Goal: Task Accomplishment & Management: Manage account settings

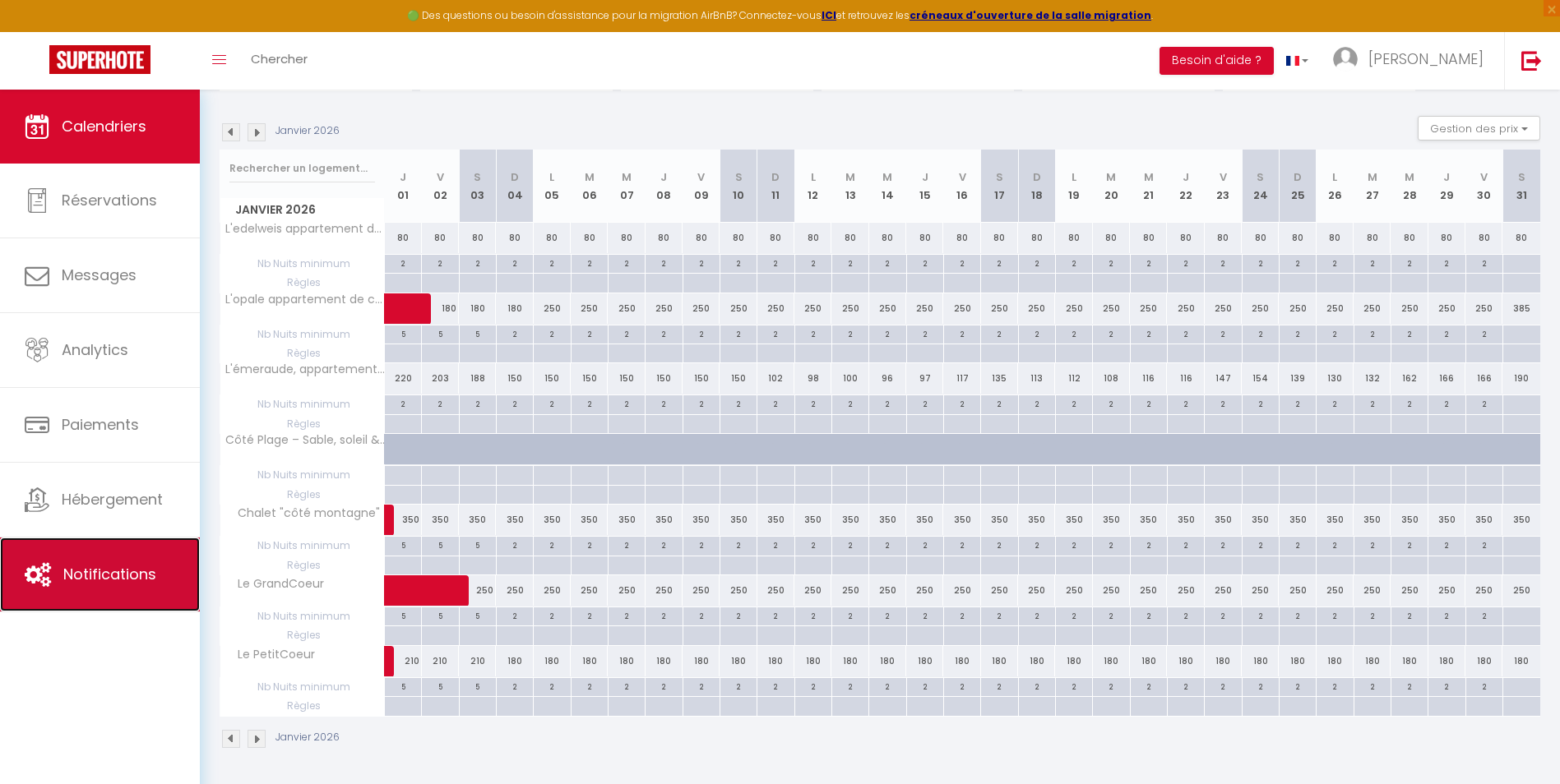
click at [63, 570] on span "Notifications" at bounding box center [109, 574] width 93 height 20
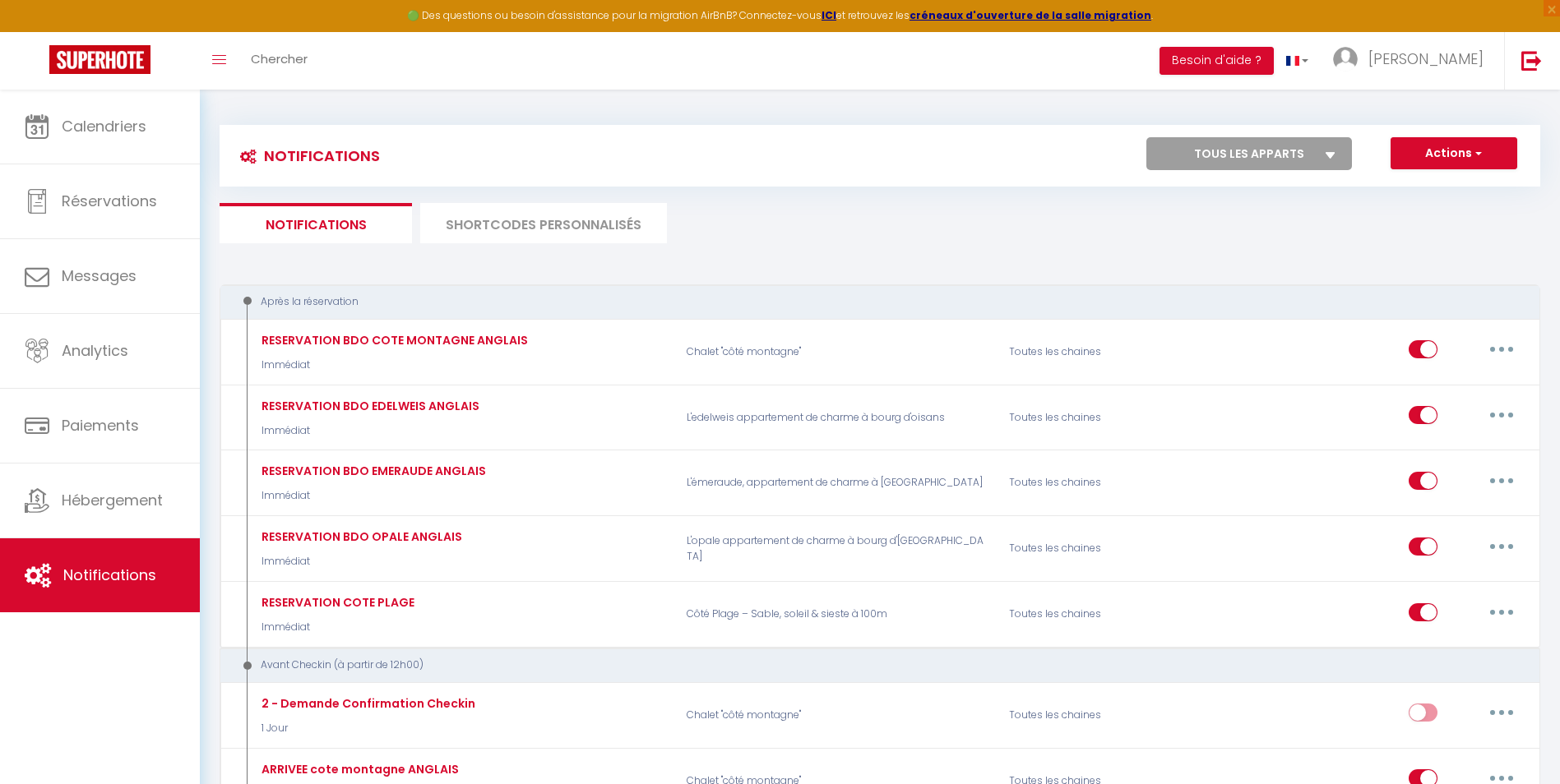
select select
checkbox input "false"
select select
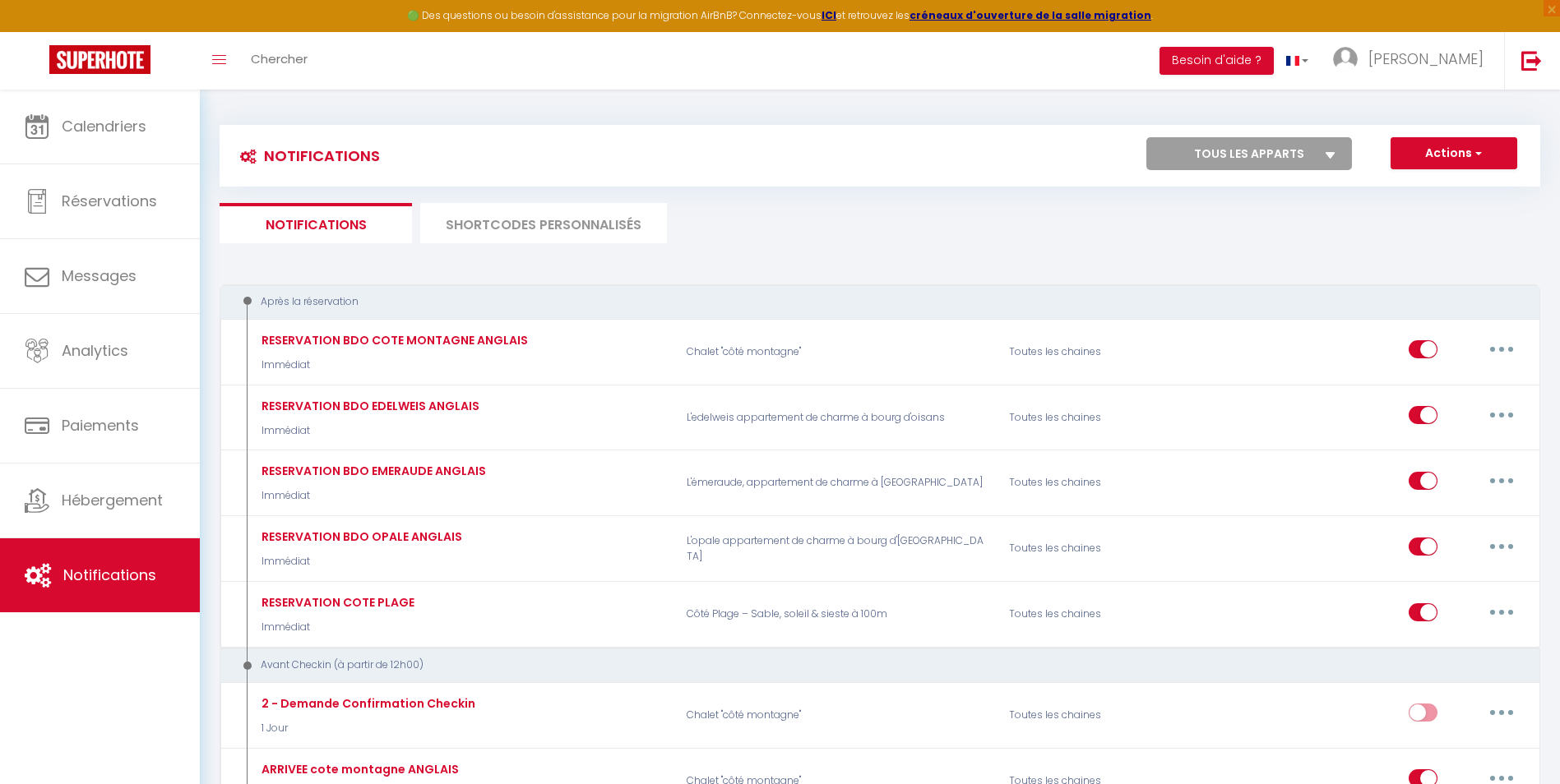
checkbox input "false"
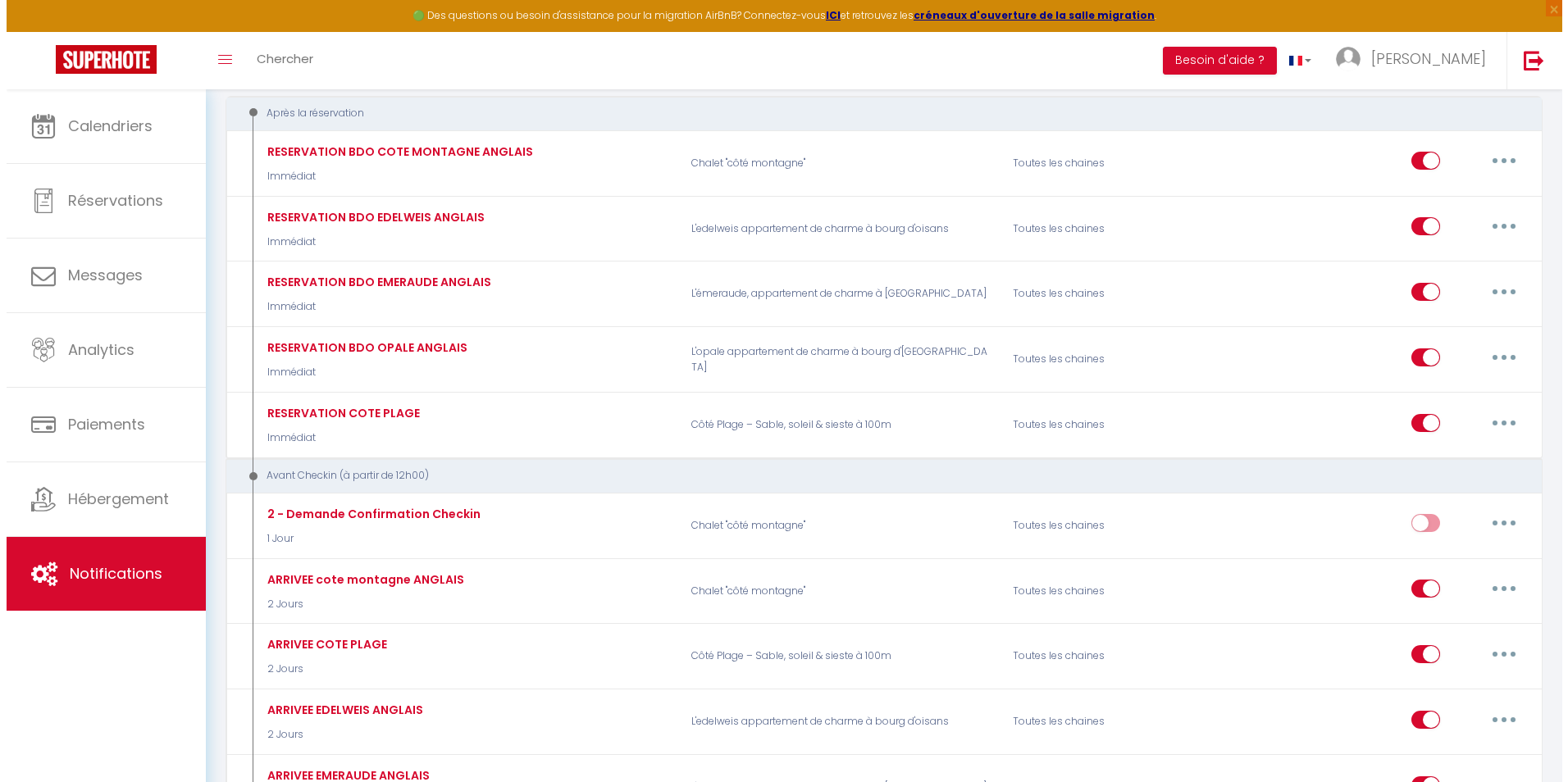
scroll to position [164, 0]
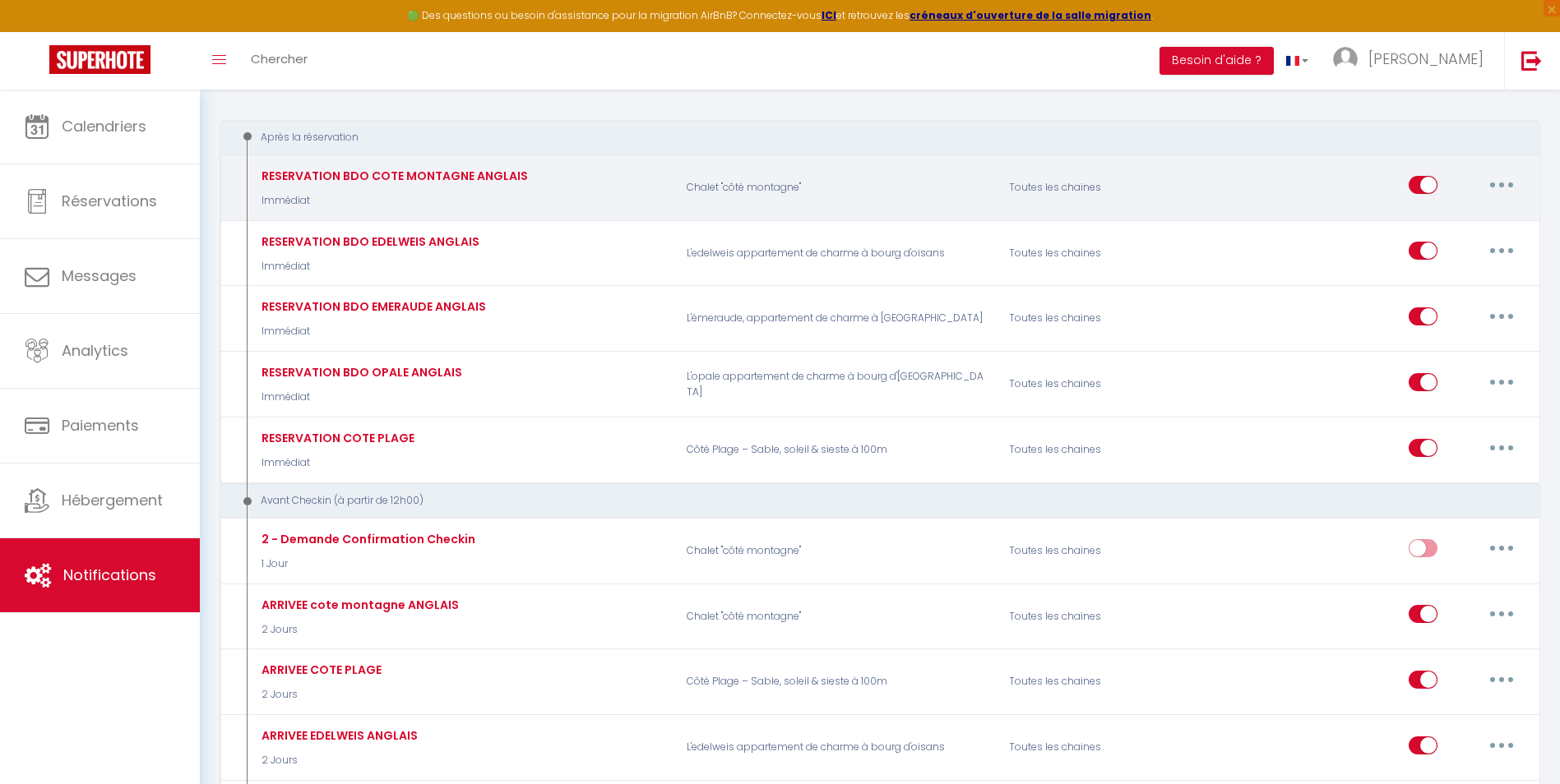
click at [1507, 179] on button "button" at bounding box center [1501, 185] width 46 height 27
click at [1423, 218] on link "Editer" at bounding box center [1458, 222] width 122 height 28
type input "RESERVATION BDO COTE MONTAGNE ANGLAIS"
select select "Immédiat"
select select "if_booking_is_paid"
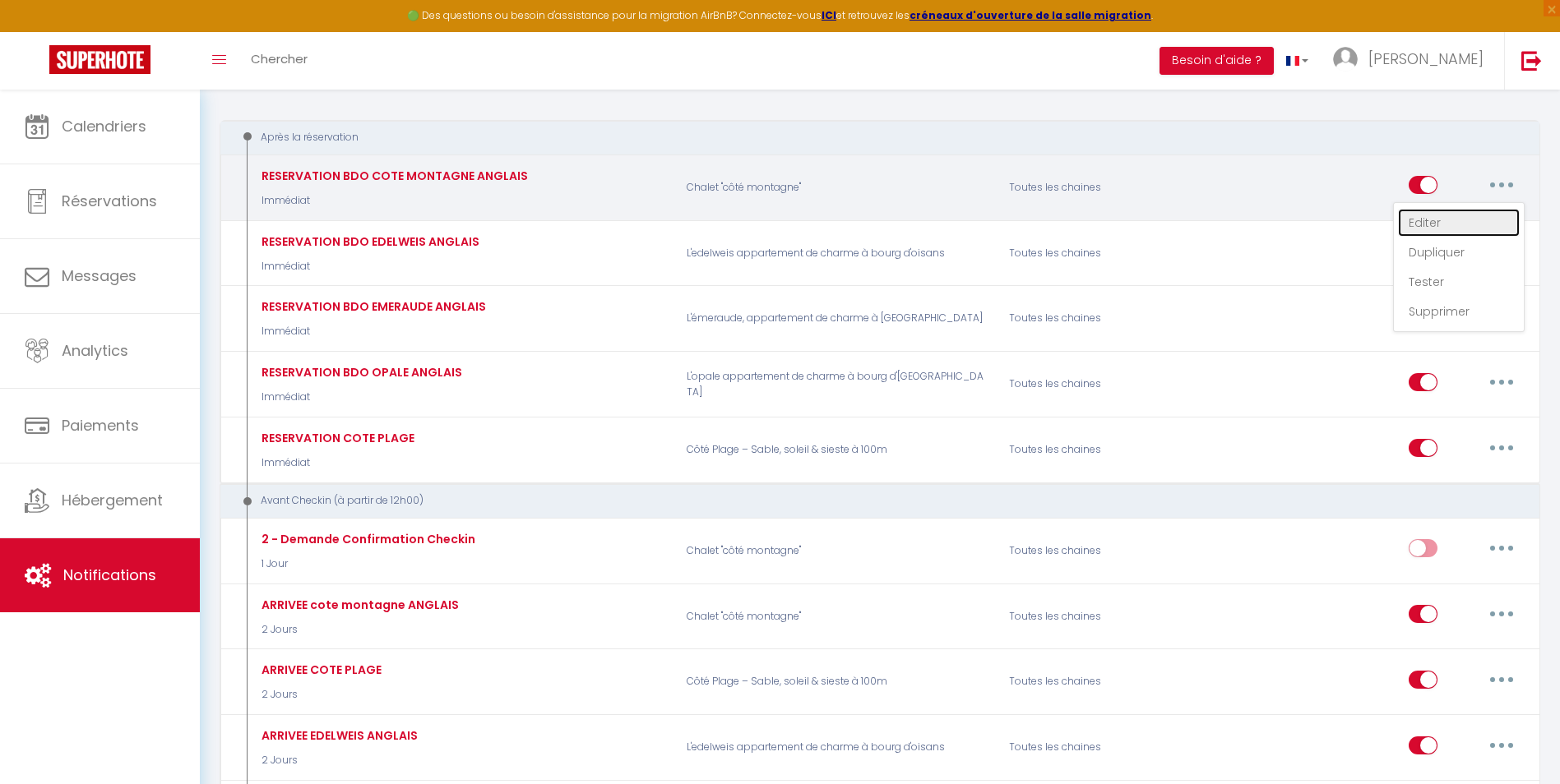
checkbox input "true"
checkbox input "false"
radio input "true"
type input "RESERVATION"
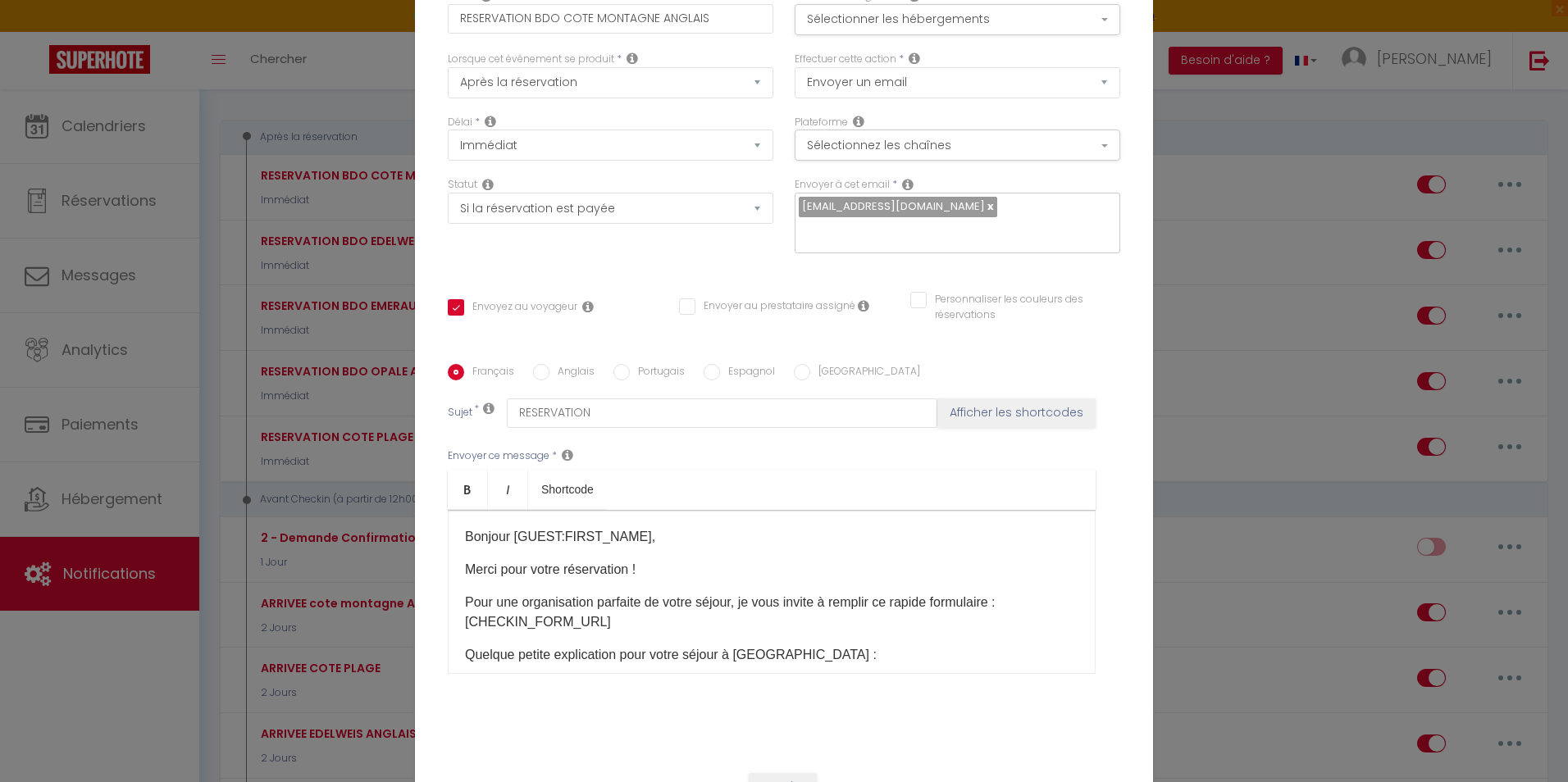
scroll to position [0, 0]
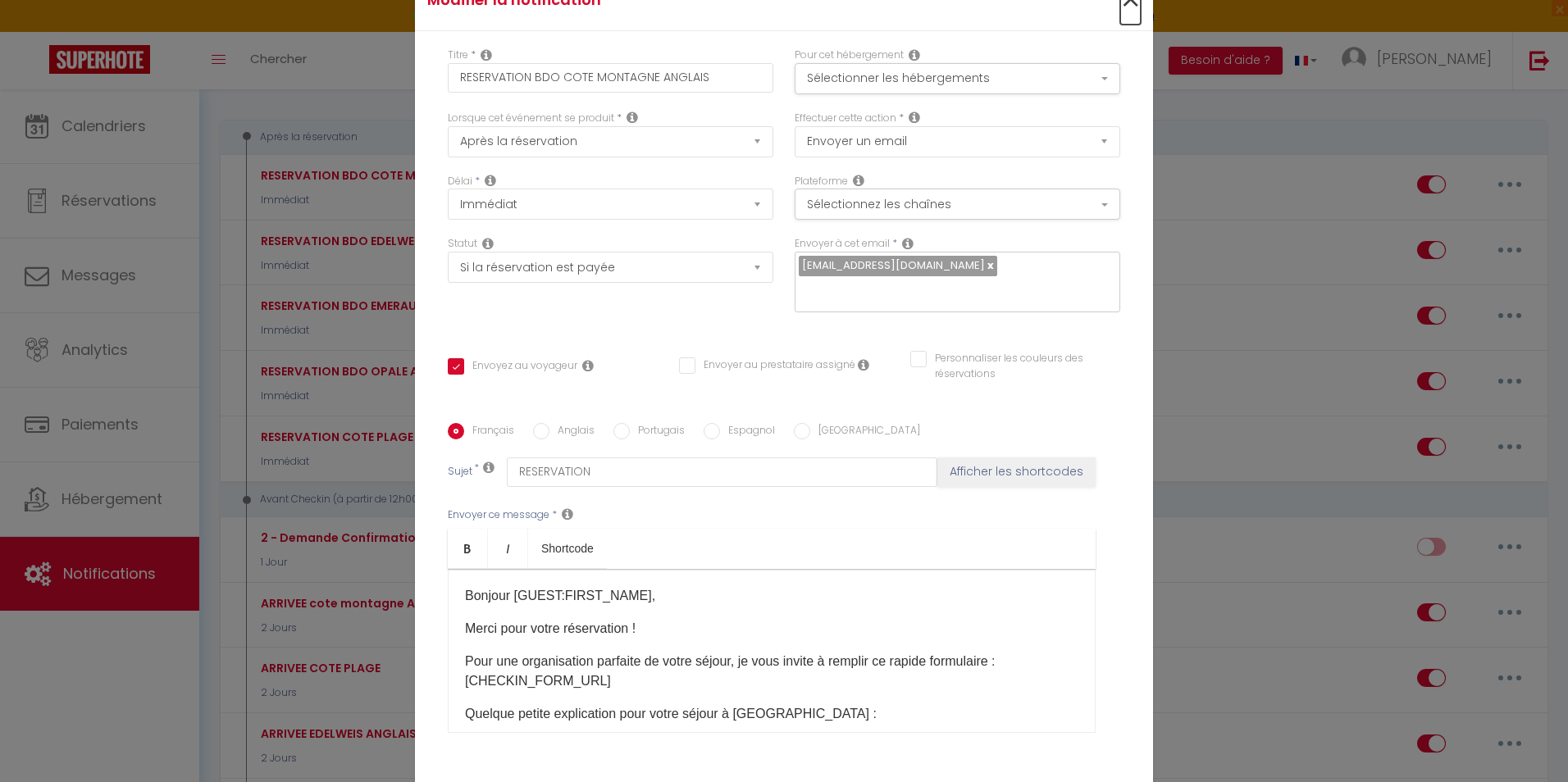
click at [1123, 5] on span "×" at bounding box center [1130, 0] width 20 height 49
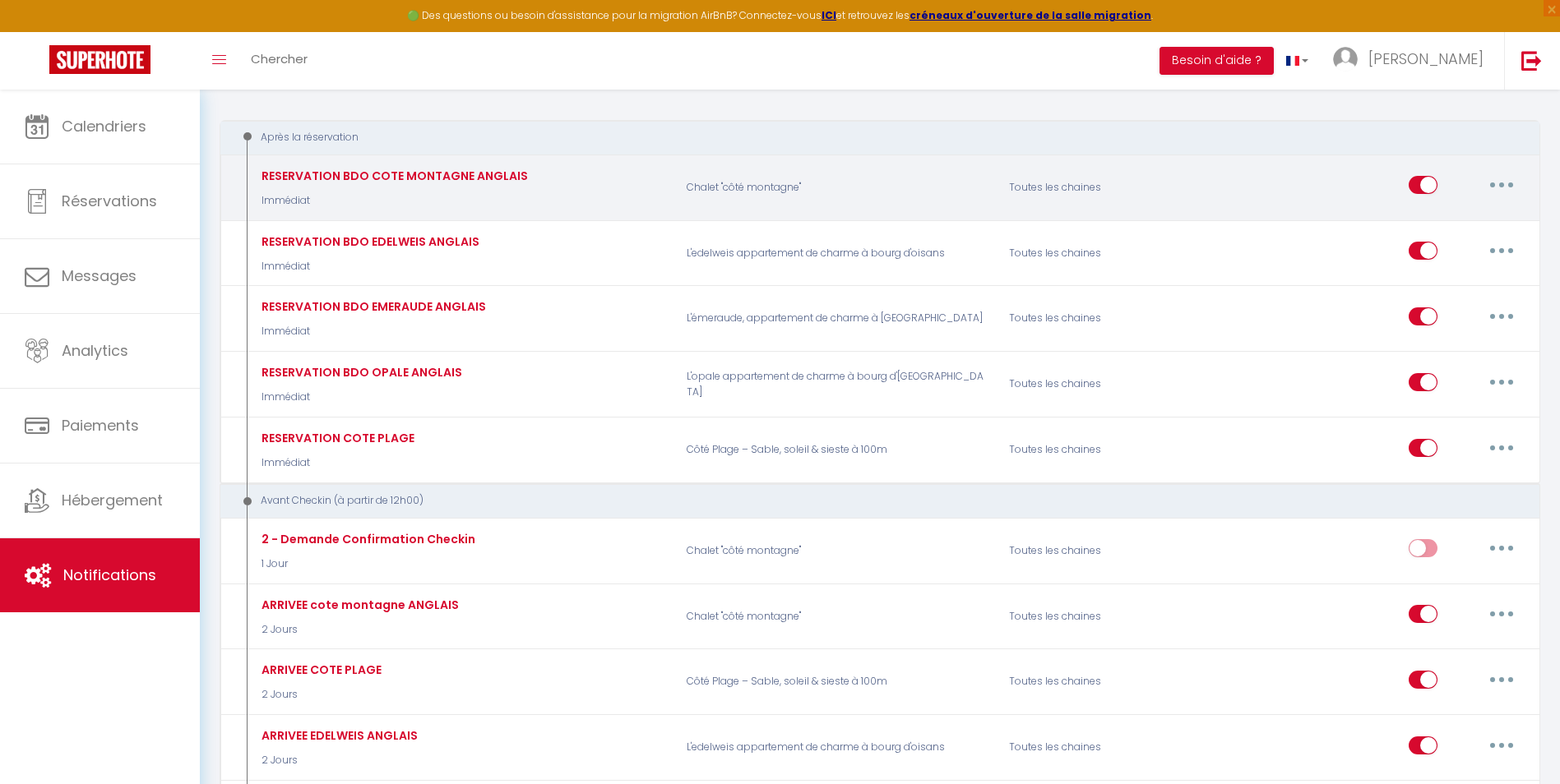
click at [1501, 185] on icon "button" at bounding box center [1501, 185] width 5 height 5
click at [1460, 252] on link "Dupliquer" at bounding box center [1458, 252] width 122 height 28
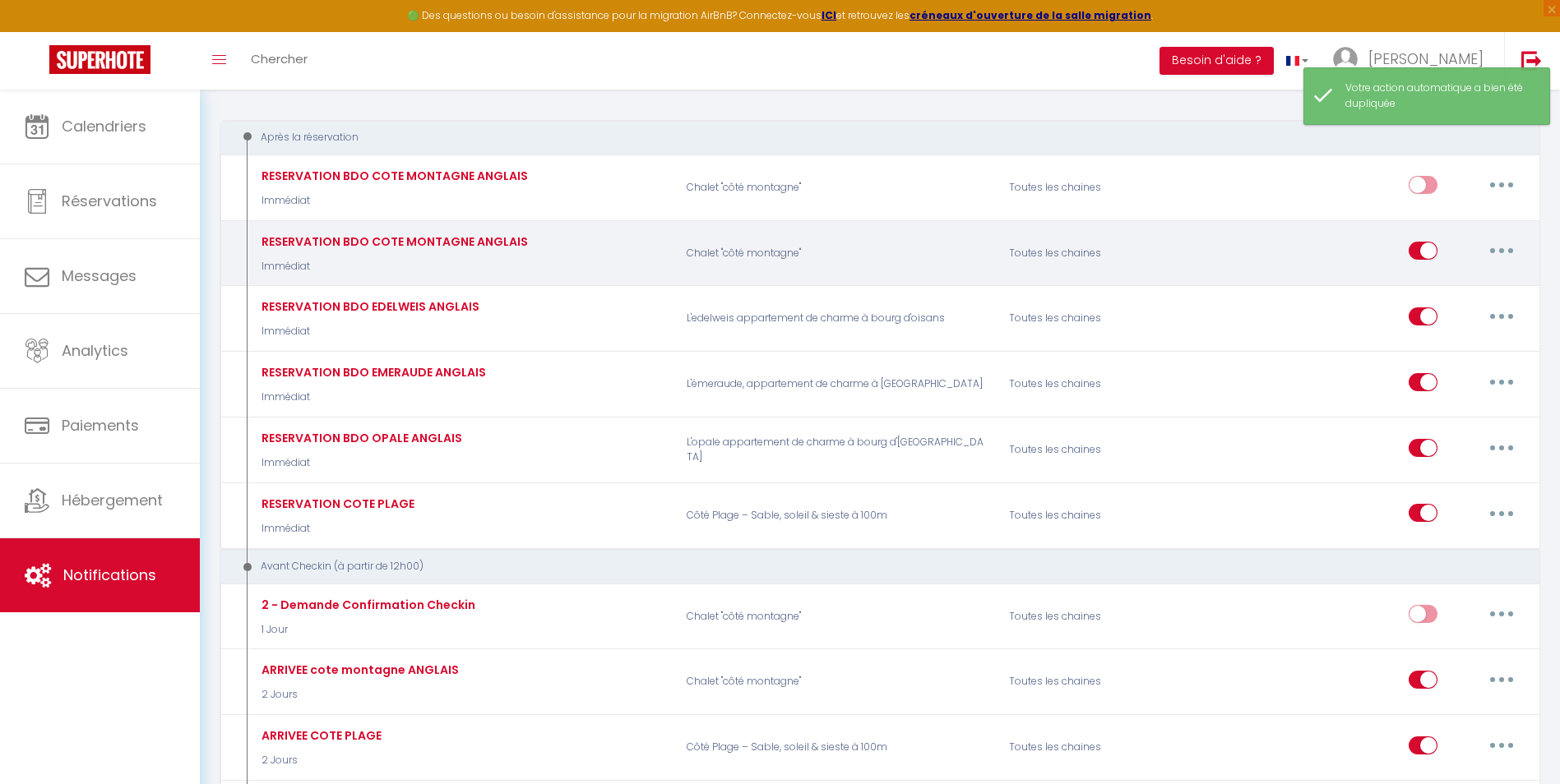
click at [1498, 248] on button "button" at bounding box center [1501, 251] width 46 height 27
click at [1428, 284] on link "Editer" at bounding box center [1458, 288] width 122 height 28
type input "RESERVATION BDO COTE MONTAGNE ANGLAIS"
select select "Immédiat"
select select "if_booking_is_paid"
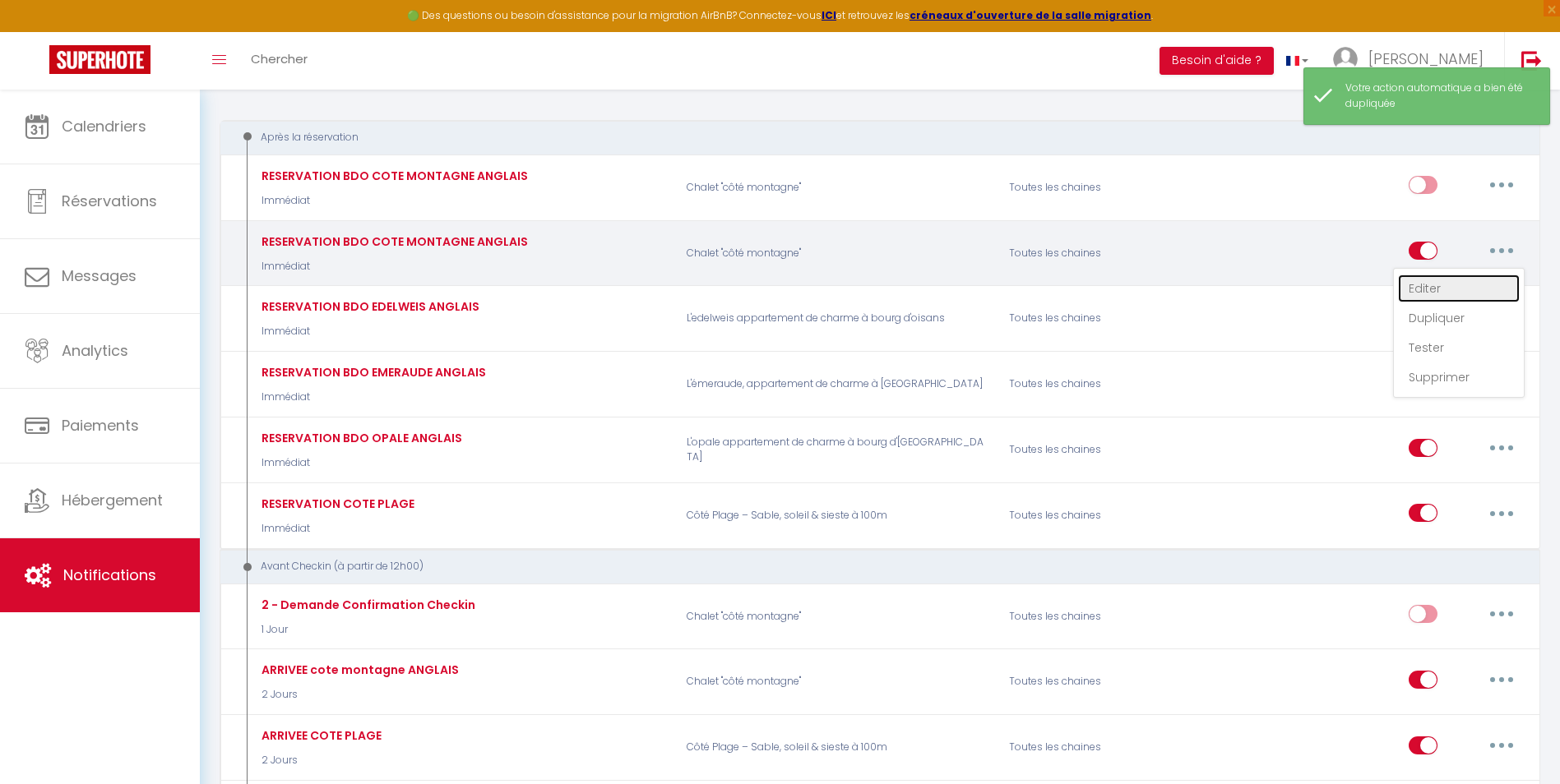
checkbox input "true"
checkbox input "false"
radio input "true"
type input "RESERVATION"
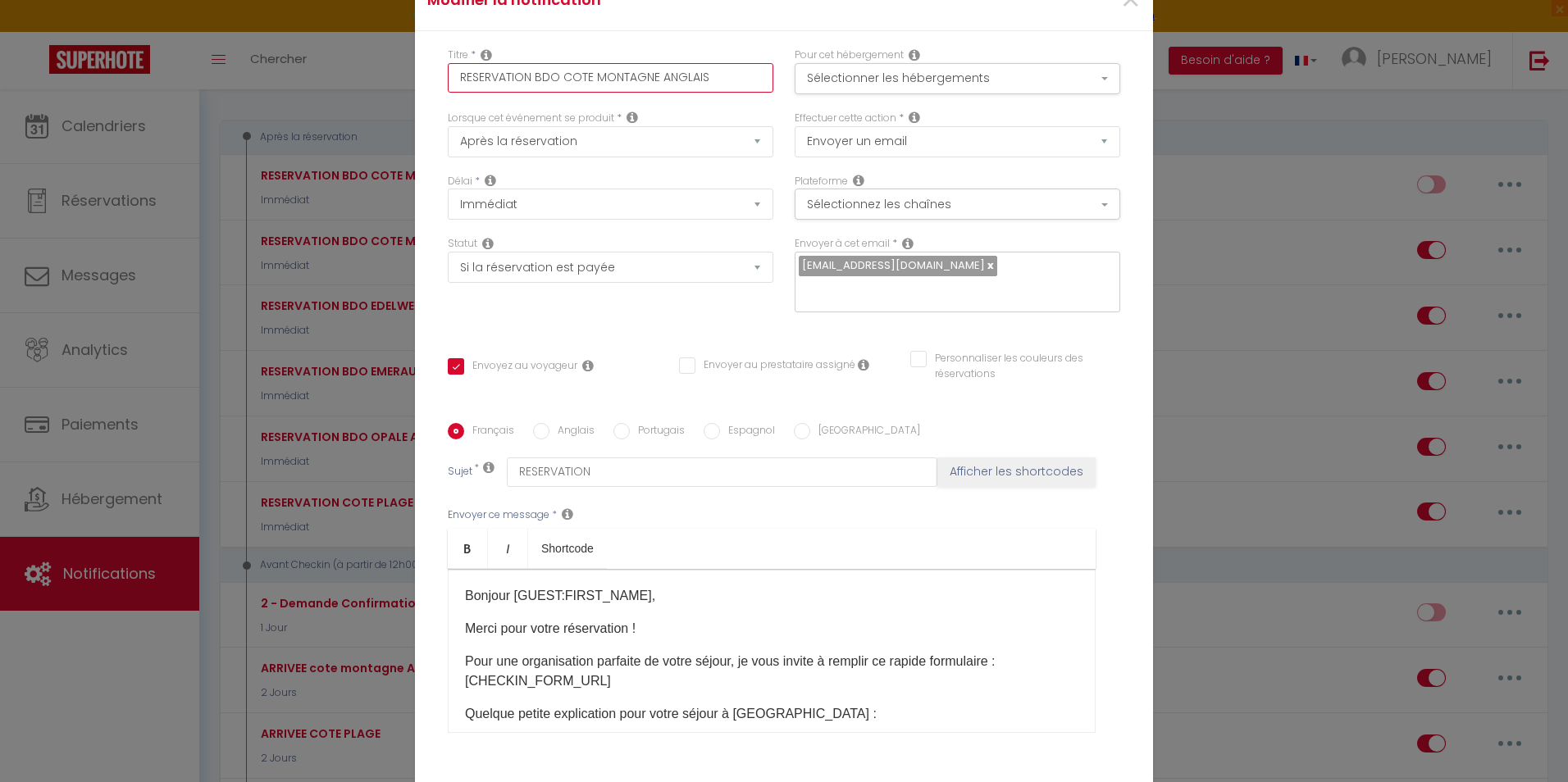
drag, startPoint x: 652, startPoint y: 75, endPoint x: 556, endPoint y: 74, distance: 96.0
click at [556, 74] on input "RESERVATION BDO COTE MONTAGNE ANGLAIS" at bounding box center [611, 78] width 326 height 29
type input "RESERVATION BDO g ANGLAIS"
checkbox input "true"
checkbox input "false"
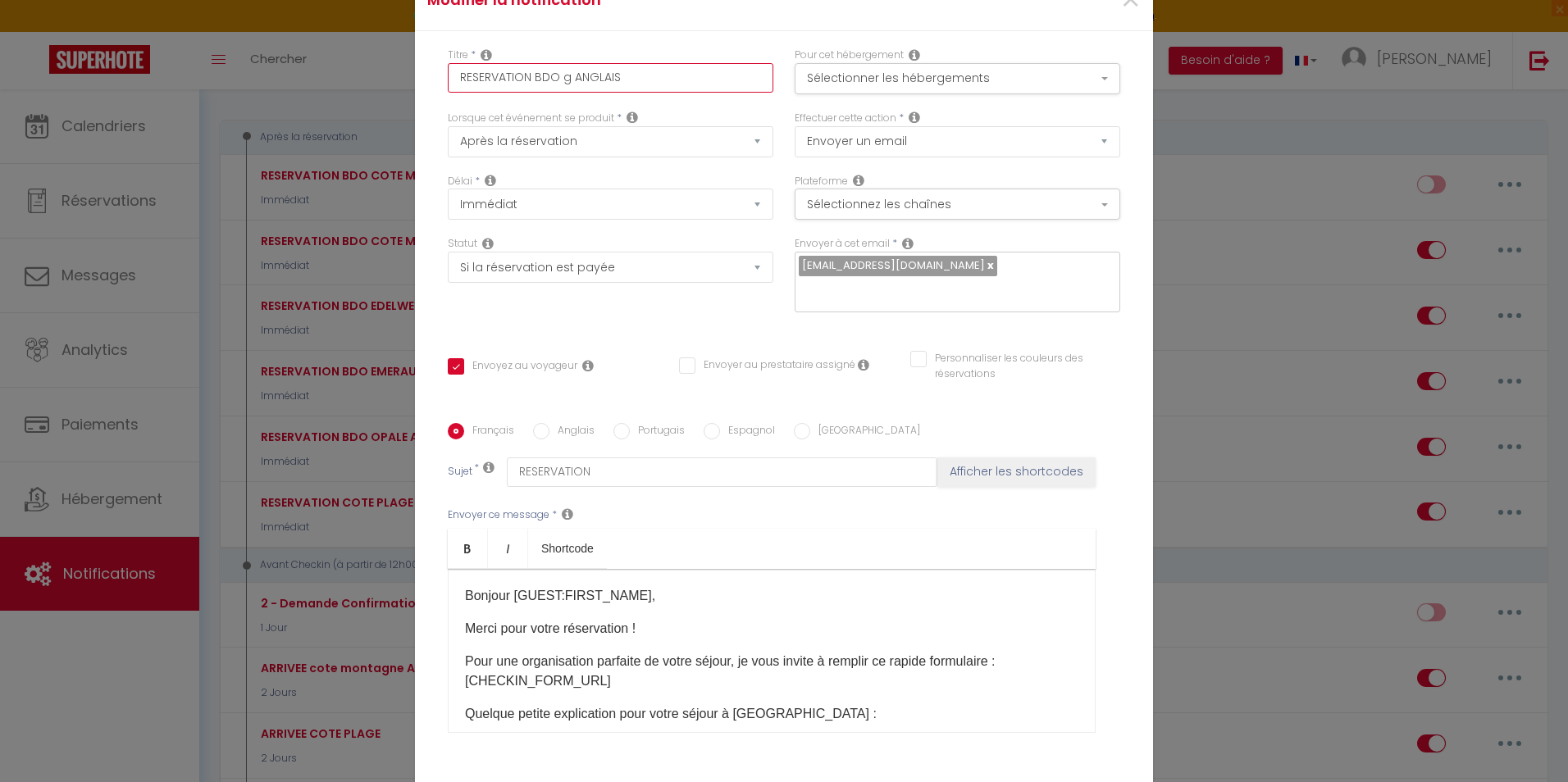
checkbox input "false"
type input "RESERVATION BDO gR ANGLAIS"
checkbox input "true"
checkbox input "false"
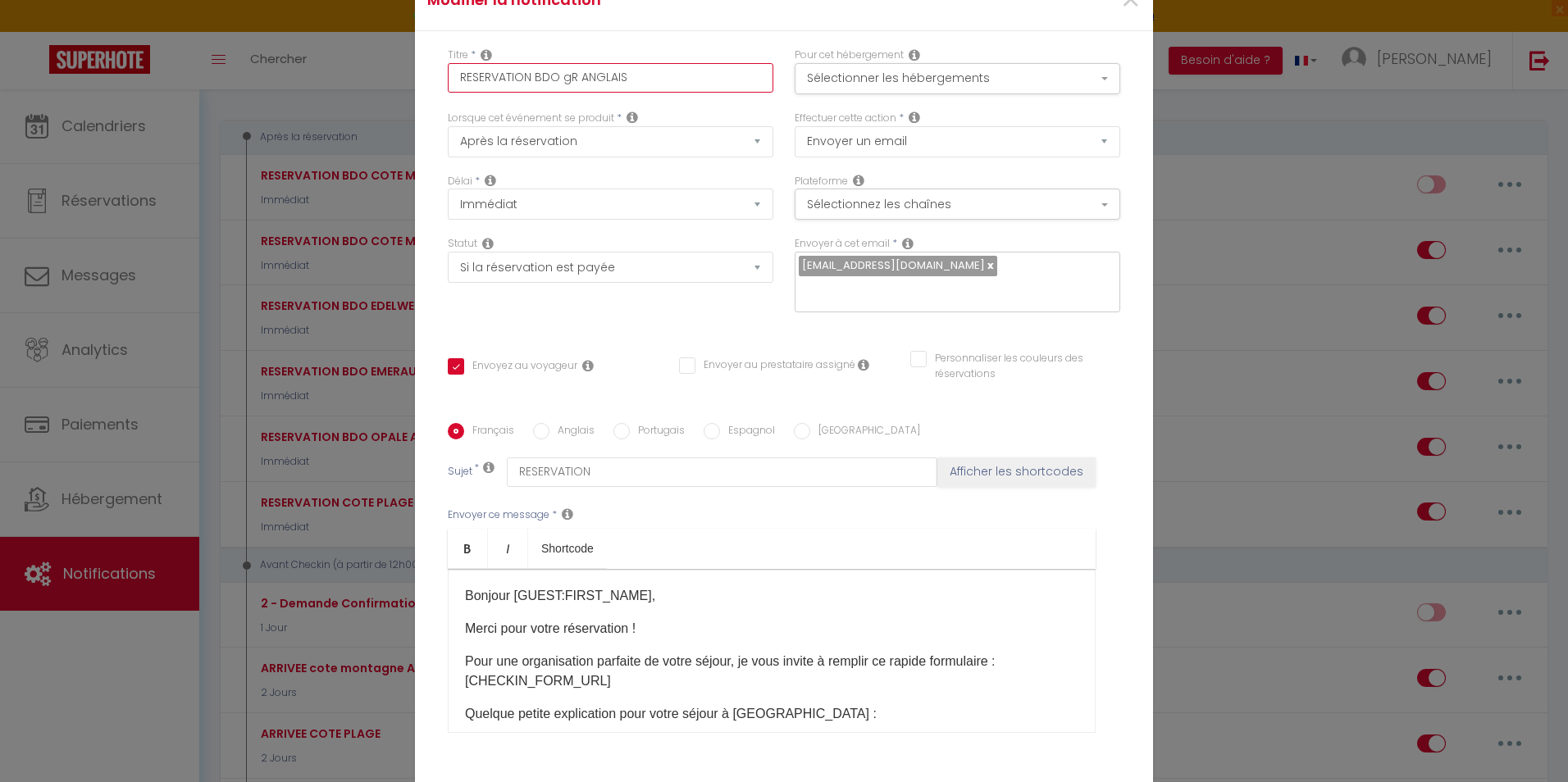
type input "RESERVATION BDO gRA ANGLAIS"
checkbox input "true"
checkbox input "false"
type input "RESERVATION BDO gRAN ANGLAIS"
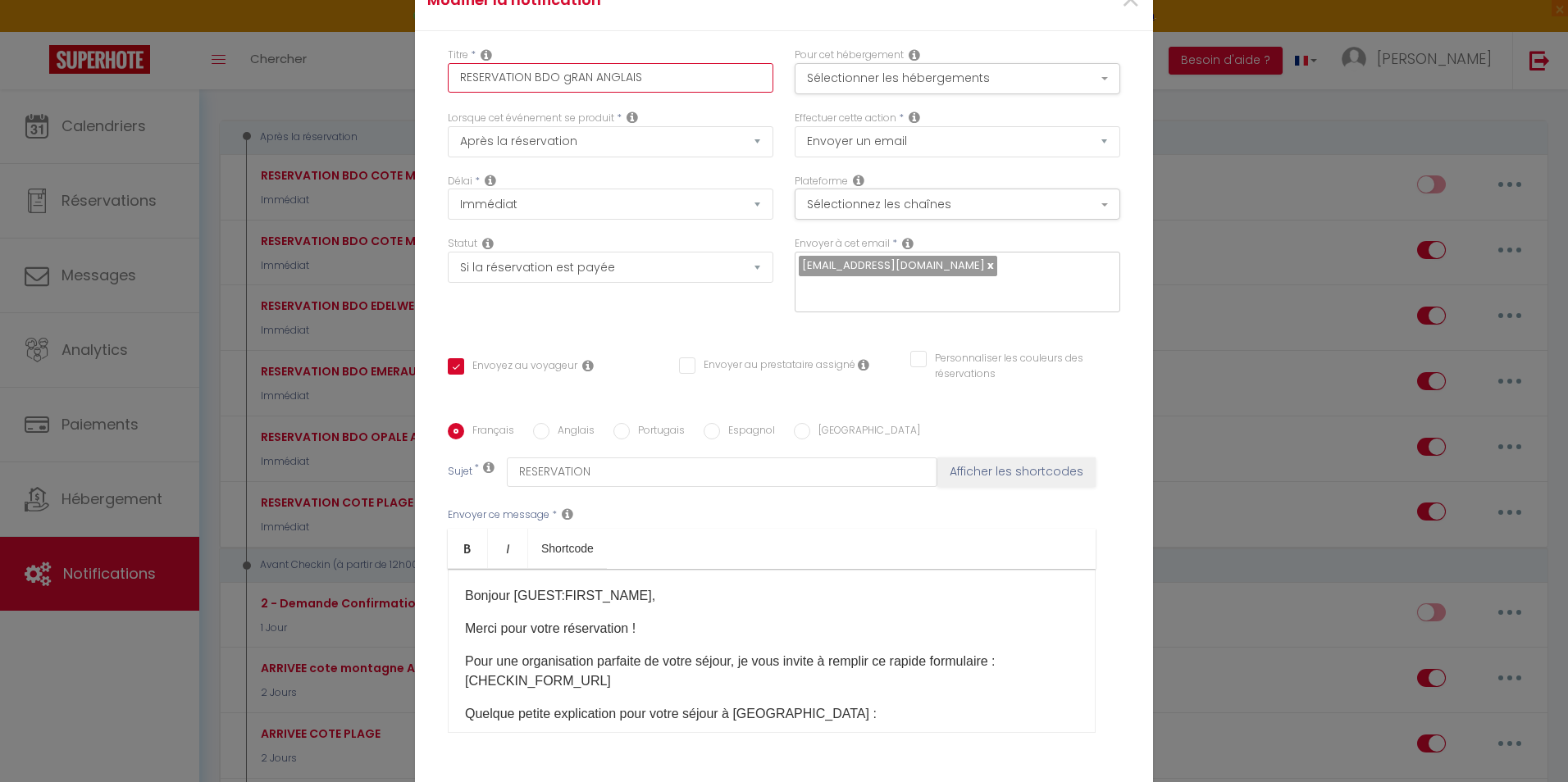
checkbox input "true"
checkbox input "false"
type input "RESERVATION BDO gRAND ANGLAIS"
checkbox input "true"
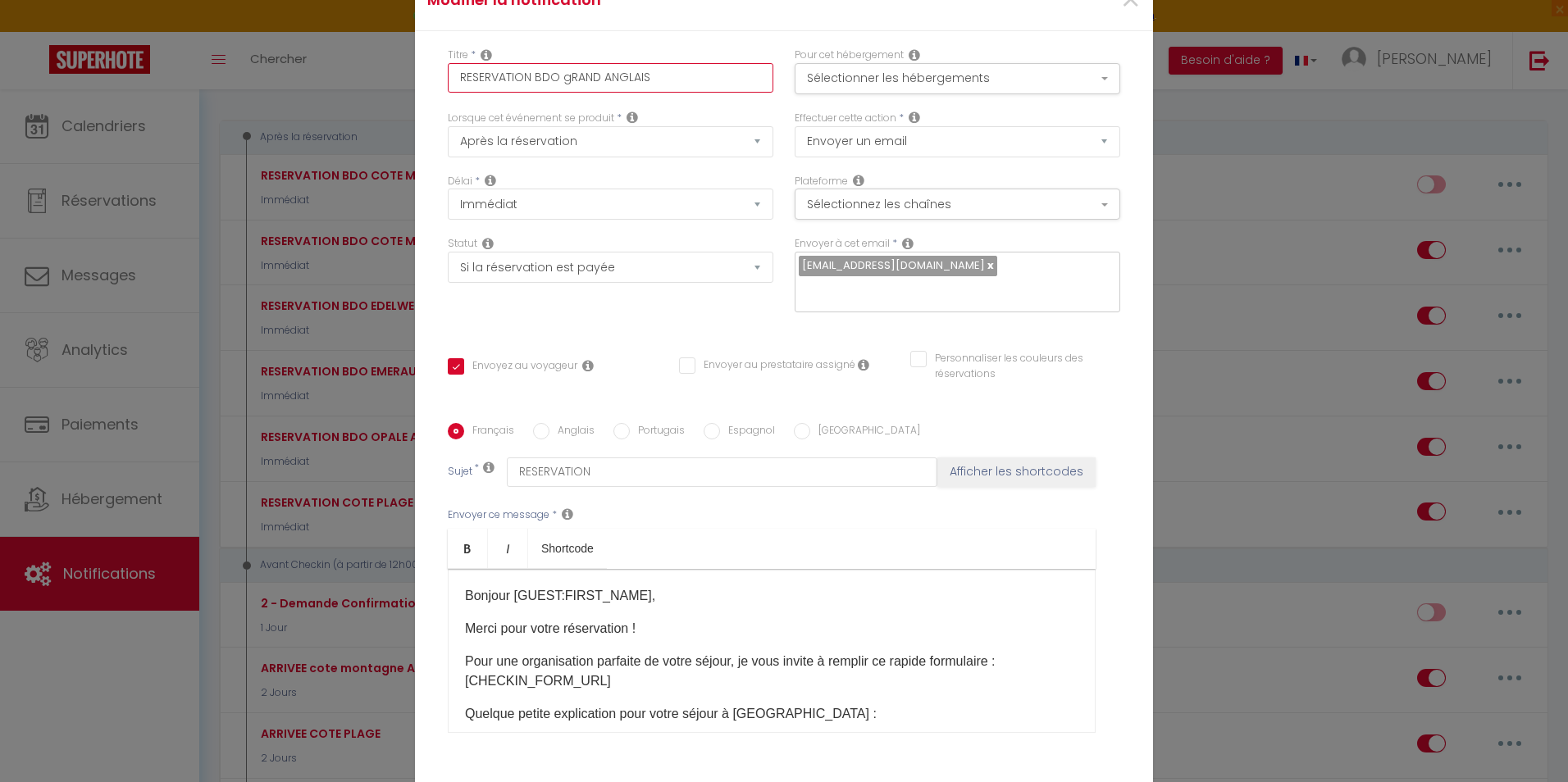
checkbox input "false"
type input "RESERVATION BDO gRAN ANGLAIS"
checkbox input "true"
checkbox input "false"
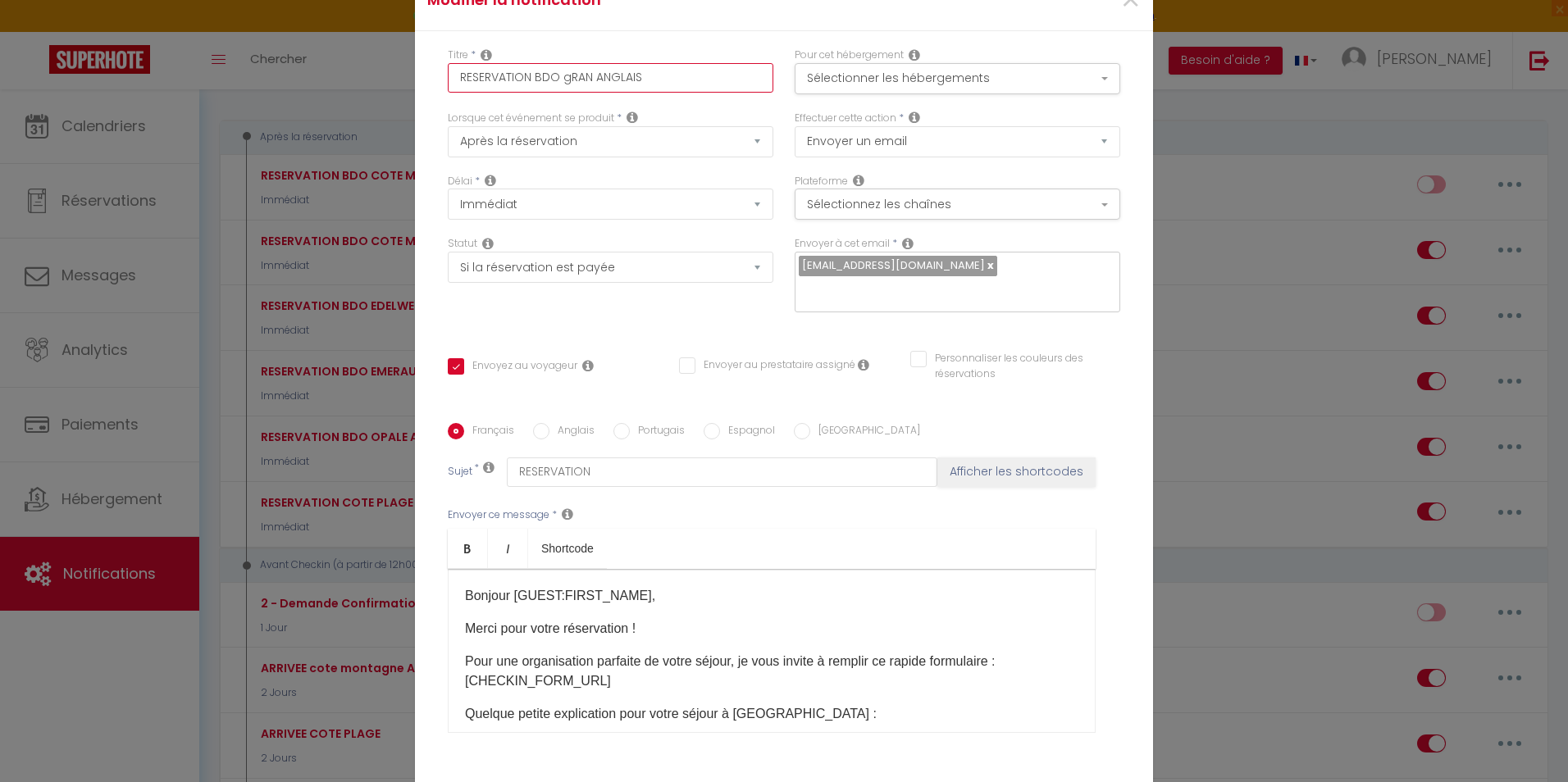
checkbox input "false"
type input "RESERVATION BDO gRA ANGLAIS"
checkbox input "true"
checkbox input "false"
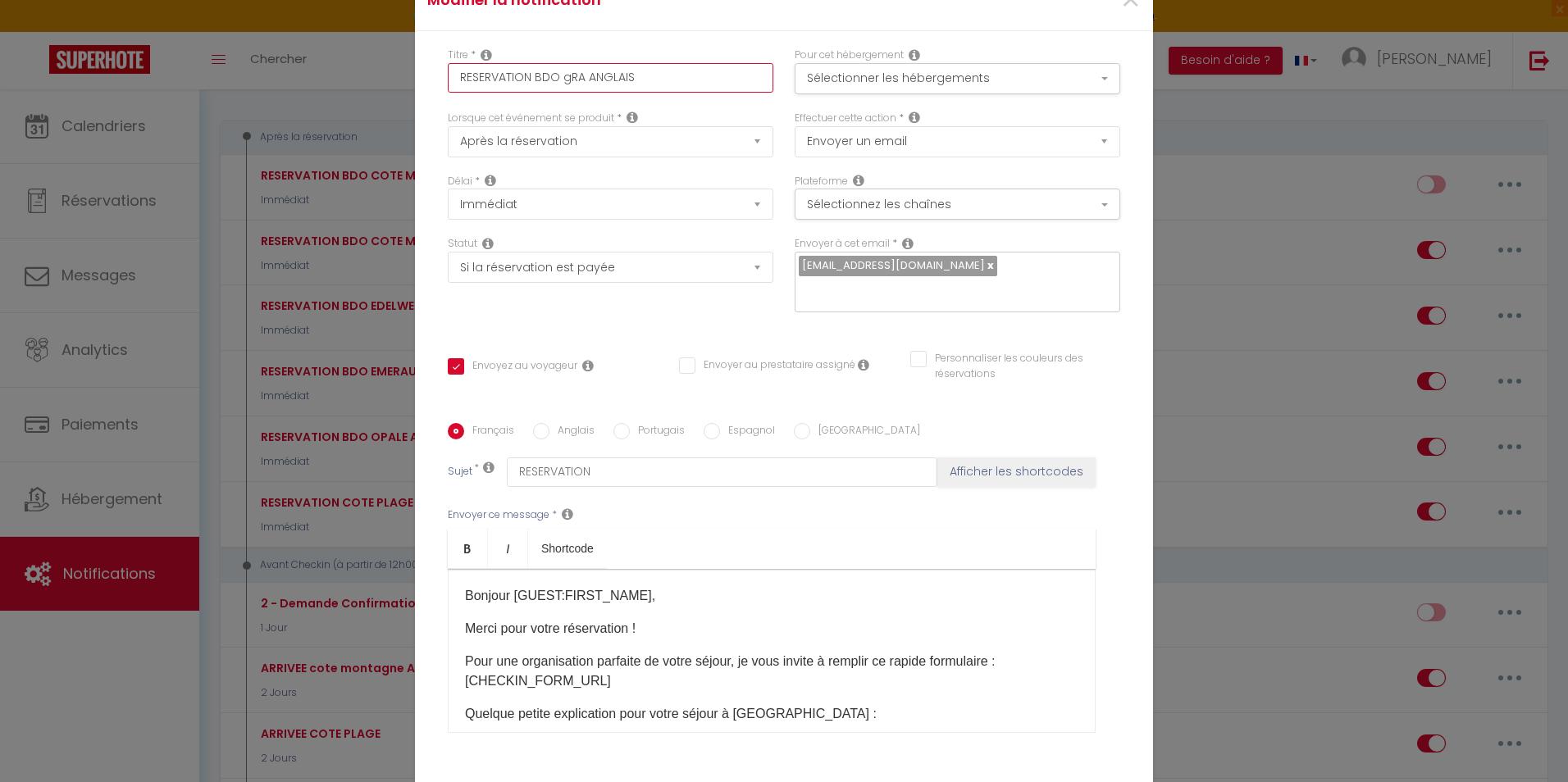
type input "RESERVATION BDO gR ANGLAIS"
checkbox input "true"
checkbox input "false"
type input "RESERVATION BDO g ANGLAIS"
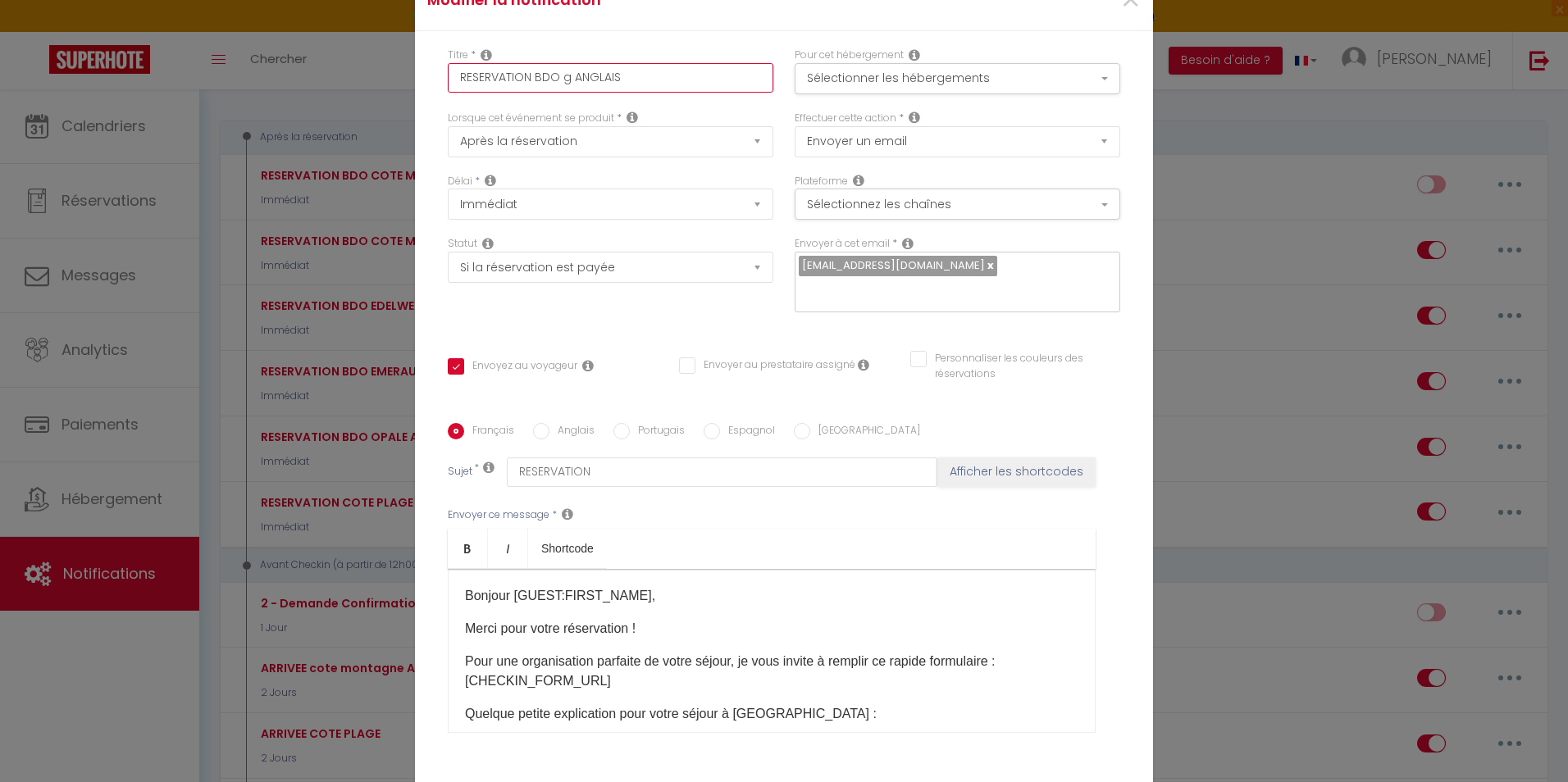
checkbox input "true"
checkbox input "false"
type input "RESERVATION BDO ANGLAIS"
checkbox input "true"
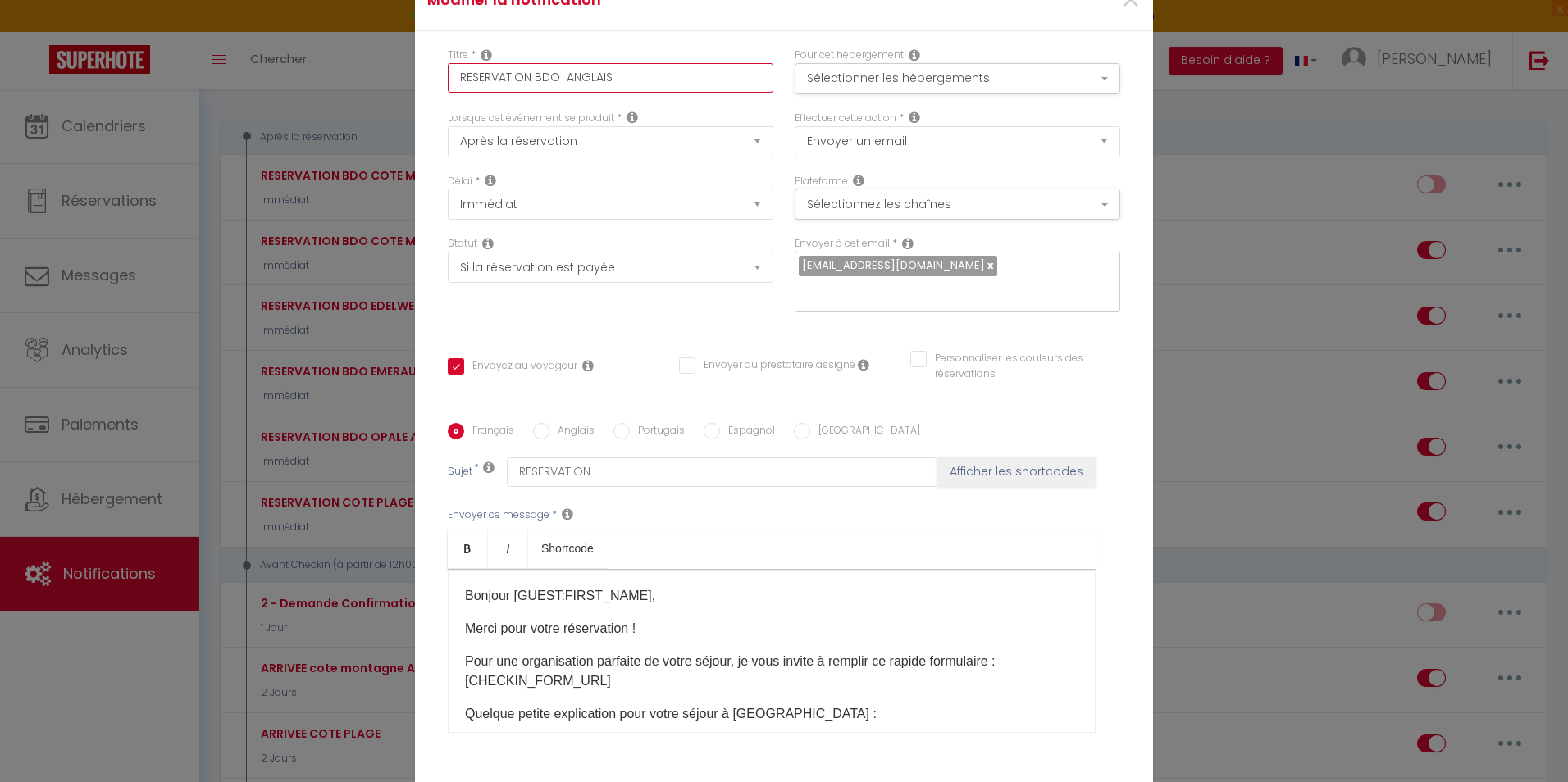
checkbox input "false"
type input "RESERVATION BDO G ANGLAIS"
checkbox input "true"
checkbox input "false"
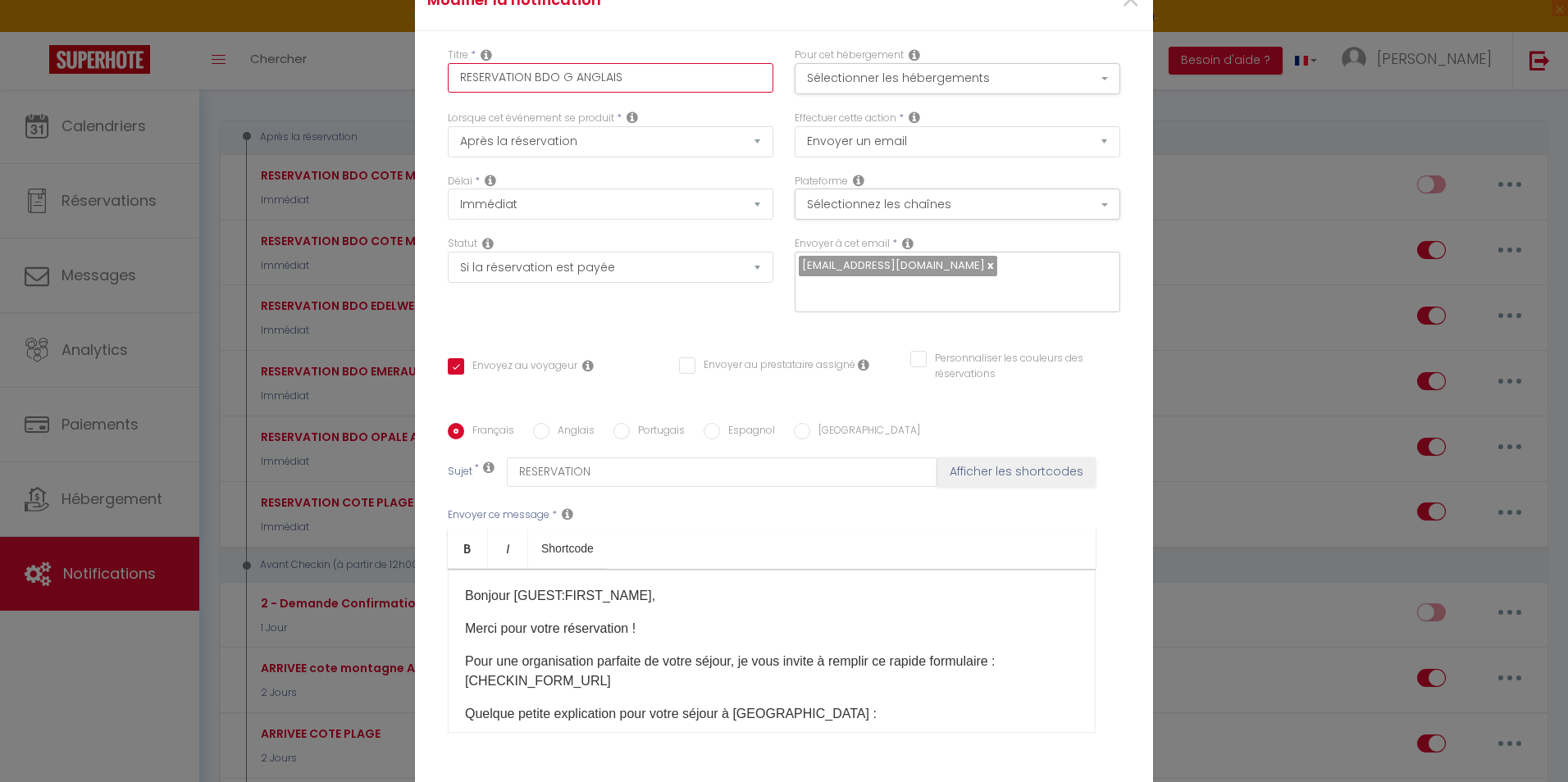
checkbox input "false"
type input "RESERVATION BDO Gr ANGLAIS"
checkbox input "true"
checkbox input "false"
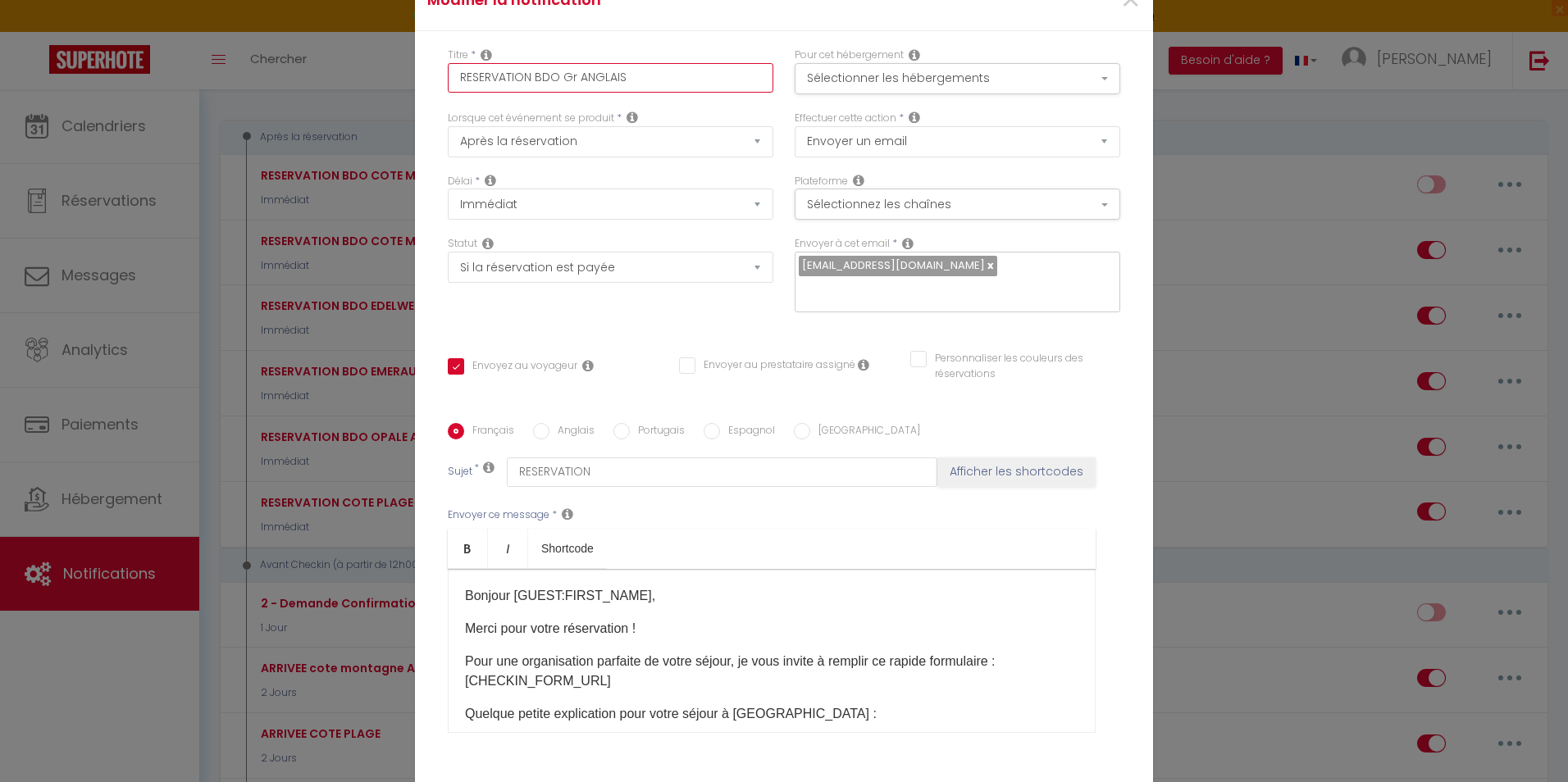
type input "RESERVATION BDO Gra ANGLAIS"
checkbox input "true"
checkbox input "false"
type input "RESERVATION BDO Gran ANGLAIS"
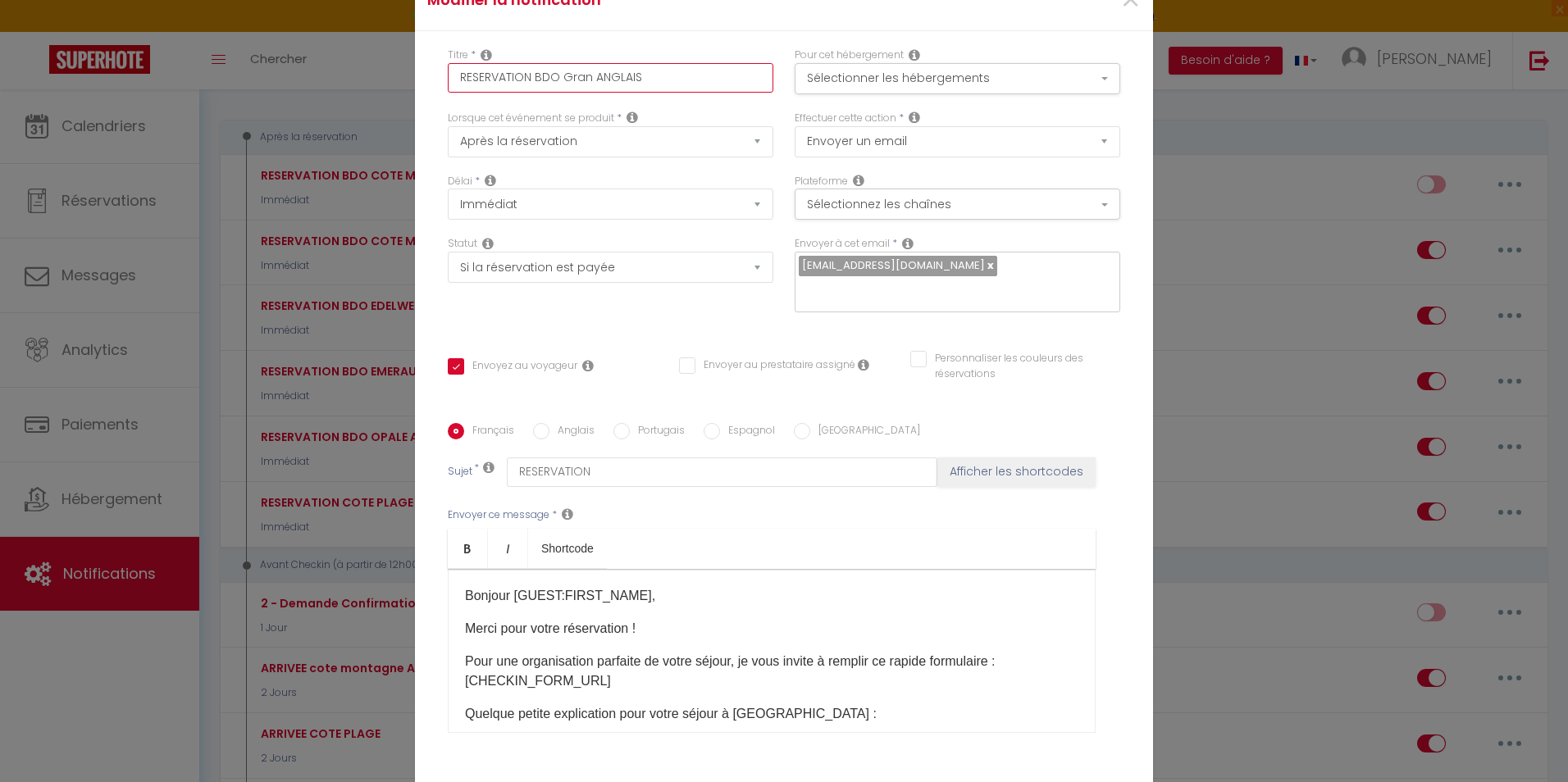
checkbox input "true"
checkbox input "false"
type input "RESERVATION BDO Grand ANGLAIS"
checkbox input "true"
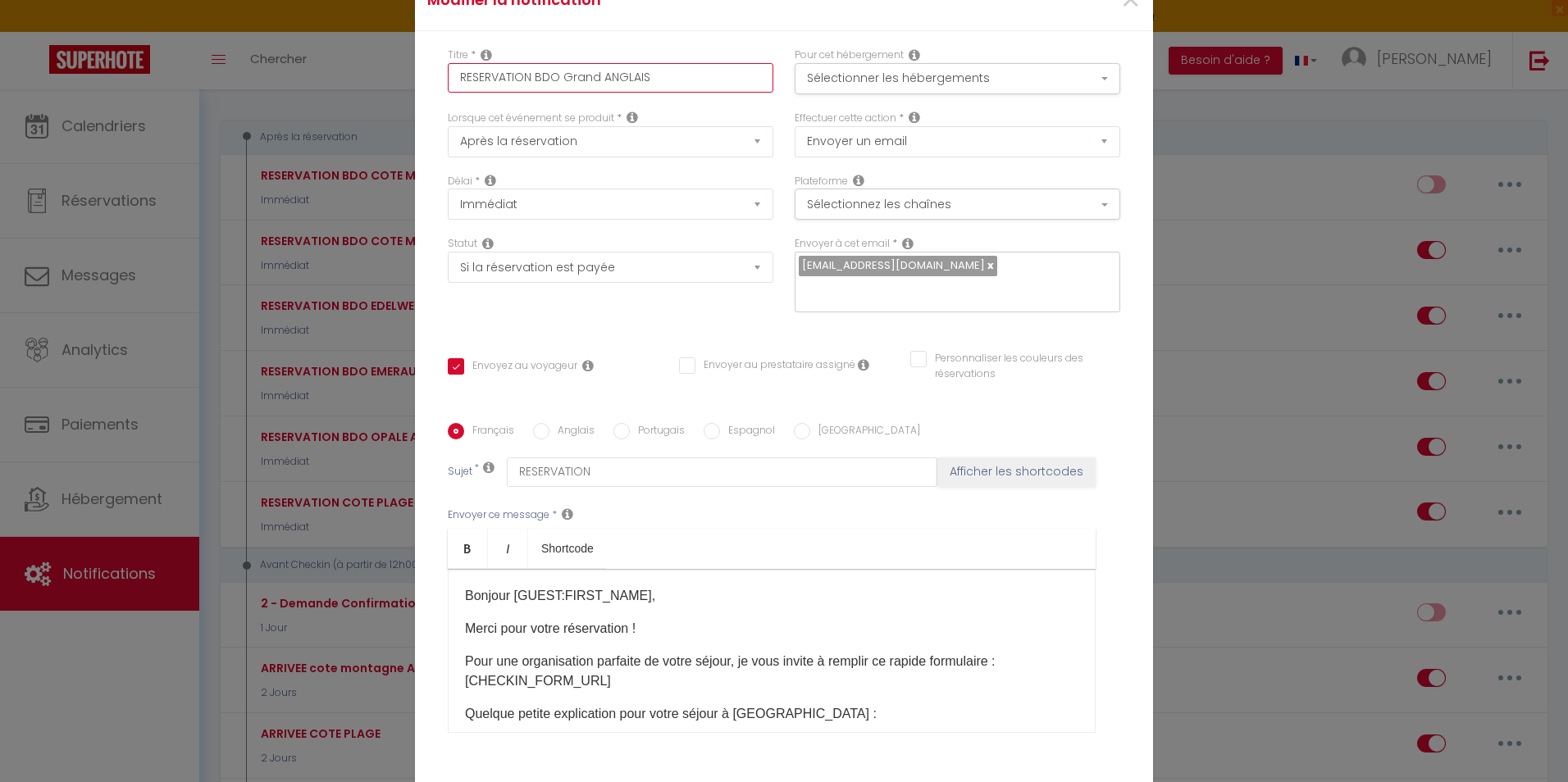
checkbox input "false"
type input "RESERVATION BDO GrandC ANGLAIS"
checkbox input "true"
checkbox input "false"
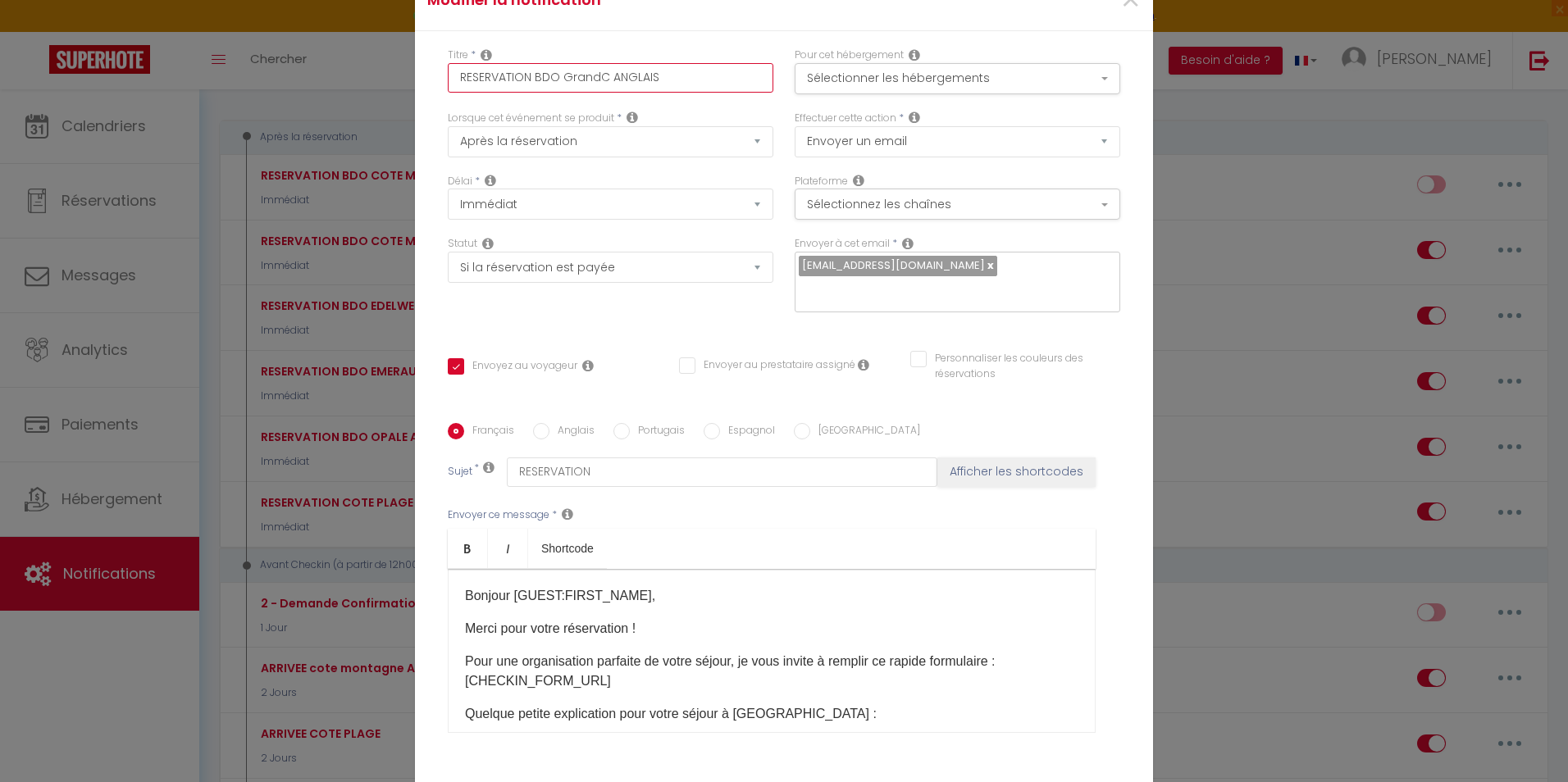
checkbox input "false"
type input "RESERVATION BDO GrandCo ANGLAIS"
checkbox input "true"
checkbox input "false"
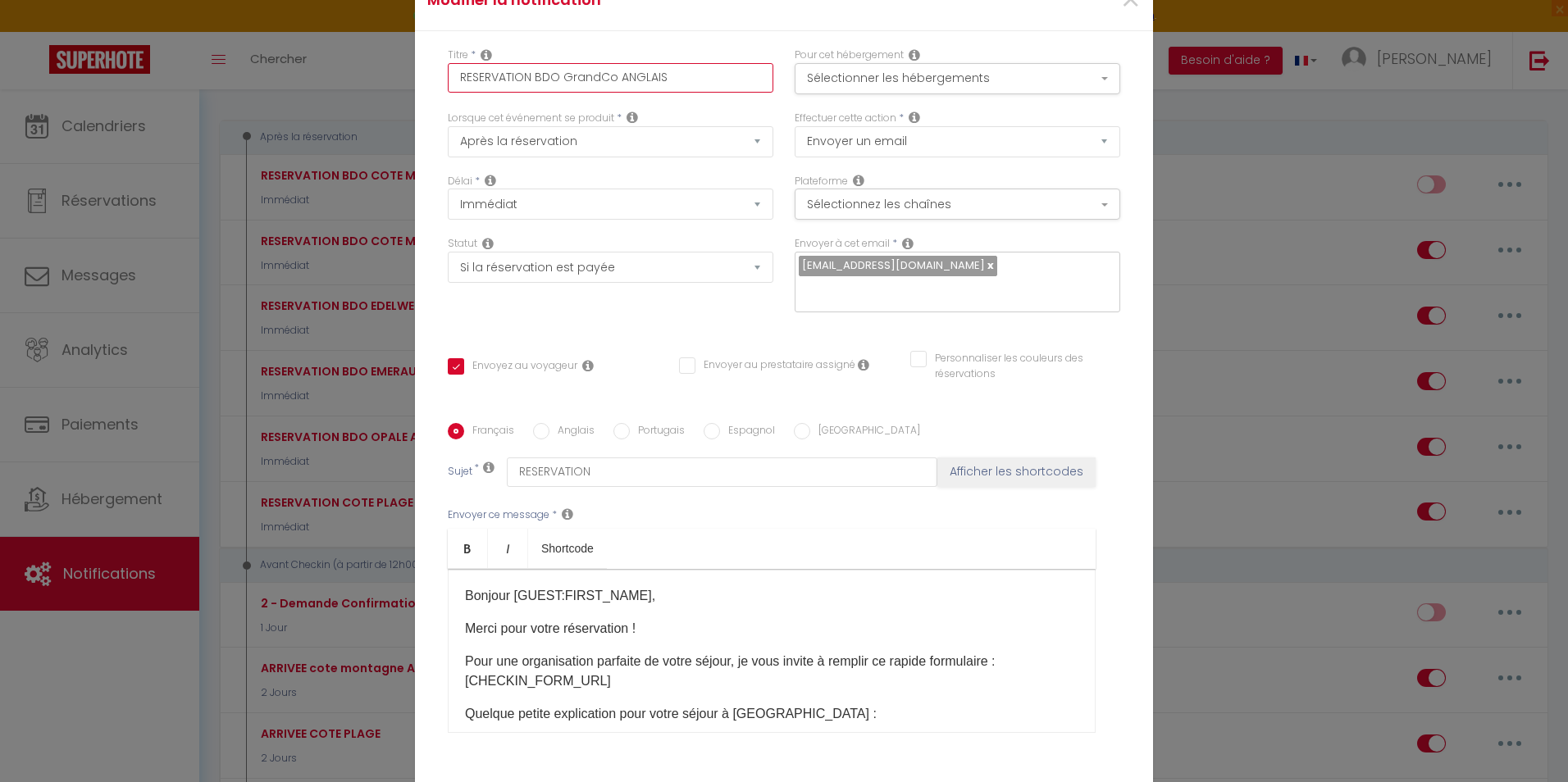
type input "RESERVATION BDO GrandCoe ANGLAIS"
checkbox input "true"
checkbox input "false"
type input "RESERVATION BDO GrandCoeu ANGLAIS"
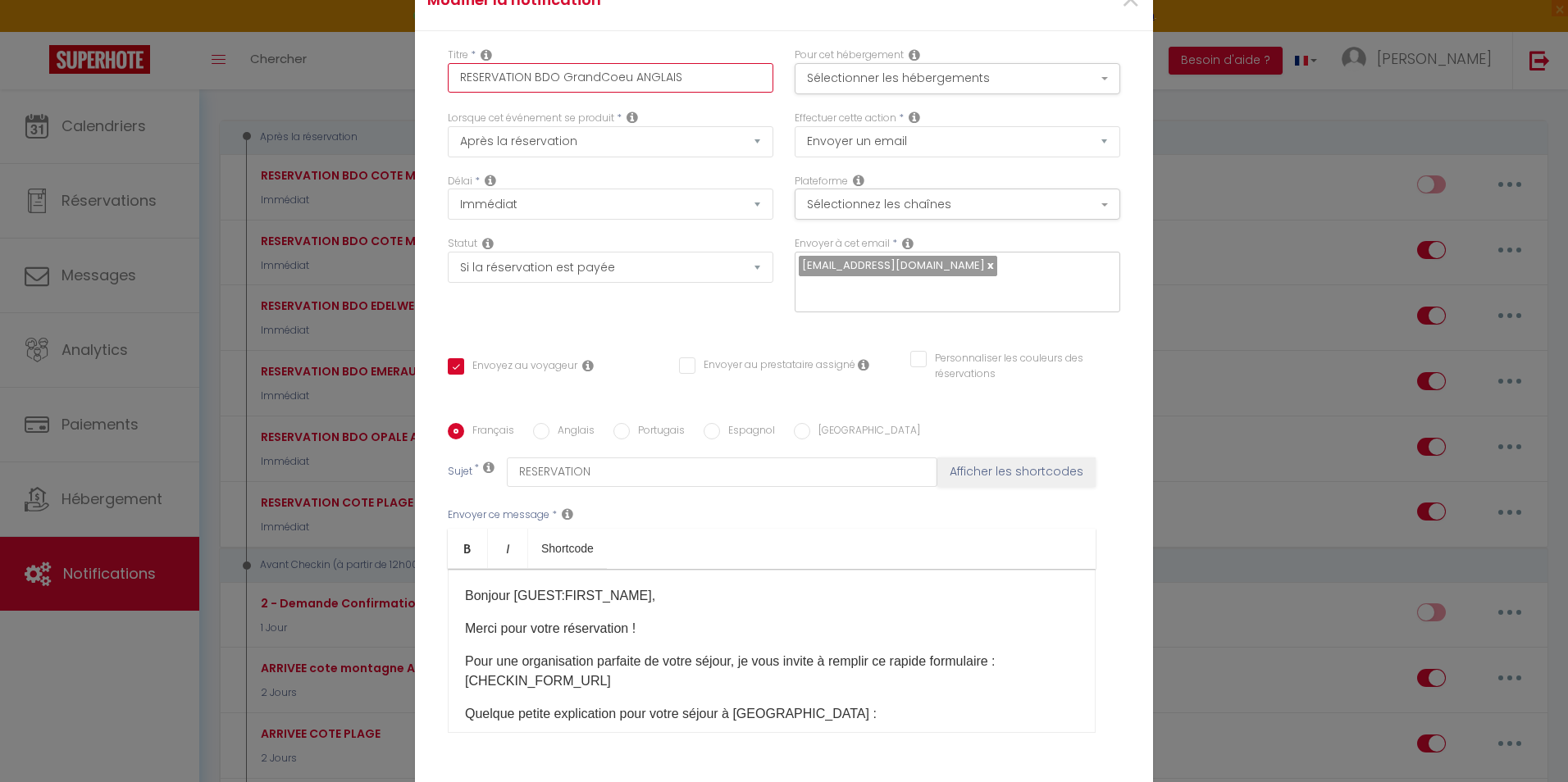
checkbox input "true"
checkbox input "false"
type input "RESERVATION BDO GrandCoeur ANGLAIS"
checkbox input "true"
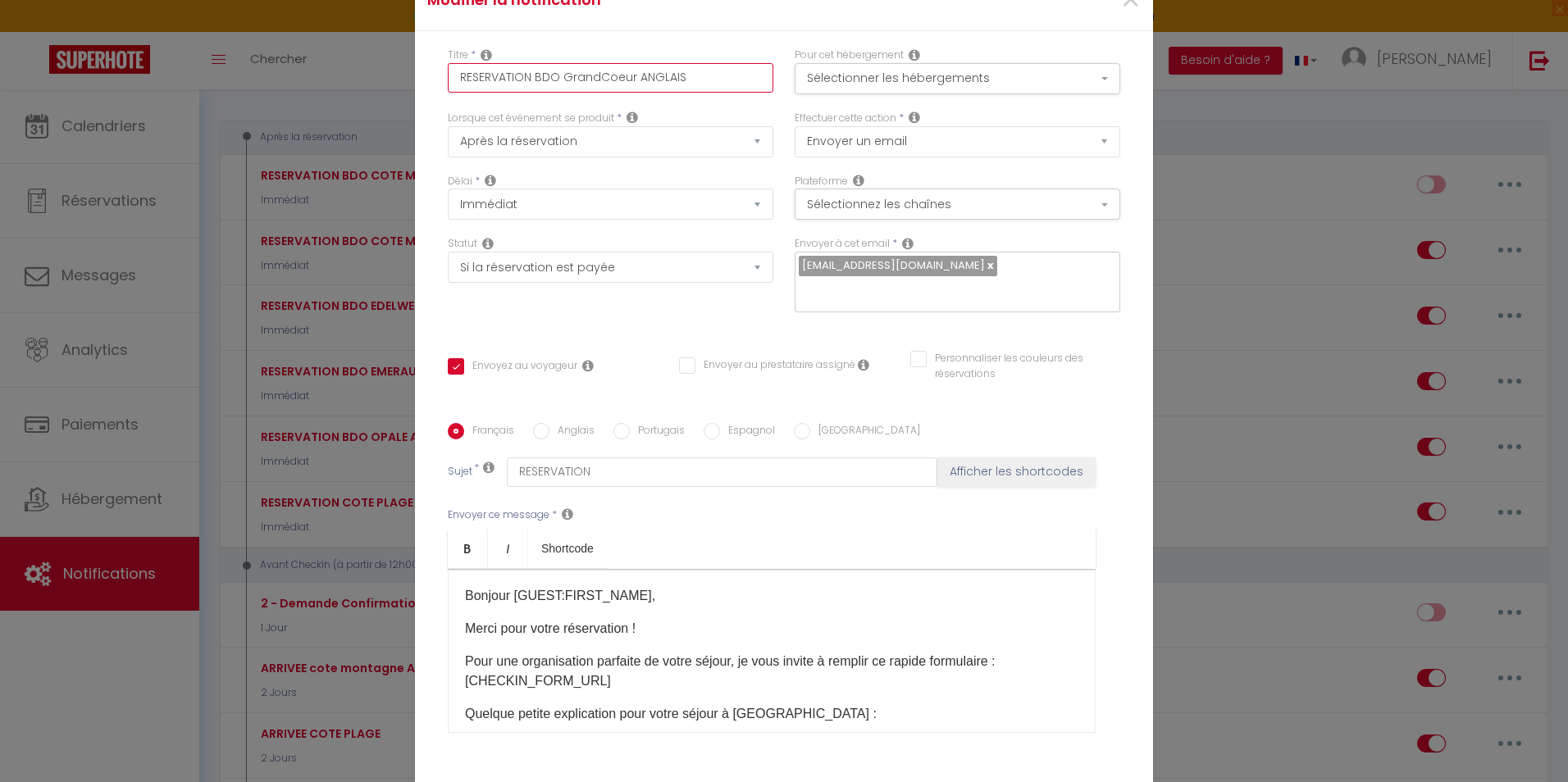
checkbox input "false"
type input "RESERVATION BDO GrandCoeur ANGLAIS"
click at [1013, 74] on button "Sélectionner les hébergements" at bounding box center [958, 79] width 326 height 31
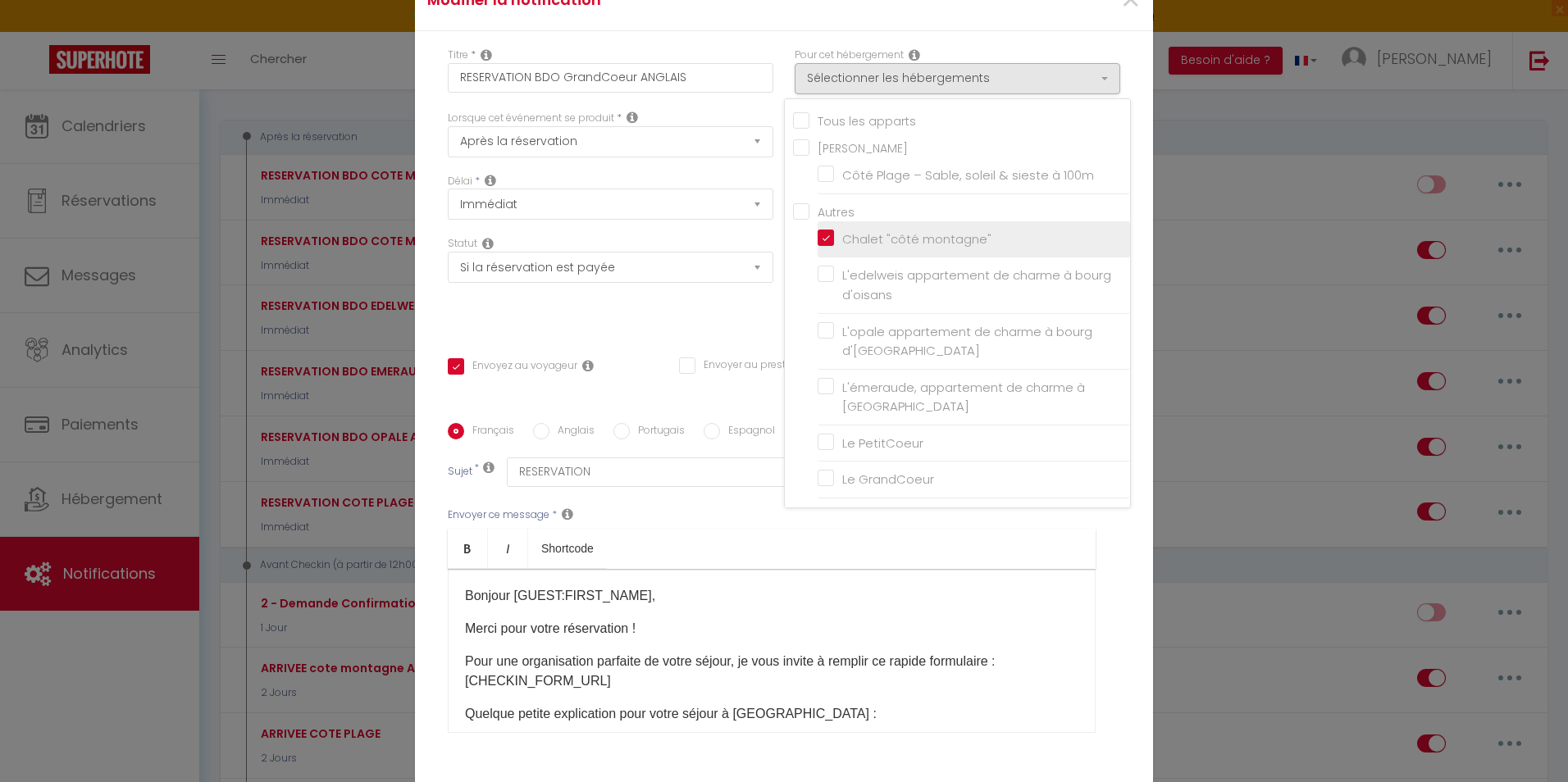
click at [820, 241] on input "Chalet "côté montagne"" at bounding box center [974, 240] width 312 height 16
checkbox input "false"
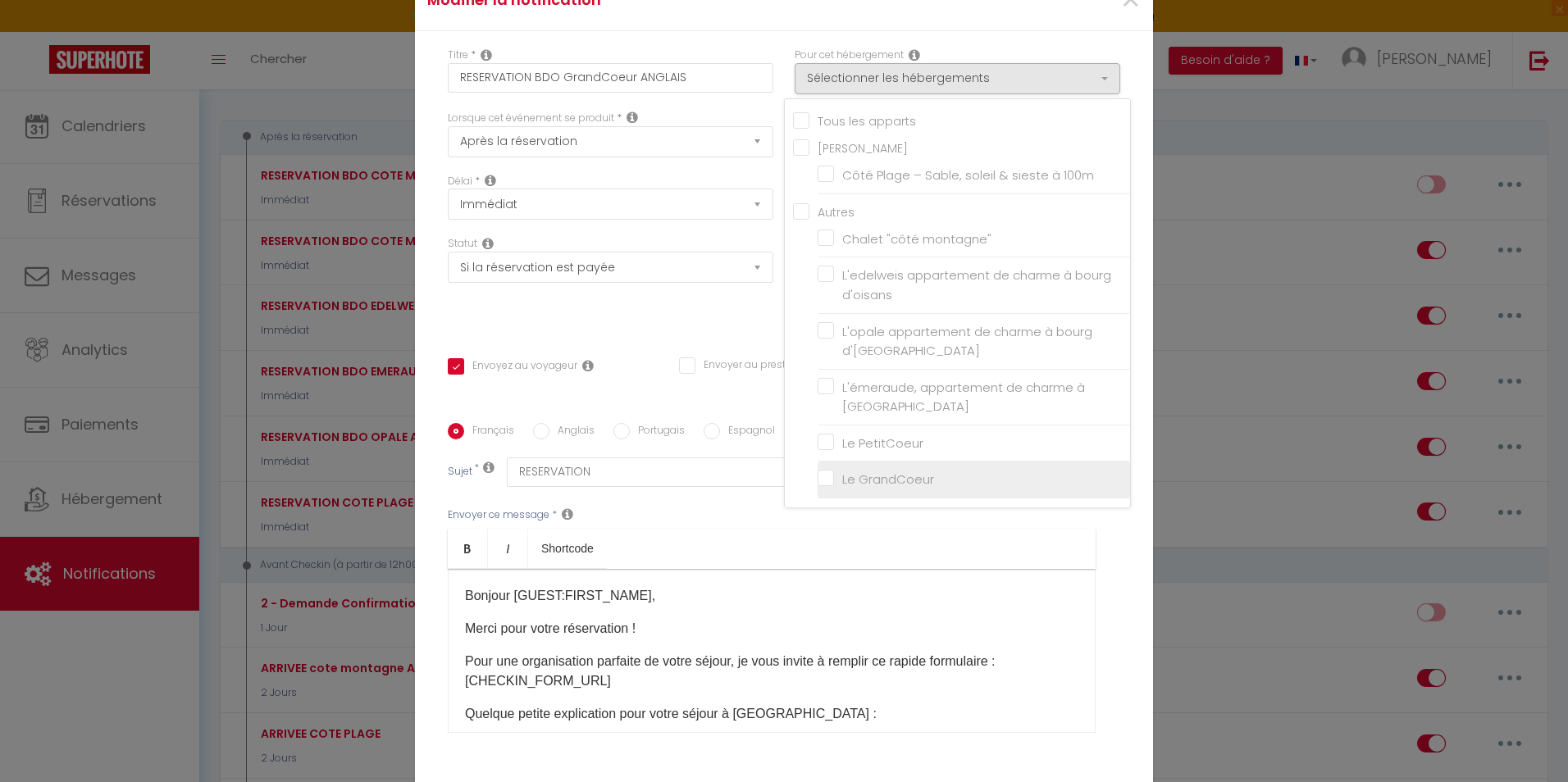
click at [821, 483] on input "Le GrandCoeur" at bounding box center [974, 480] width 312 height 16
checkbox input "true"
checkbox input "false"
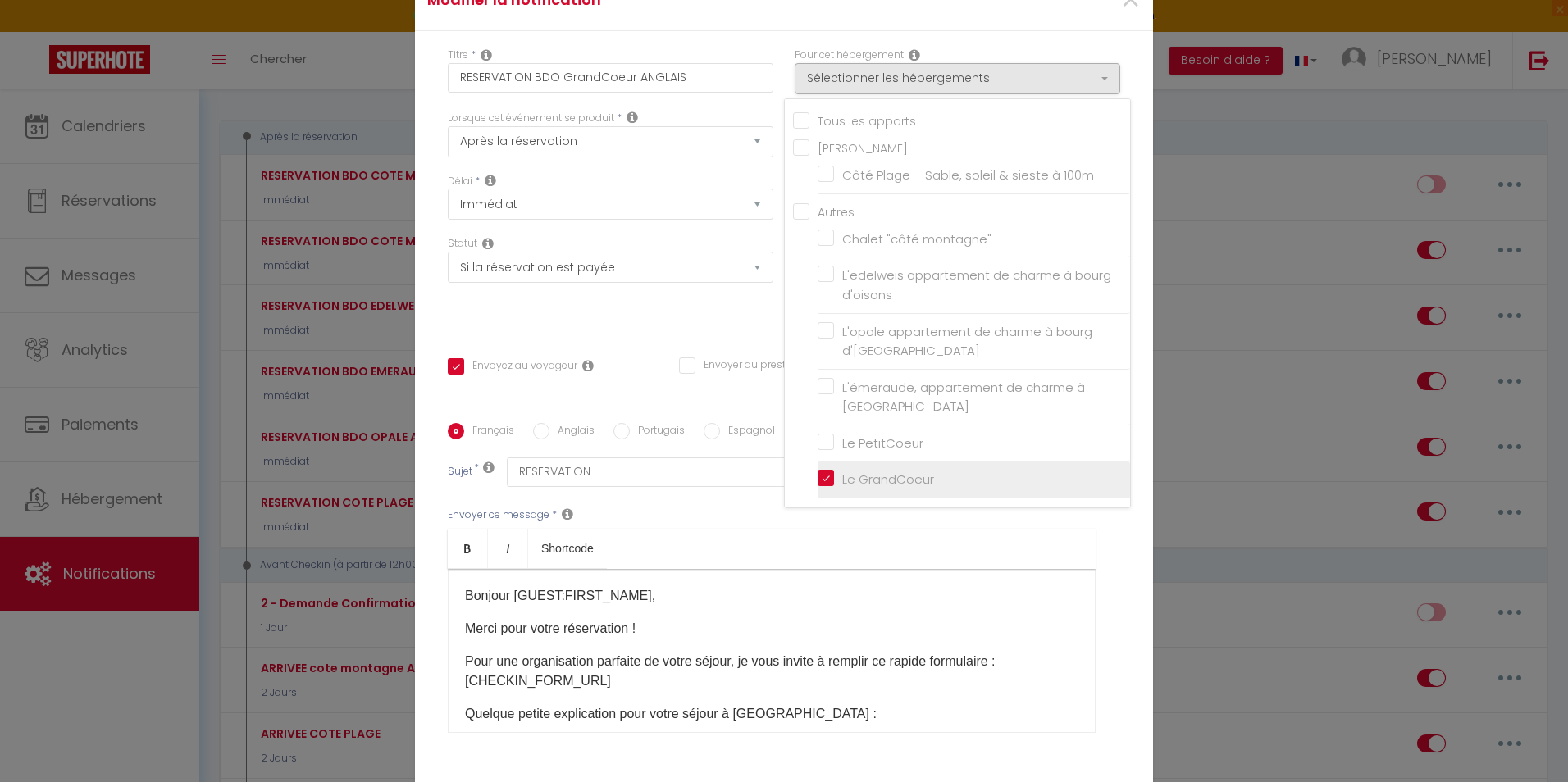
checkbox input "false"
checkbox input "true"
checkbox input "false"
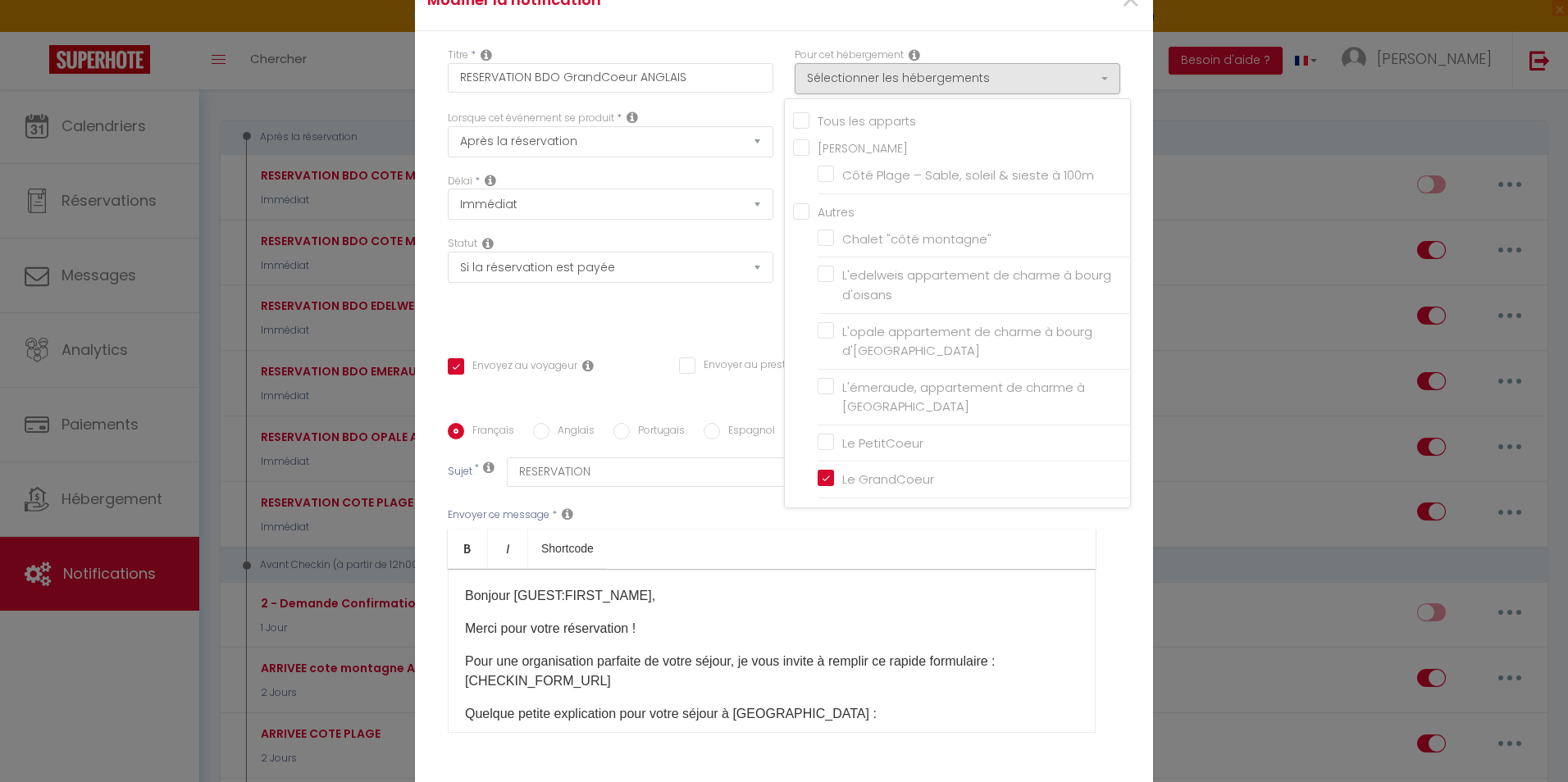
click at [714, 398] on div "Français Anglais Portugais Espagnol Italien Sujet * RESERVATION Afficher les sh…" at bounding box center [784, 588] width 672 height 380
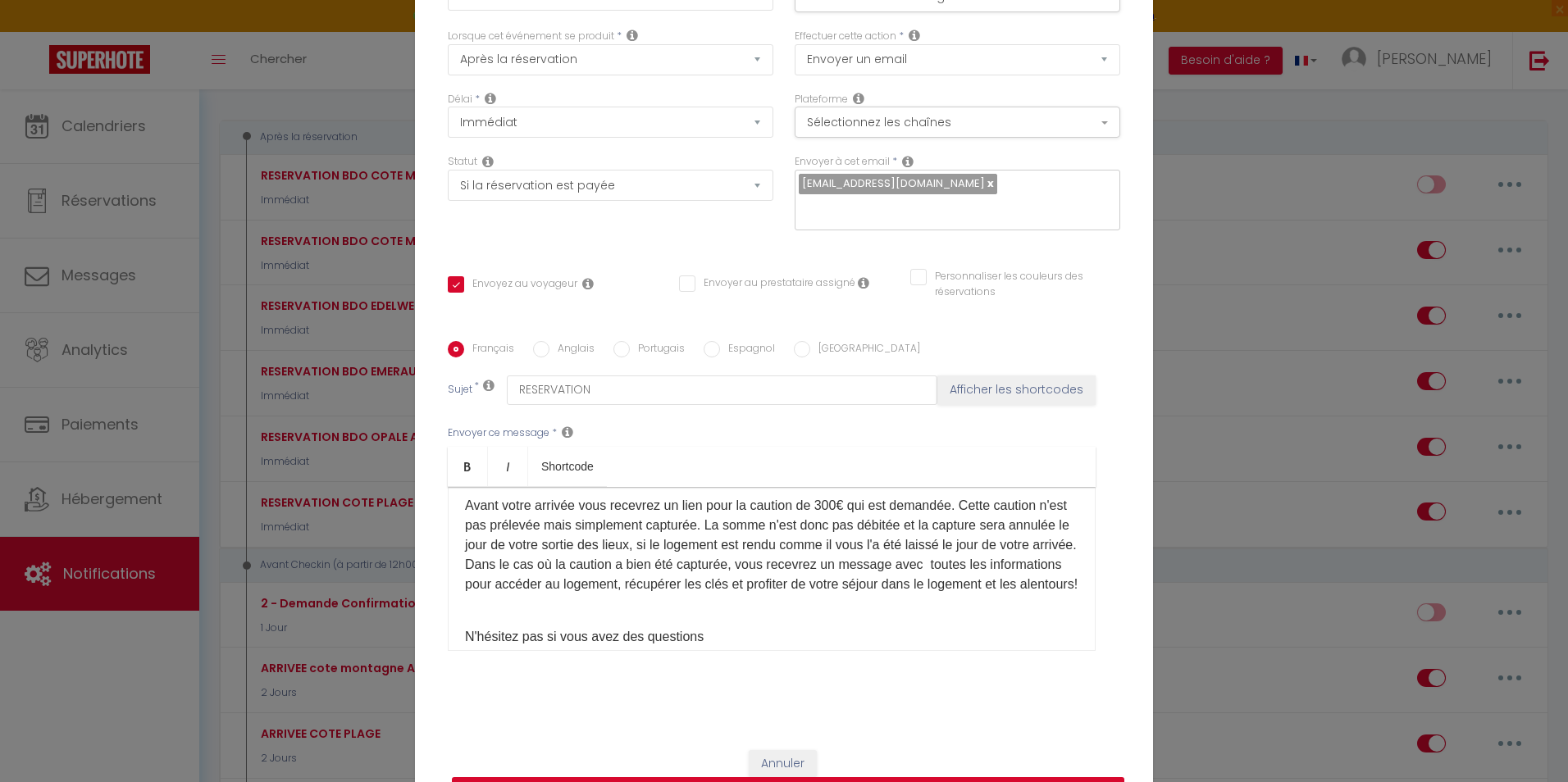
scroll to position [459, 0]
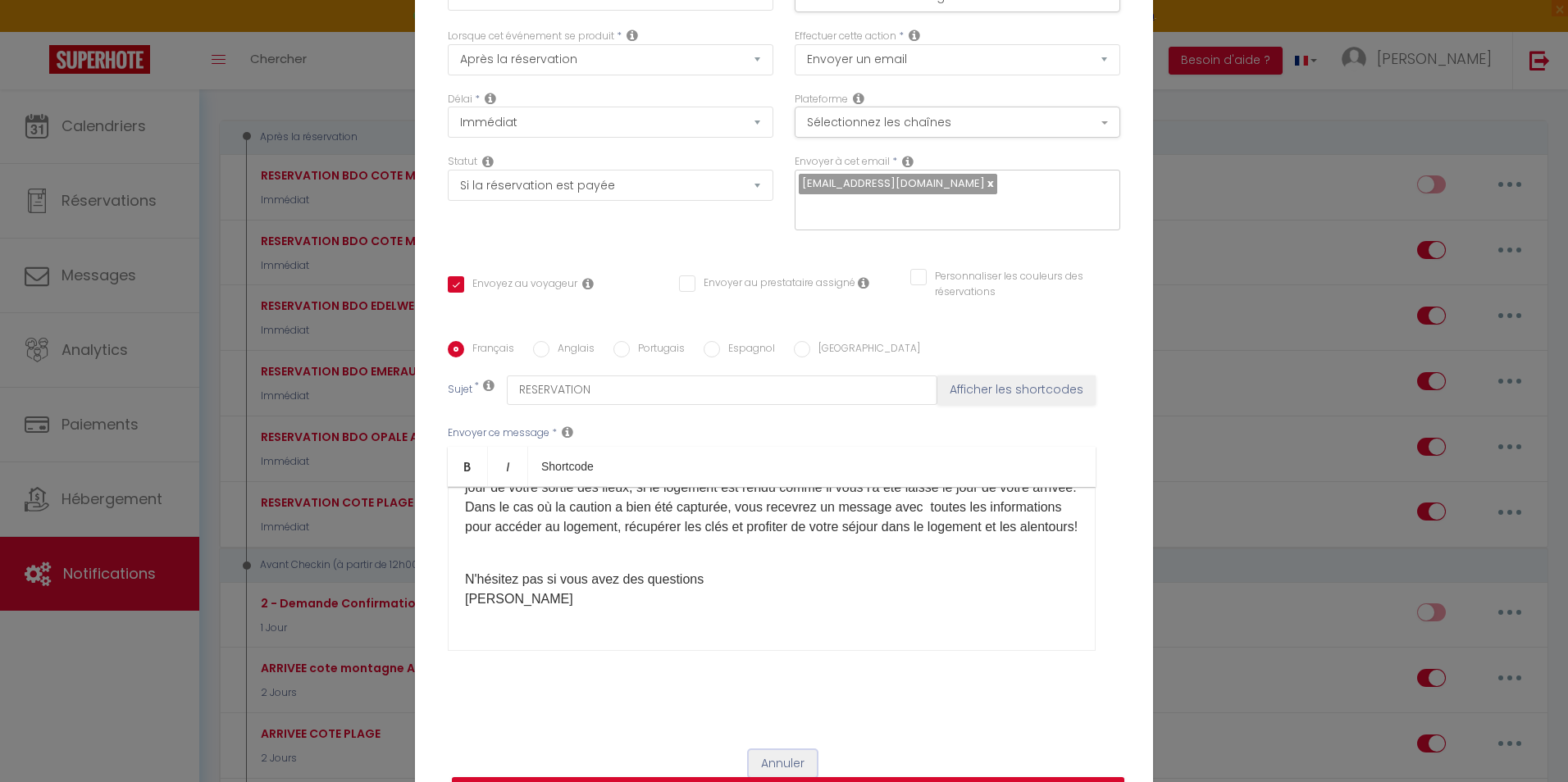
click at [791, 764] on button "Annuler" at bounding box center [783, 764] width 68 height 27
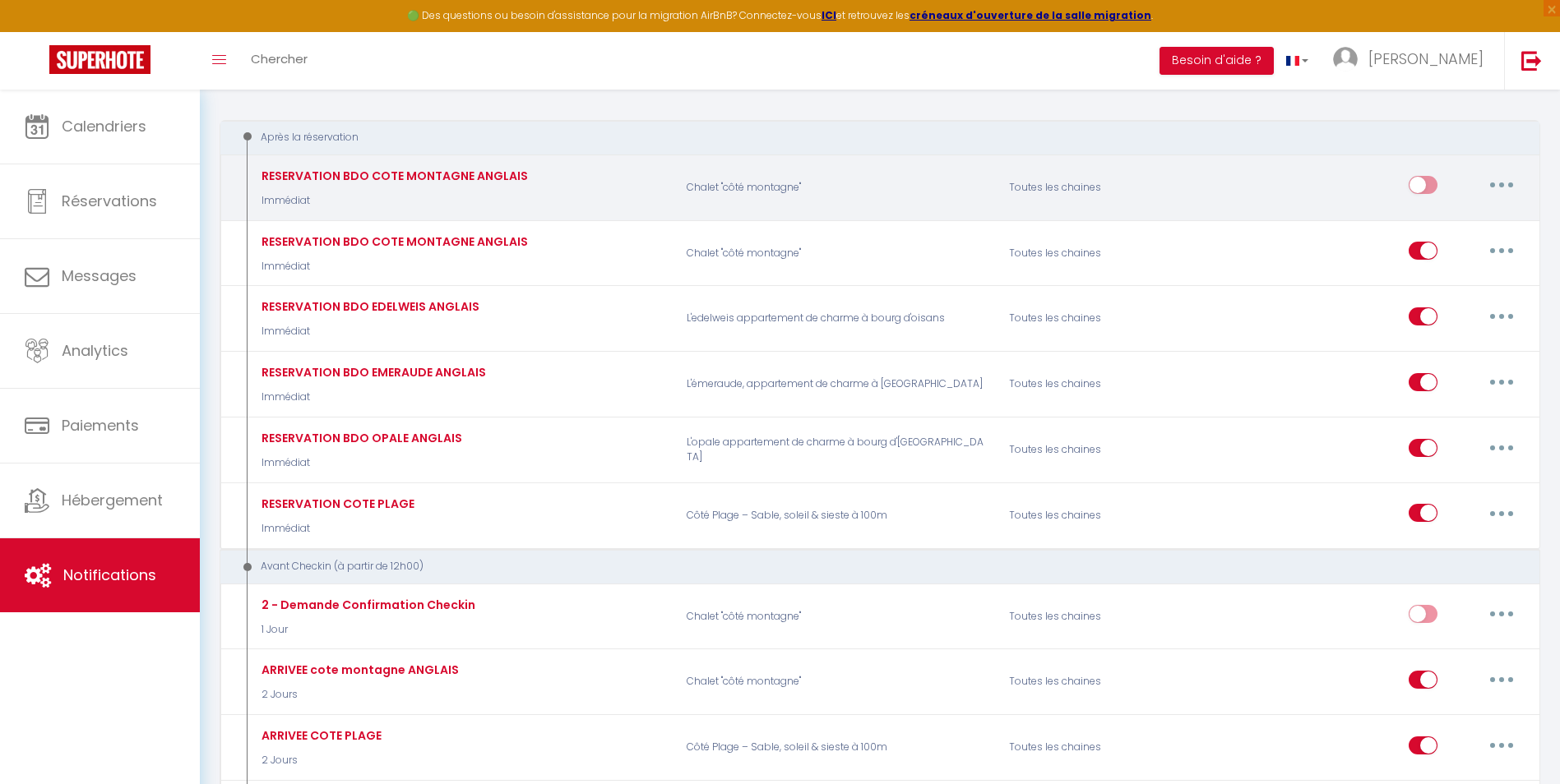
click at [1499, 177] on button "button" at bounding box center [1501, 185] width 46 height 27
click at [1450, 315] on link "Supprimer" at bounding box center [1458, 311] width 122 height 28
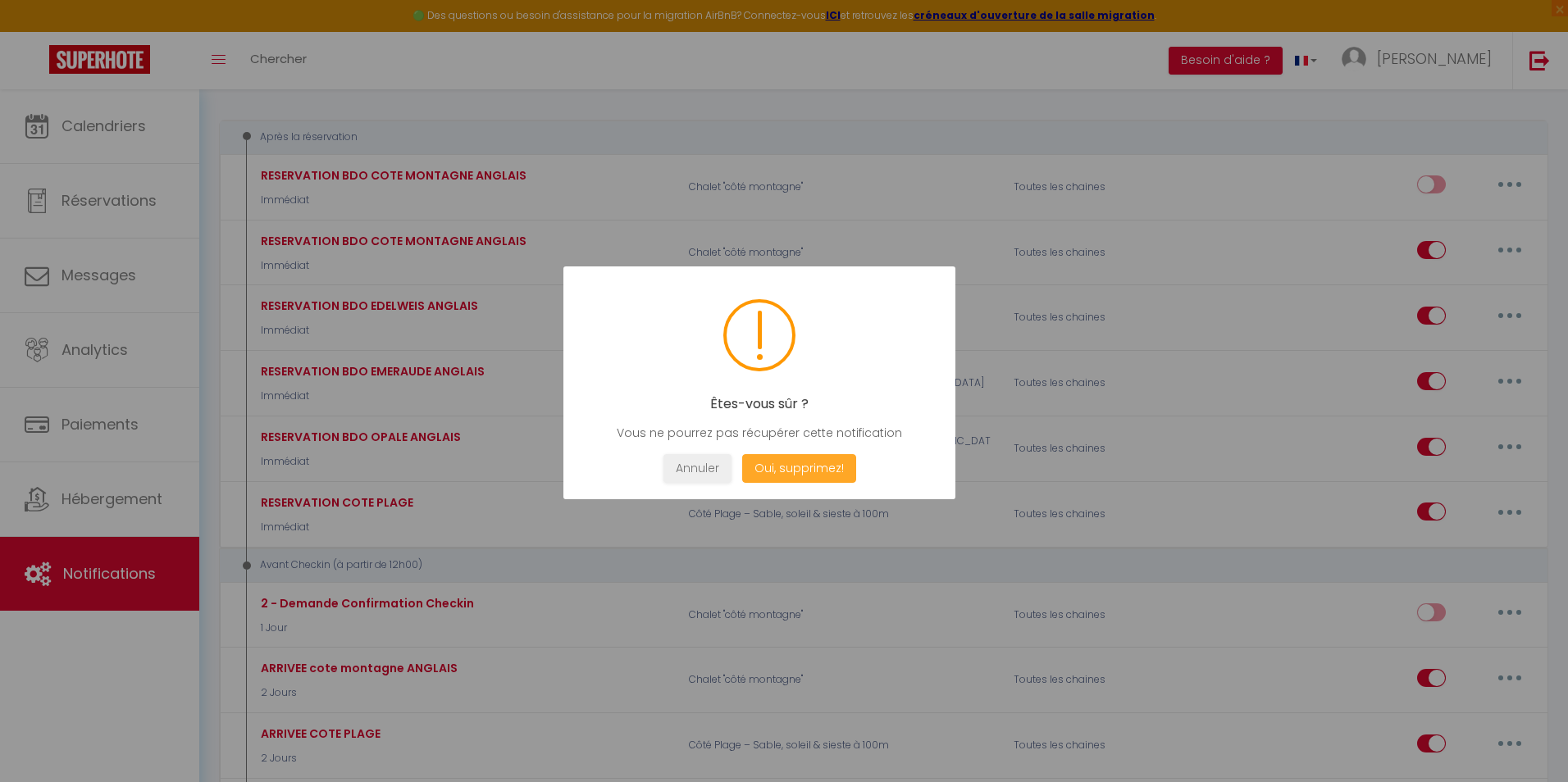
click at [787, 468] on button "Oui, supprimez!" at bounding box center [799, 468] width 114 height 28
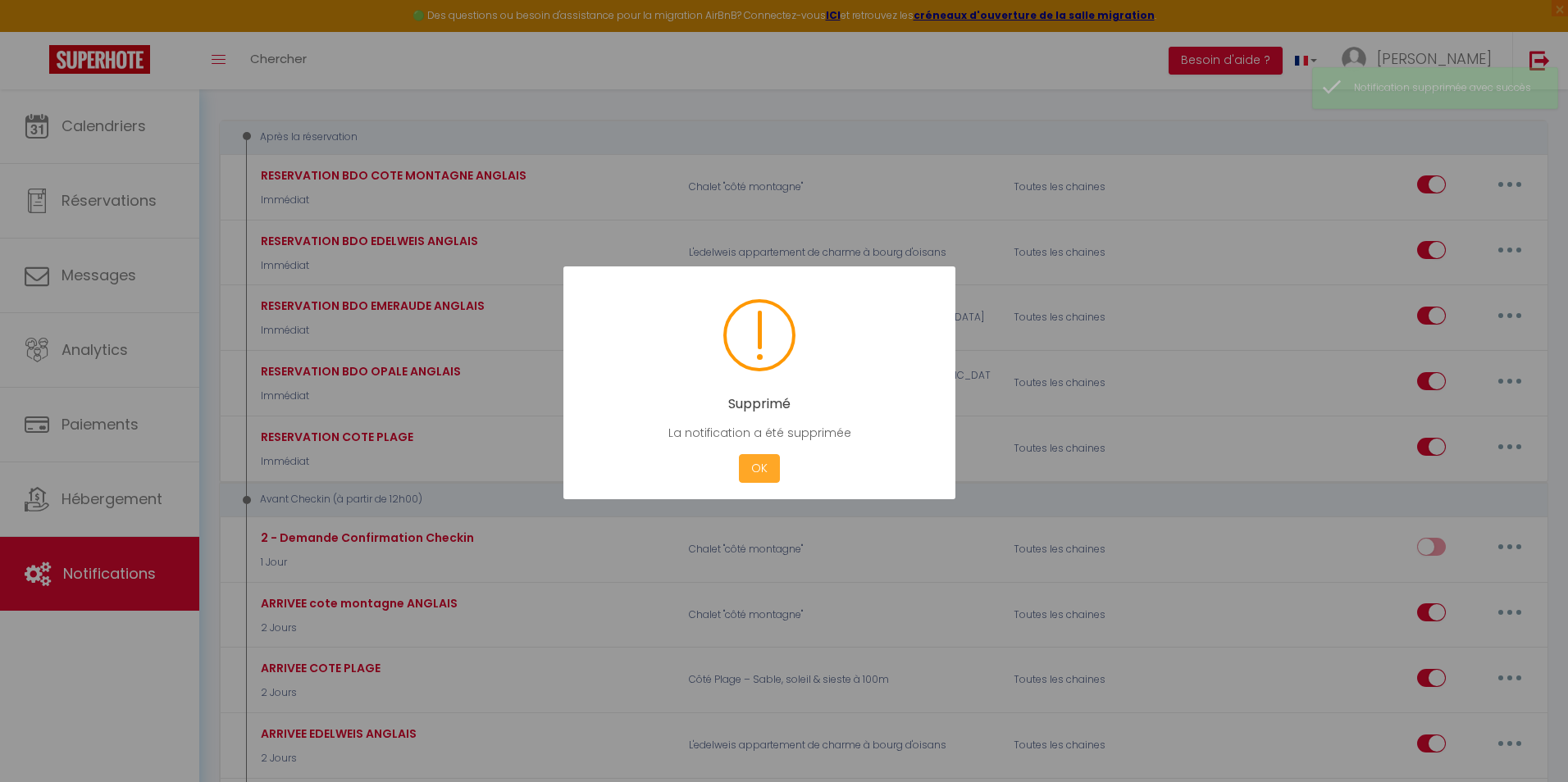
checkbox input "true"
click at [765, 475] on button "OK" at bounding box center [759, 468] width 41 height 28
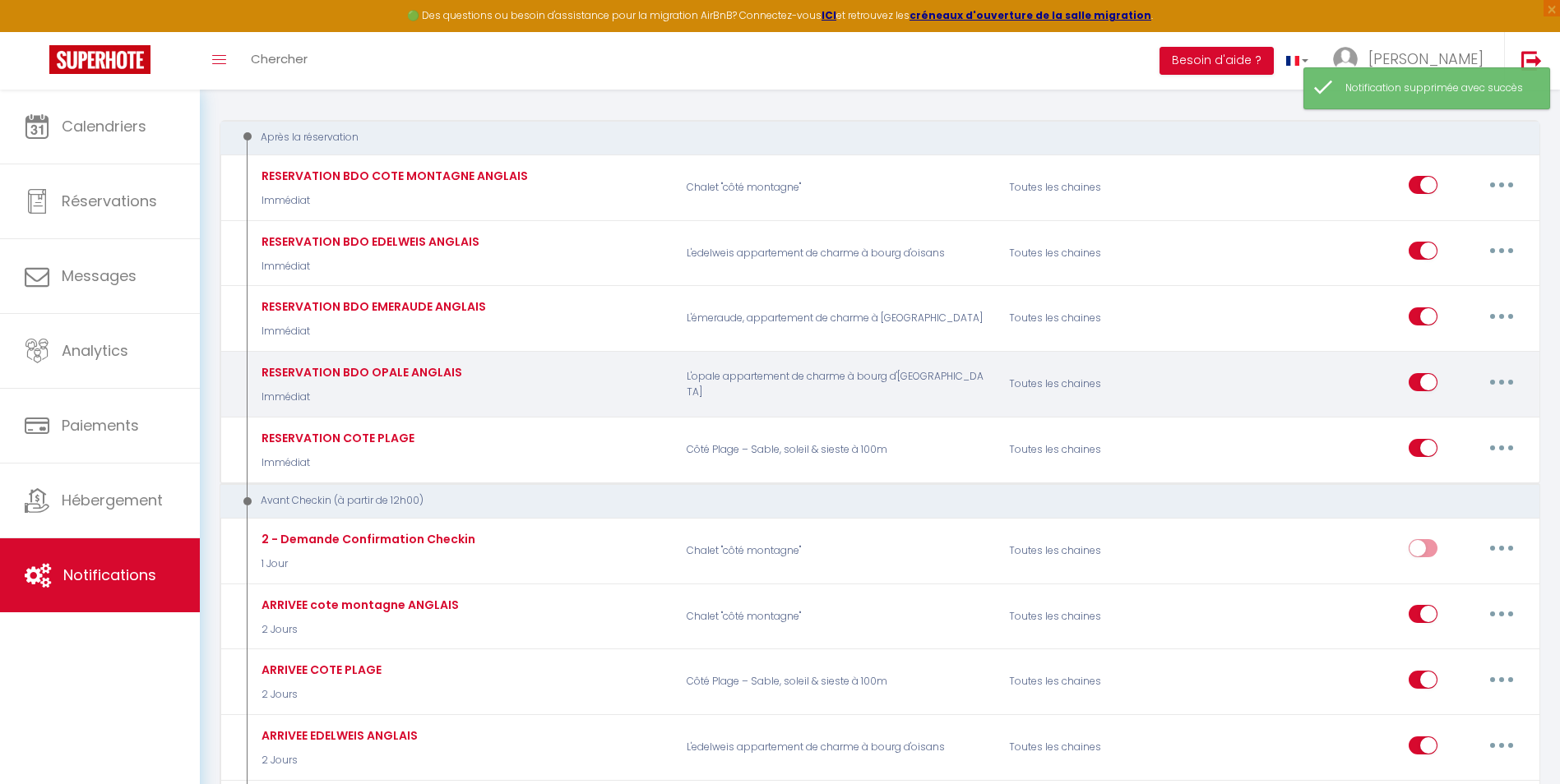
click at [1507, 382] on button "button" at bounding box center [1501, 382] width 46 height 27
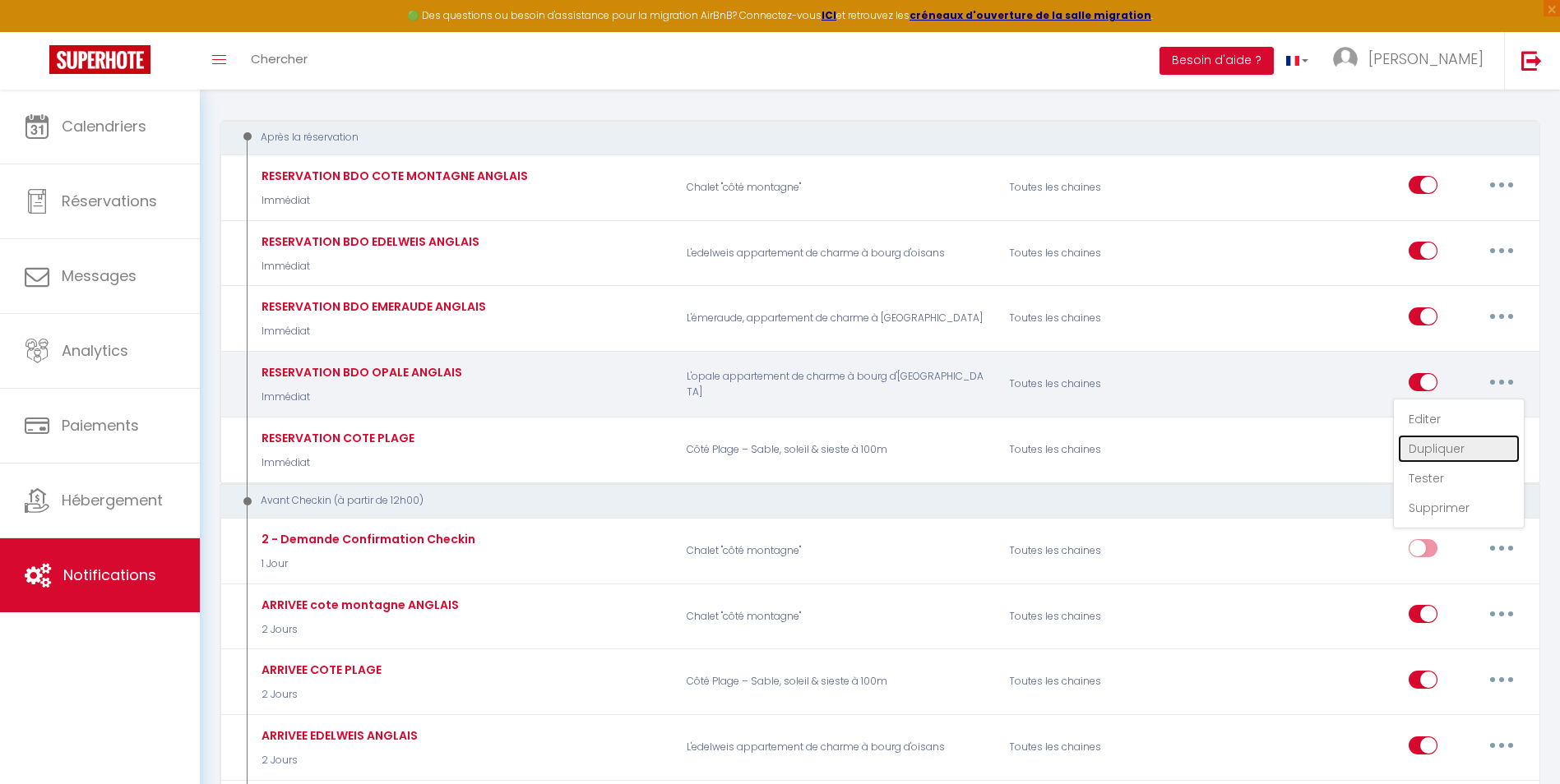
click at [1438, 450] on link "Dupliquer" at bounding box center [1458, 449] width 122 height 28
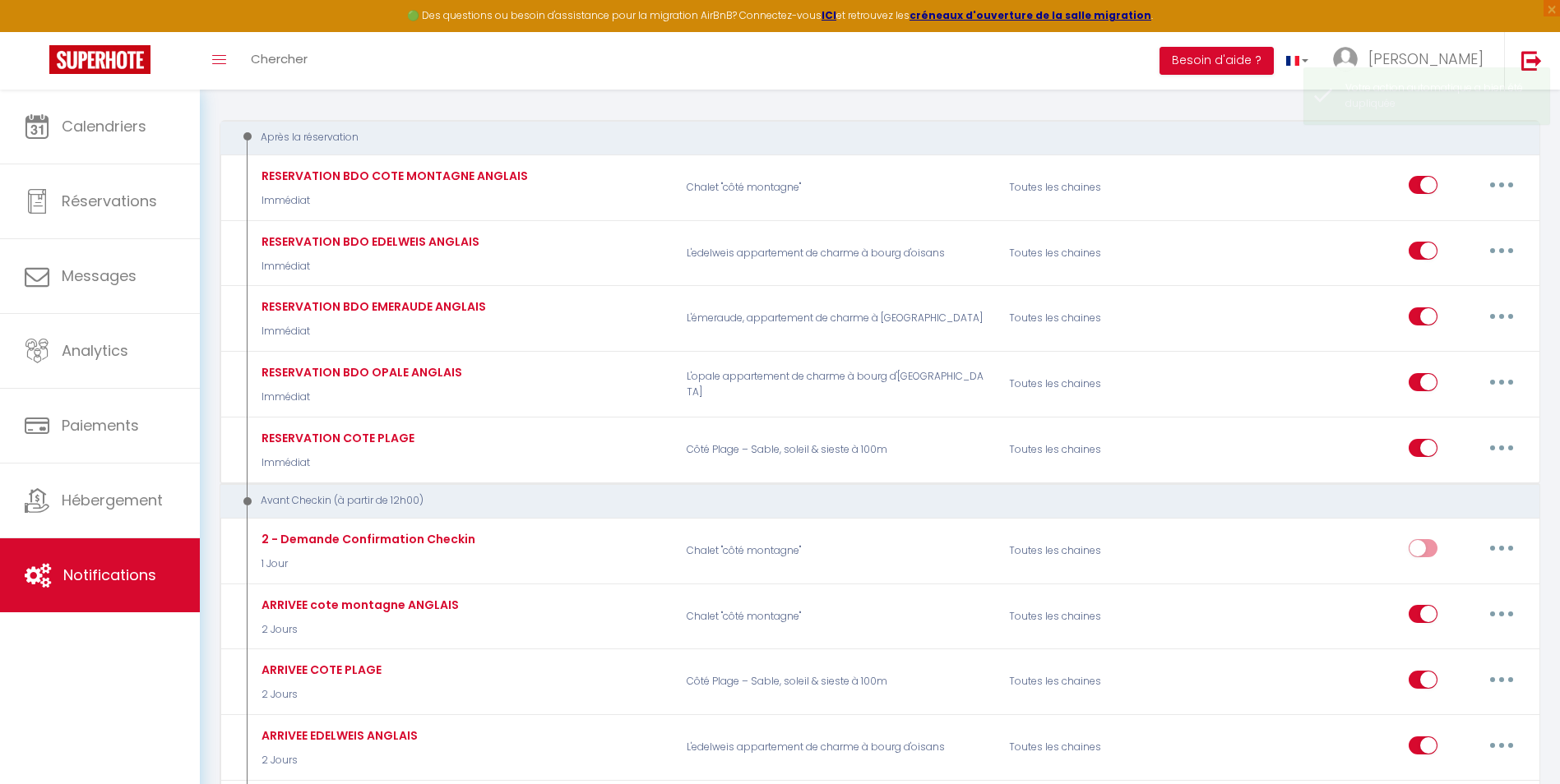
checkbox input "false"
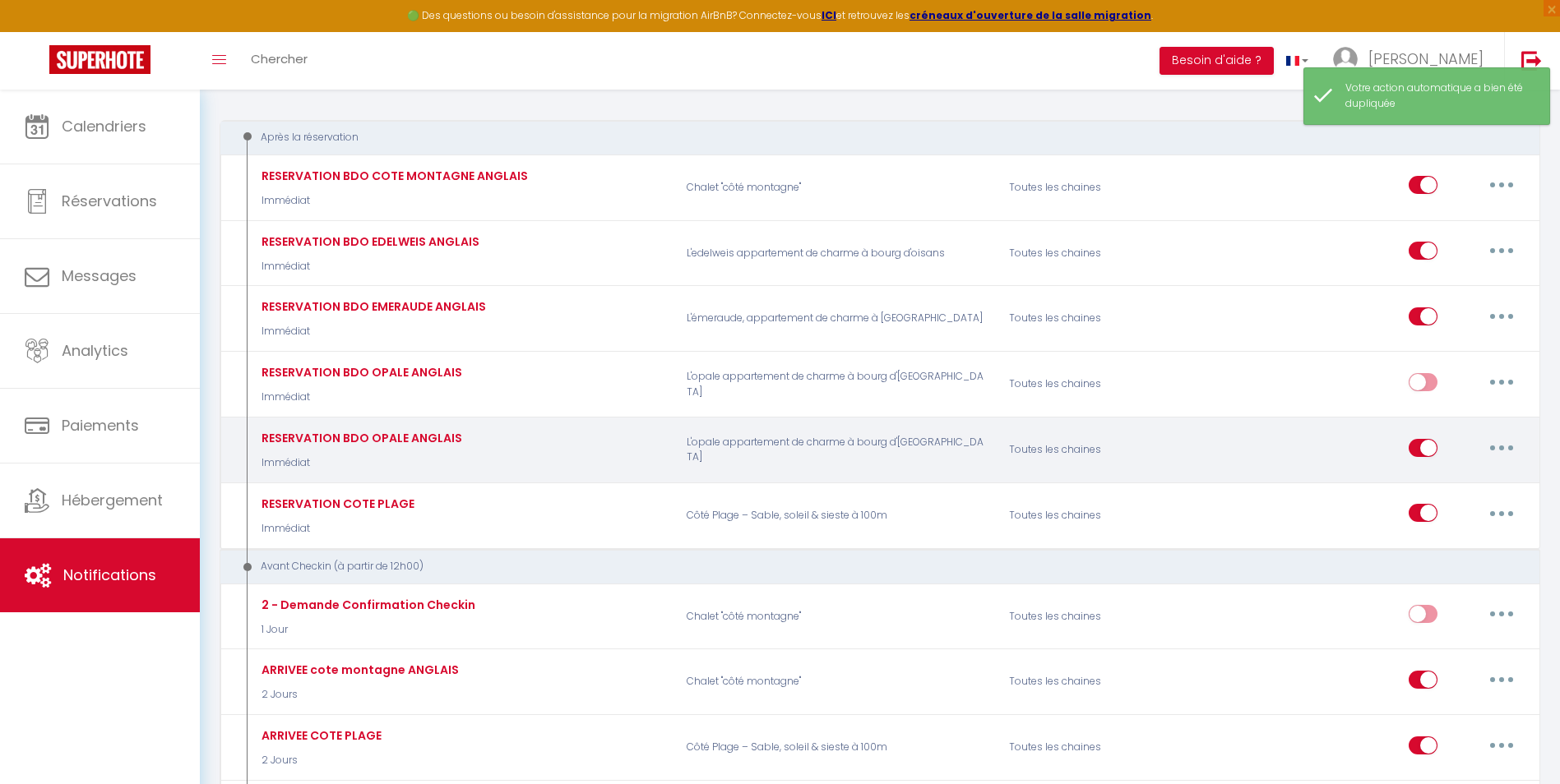
click at [1505, 447] on button "button" at bounding box center [1501, 448] width 46 height 27
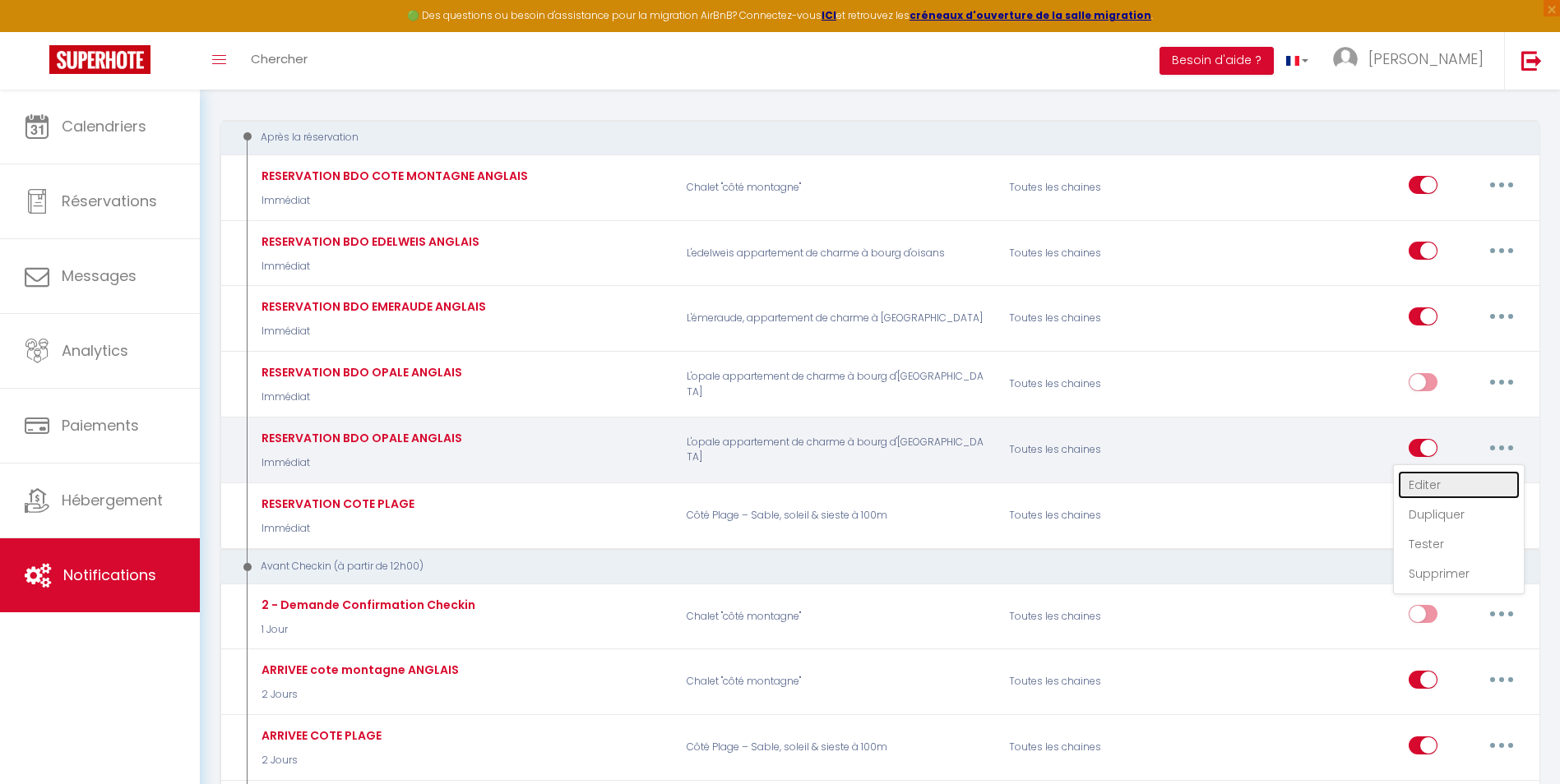
click at [1431, 488] on link "Editer" at bounding box center [1458, 485] width 122 height 28
type input "RESERVATION BDO OPALE ANGLAIS"
select select "Immédiat"
select select "if_booking_is_paid"
checkbox input "true"
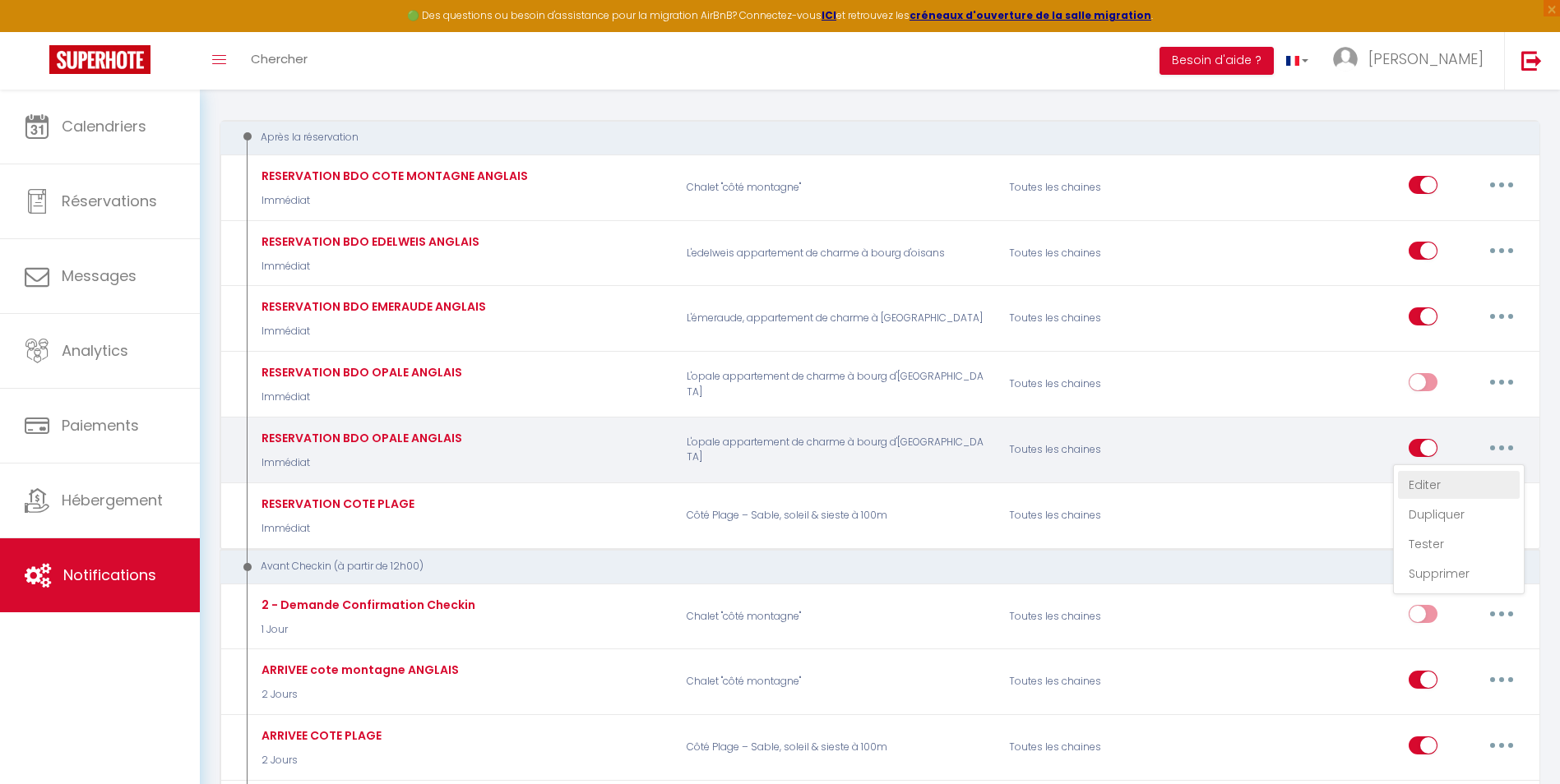
checkbox input "false"
radio input "true"
type input "RESERVATION"
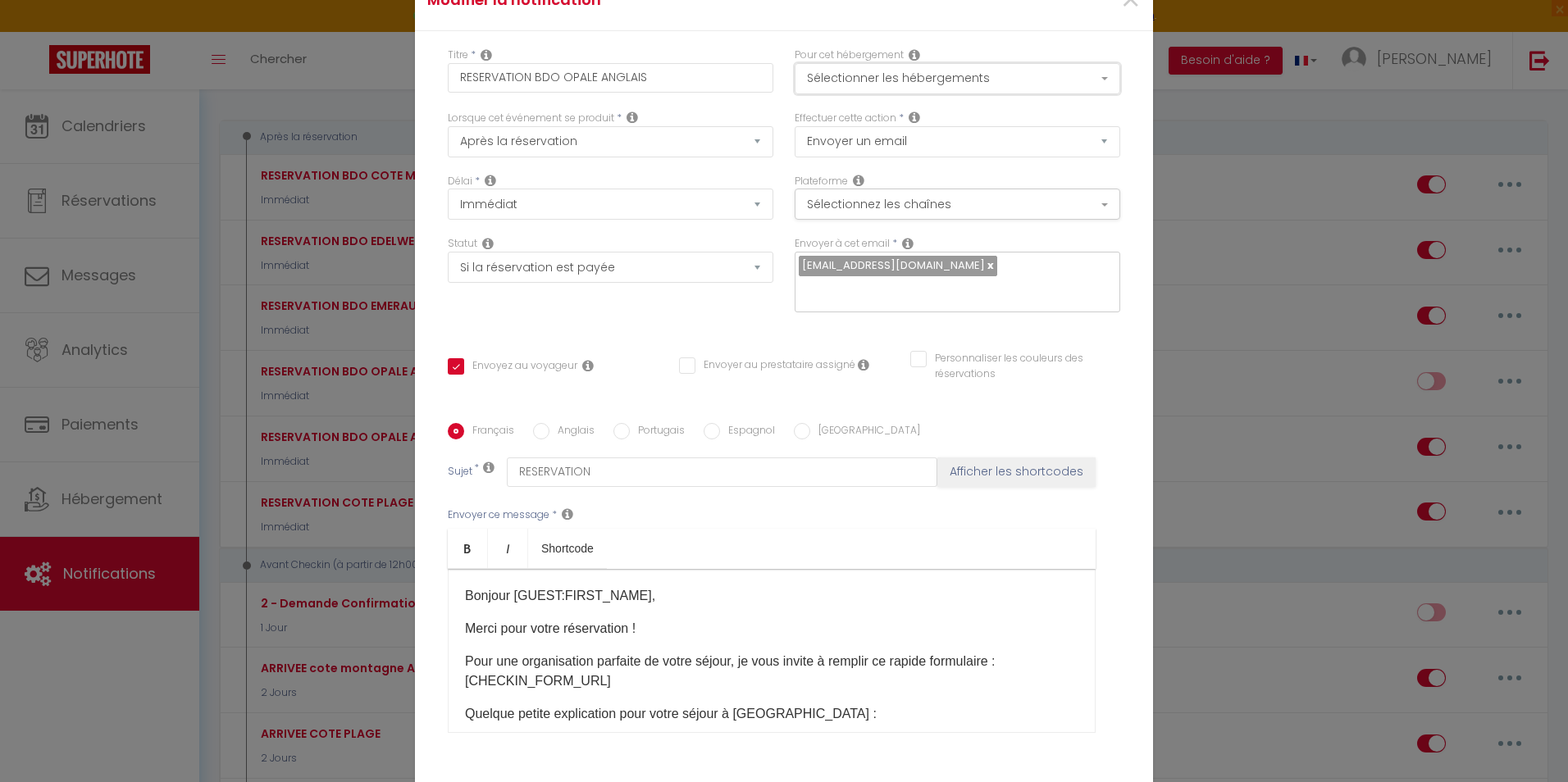
click at [903, 73] on button "Sélectionner les hébergements" at bounding box center [958, 79] width 326 height 31
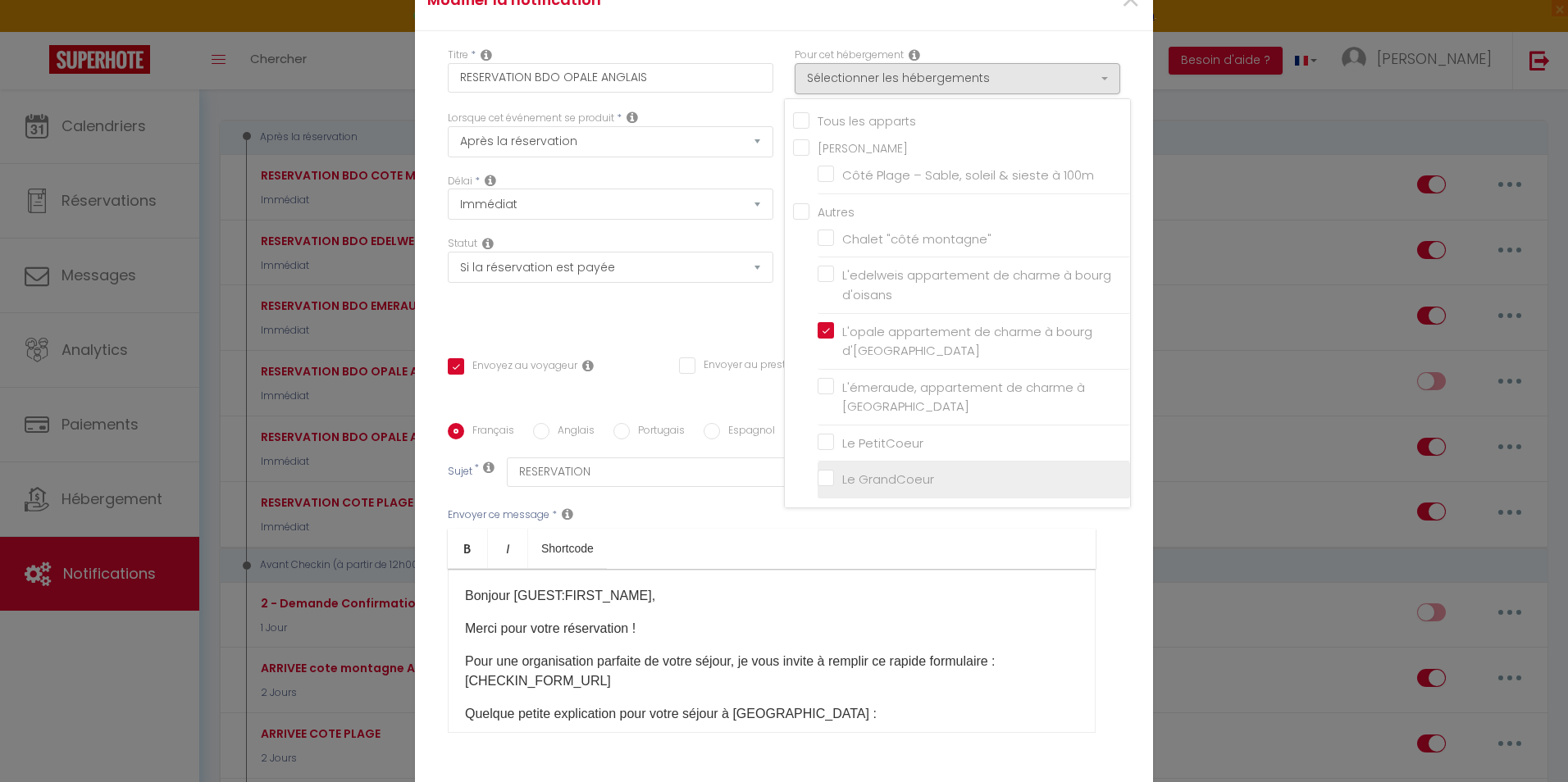
click at [852, 479] on input "Le GrandCoeur" at bounding box center [974, 480] width 312 height 16
checkbox input "true"
checkbox input "false"
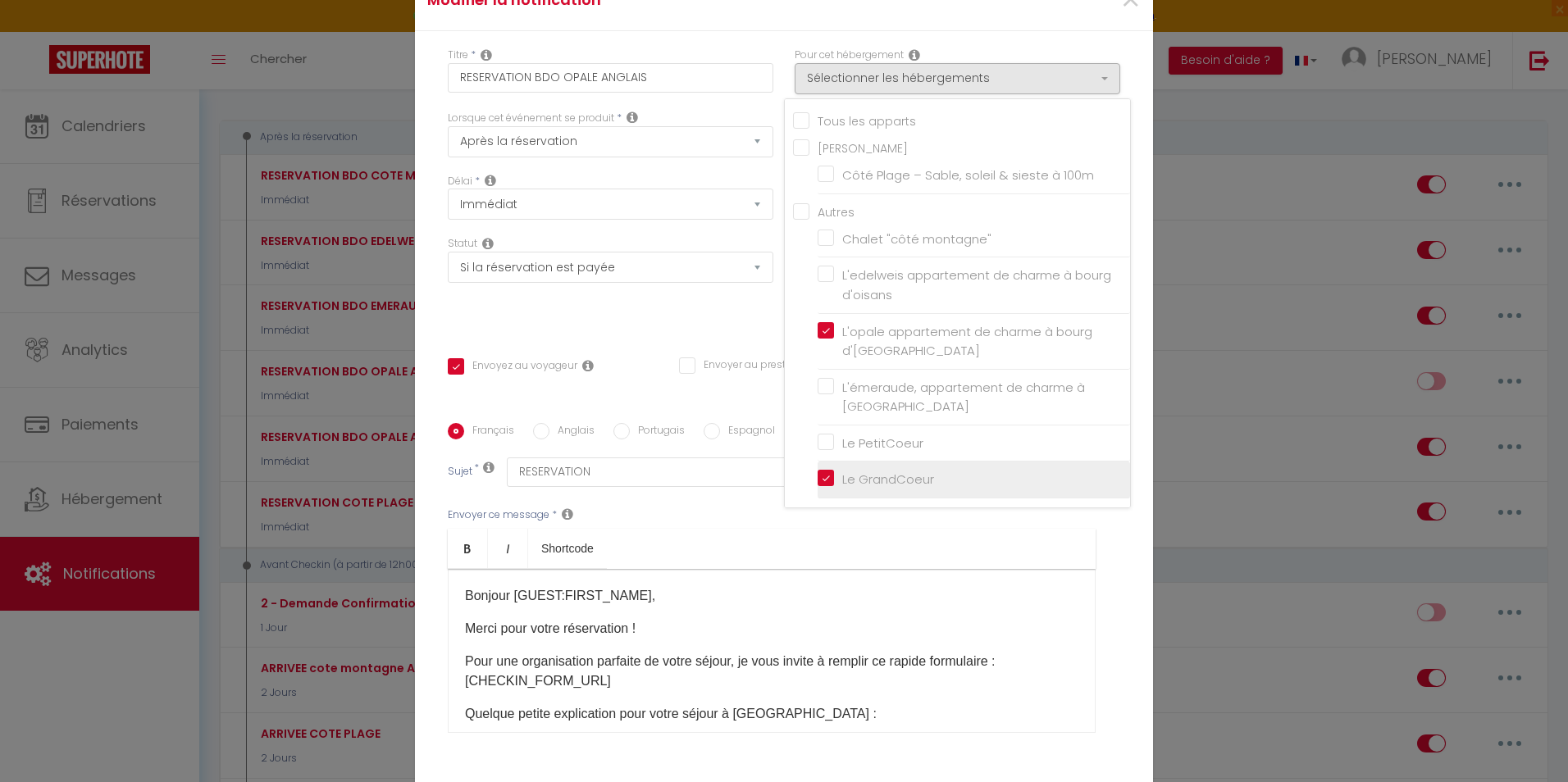
checkbox input "false"
checkbox input "true"
checkbox input "false"
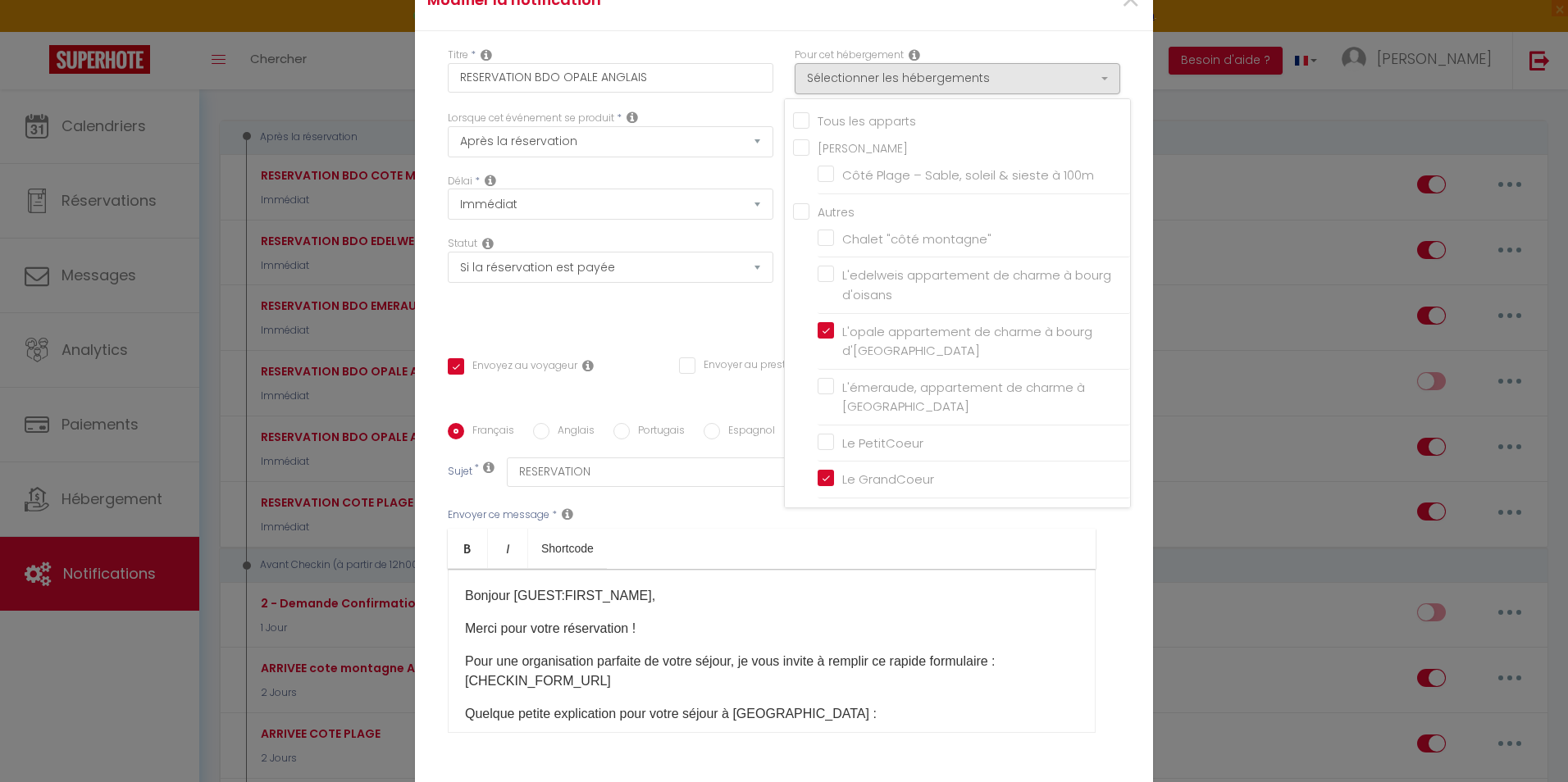
click at [834, 324] on label "L'opale appartement de charme à bourg d'[GEOGRAPHIC_DATA]" at bounding box center [977, 342] width 286 height 38
click at [819, 333] on input "L'opale appartement de charme à bourg d'[GEOGRAPHIC_DATA]" at bounding box center [974, 342] width 312 height 16
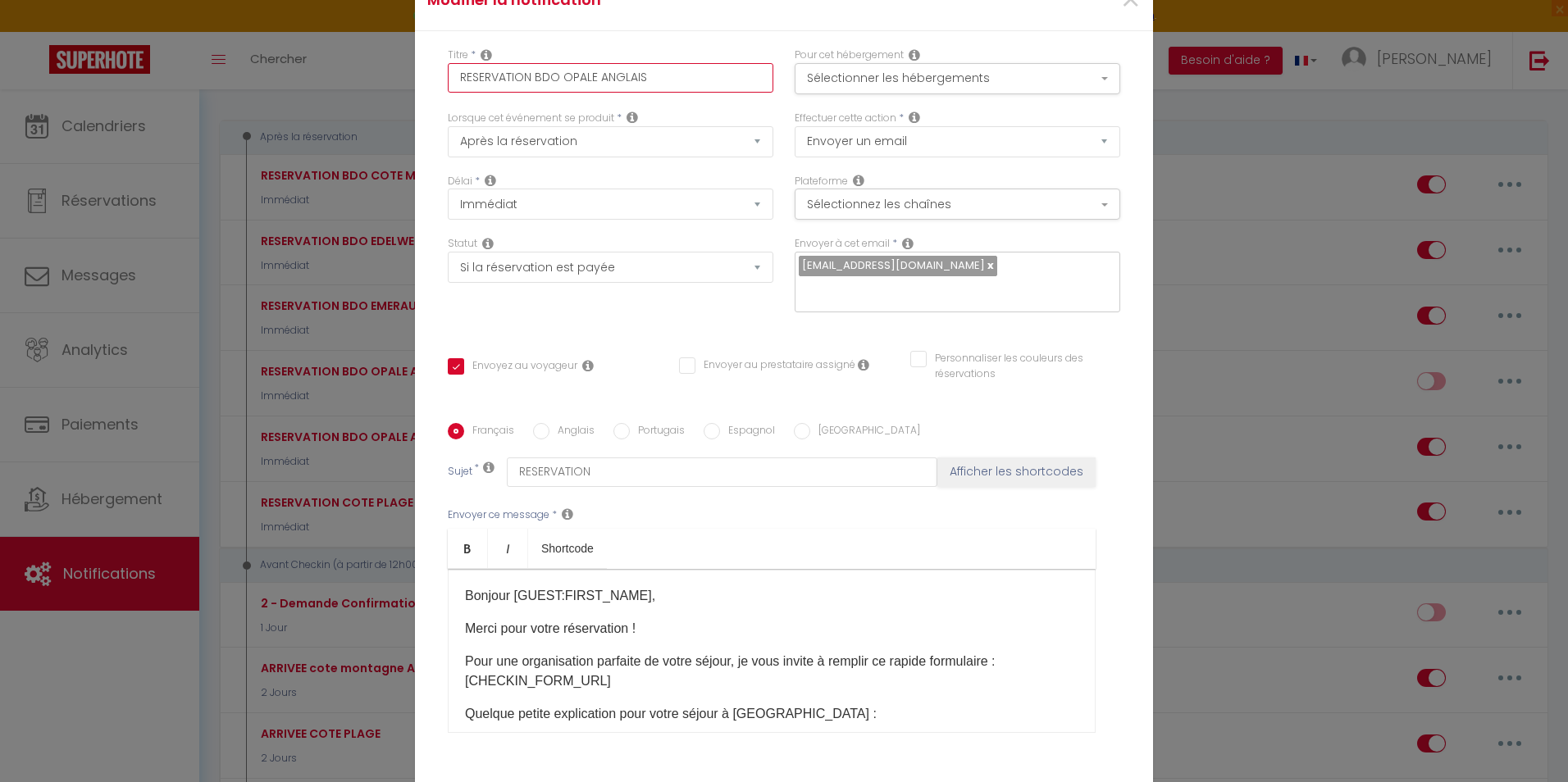
click at [591, 74] on input "RESERVATION BDO OPALE ANGLAIS" at bounding box center [611, 78] width 326 height 29
type input "RESERVATION BDO OPAL ANGLAIS"
checkbox input "true"
checkbox input "false"
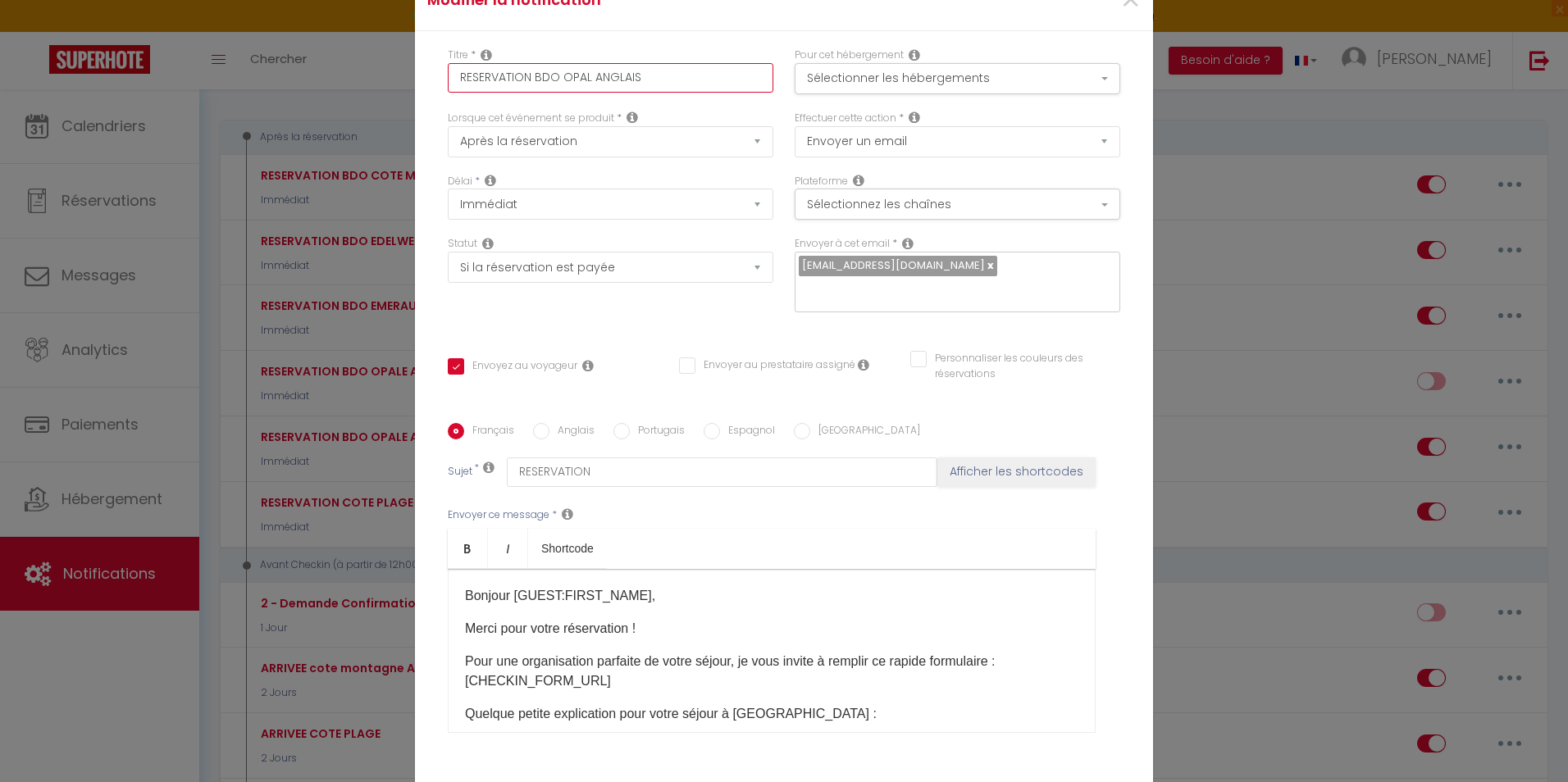
type input "RESERVATION BDO OPA ANGLAIS"
checkbox input "true"
checkbox input "false"
type input "RESERVATION BDO OP ANGLAIS"
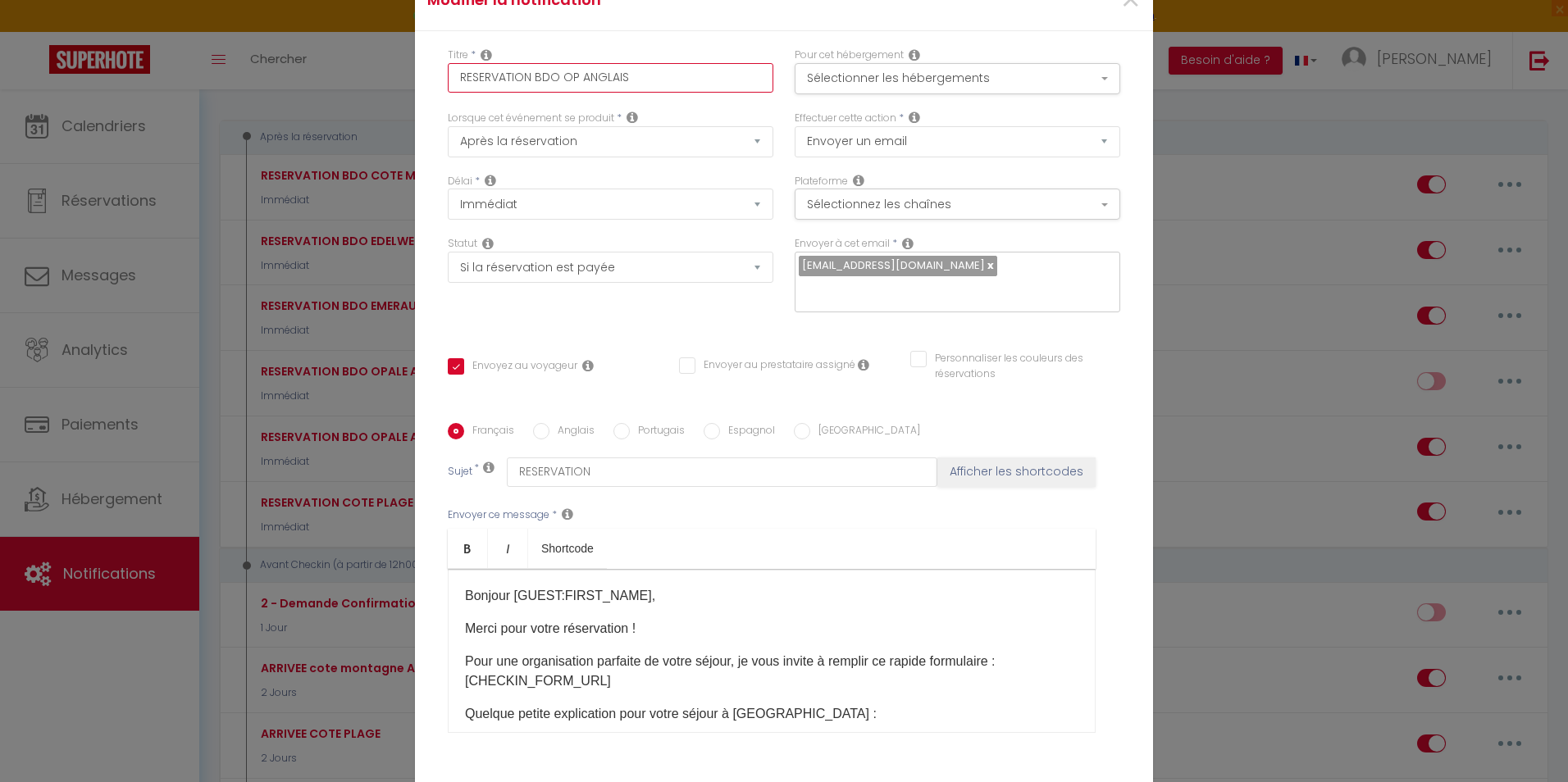
checkbox input "true"
checkbox input "false"
type input "RESERVATION BDO O ANGLAIS"
checkbox input "true"
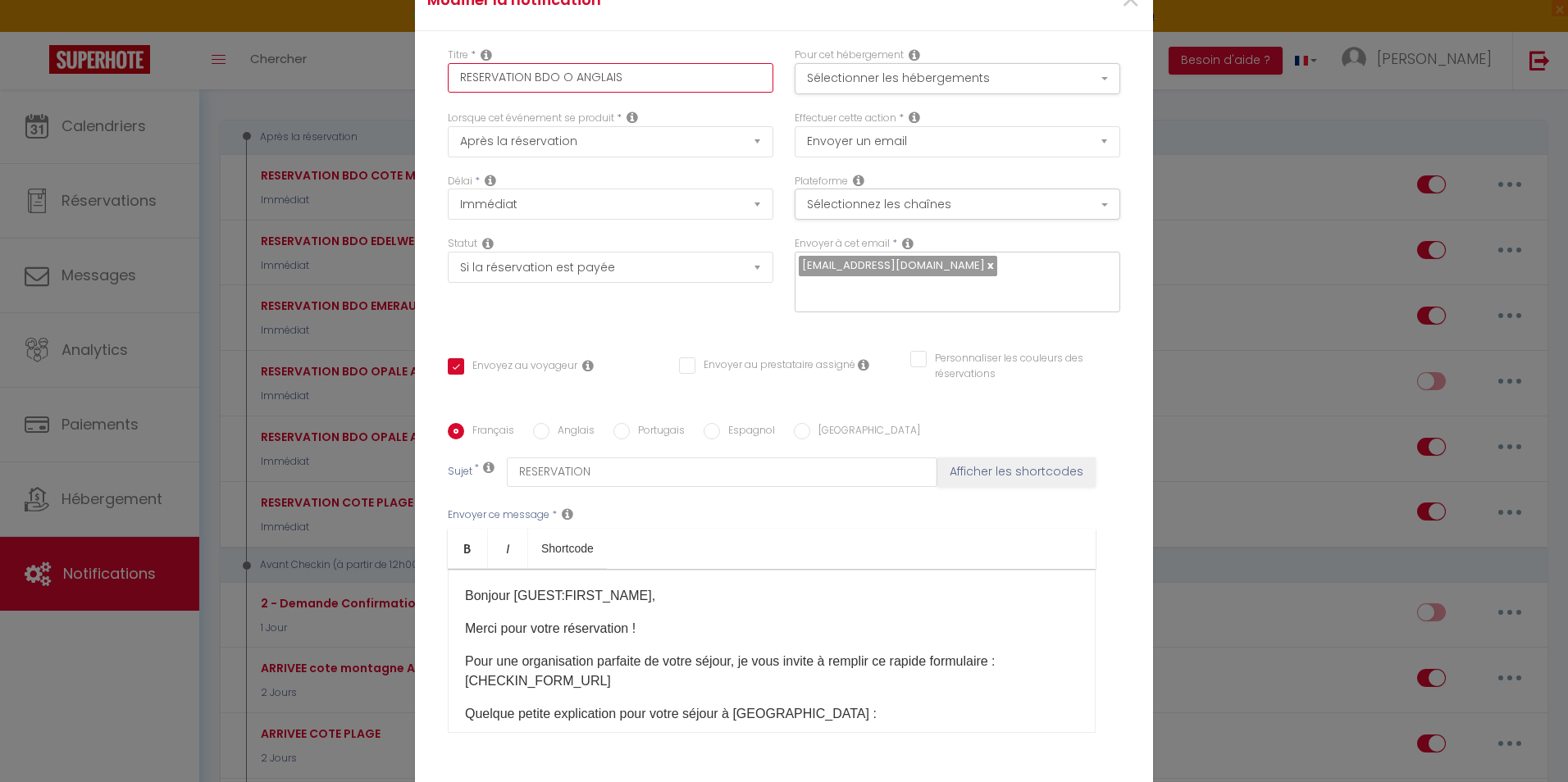
checkbox input "false"
type input "RESERVATION BDO ANGLAIS"
checkbox input "true"
checkbox input "false"
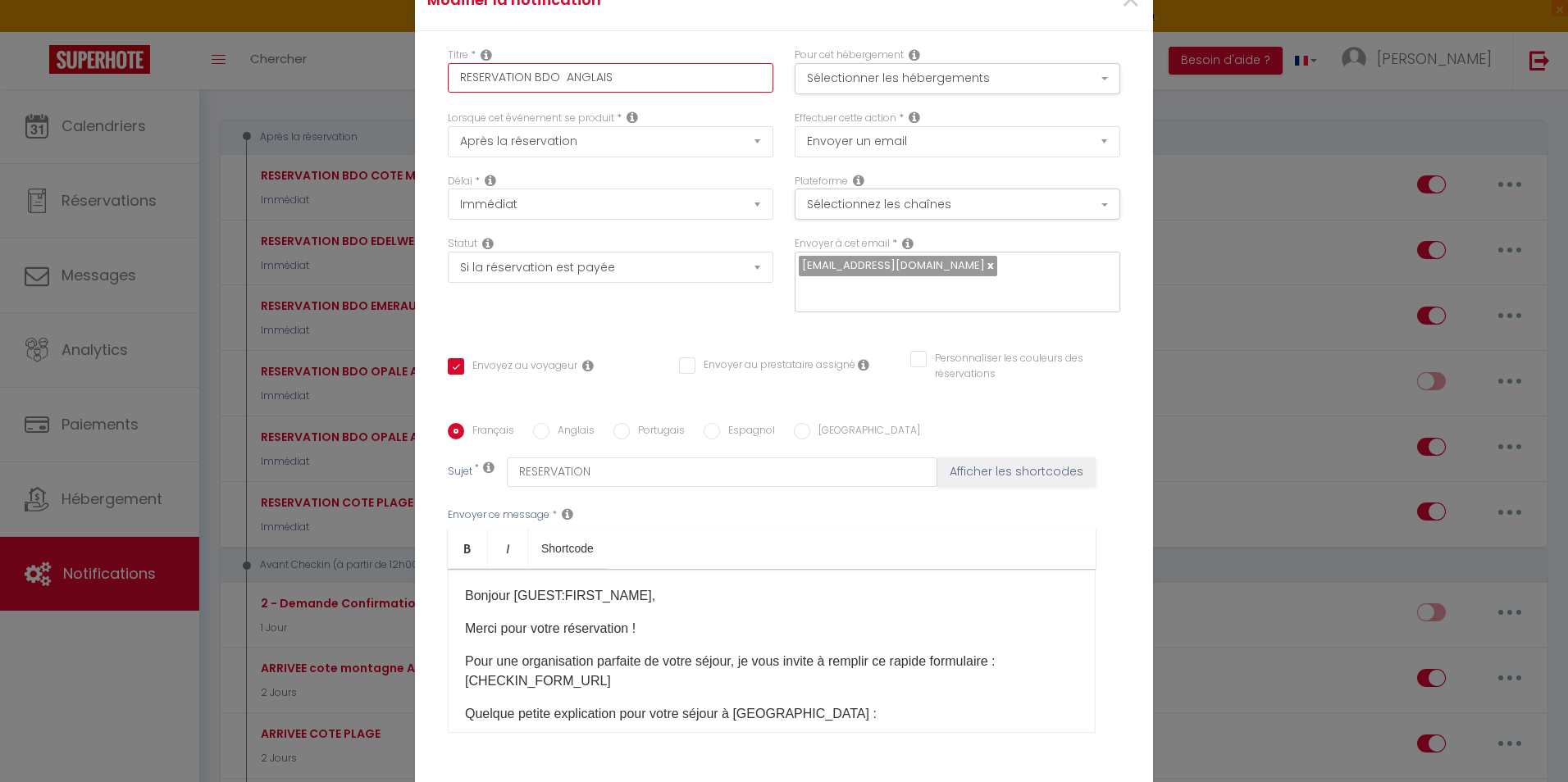
checkbox input "false"
type input "RESERVATION BDO G ANGLAIS"
checkbox input "true"
checkbox input "false"
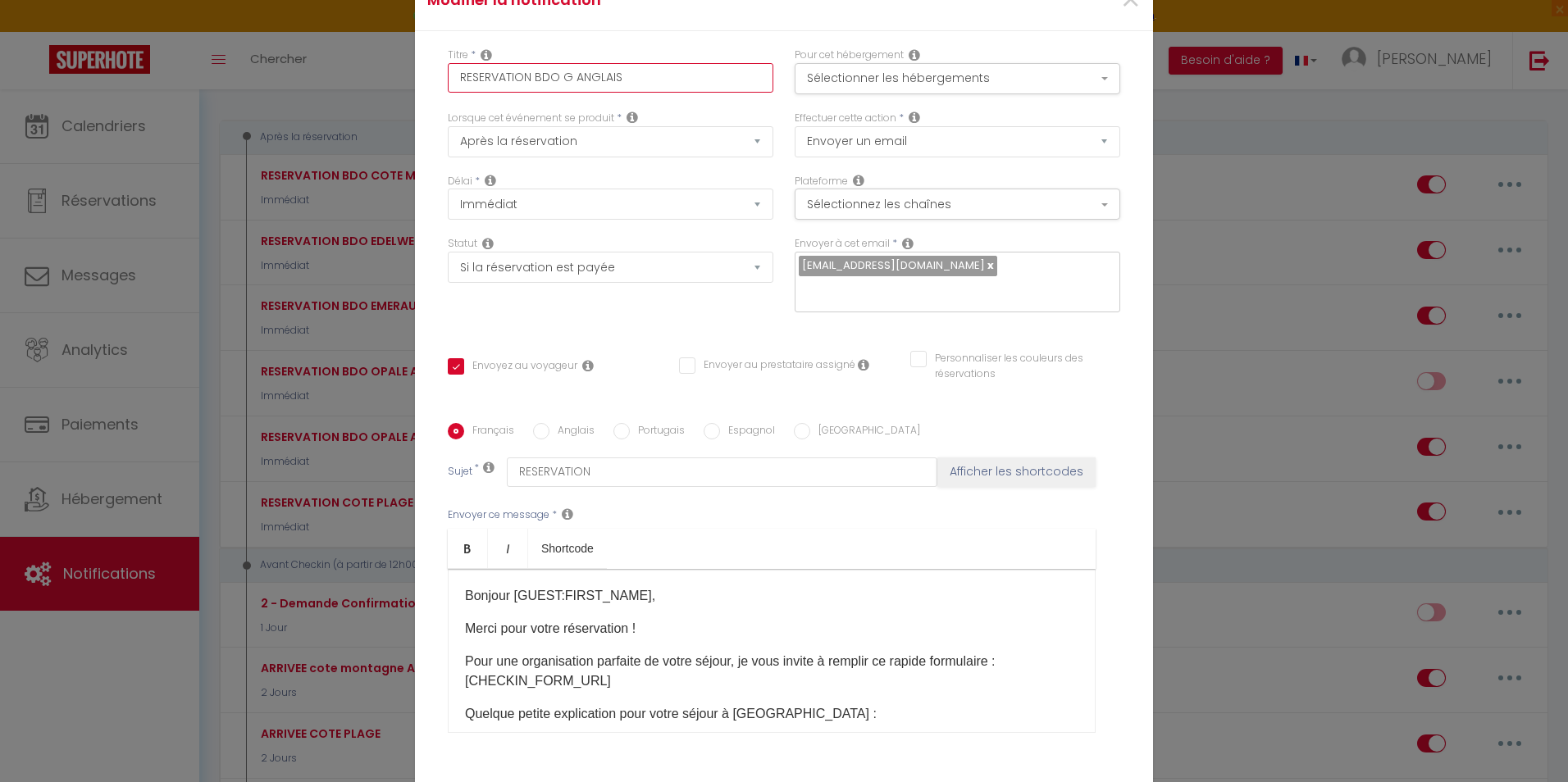
type input "RESERVATION BDO Gr ANGLAIS"
checkbox input "true"
checkbox input "false"
type input "RESERVATION BDO Gra ANGLAIS"
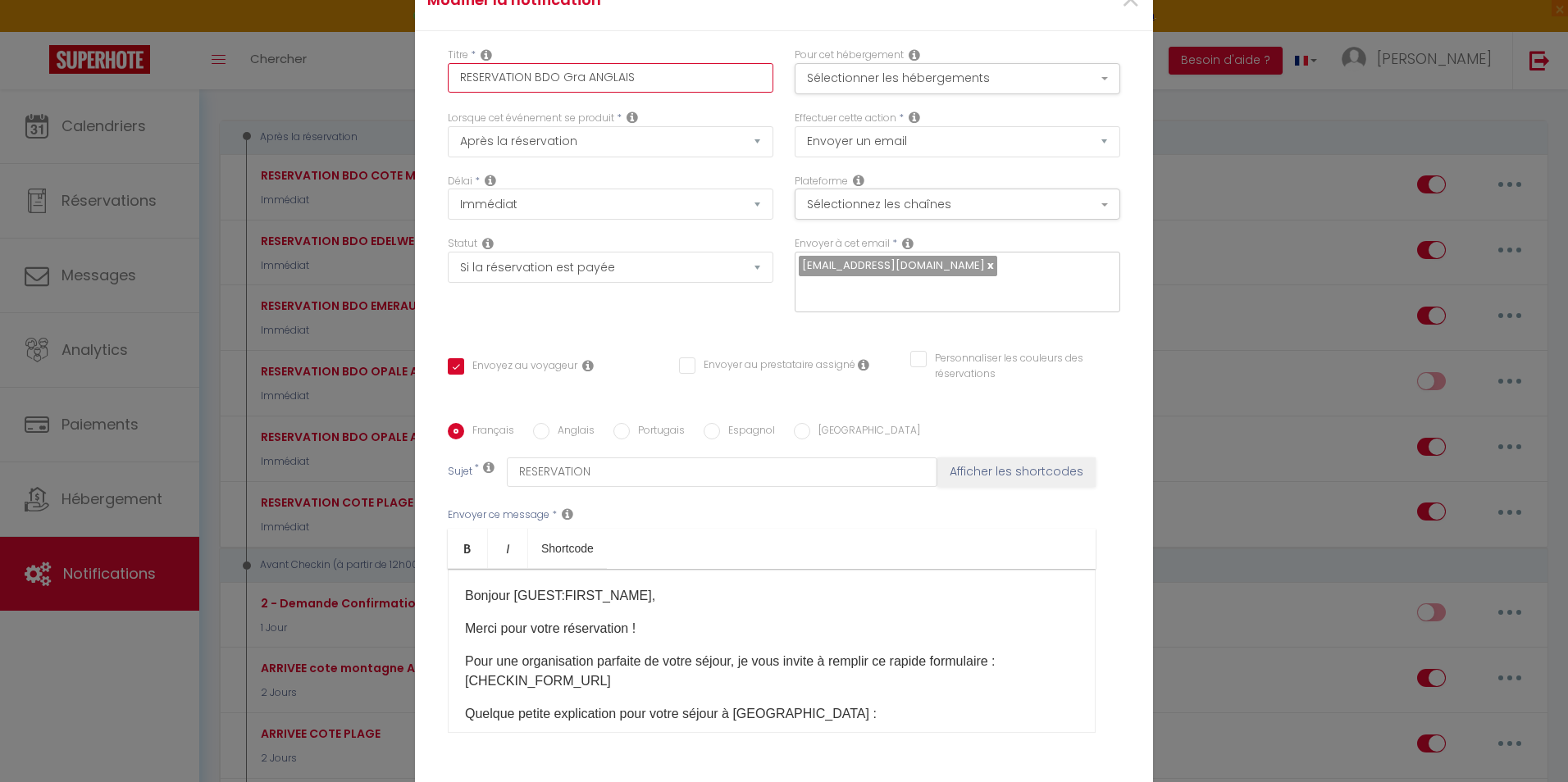
checkbox input "true"
checkbox input "false"
type input "RESERVATION BDO Gran ANGLAIS"
checkbox input "true"
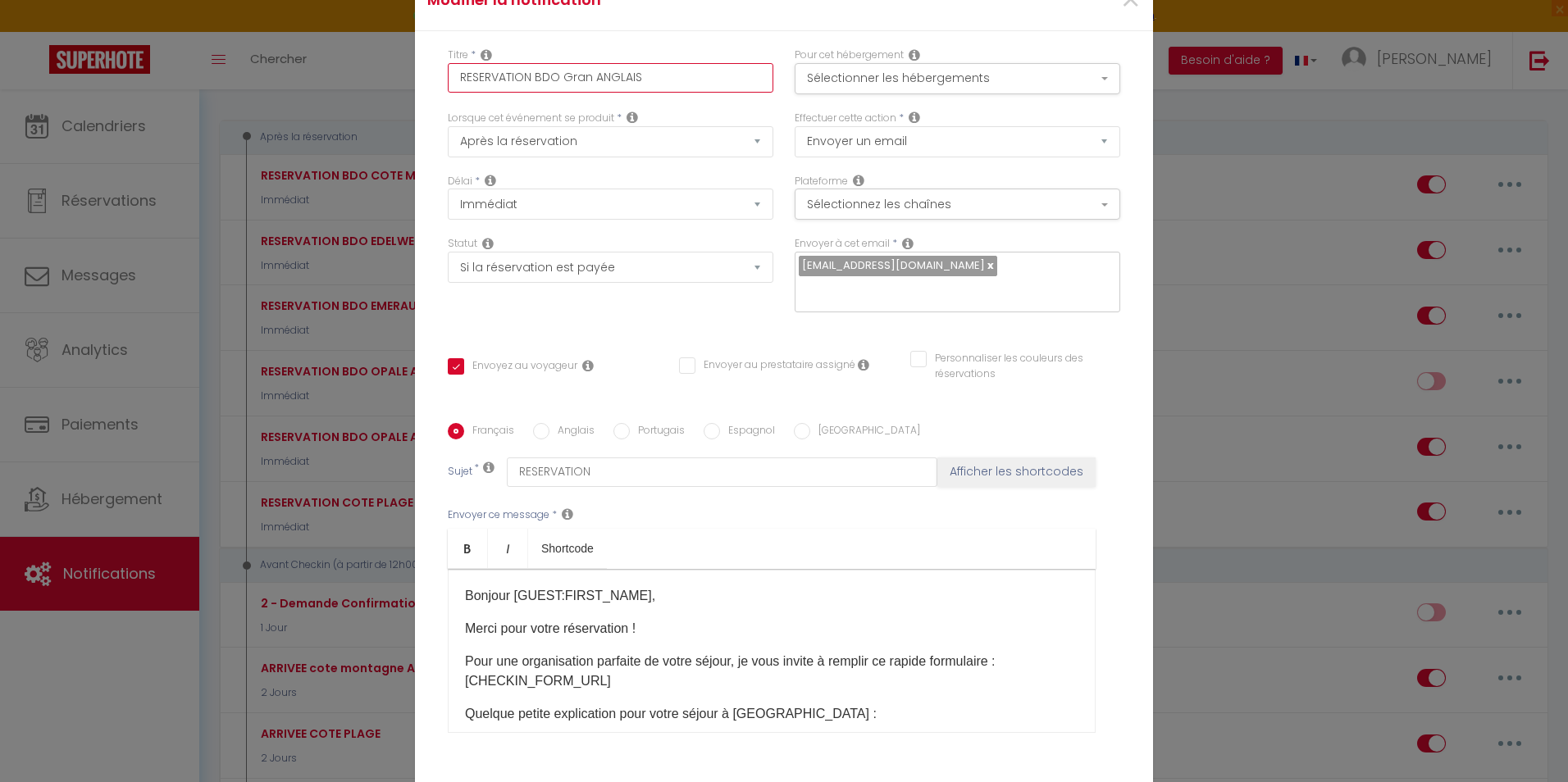
checkbox input "false"
type input "RESERVATION BDO Grand ANGLAIS"
checkbox input "true"
checkbox input "false"
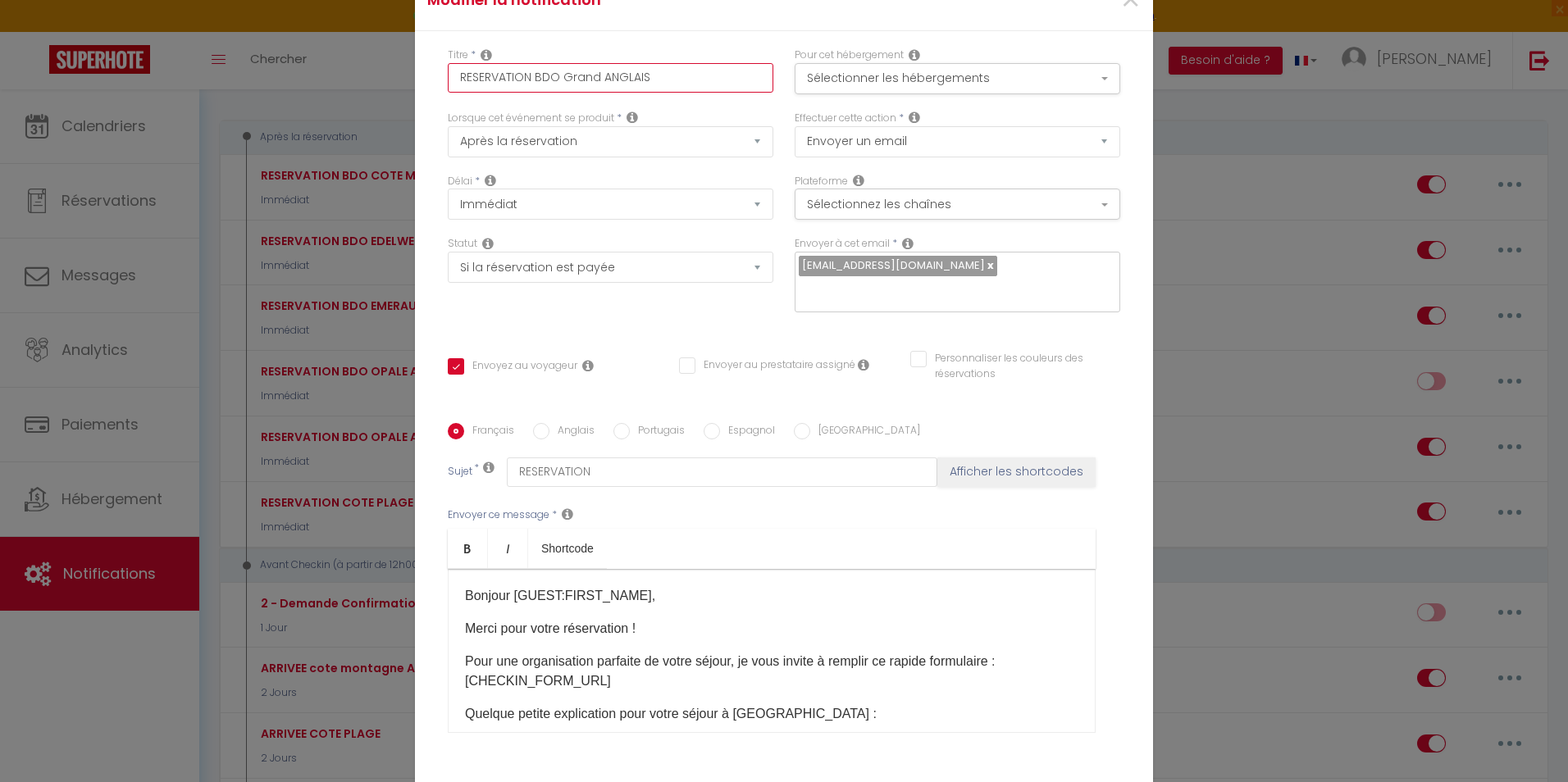
checkbox input "false"
type input "RESERVATION BDO Grand ANGLAIS"
checkbox input "true"
checkbox input "false"
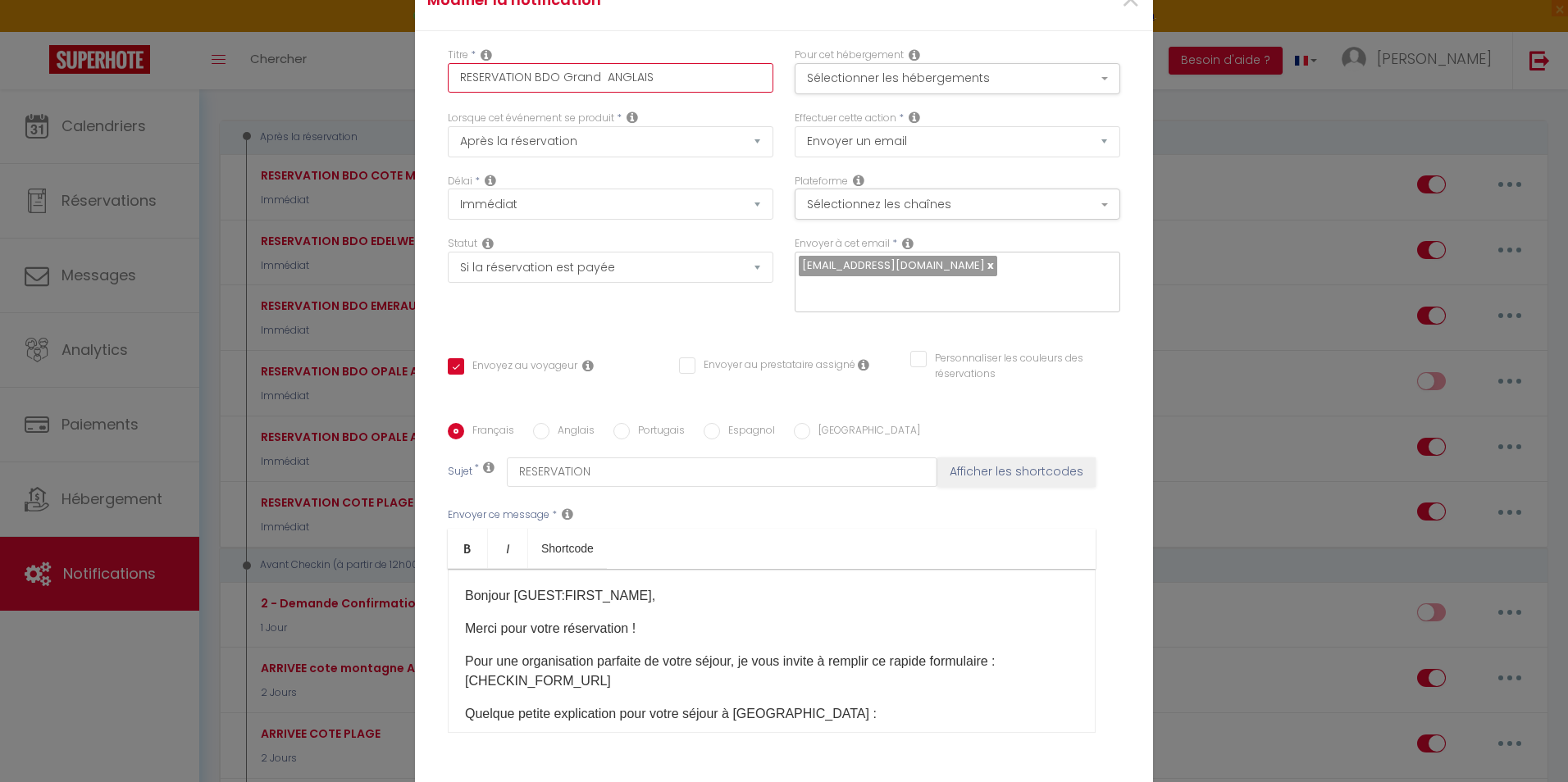
type input "RESERVATION BDO Grand ANGLAIS"
checkbox input "true"
checkbox input "false"
type input "RESERVATION BDO GrandC ANGLAIS"
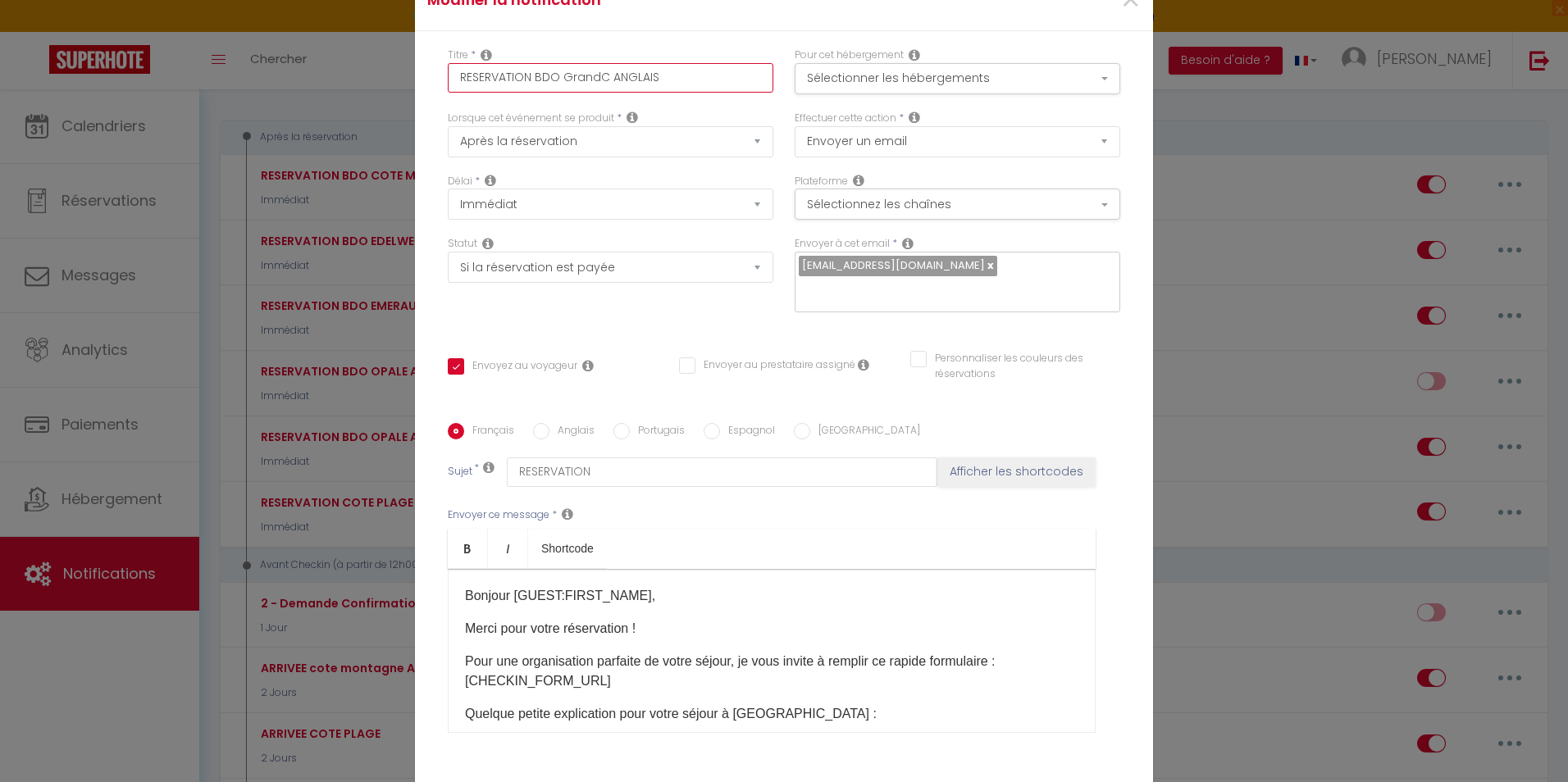
checkbox input "true"
checkbox input "false"
type input "RESERVATION BDO GrandCo ANGLAIS"
checkbox input "true"
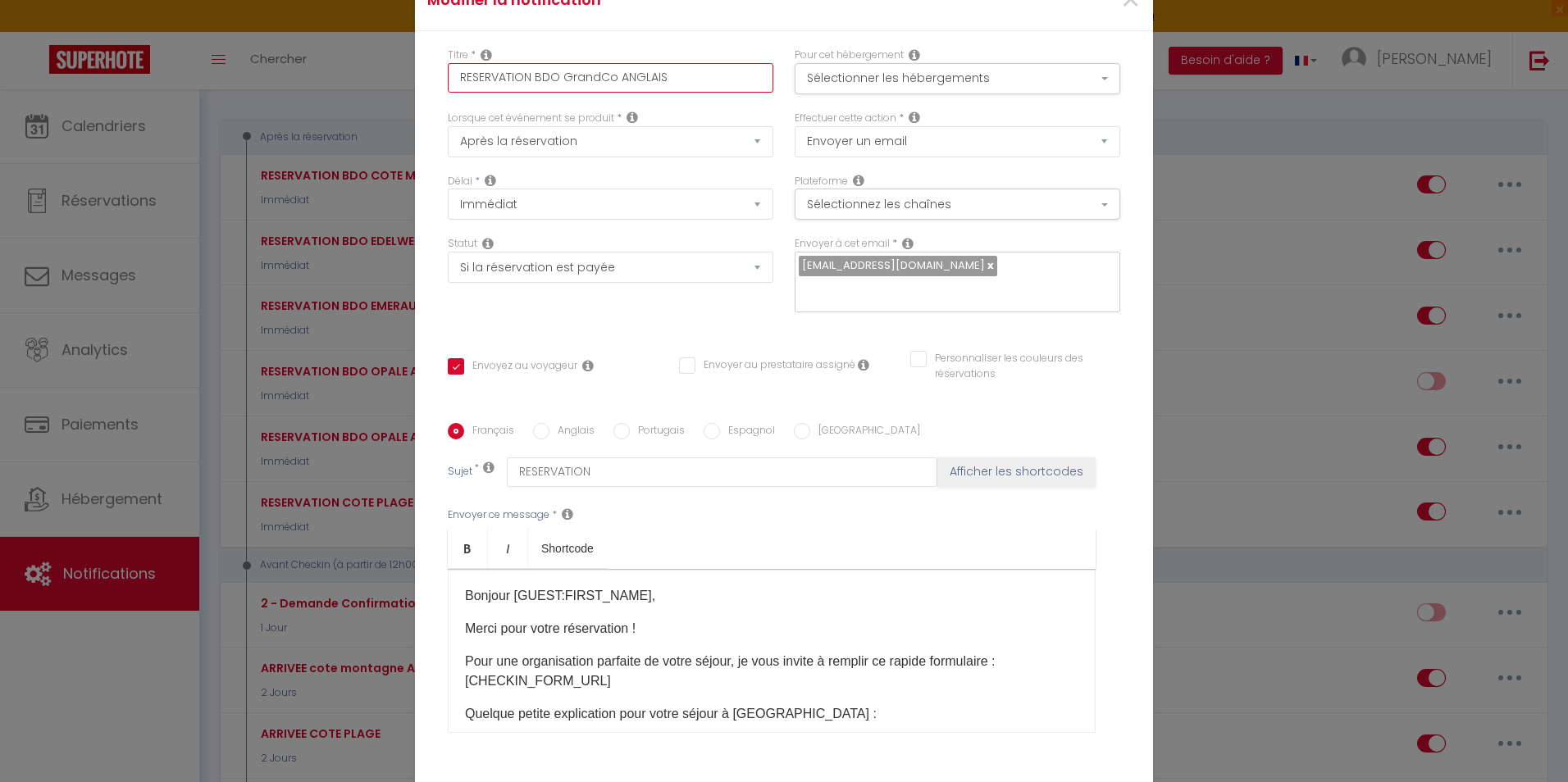
checkbox input "false"
type input "RESERVATION BDO GrandCoe ANGLAIS"
checkbox input "true"
checkbox input "false"
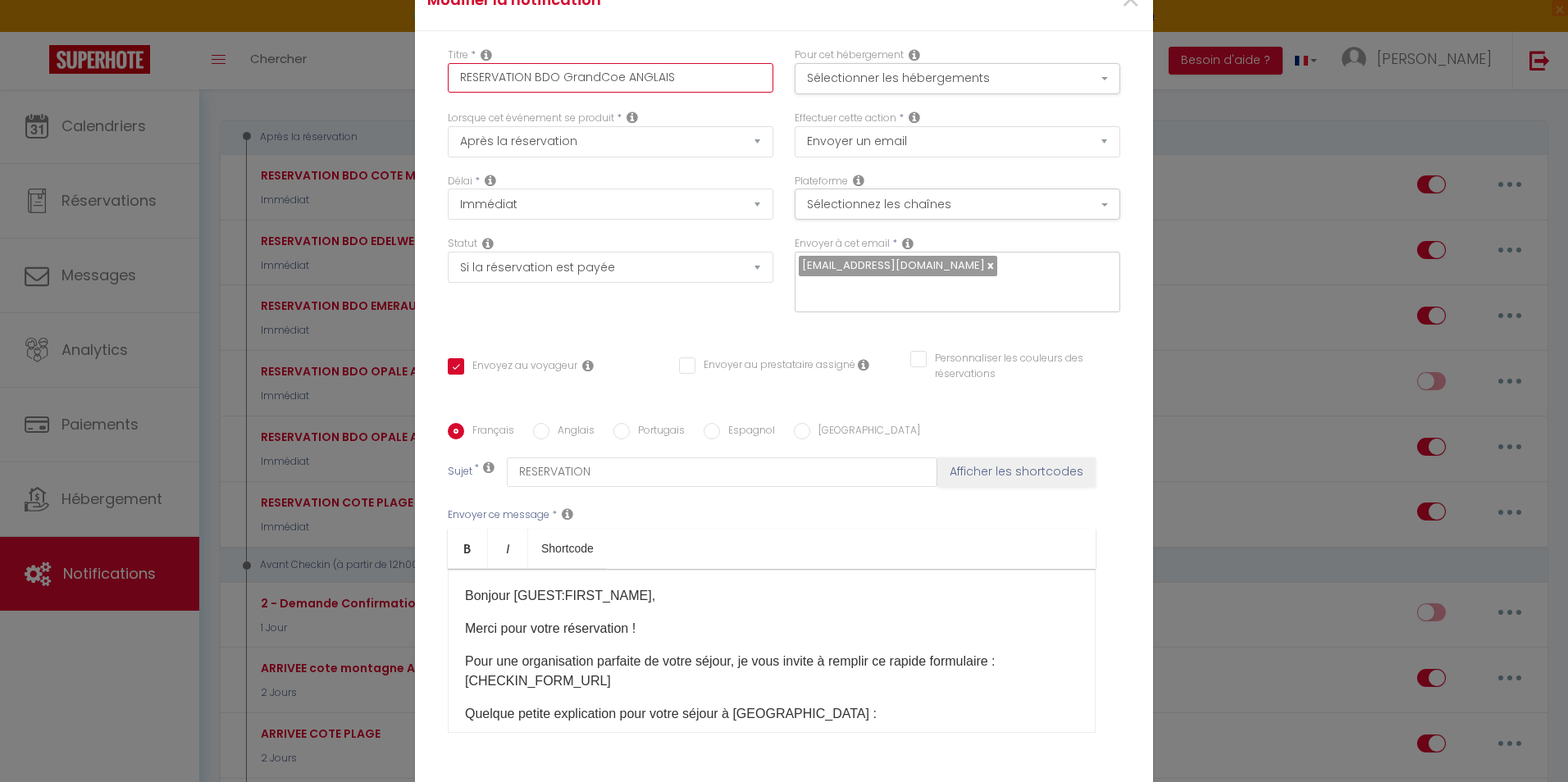
checkbox input "false"
type input "RESERVATION BDO GrandCoeu ANGLAIS"
checkbox input "true"
checkbox input "false"
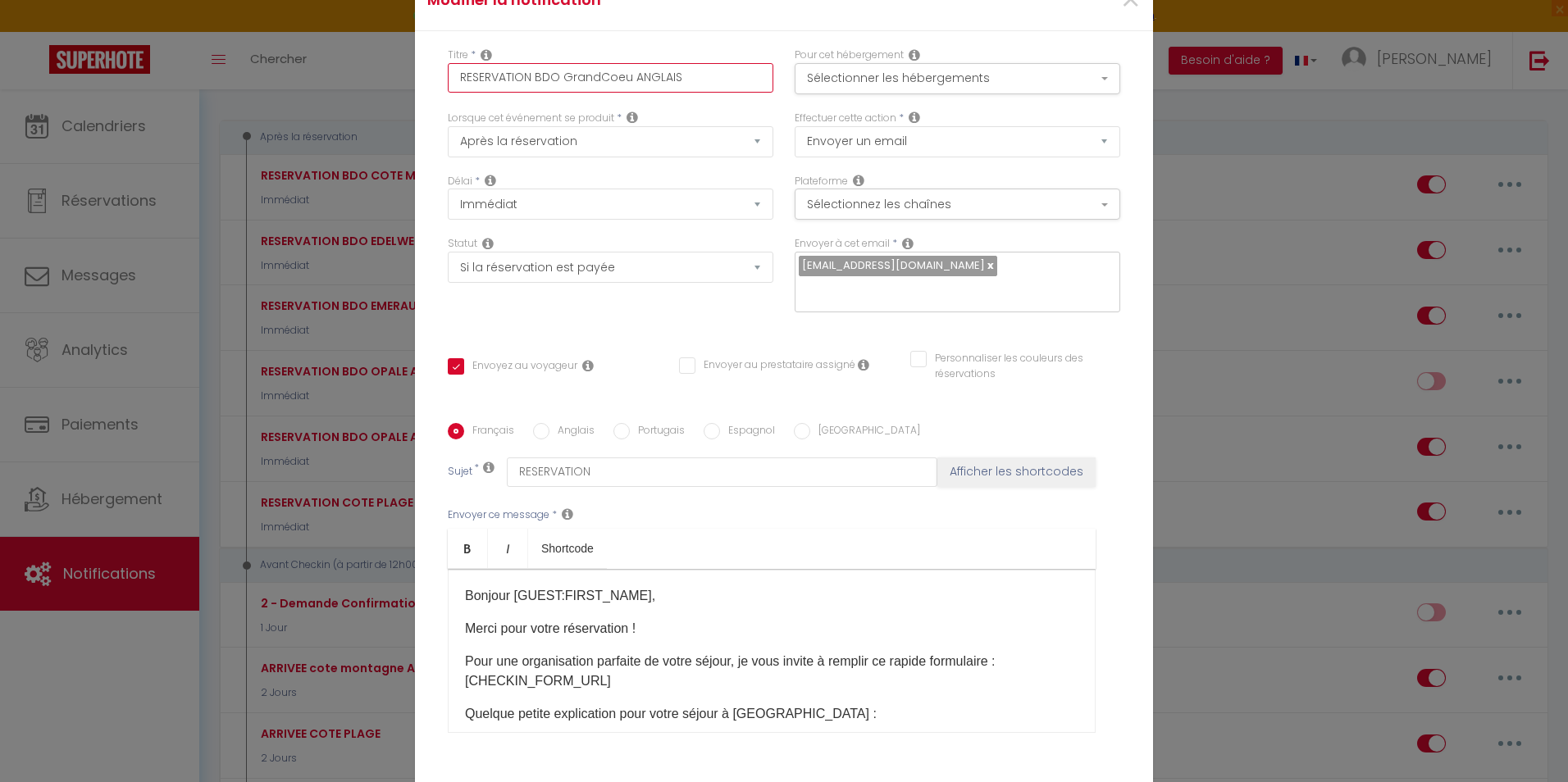
type input "RESERVATION BDO GrandCoeur ANGLAIS"
checkbox input "true"
checkbox input "false"
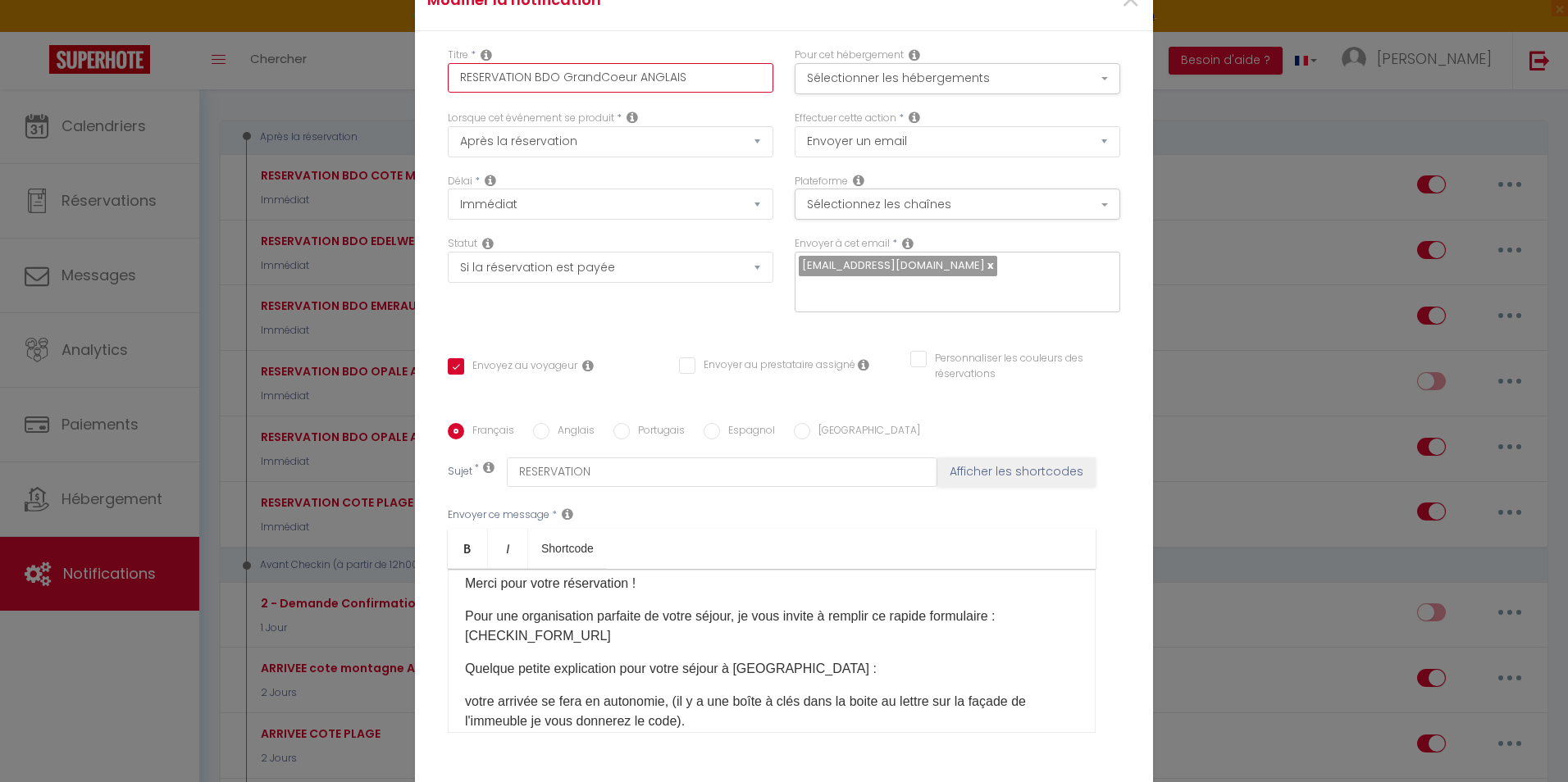
scroll to position [82, 0]
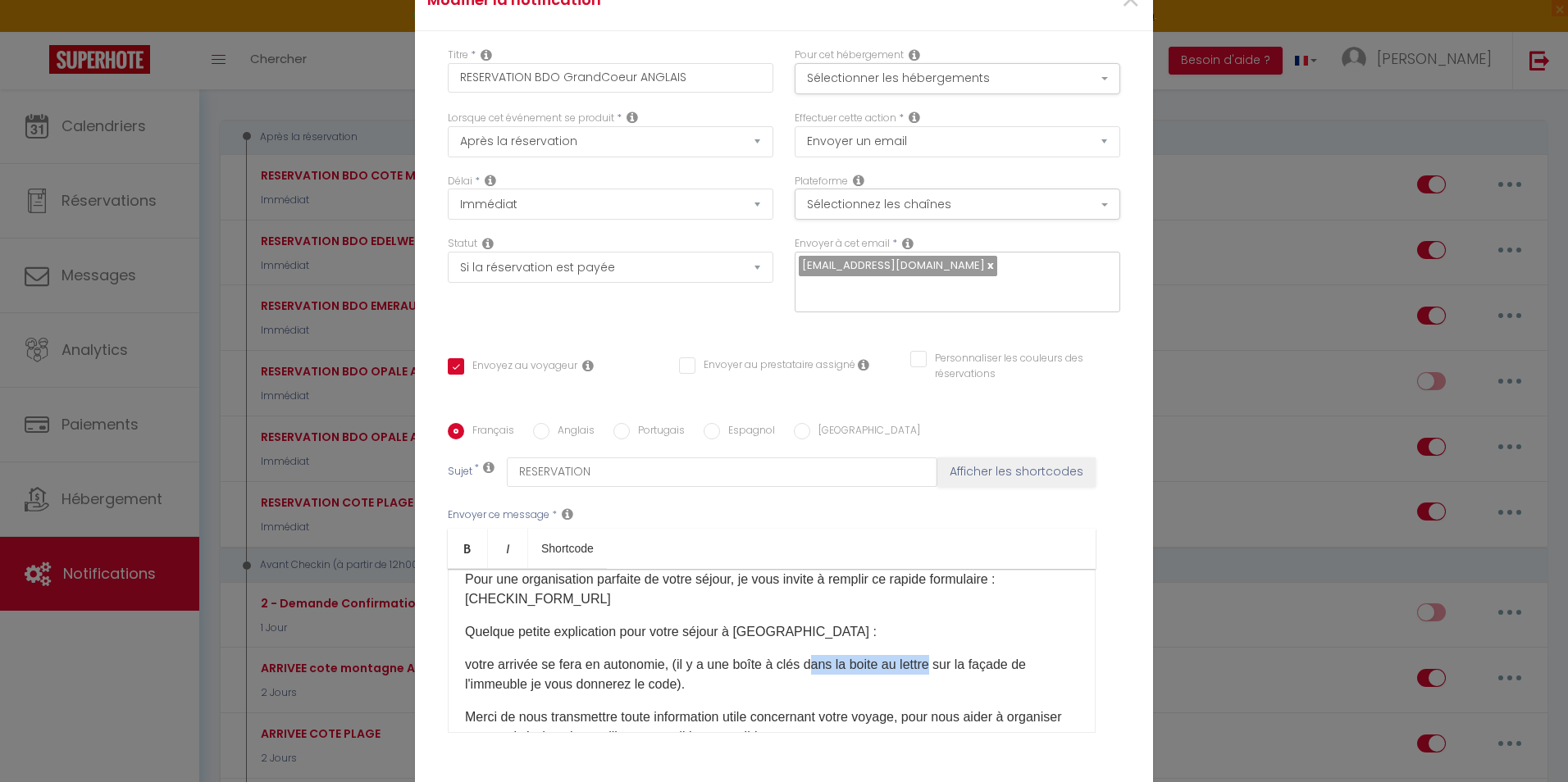
drag, startPoint x: 939, startPoint y: 663, endPoint x: 812, endPoint y: 667, distance: 127.1
click at [812, 667] on span "votre arrivée se fera en autonomie, (il y a une boîte à clés dans la boite au l…" at bounding box center [746, 674] width 561 height 34
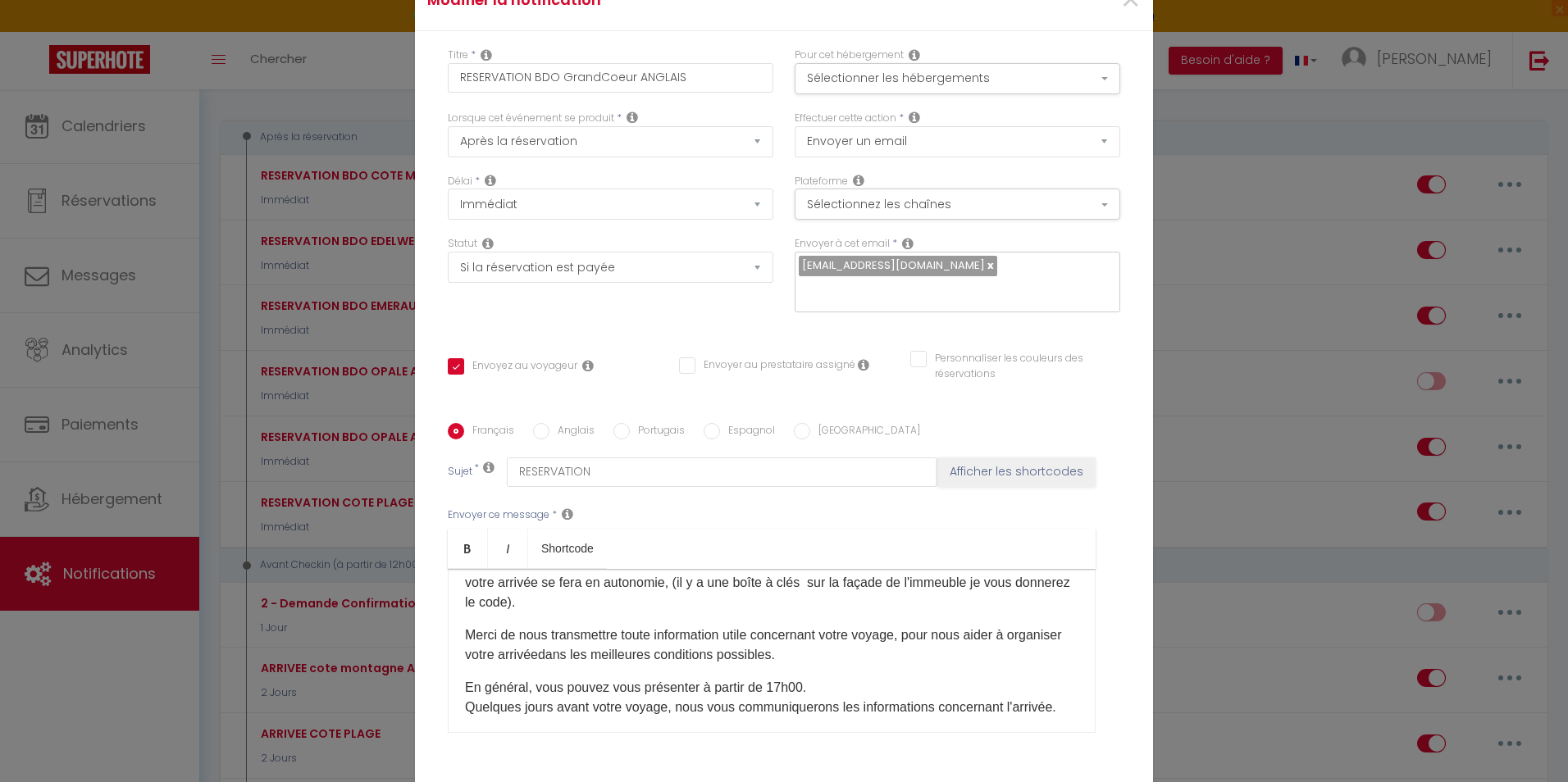
scroll to position [246, 0]
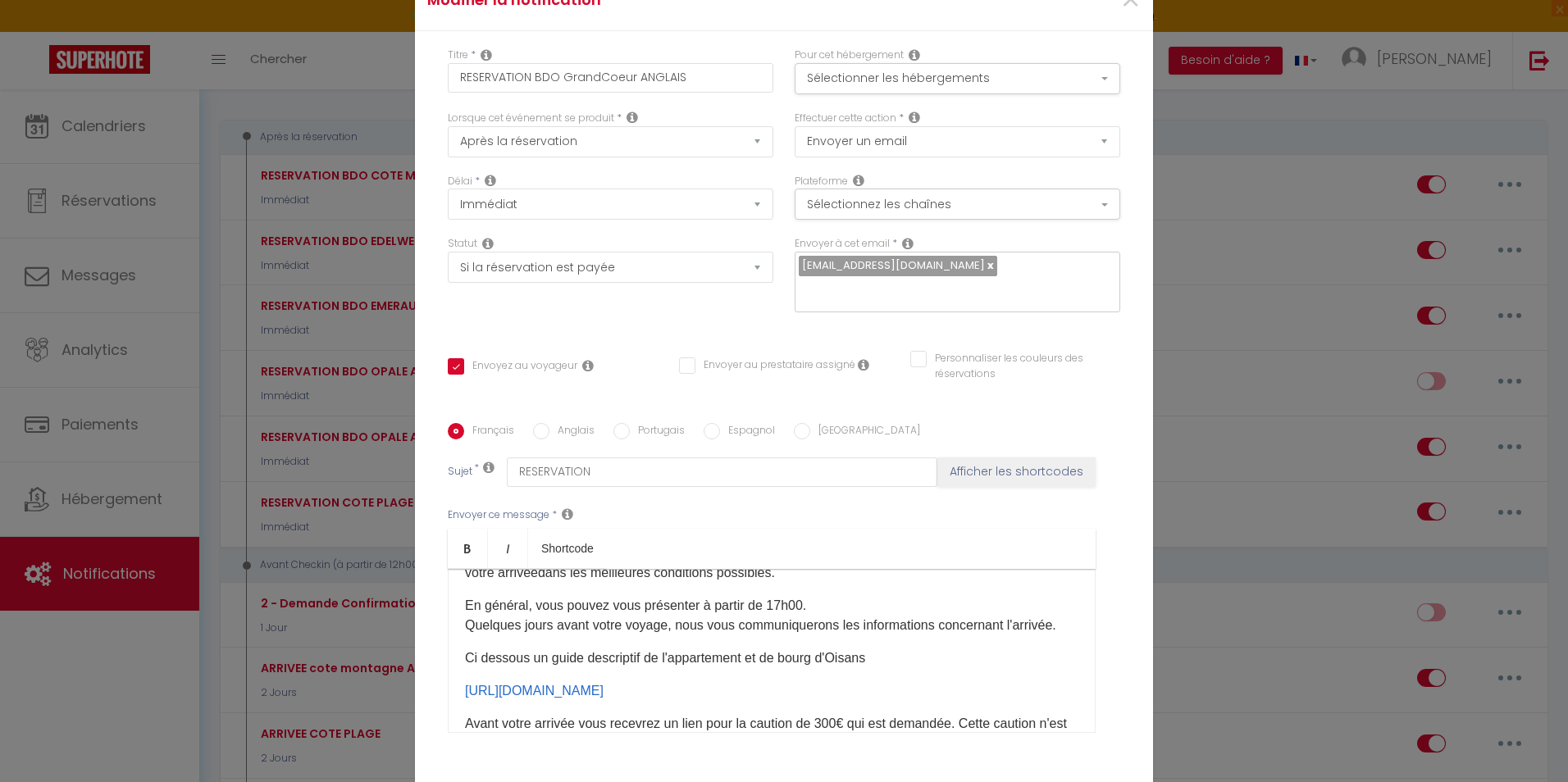
drag, startPoint x: 1003, startPoint y: 690, endPoint x: 456, endPoint y: 656, distance: 548.1
click at [456, 656] on div "Bonjour [GUEST:FIRST_NAME] , Merci pour votre réservation ! Pour une organisati…" at bounding box center [771, 650] width 648 height 164
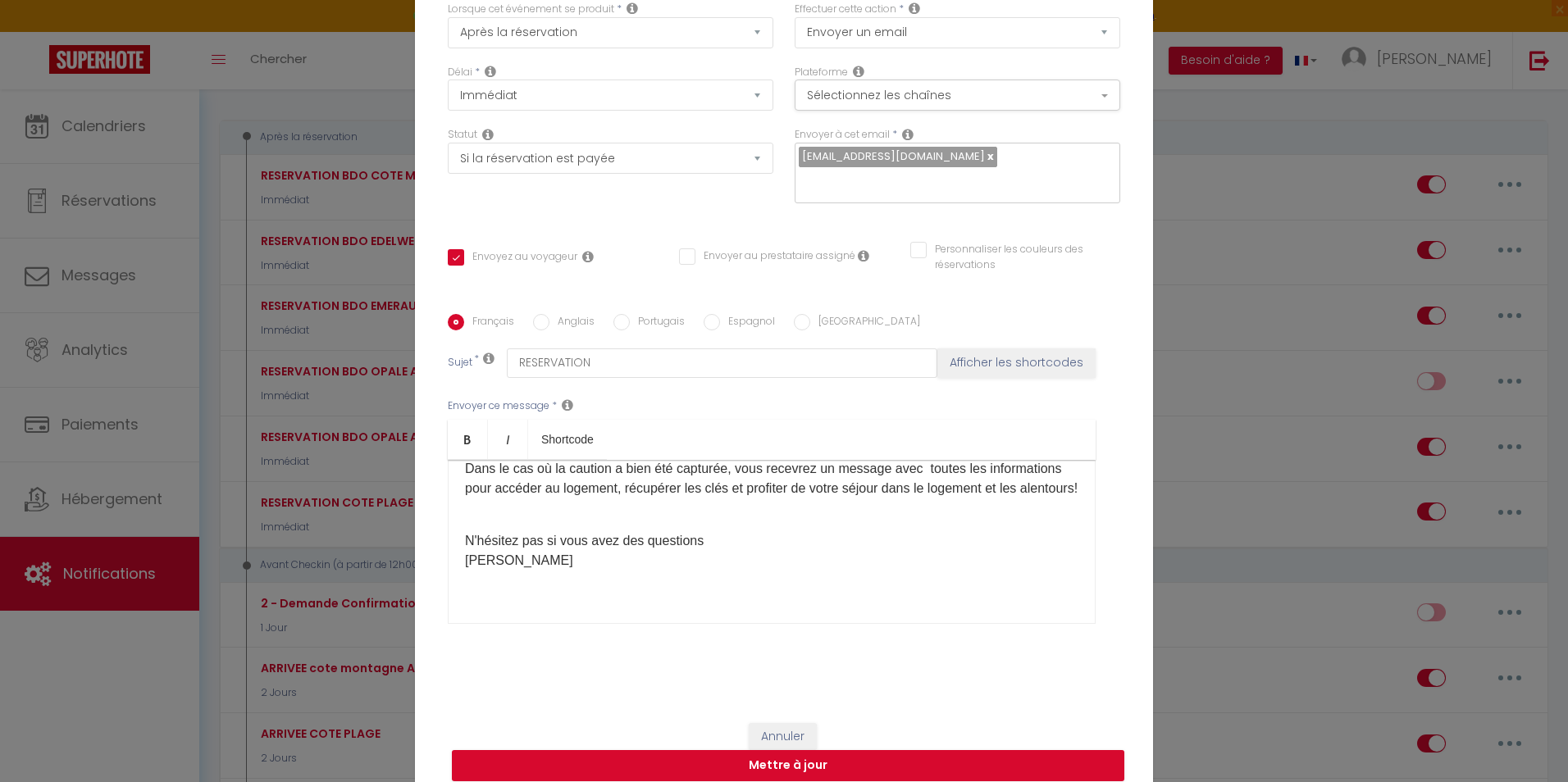
scroll to position [124, 0]
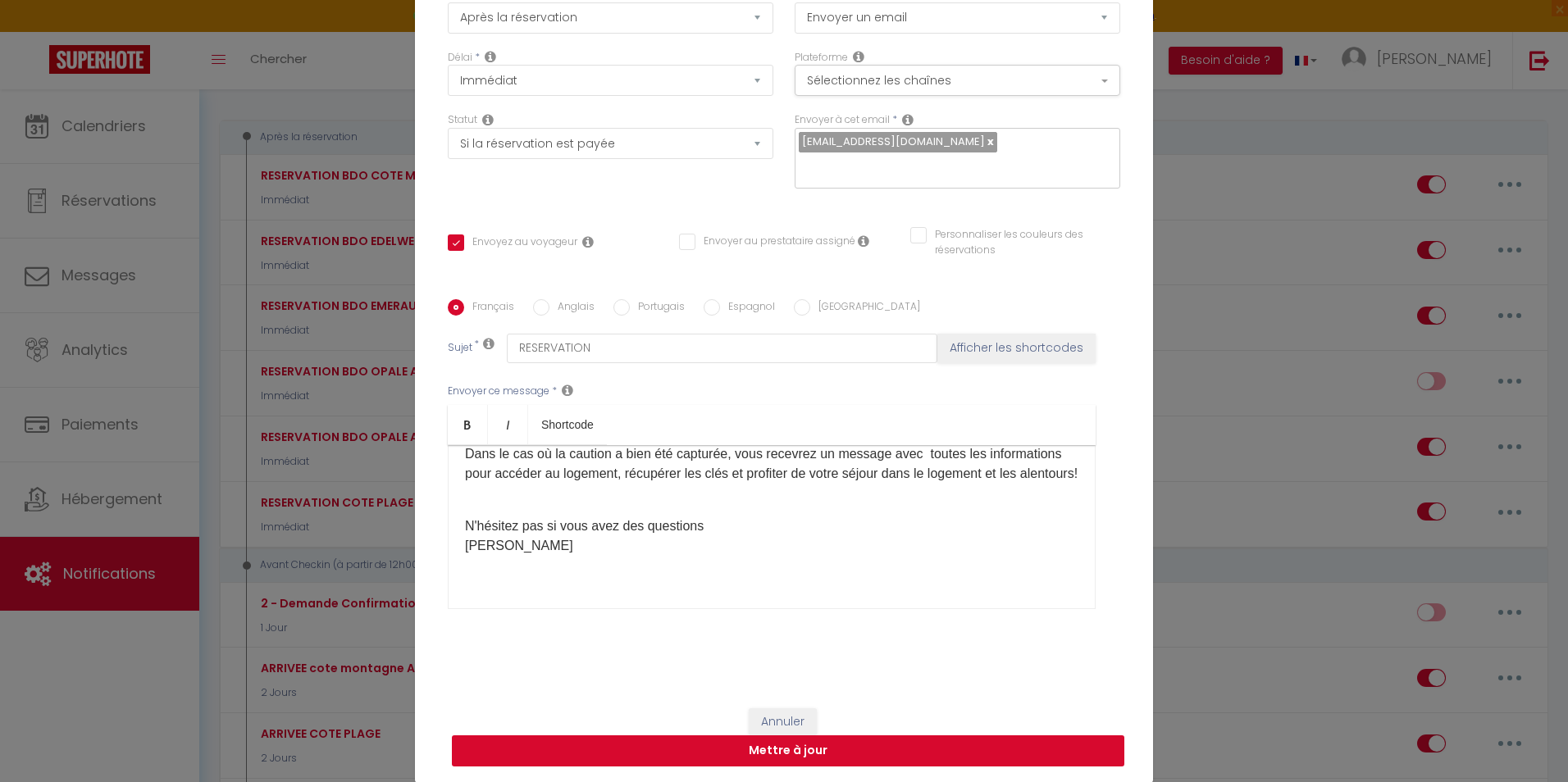
click at [823, 752] on button "Mettre à jour" at bounding box center [788, 751] width 672 height 31
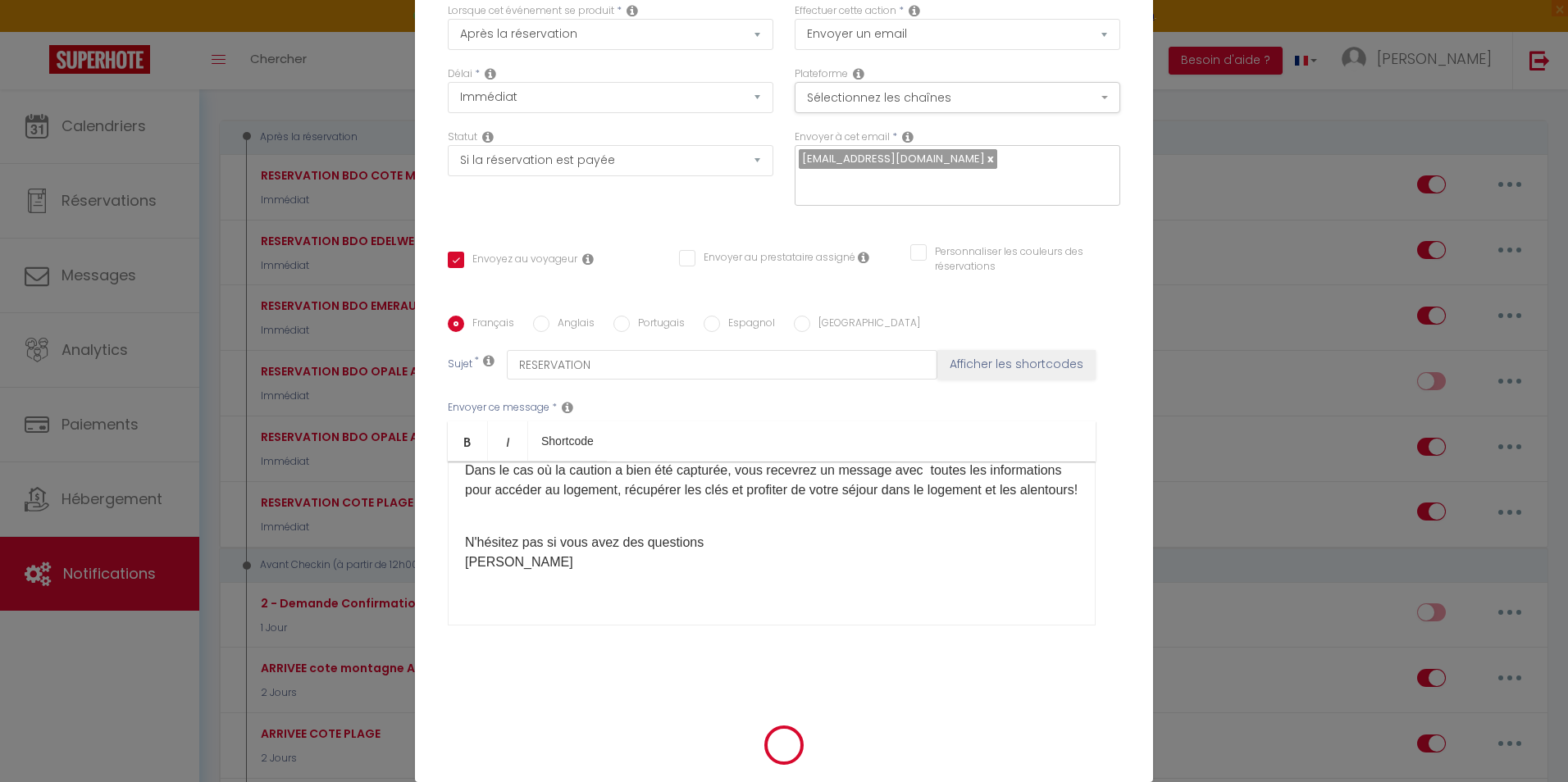
scroll to position [115, 0]
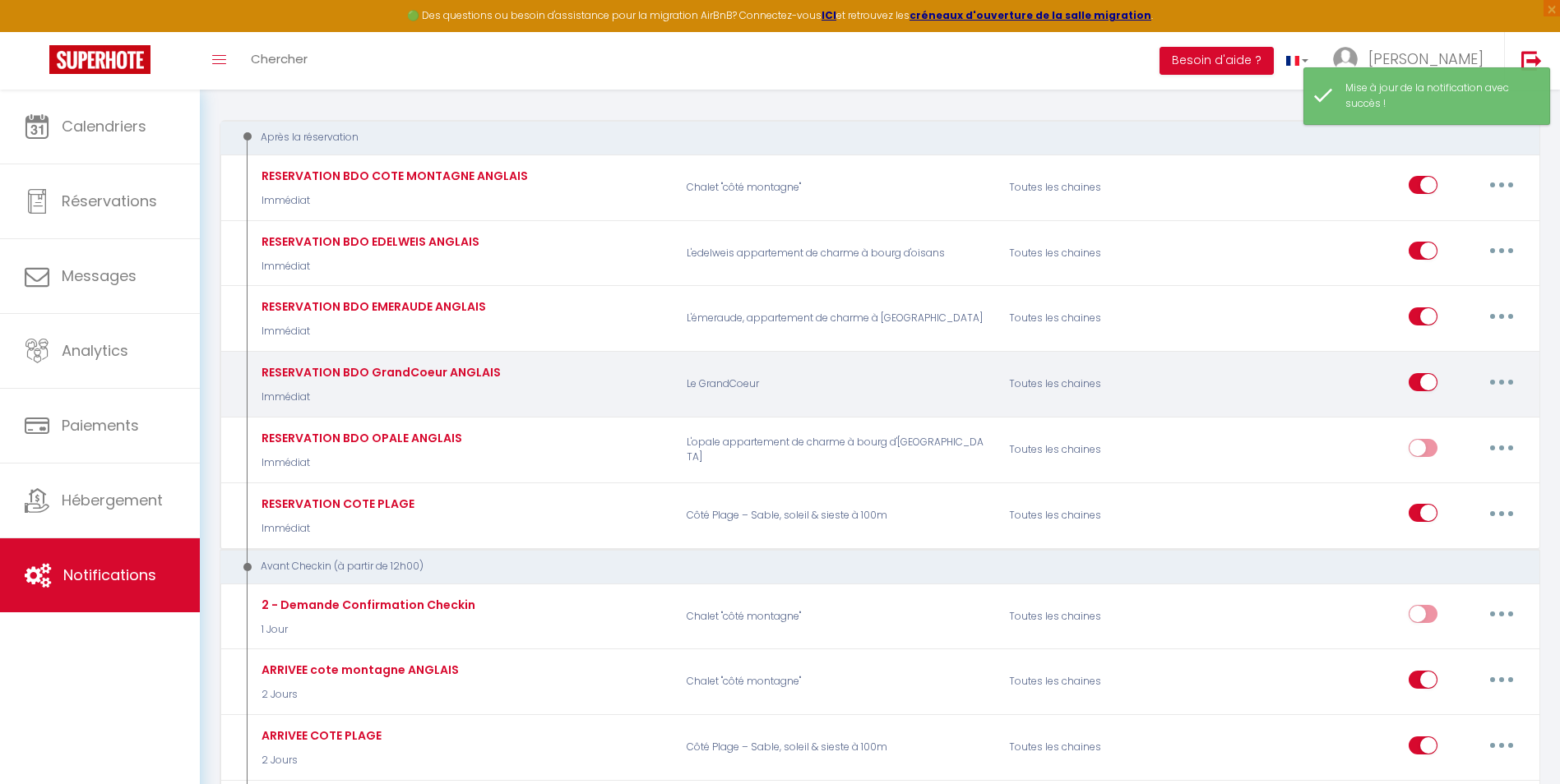
click at [1498, 391] on button "button" at bounding box center [1501, 382] width 46 height 27
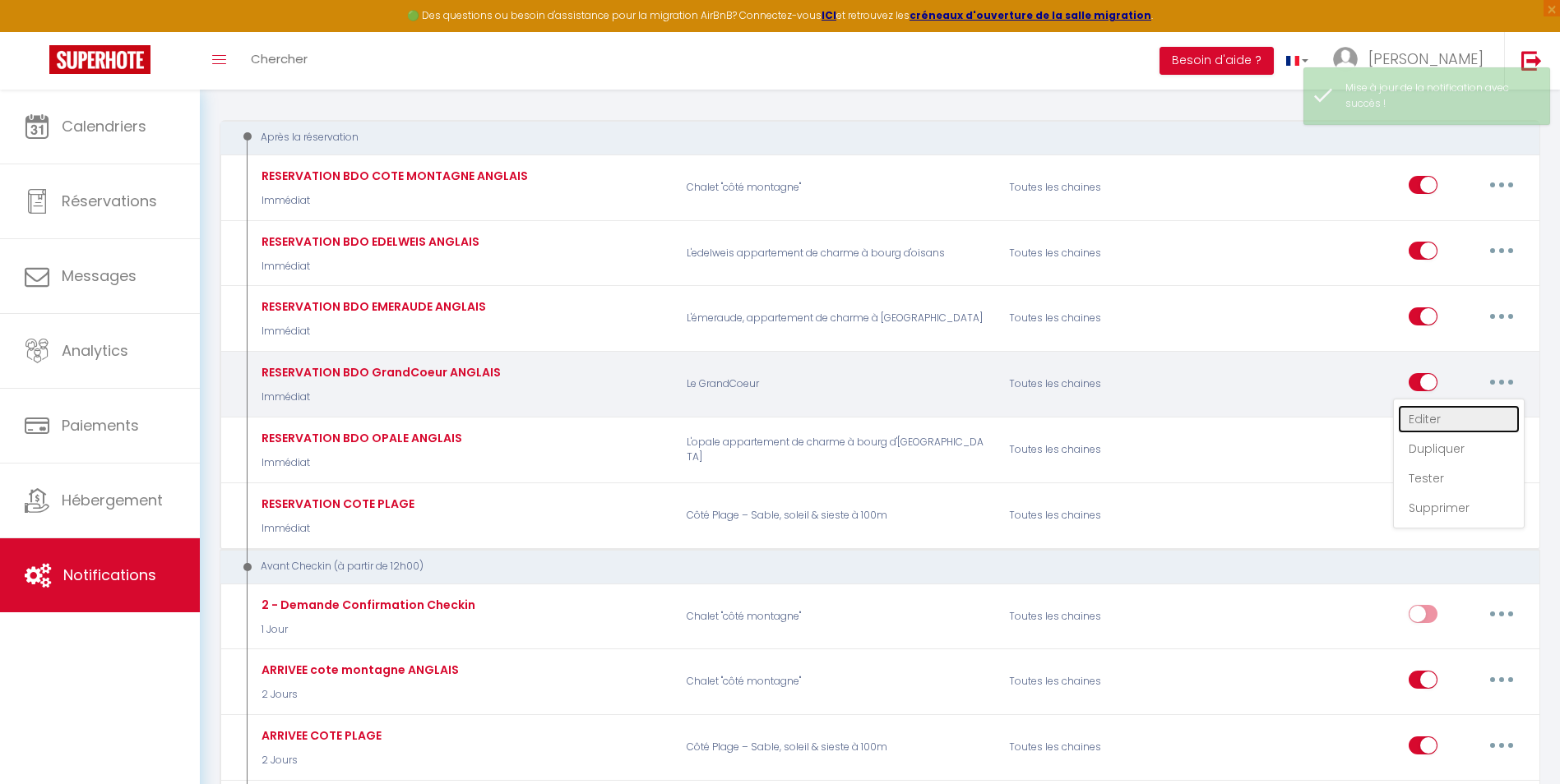
click at [1462, 422] on link "Editer" at bounding box center [1458, 419] width 122 height 28
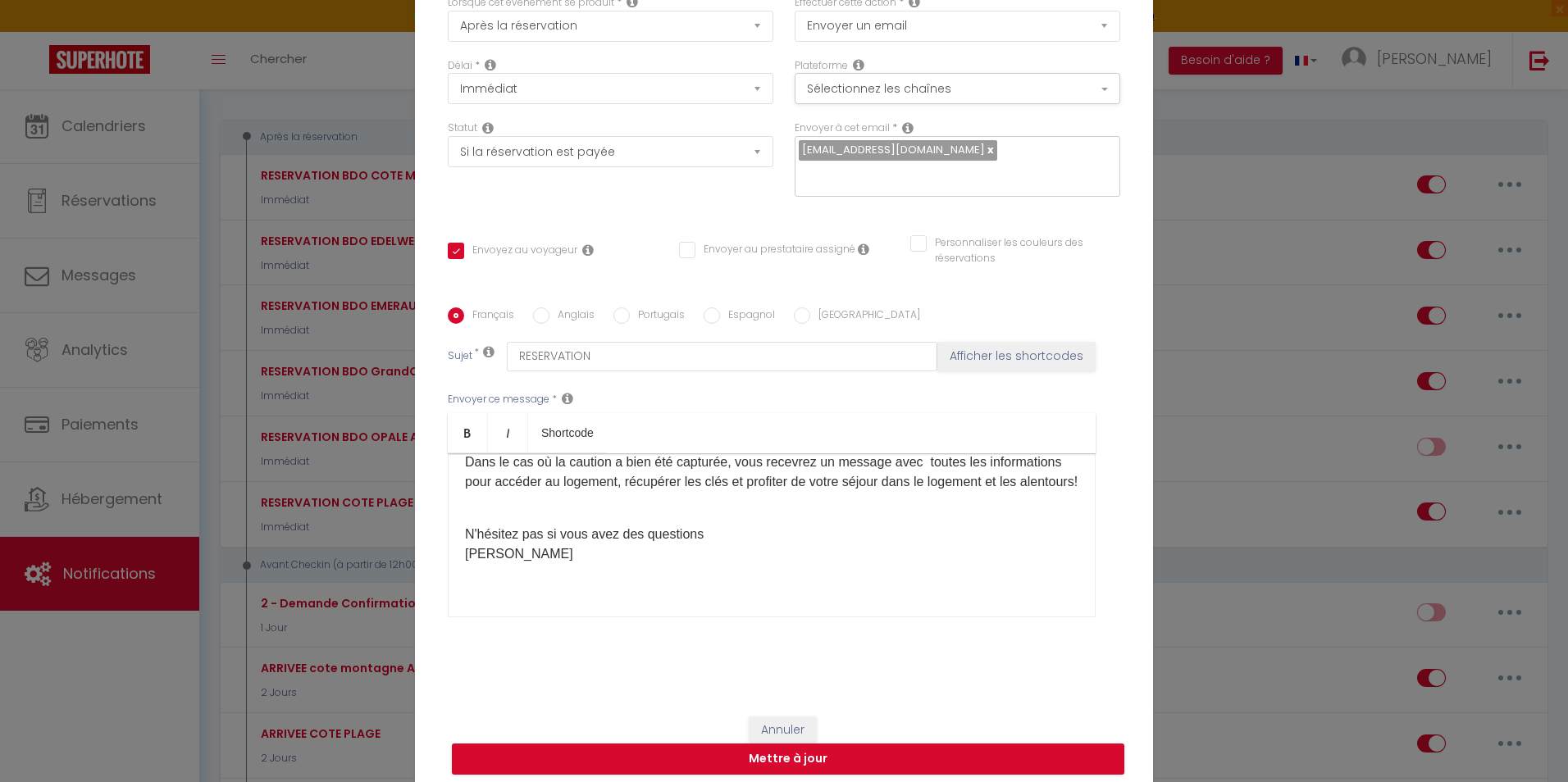
click at [568, 313] on label "Anglais" at bounding box center [572, 317] width 45 height 18
click at [550, 313] on input "Anglais" at bounding box center [541, 316] width 16 height 16
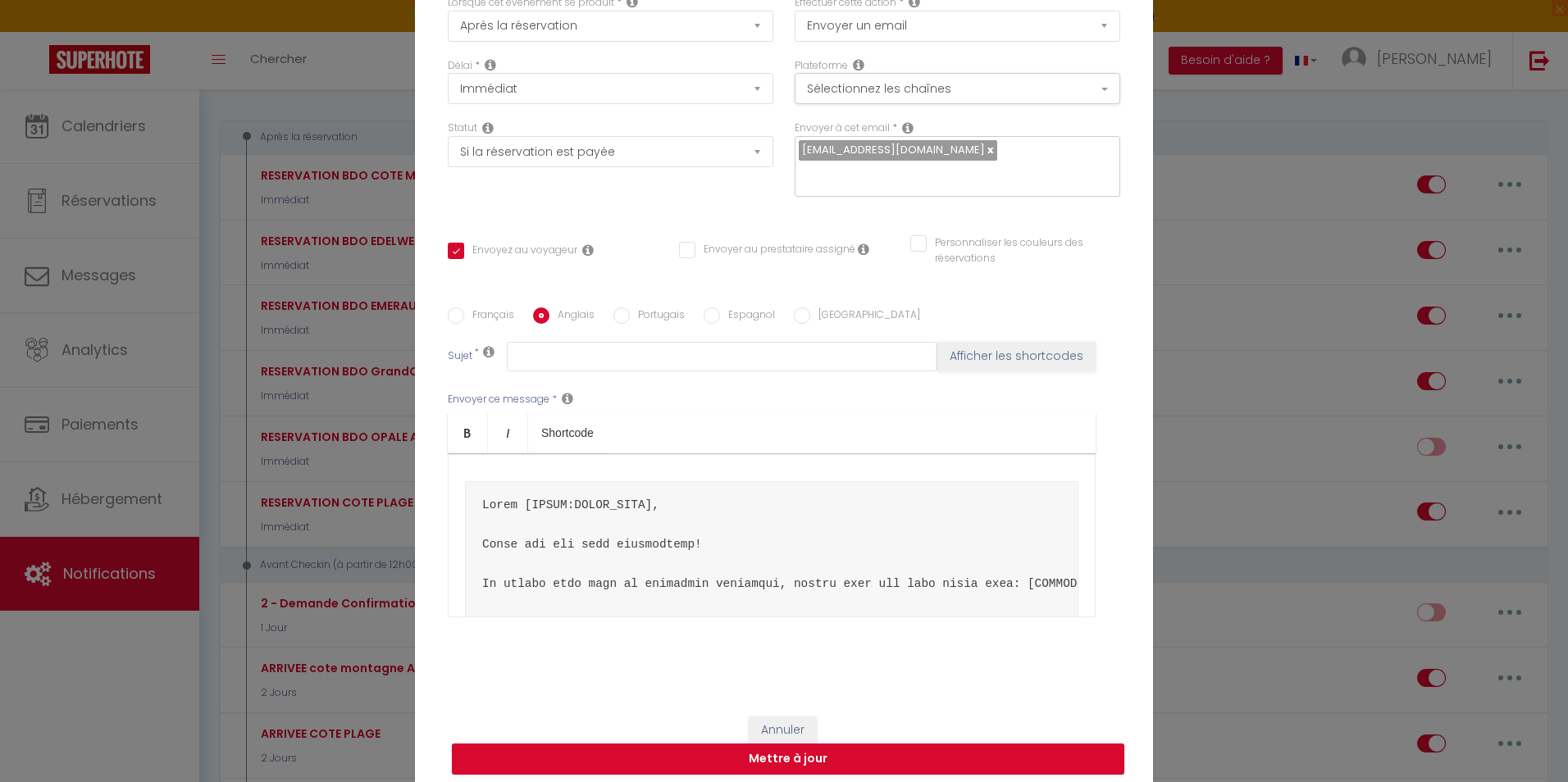
scroll to position [0, 0]
click at [822, 763] on button "Mettre à jour" at bounding box center [788, 759] width 672 height 31
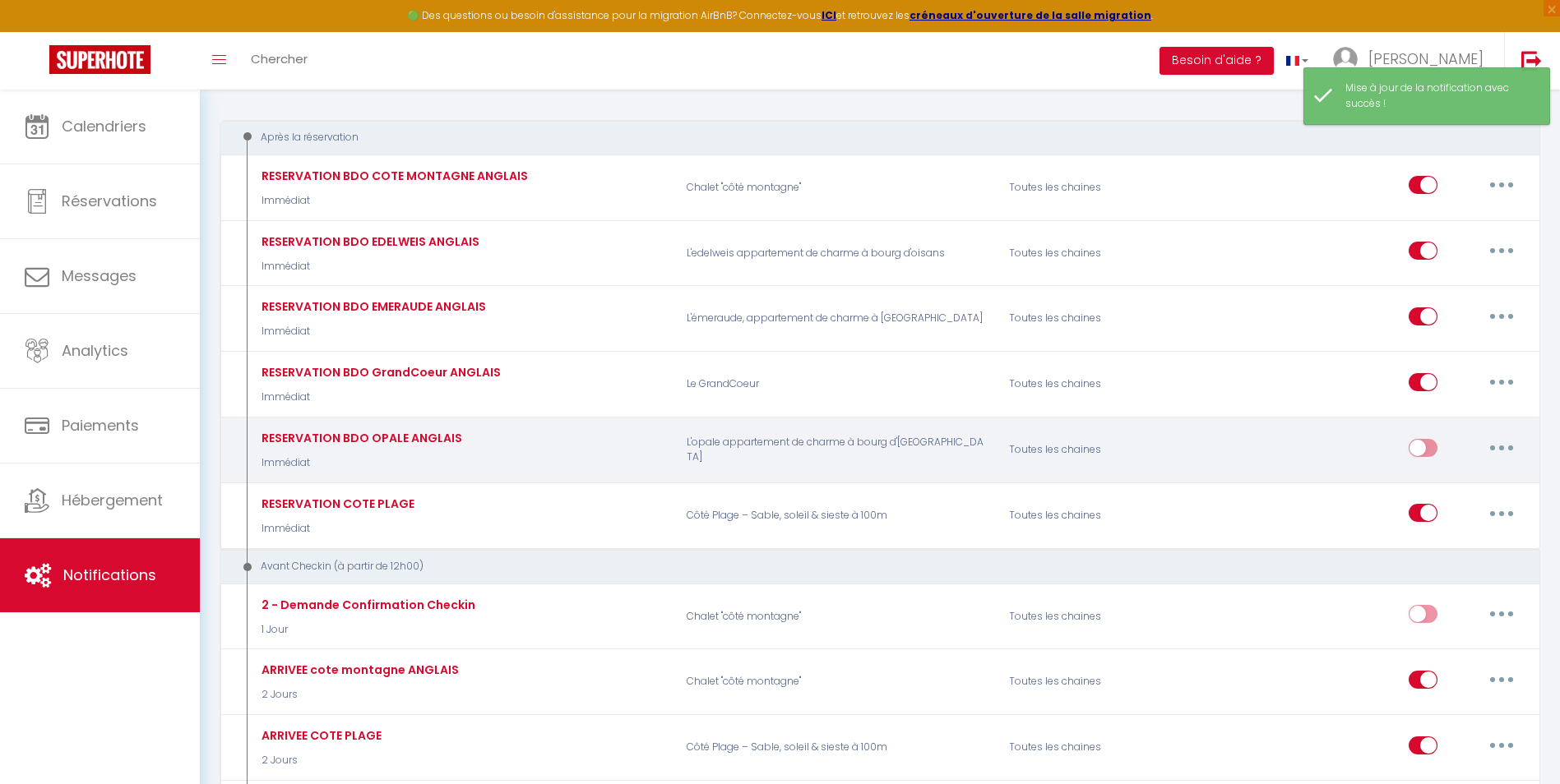
click at [1417, 447] on input "checkbox" at bounding box center [1422, 451] width 28 height 25
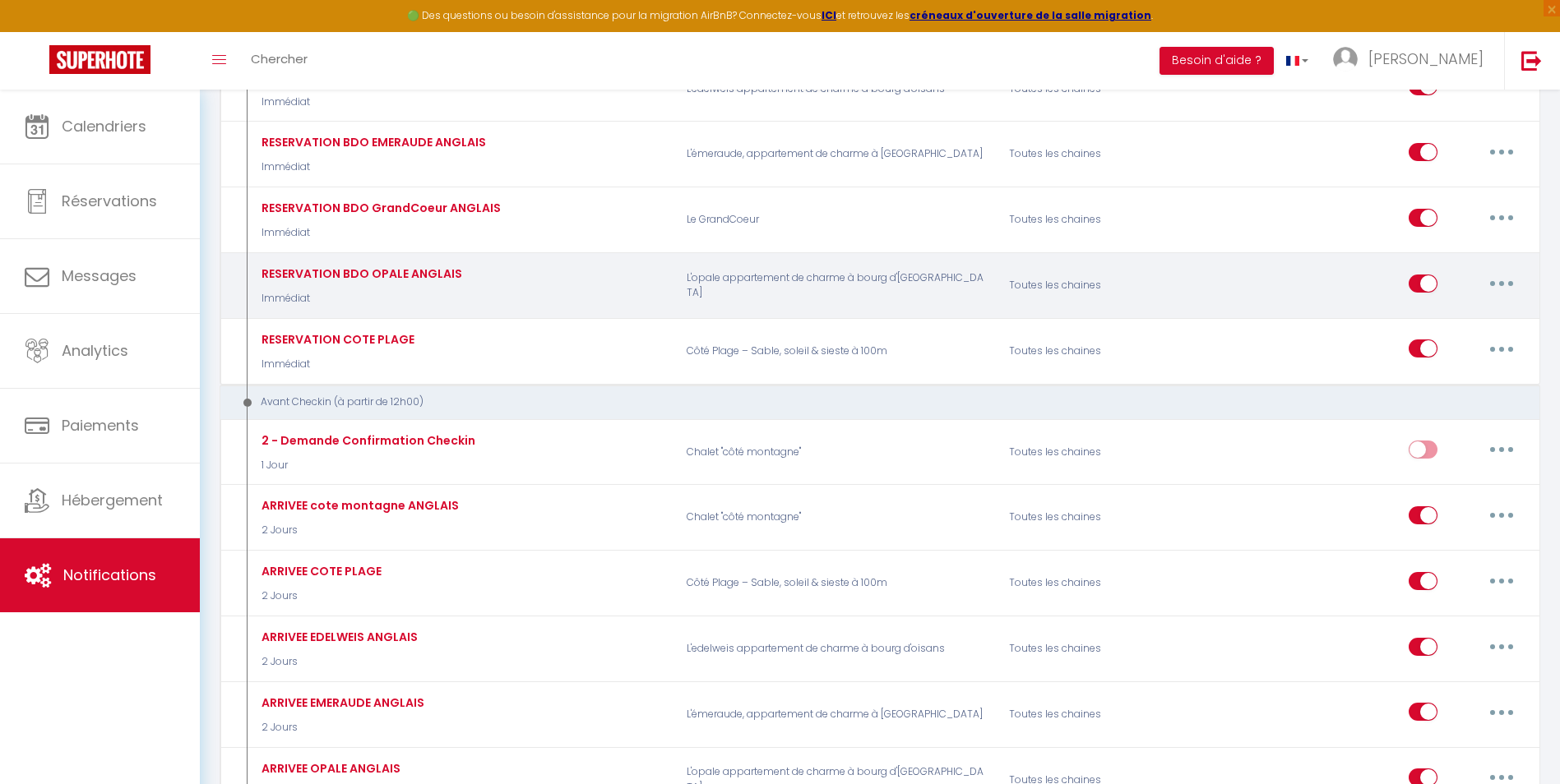
scroll to position [411, 0]
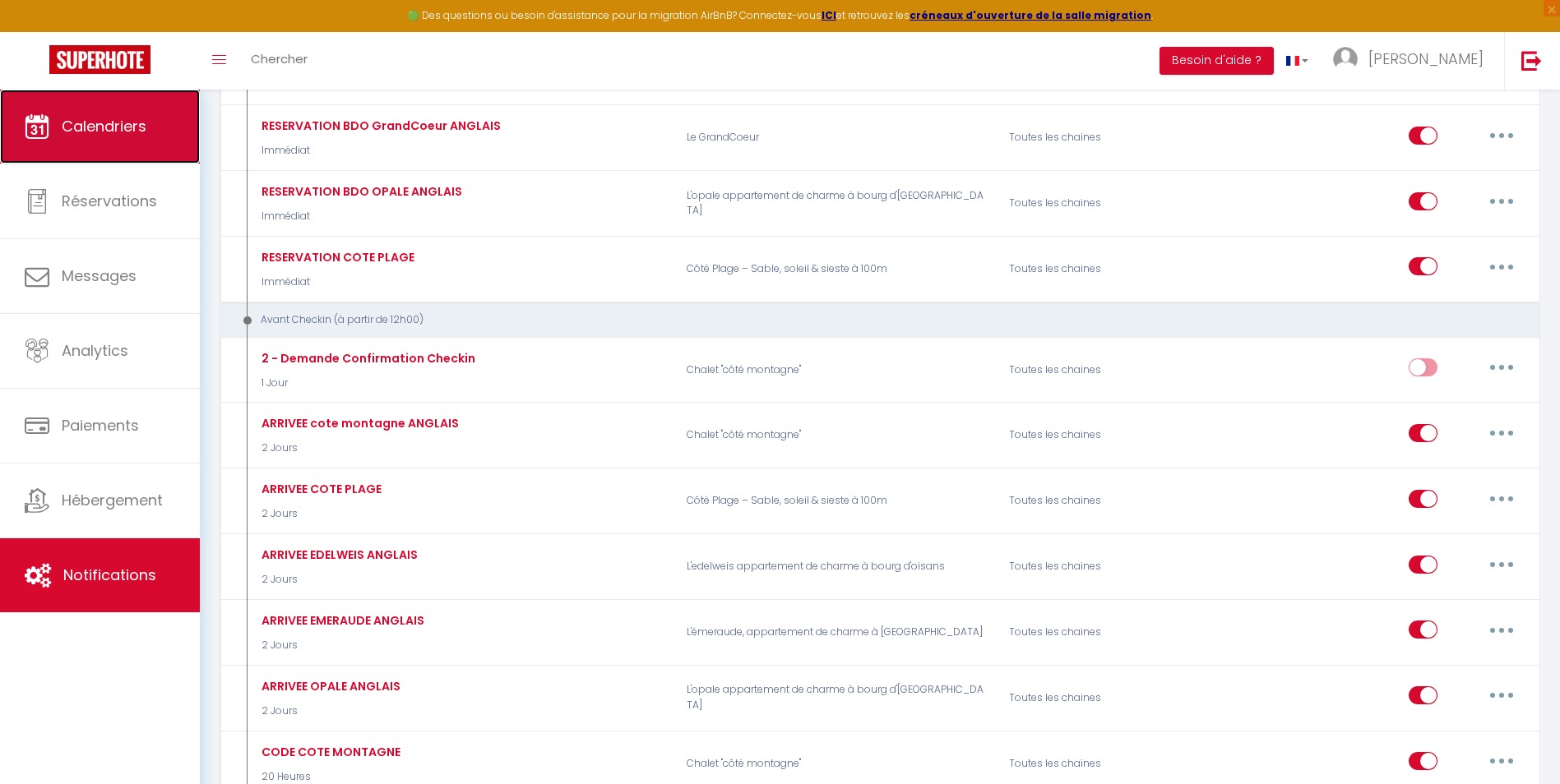
click at [96, 134] on span "Calendriers" at bounding box center [104, 126] width 84 height 20
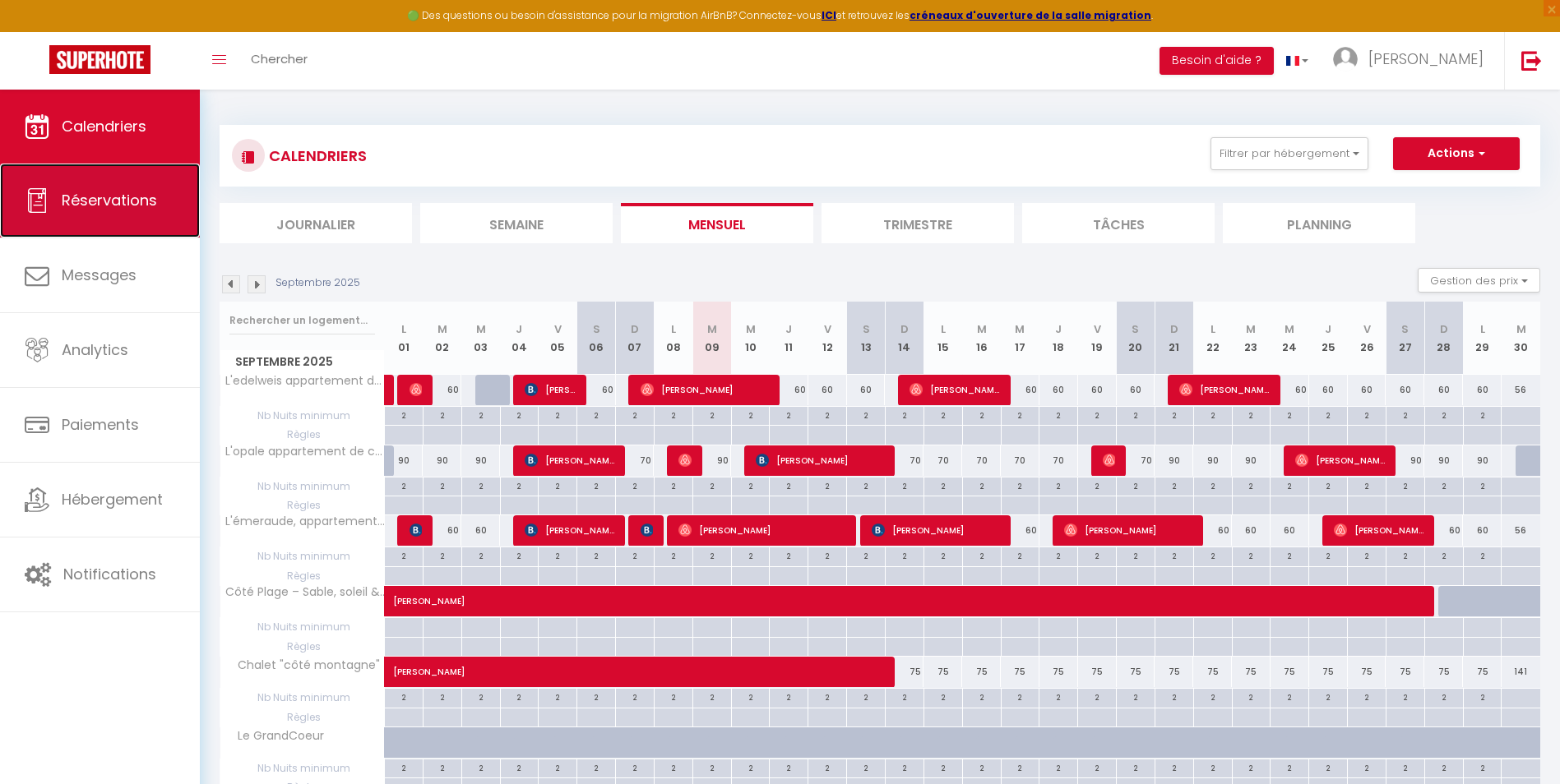
click at [84, 199] on span "Réservations" at bounding box center [109, 200] width 95 height 20
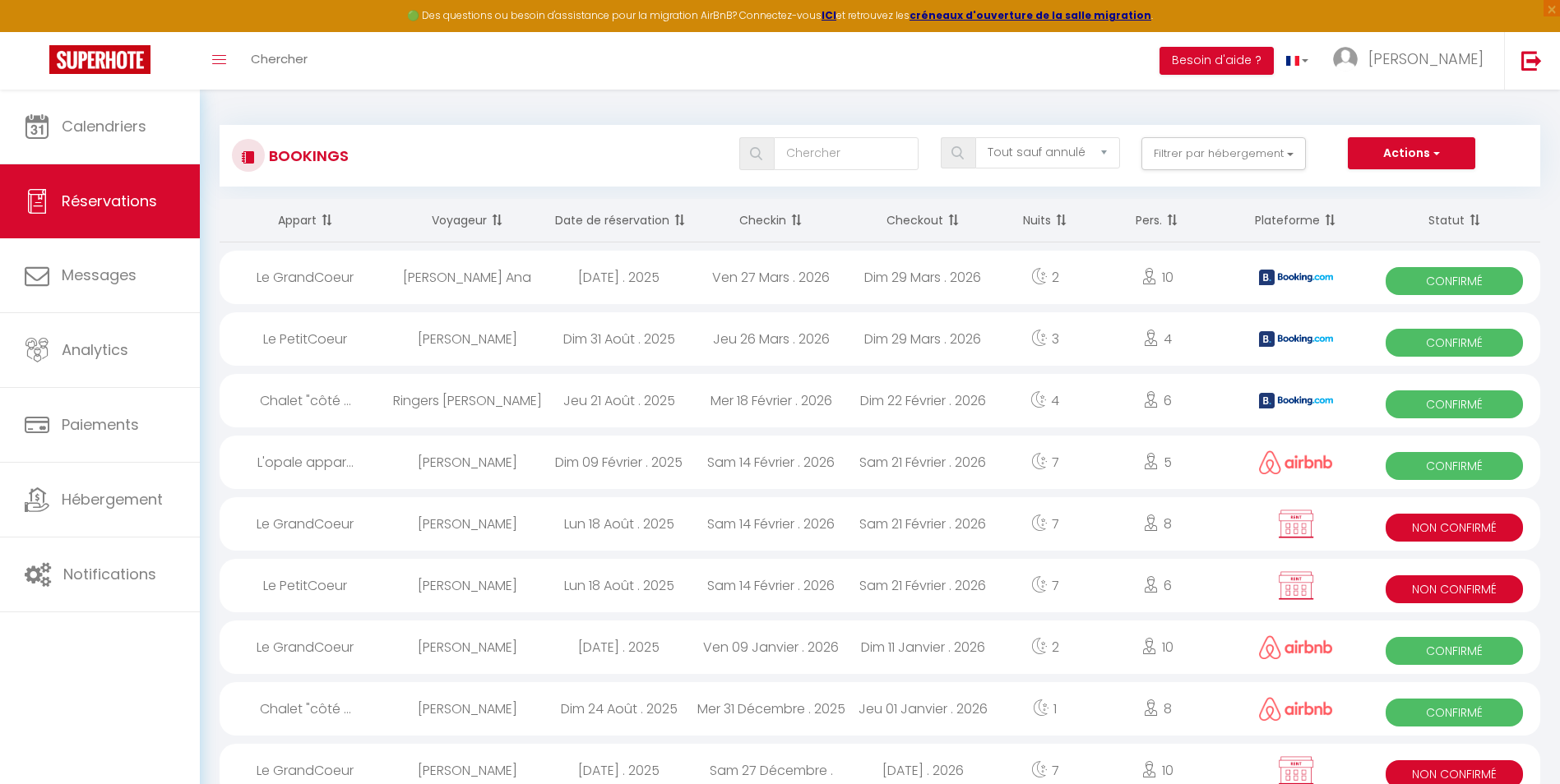
click at [616, 272] on div "[DATE] . 2025" at bounding box center [619, 277] width 152 height 53
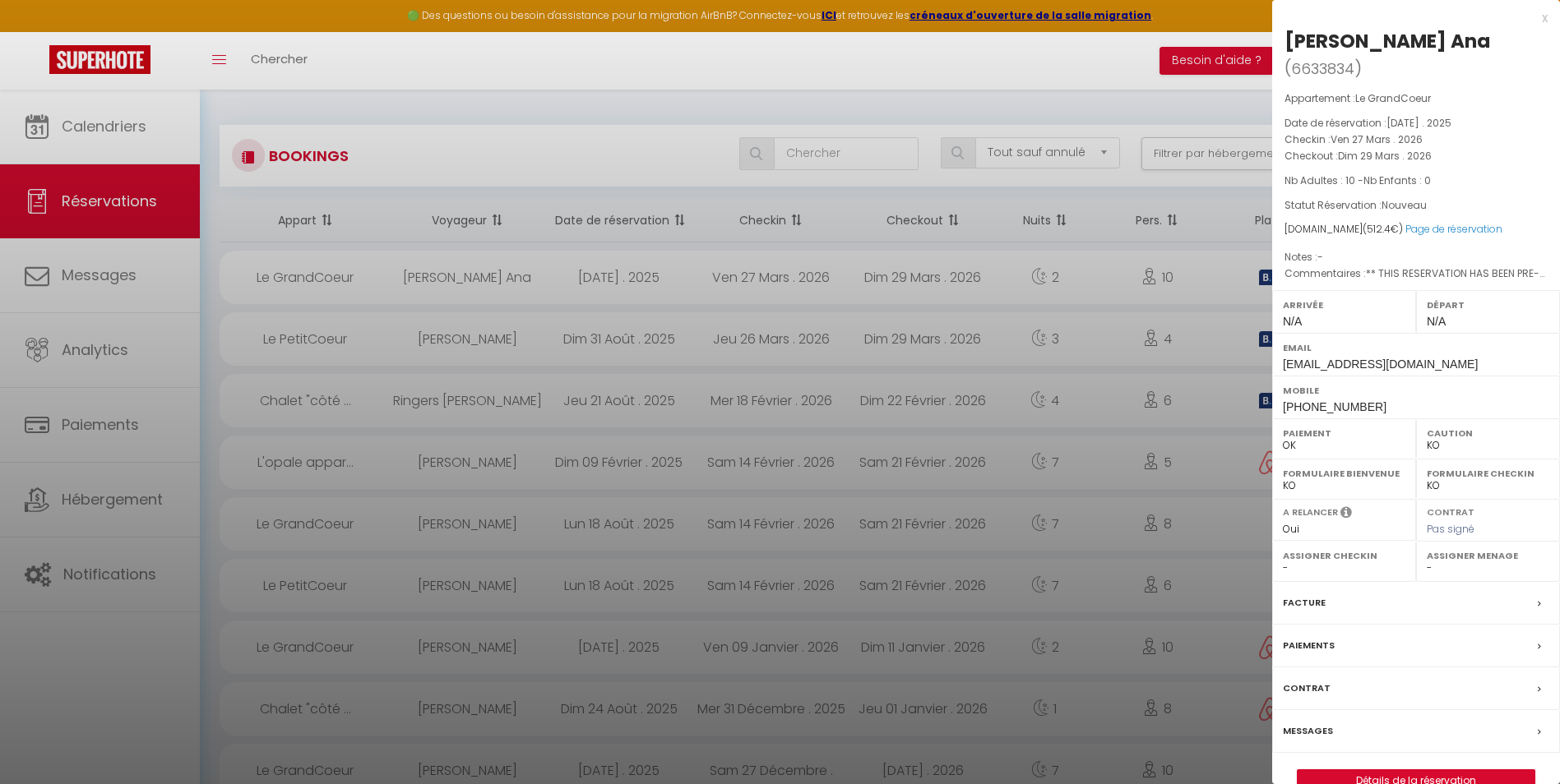
click at [227, 207] on div at bounding box center [780, 392] width 1560 height 784
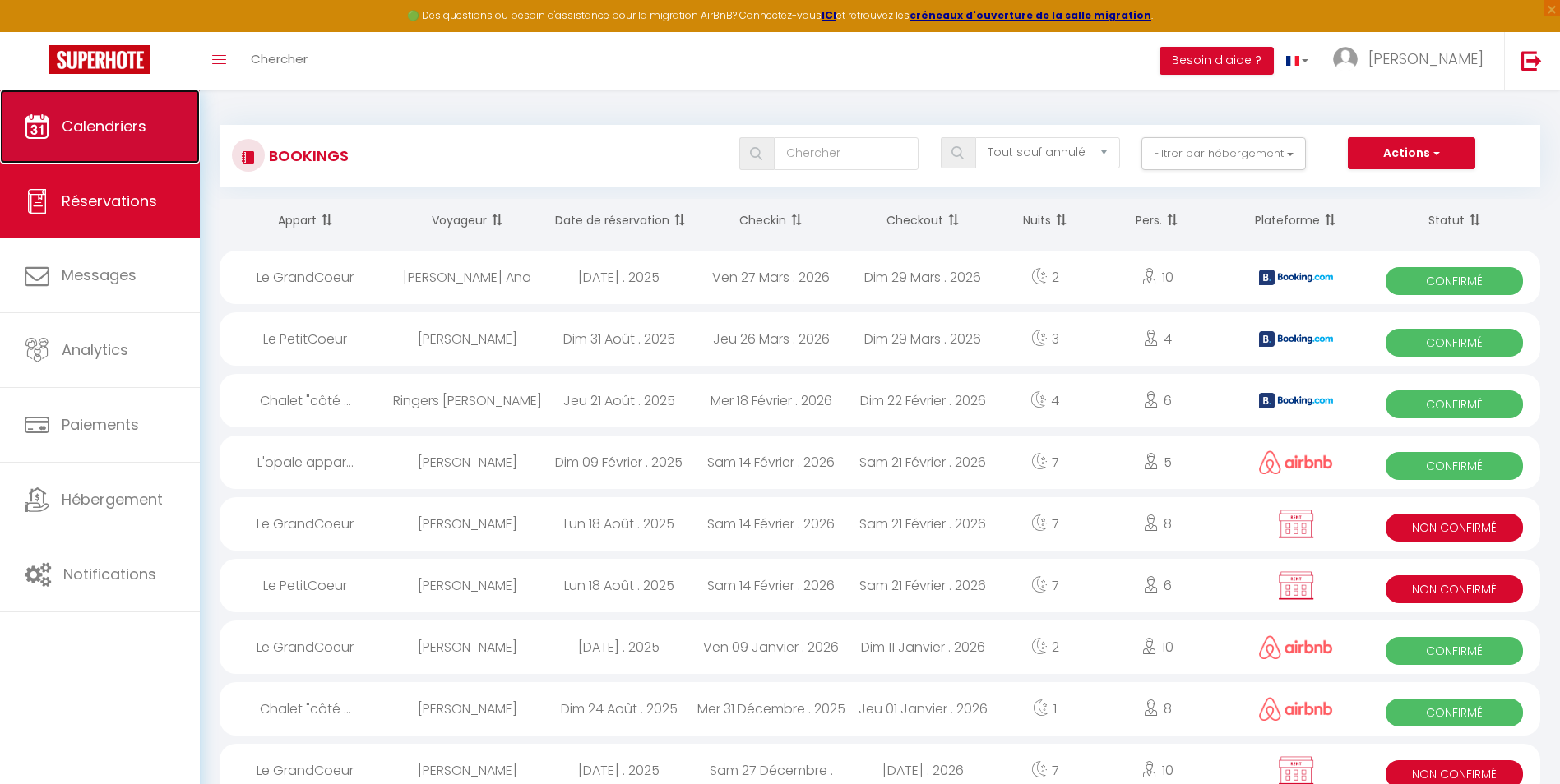
click at [89, 133] on span "Calendriers" at bounding box center [104, 126] width 84 height 20
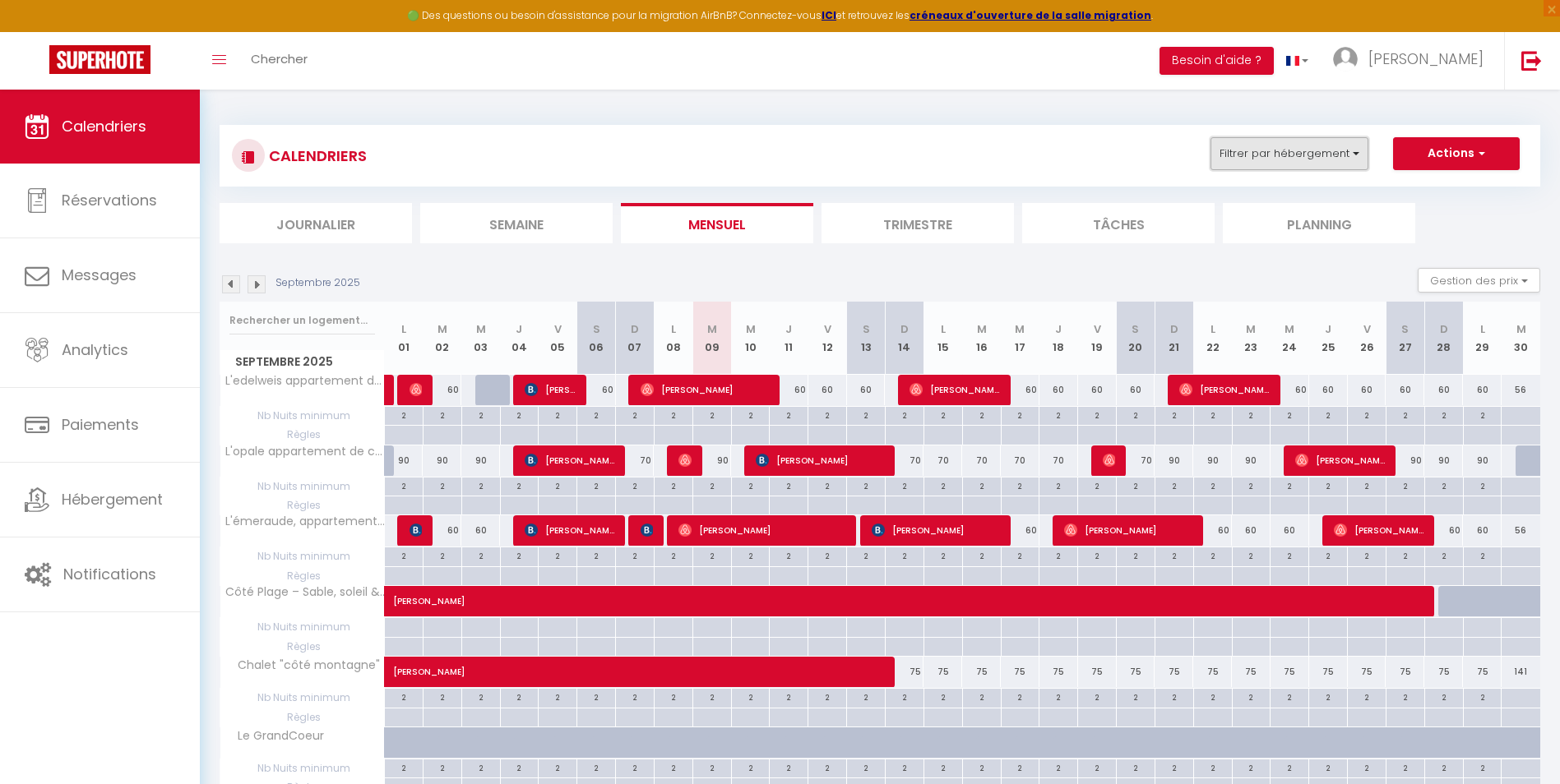
click at [1335, 145] on button "Filtrer par hébergement" at bounding box center [1289, 154] width 158 height 33
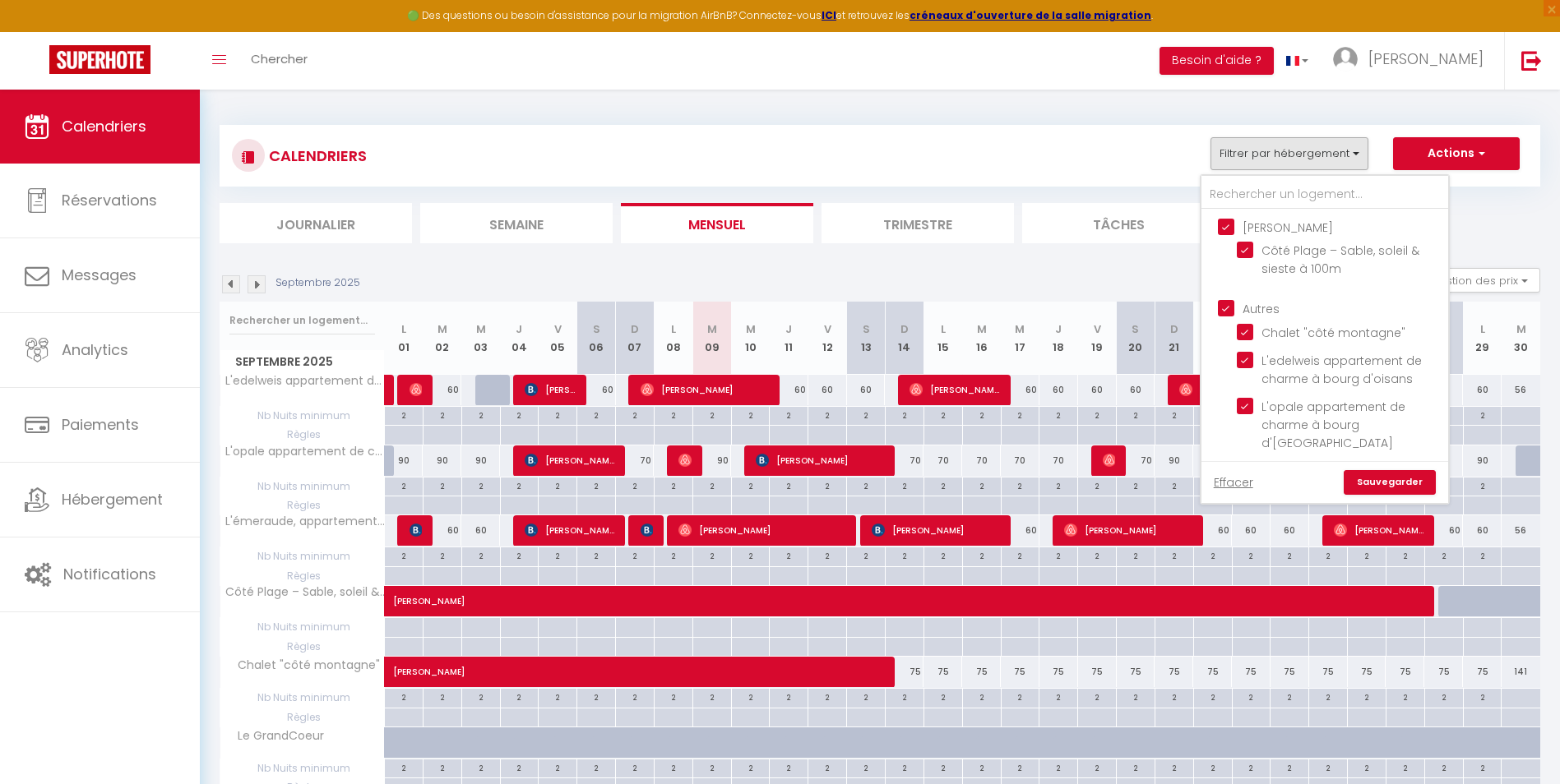
click at [1226, 227] on input "[PERSON_NAME]" at bounding box center [1341, 226] width 247 height 17
click at [1226, 308] on input "Autres" at bounding box center [1341, 308] width 247 height 17
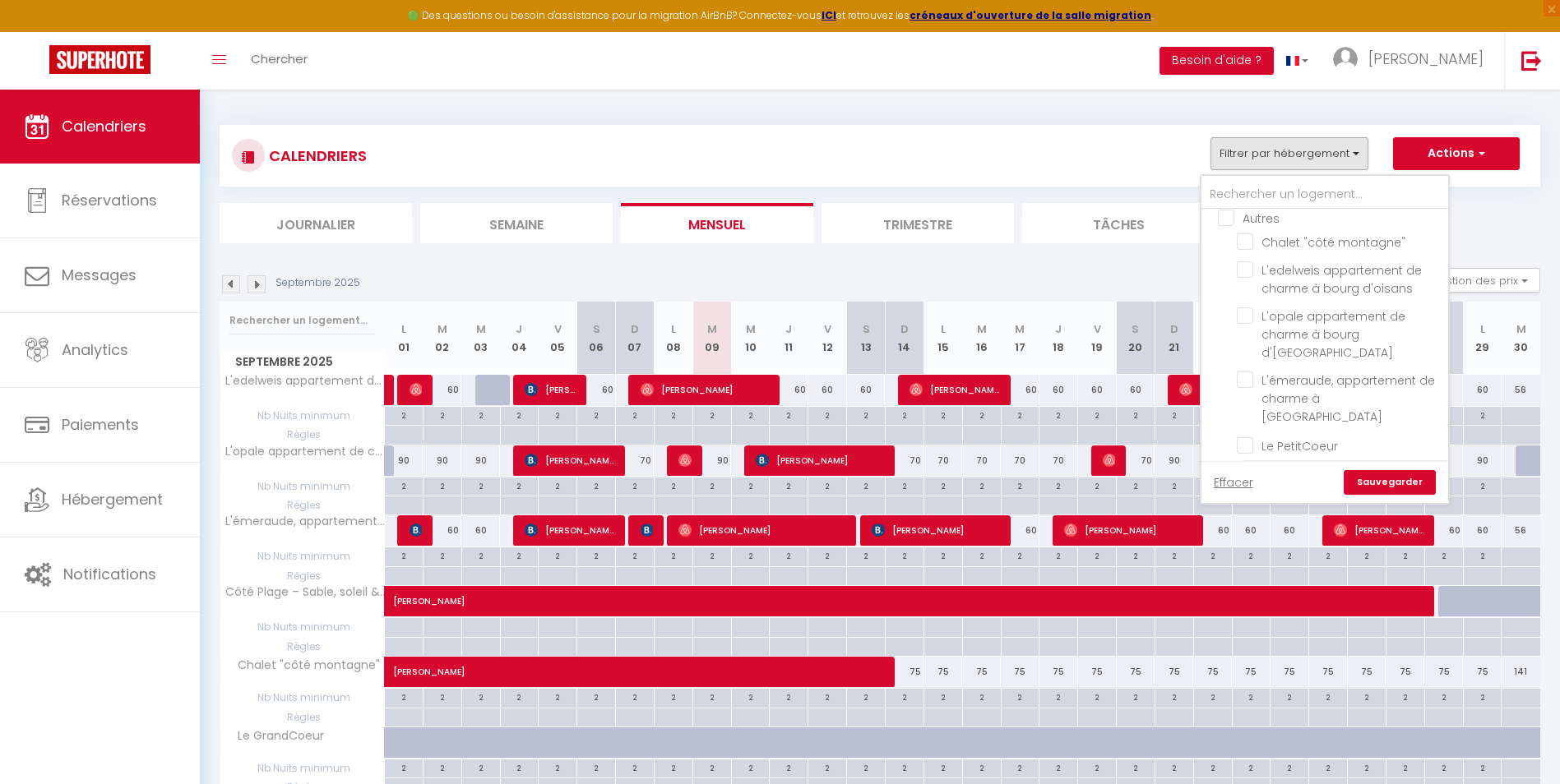
click at [1243, 465] on input "Le GrandCoeur" at bounding box center [1340, 474] width 206 height 17
click at [1405, 484] on link "Sauvegarder" at bounding box center [1389, 482] width 92 height 25
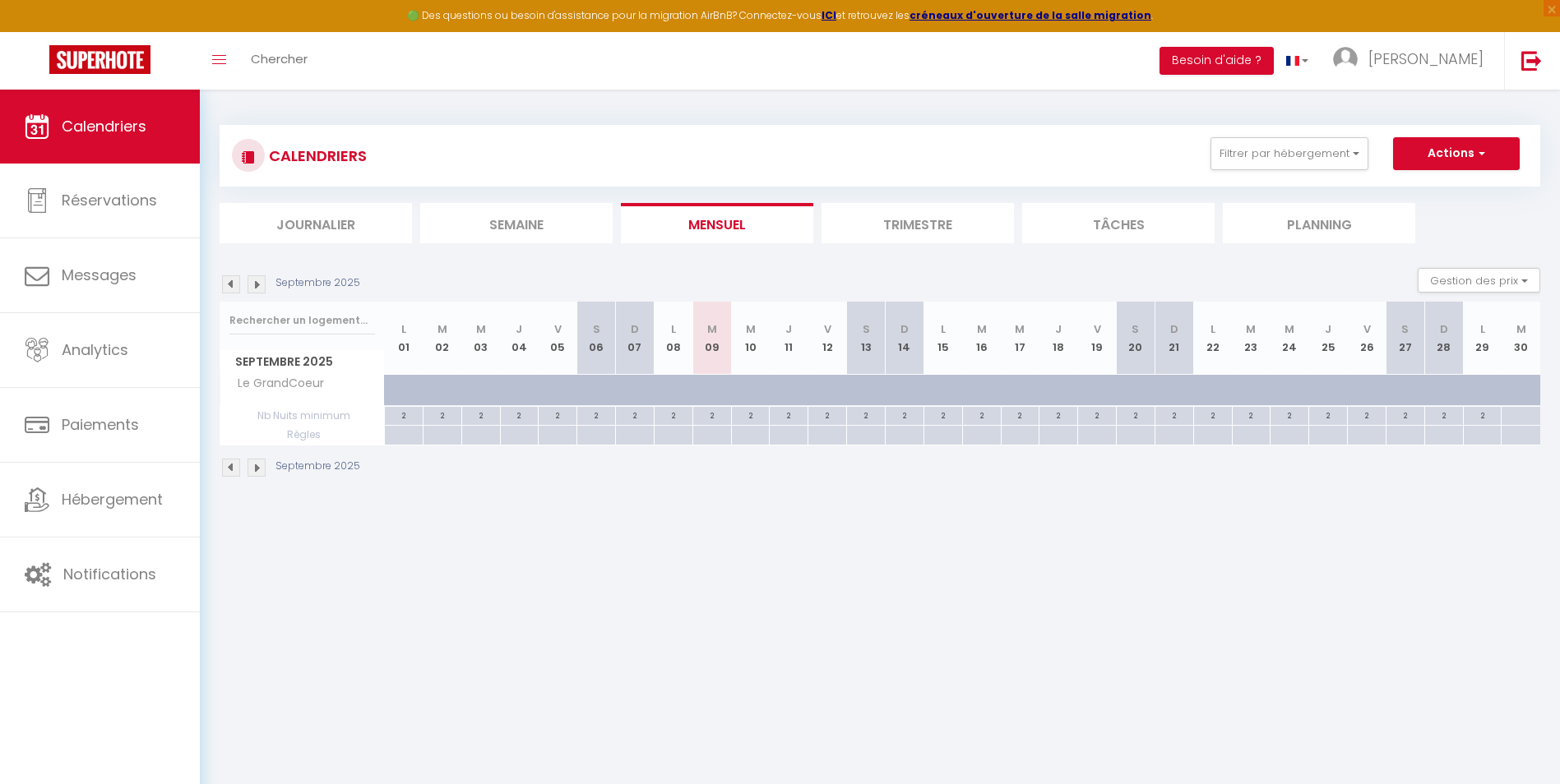
click at [260, 288] on img at bounding box center [257, 285] width 18 height 18
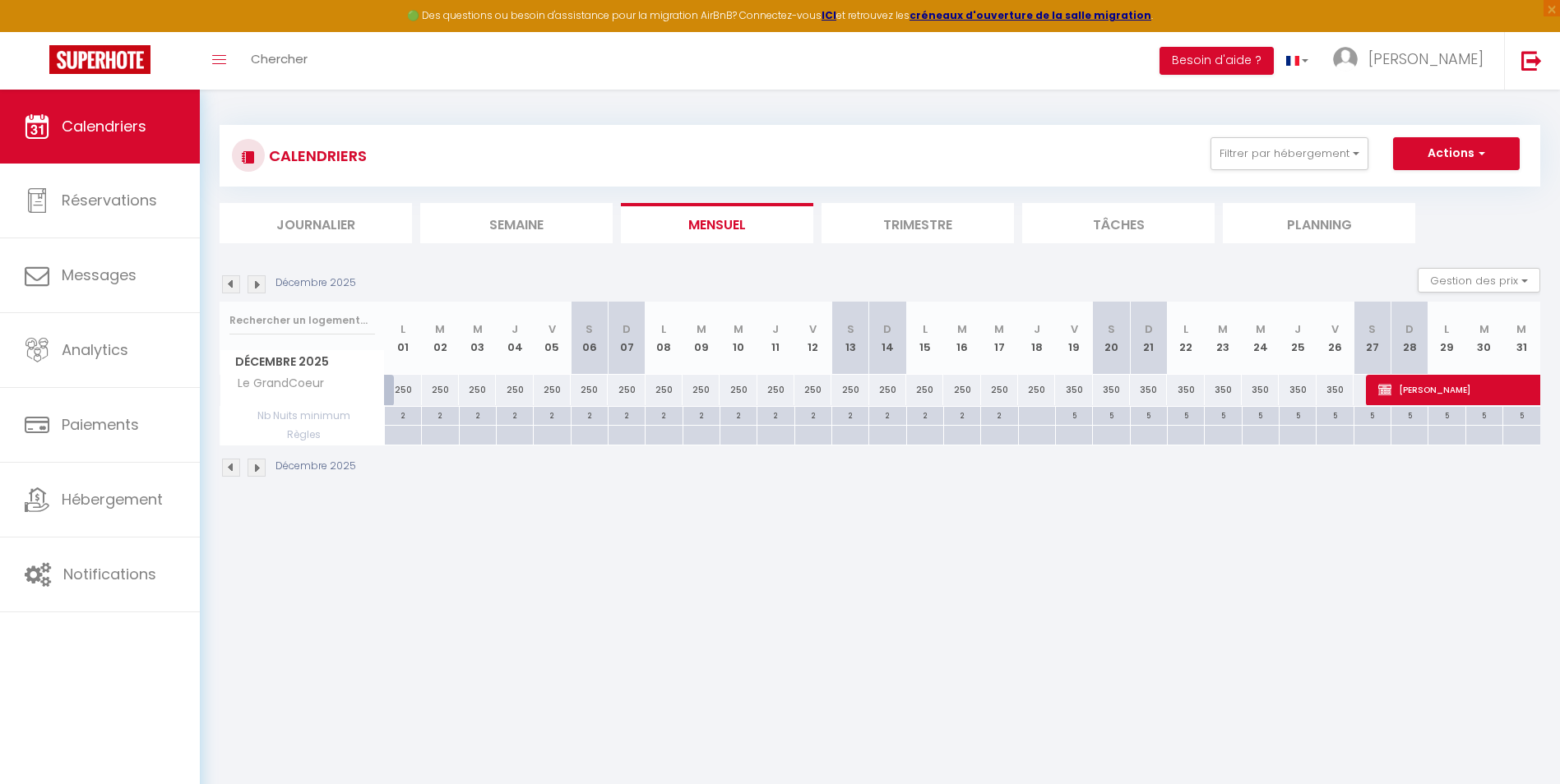
click at [260, 288] on img at bounding box center [257, 285] width 18 height 18
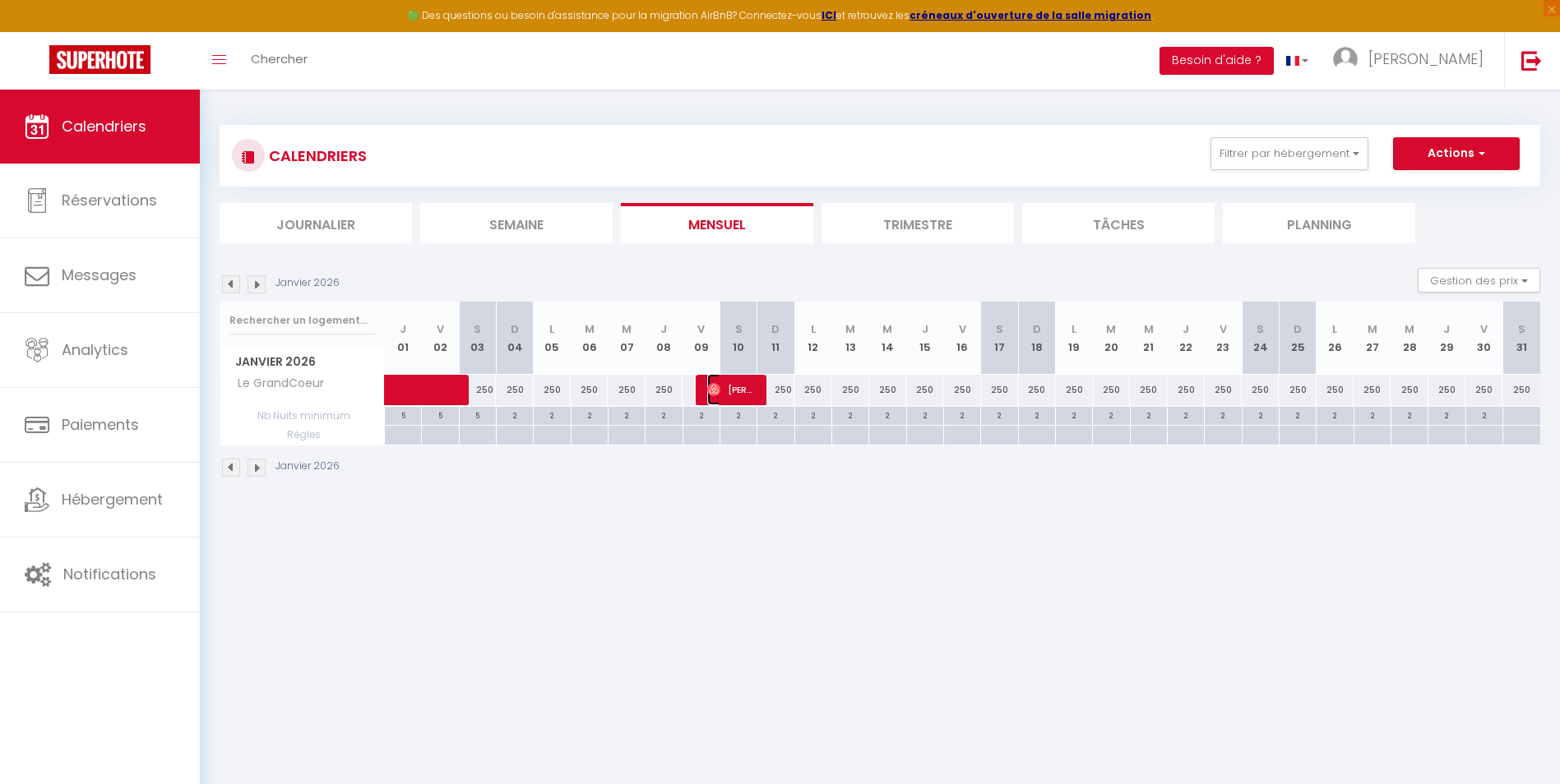
click at [736, 389] on span "[PERSON_NAME]" at bounding box center [732, 389] width 50 height 31
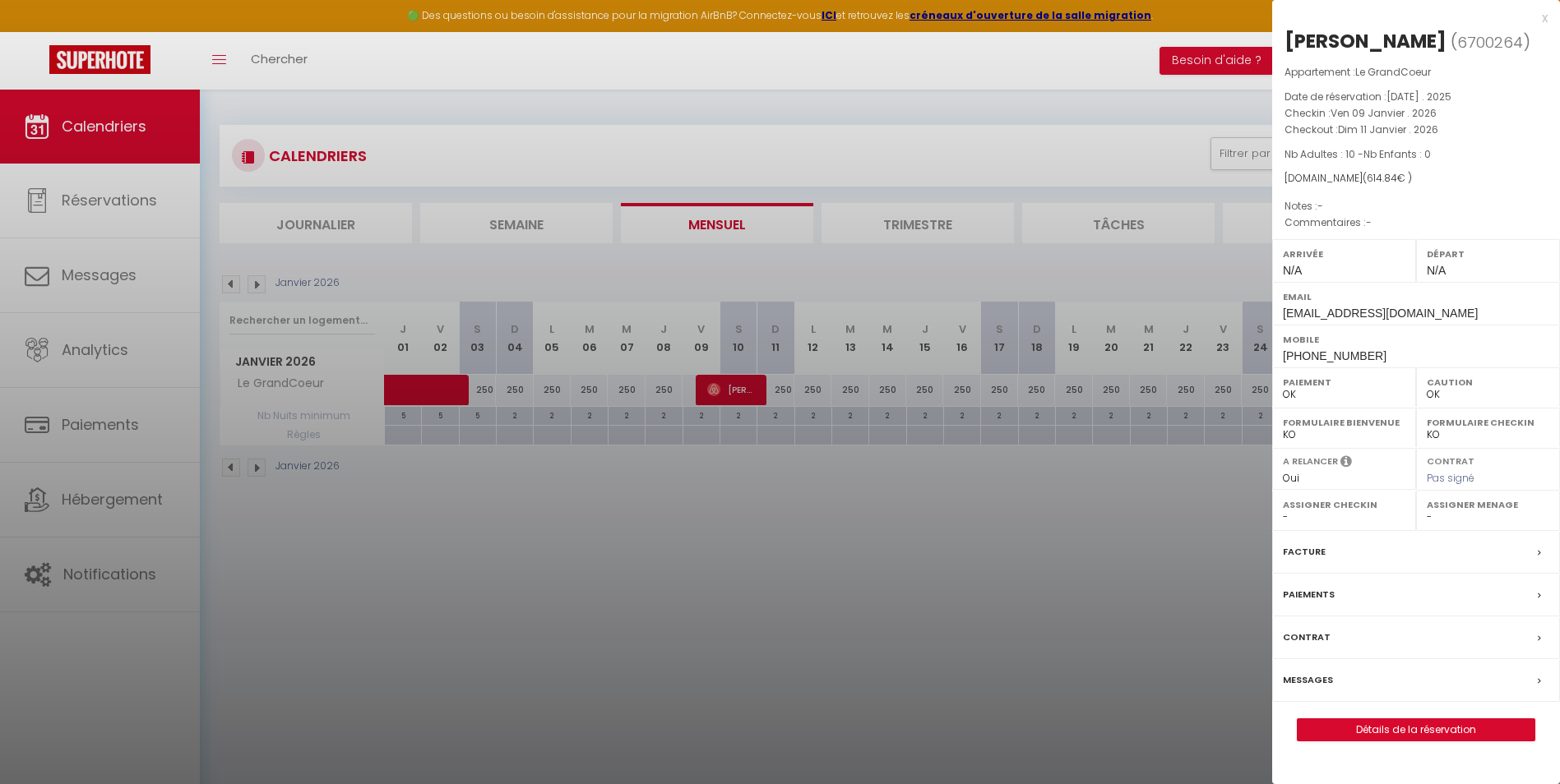
click at [1366, 683] on div "Messages" at bounding box center [1415, 680] width 287 height 43
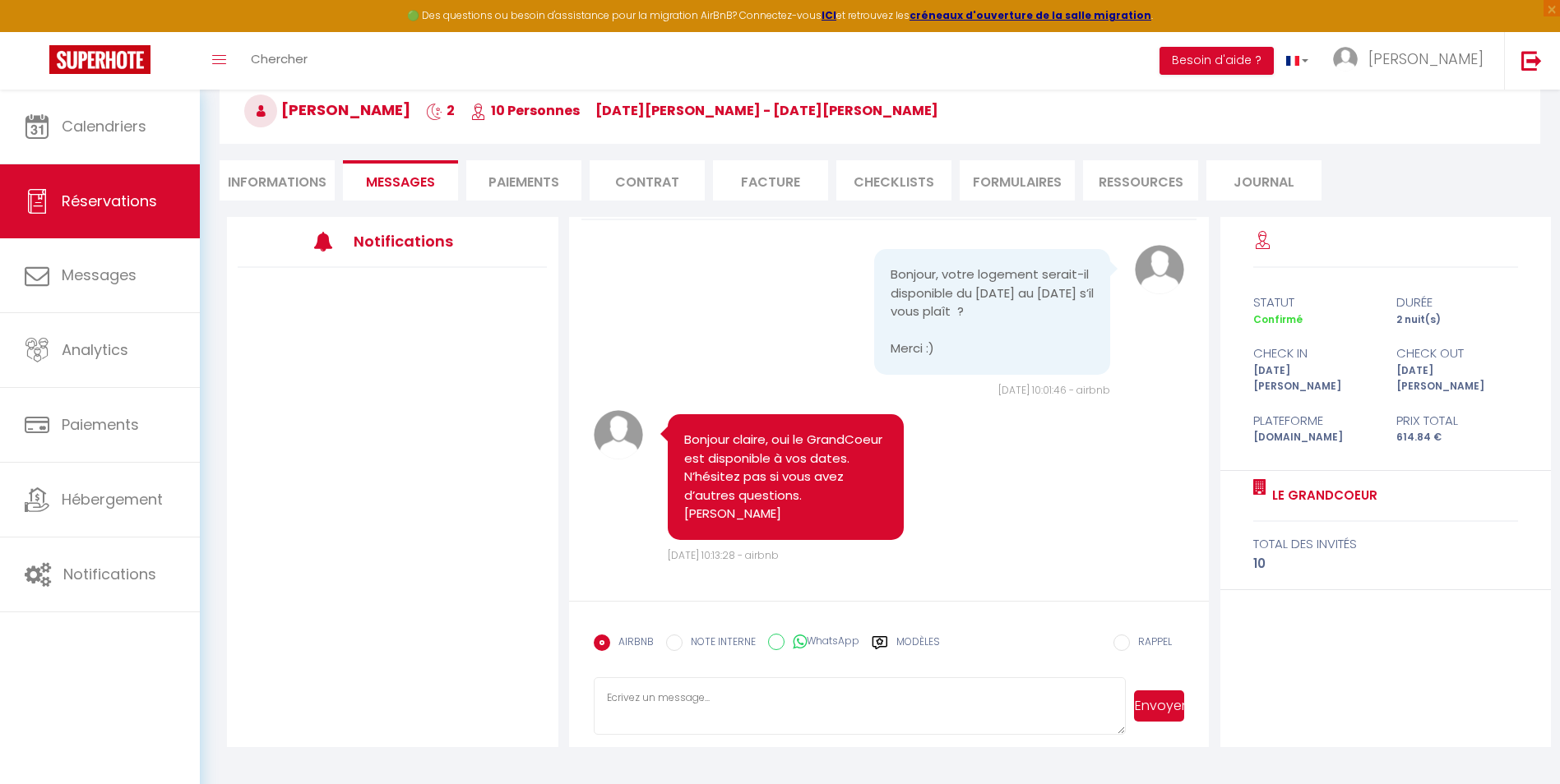
scroll to position [90, 0]
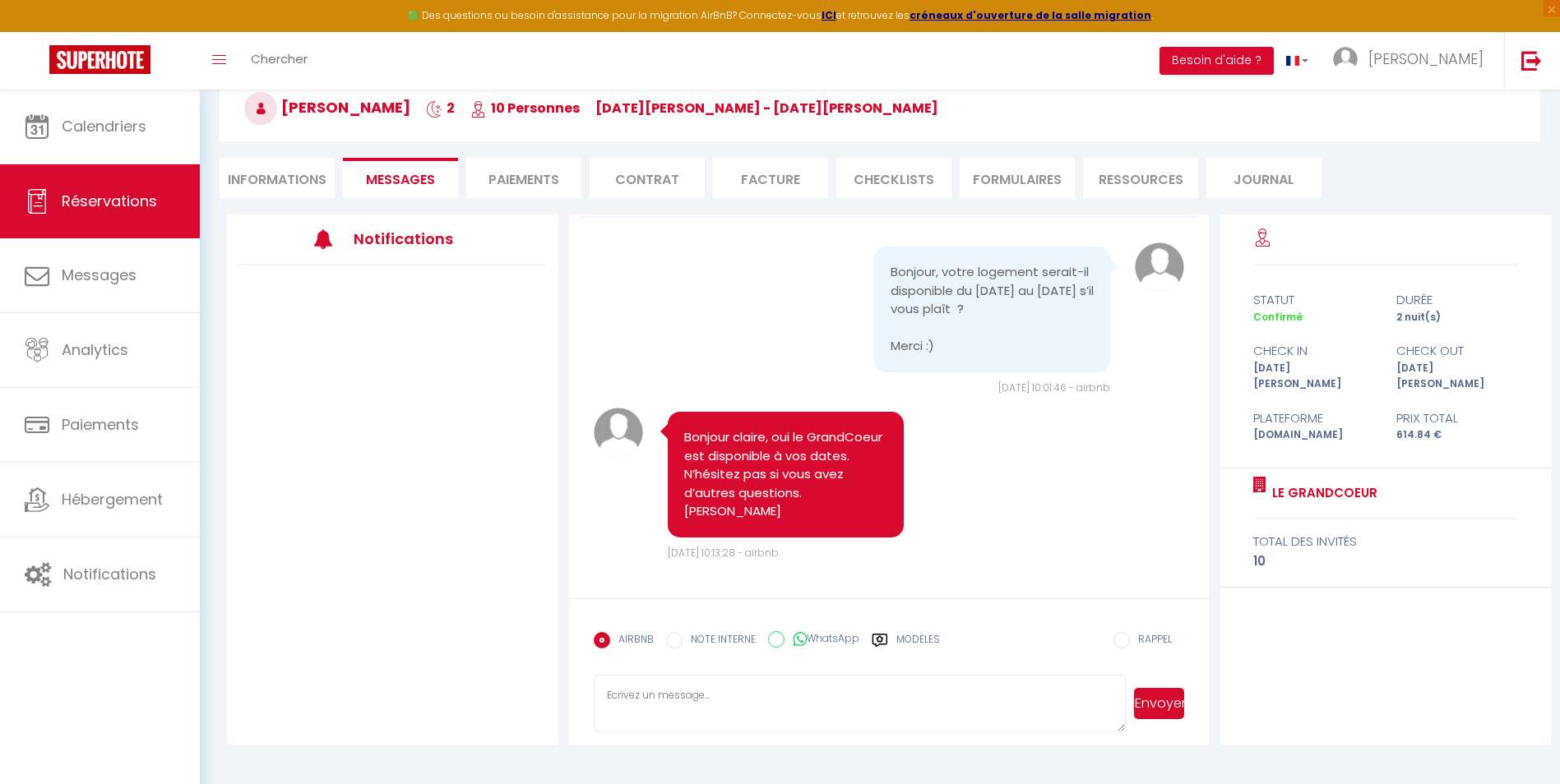
click at [660, 697] on textarea at bounding box center [859, 703] width 532 height 58
click at [925, 636] on label "Modèles" at bounding box center [917, 646] width 43 height 28
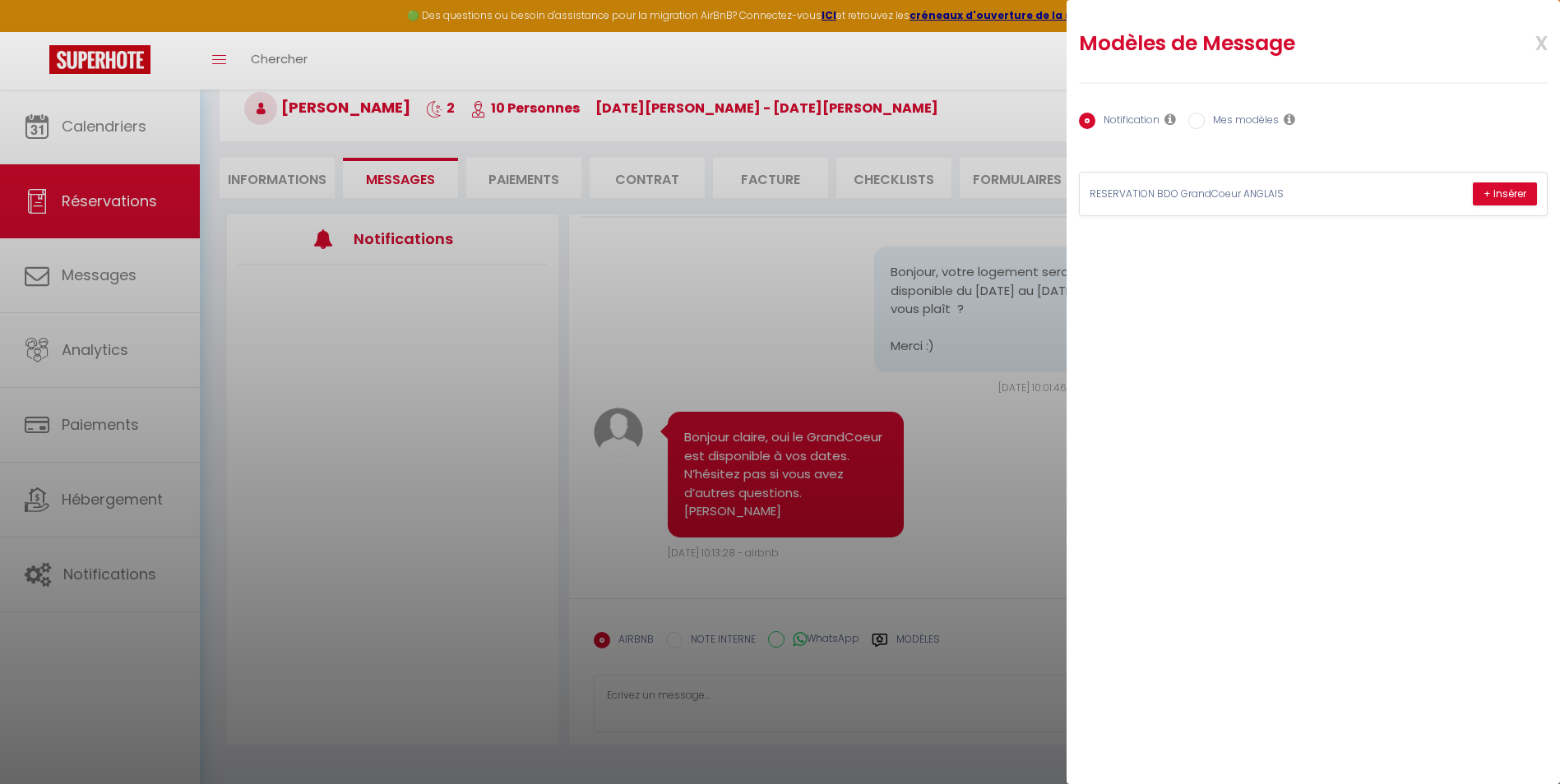
click at [1207, 119] on label "Mes modèles" at bounding box center [1241, 122] width 74 height 18
click at [1205, 119] on input "Mes modèles" at bounding box center [1196, 121] width 17 height 17
click at [1115, 125] on label "Notification" at bounding box center [1128, 122] width 64 height 18
click at [1095, 125] on input "Notification" at bounding box center [1087, 121] width 17 height 17
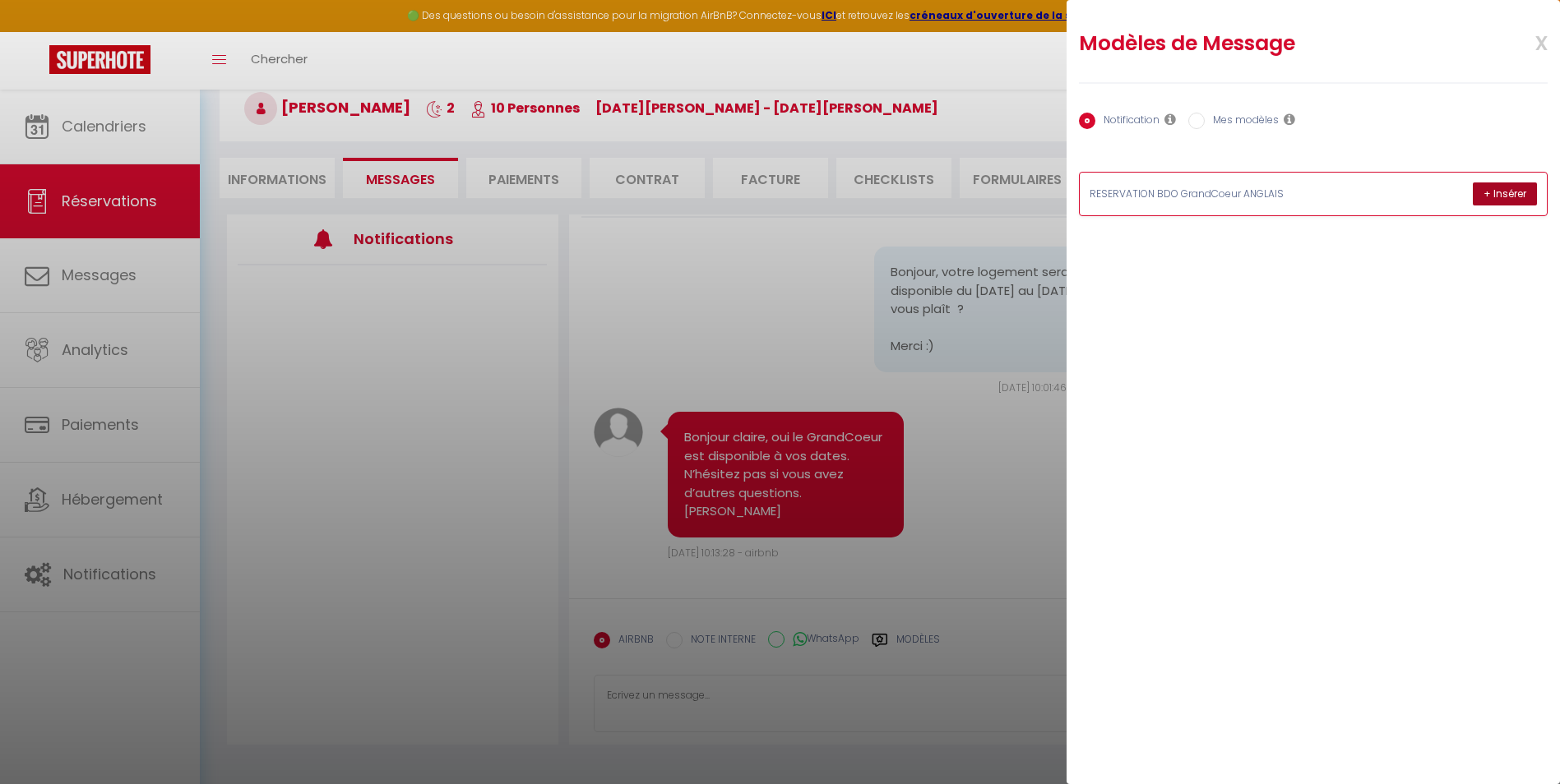
click at [1499, 195] on button "+ Insérer" at bounding box center [1505, 194] width 64 height 23
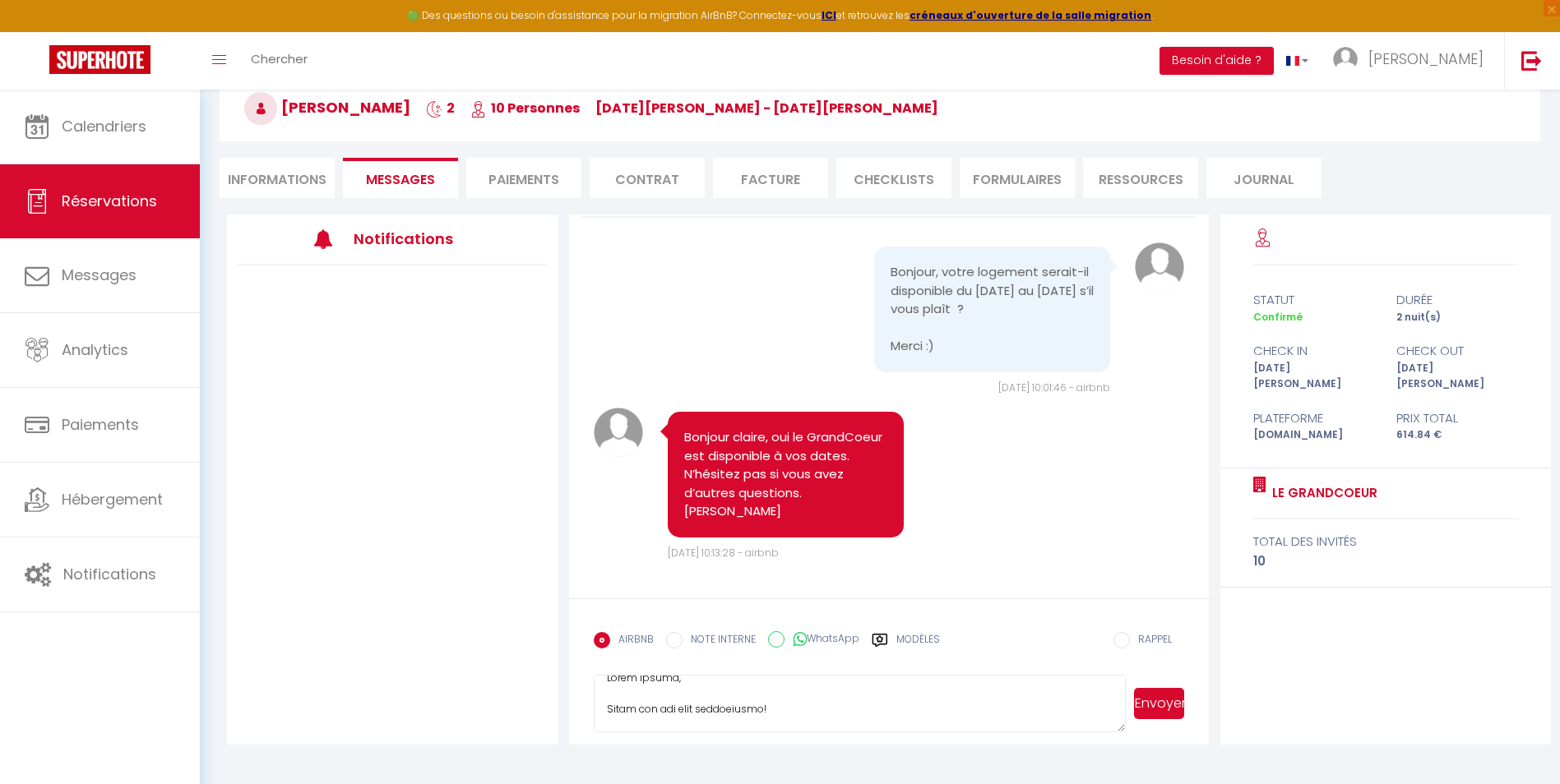
scroll to position [0, 0]
drag, startPoint x: 679, startPoint y: 720, endPoint x: 582, endPoint y: 627, distance: 134.4
click at [582, 627] on form "AIRBNB NOTE INTERNE WhatsApp Modèles 9 « ‹ » › [DATE] [PHONE_NUMBER] Dim Lun Ma…" at bounding box center [890, 671] width 641 height 146
click at [901, 637] on label "Modèles" at bounding box center [917, 646] width 43 height 28
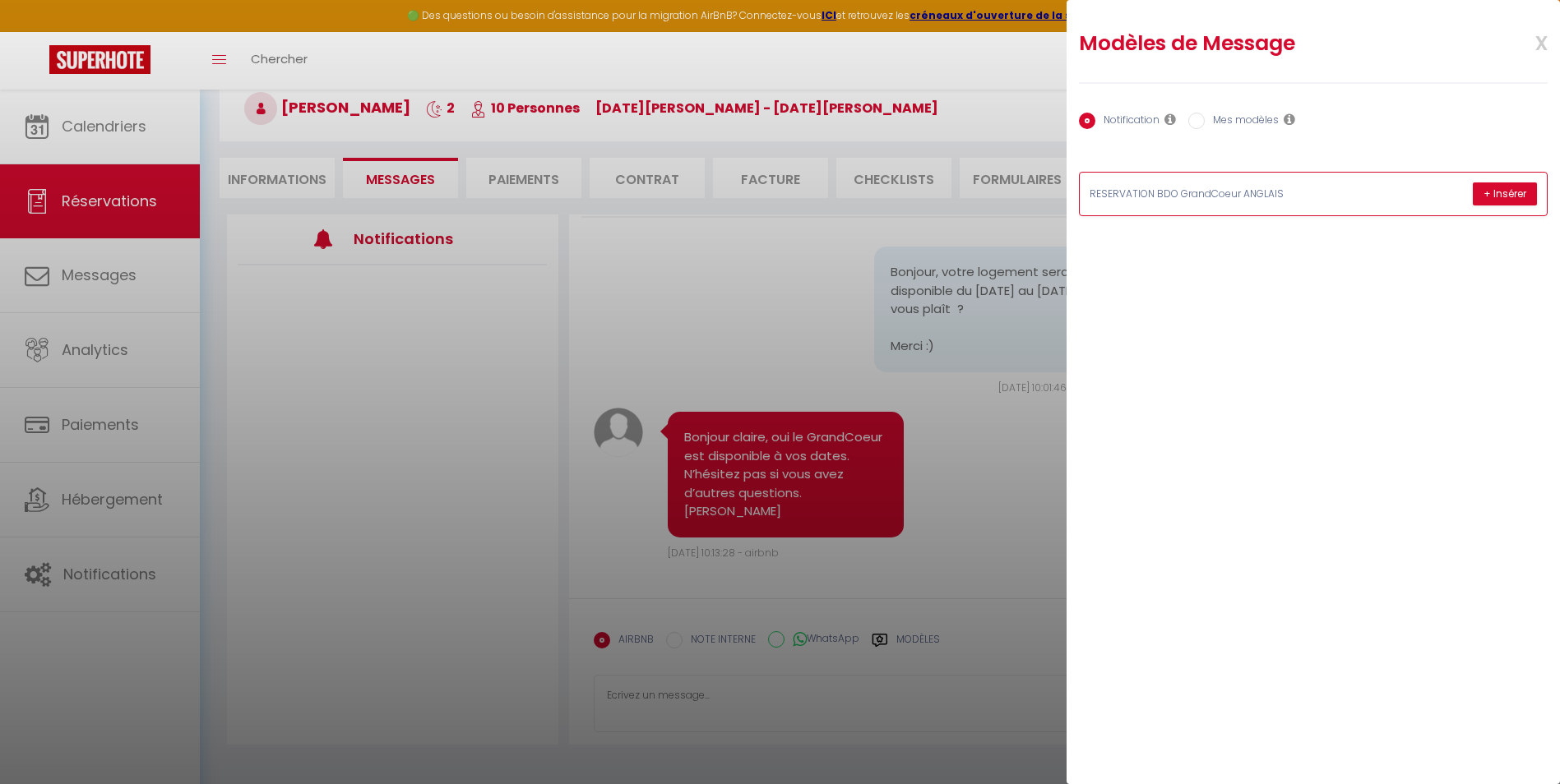
click at [1160, 189] on p "RESERVATION BDO GrandCoeur ANGLAIS" at bounding box center [1213, 194] width 247 height 16
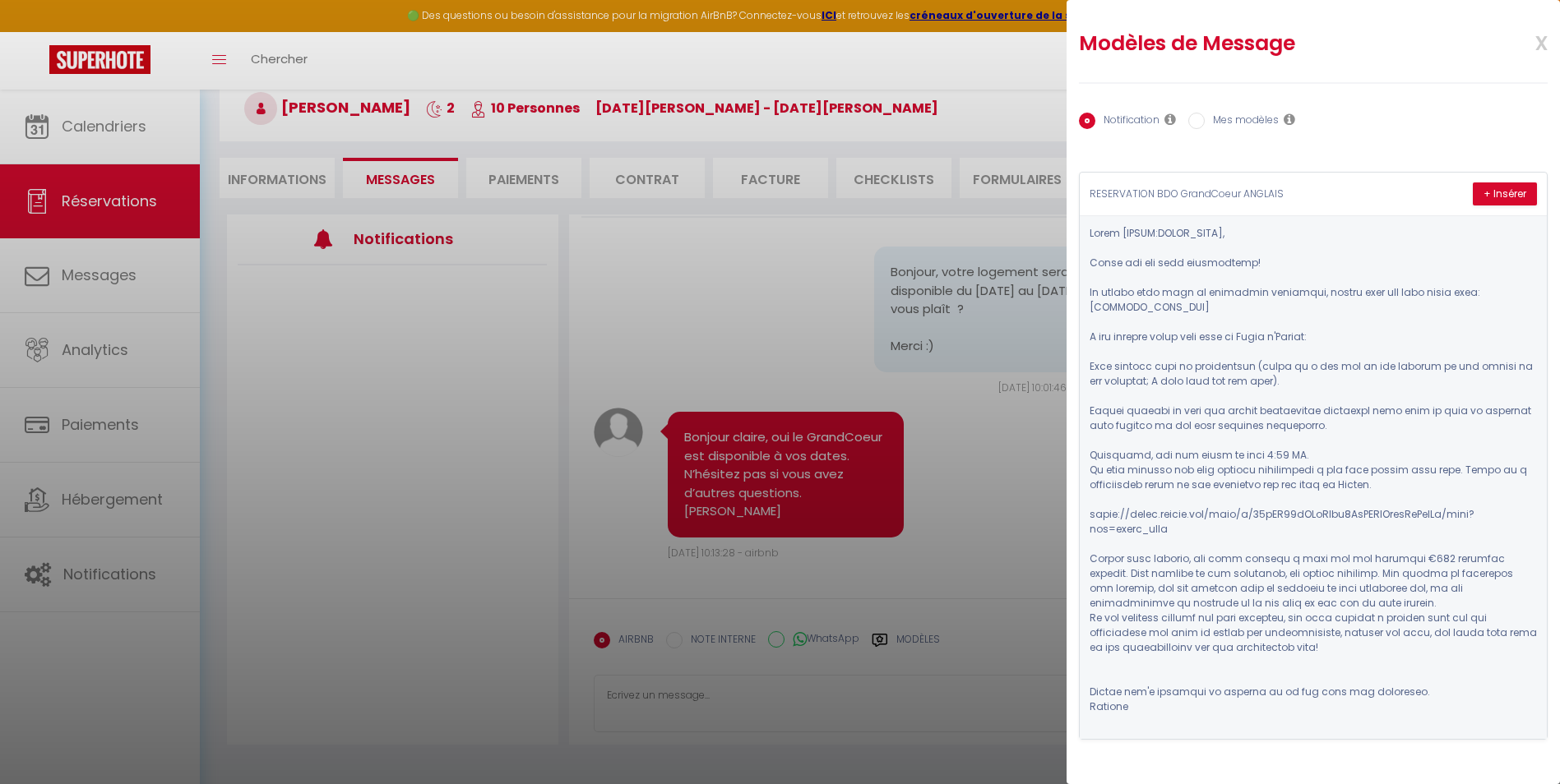
click at [1321, 137] on div "Notification Mes modèles" at bounding box center [1313, 122] width 468 height 35
click at [1539, 39] on span "x" at bounding box center [1521, 41] width 51 height 39
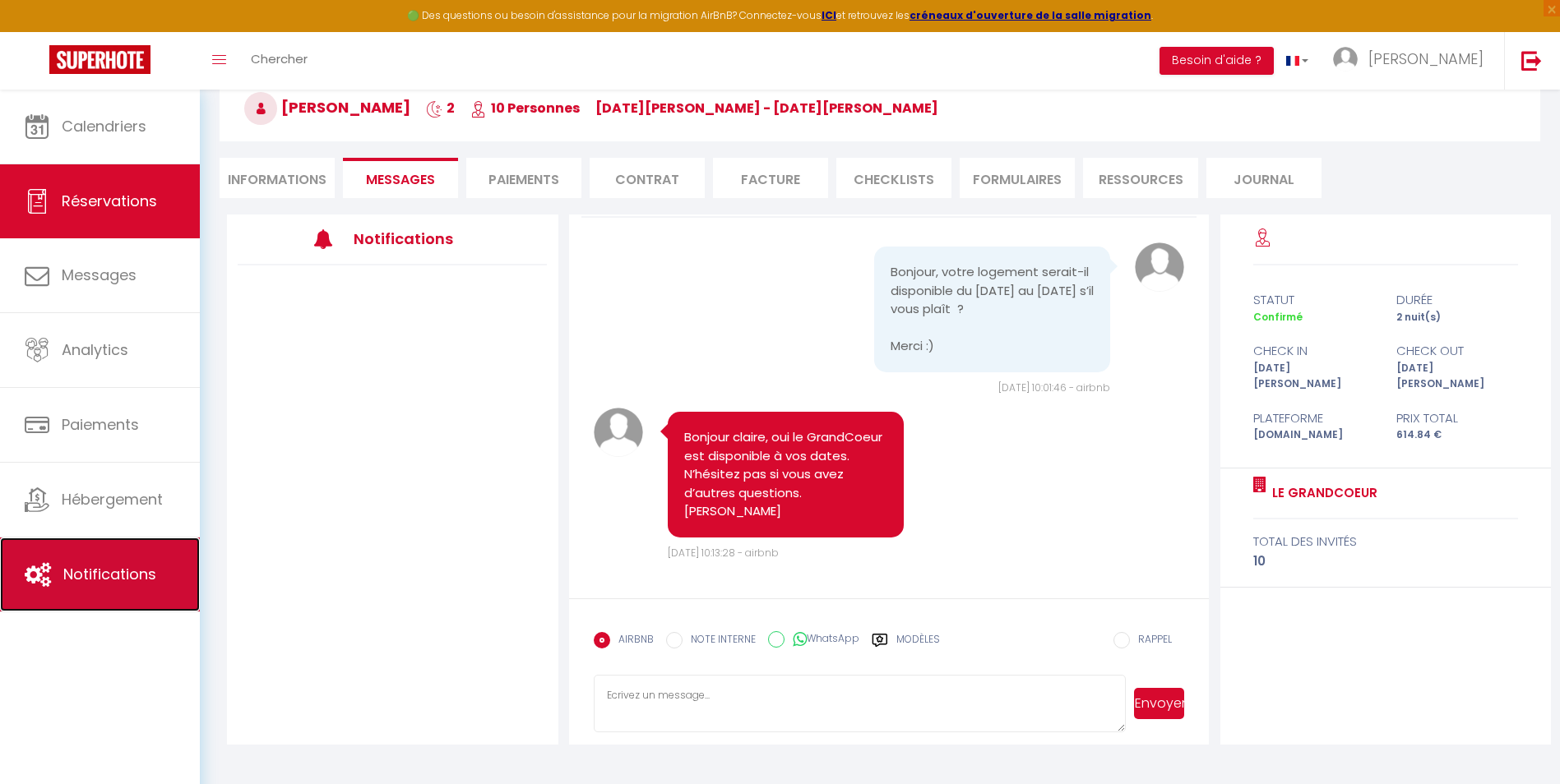
click at [111, 577] on span "Notifications" at bounding box center [109, 574] width 93 height 20
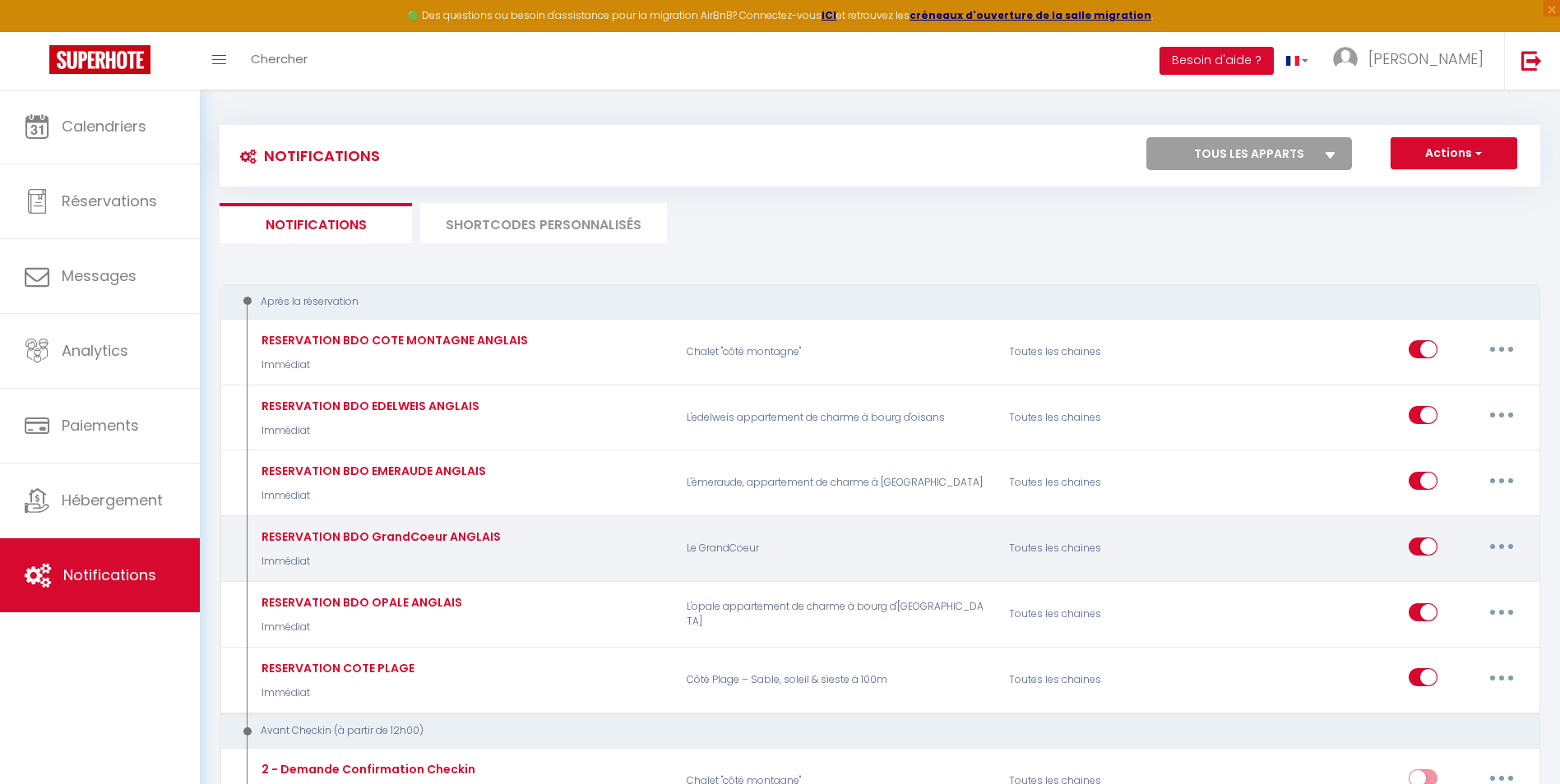
click at [1507, 552] on button "button" at bounding box center [1501, 546] width 46 height 27
click at [1464, 581] on link "Editer" at bounding box center [1458, 584] width 122 height 28
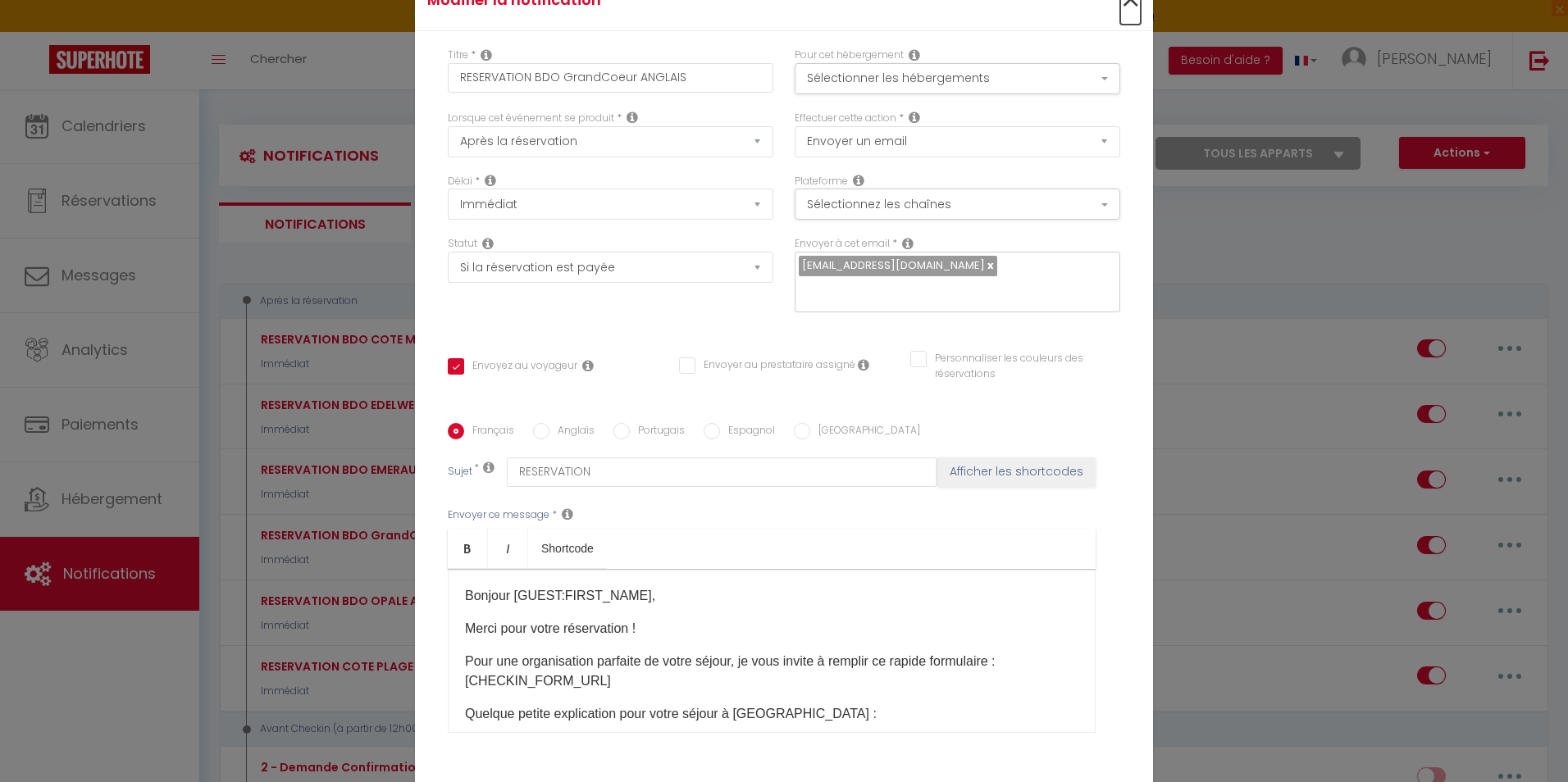
click at [1124, 7] on span "×" at bounding box center [1130, 0] width 20 height 49
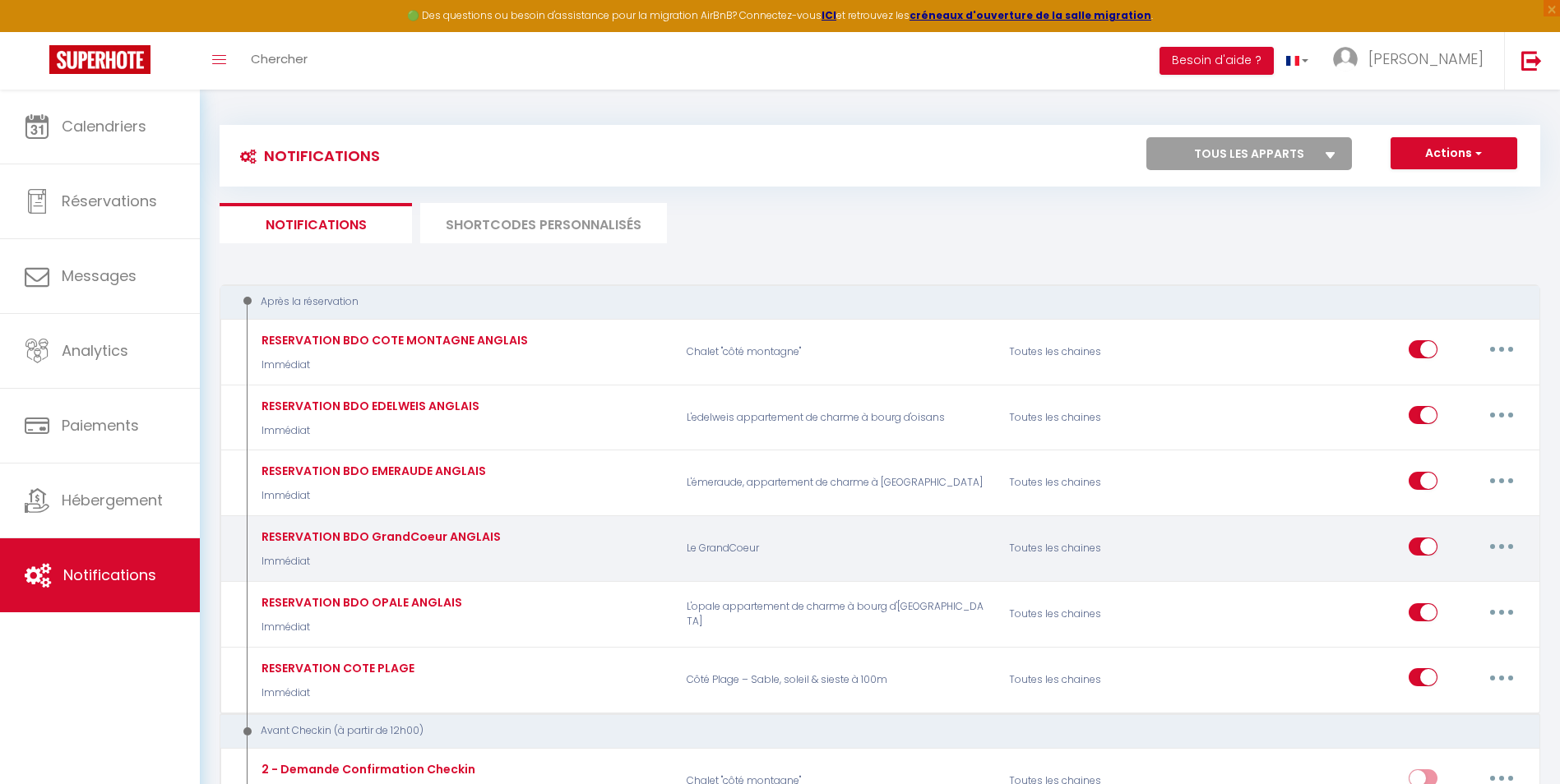
click at [1499, 546] on icon "button" at bounding box center [1501, 546] width 5 height 5
click at [1420, 610] on link "Dupliquer" at bounding box center [1458, 613] width 122 height 28
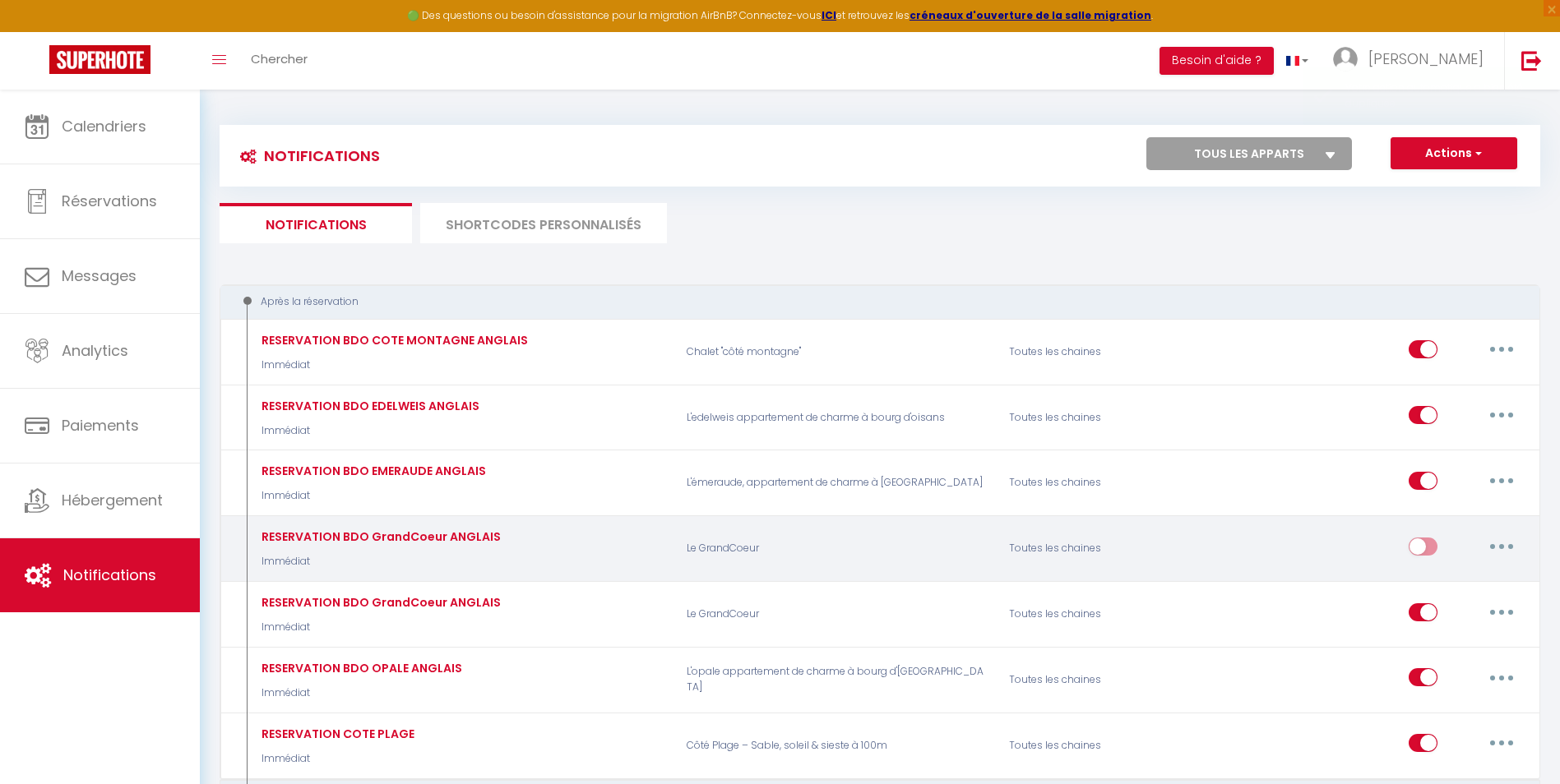
click at [1427, 554] on input "checkbox" at bounding box center [1422, 550] width 28 height 25
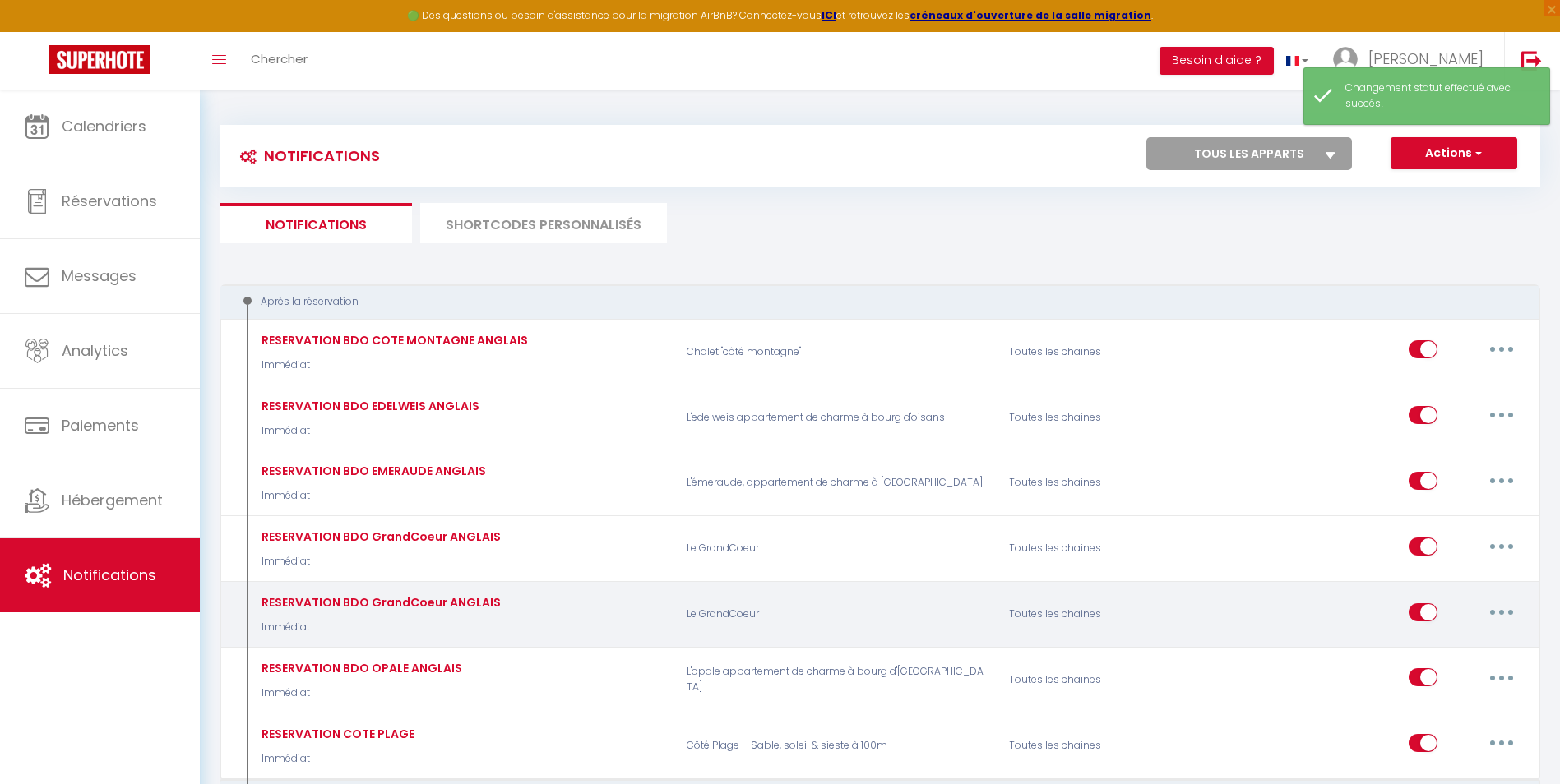
click at [1499, 614] on icon "button" at bounding box center [1501, 611] width 5 height 5
click at [1431, 652] on link "Editer" at bounding box center [1458, 649] width 122 height 28
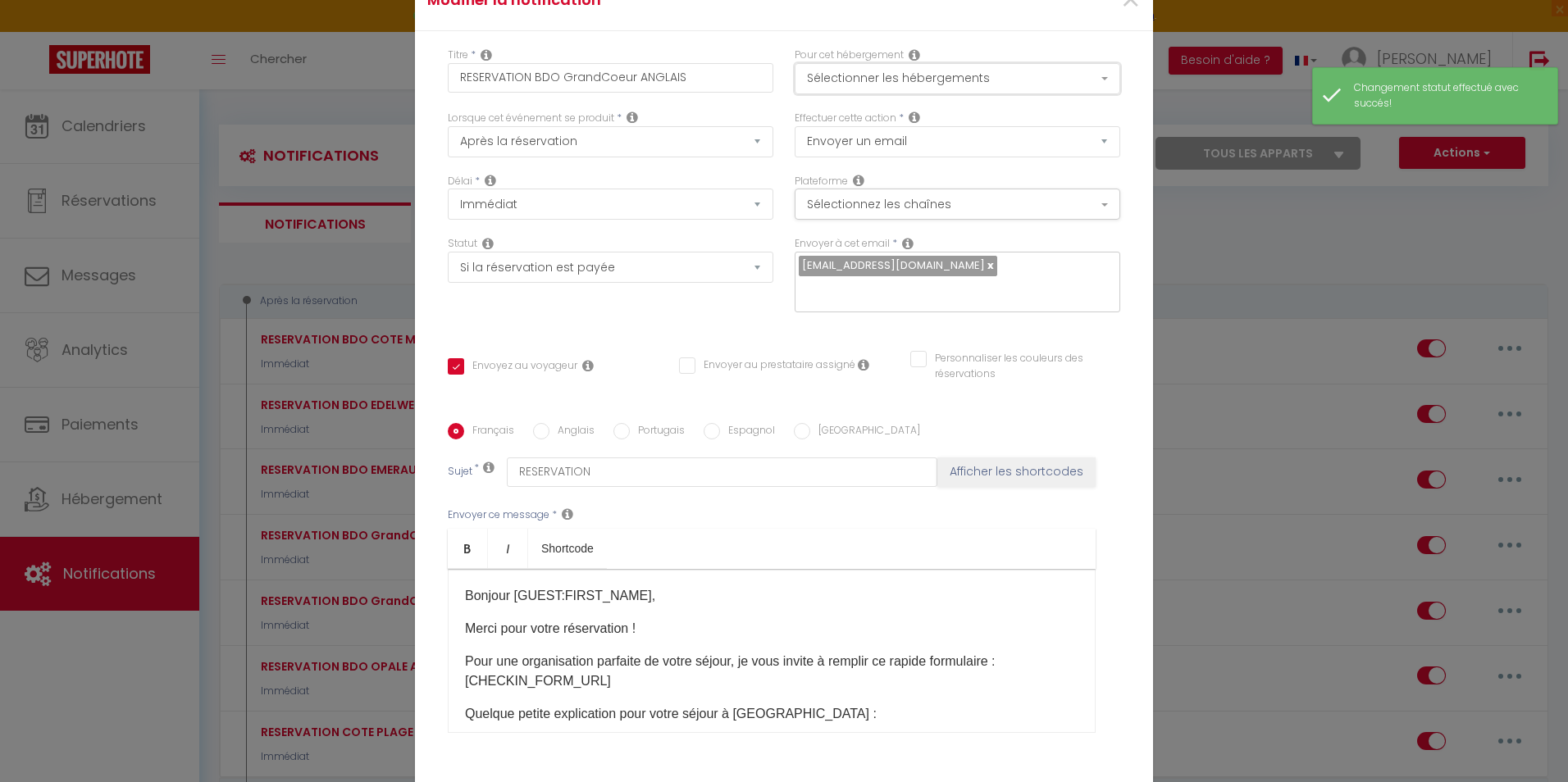
click at [896, 83] on button "Sélectionner les hébergements" at bounding box center [958, 79] width 326 height 31
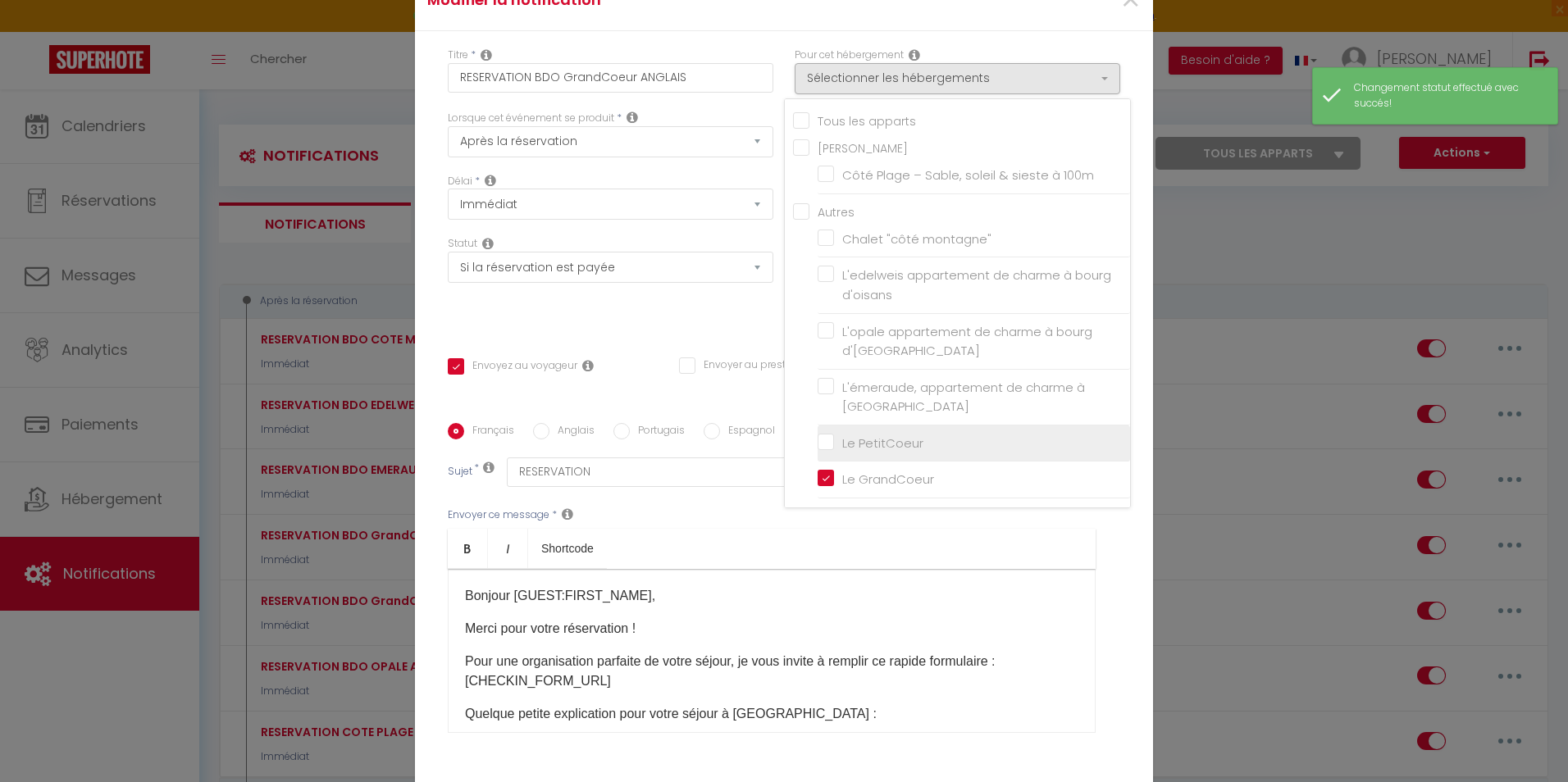
click at [820, 441] on input "Le PetitCoeur" at bounding box center [974, 444] width 312 height 16
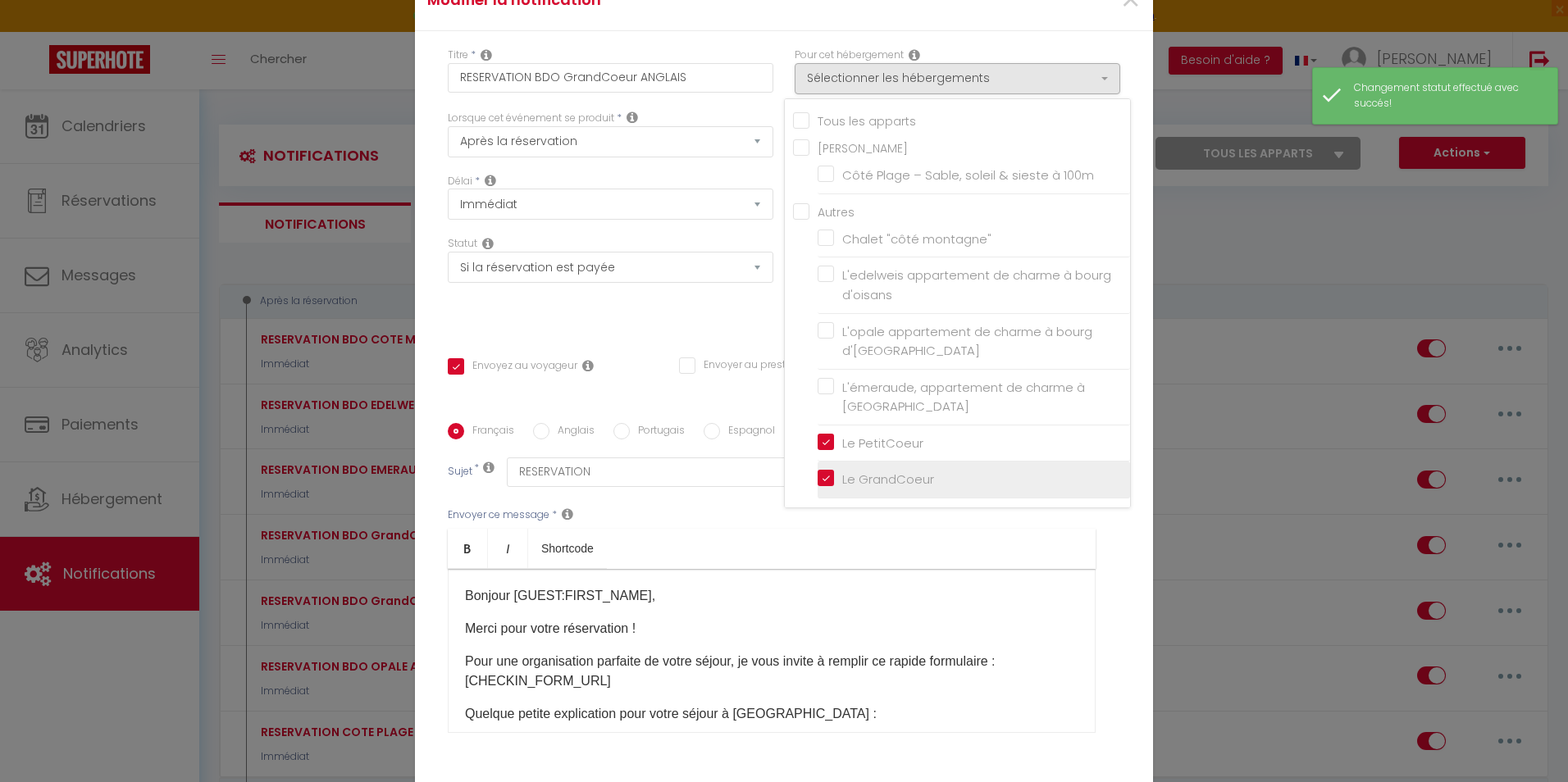
click at [820, 477] on input "Le GrandCoeur" at bounding box center [974, 480] width 312 height 16
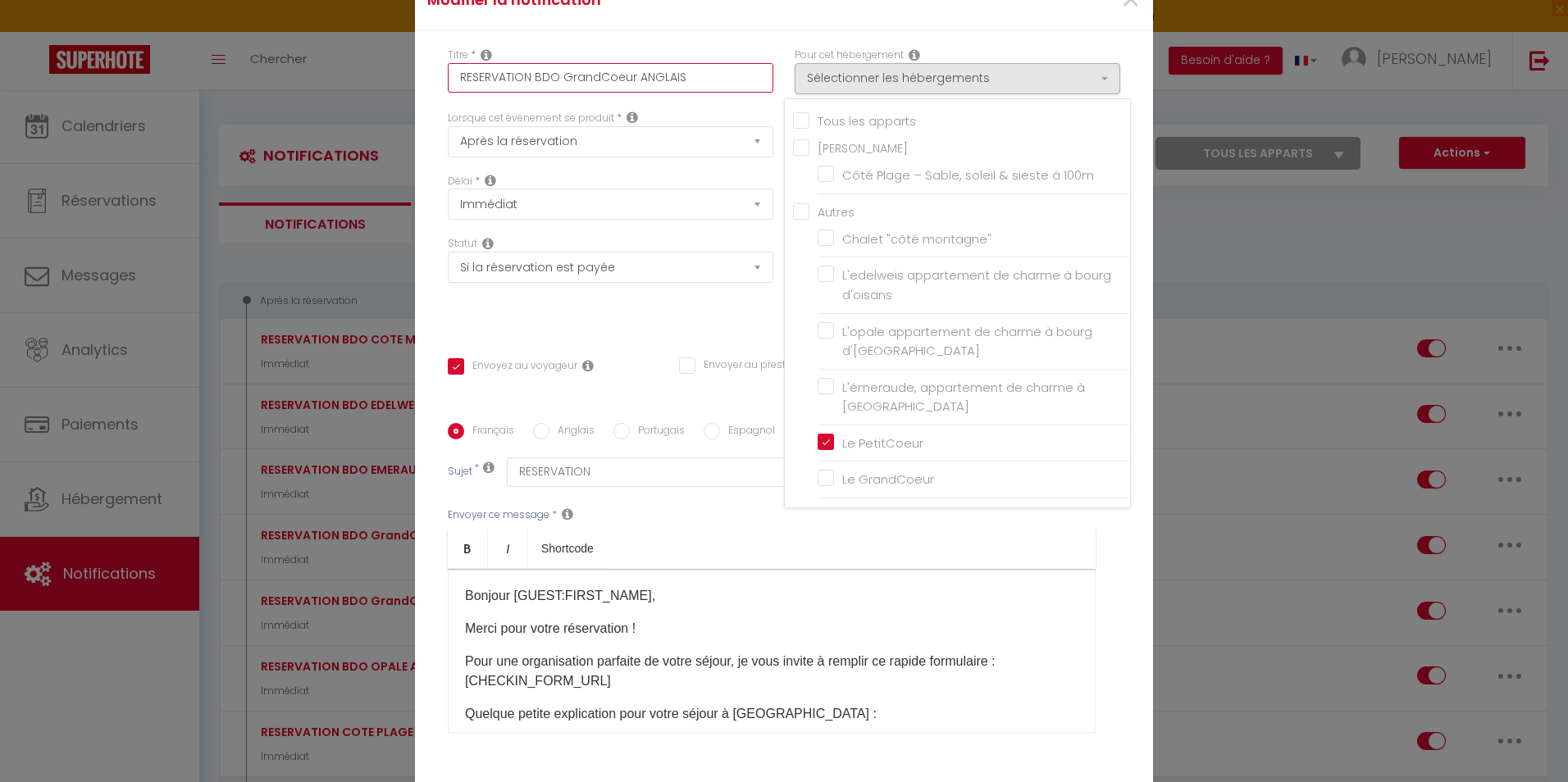
click at [590, 77] on input "RESERVATION BDO GrandCoeur ANGLAIS" at bounding box center [611, 78] width 326 height 29
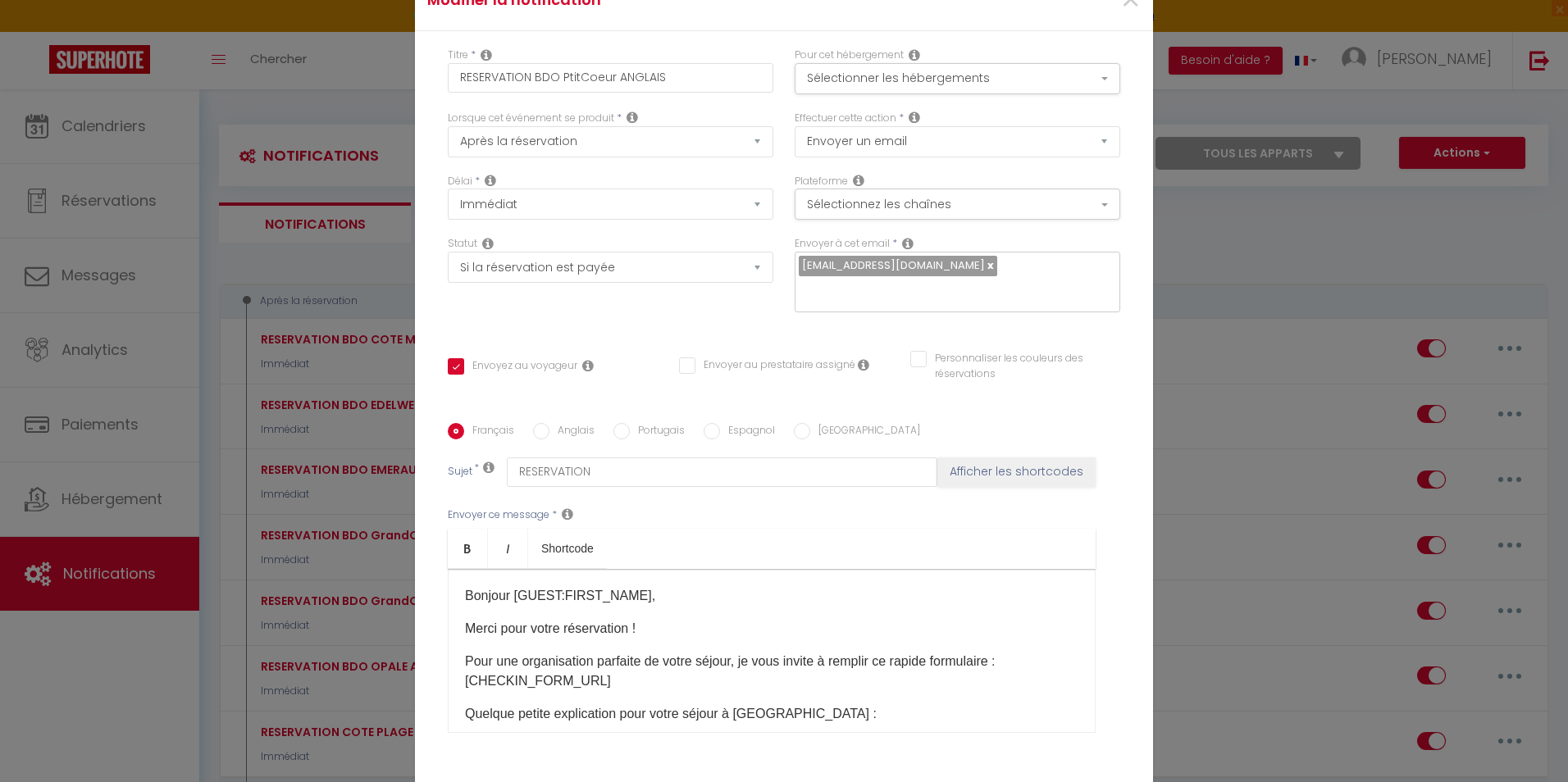
click at [632, 328] on div "Statut Aucun Si la réservation est payée Si réservation non payée Si la caution…" at bounding box center [610, 282] width 347 height 92
click at [1029, 77] on button "Sélectionner les hébergements" at bounding box center [958, 79] width 326 height 31
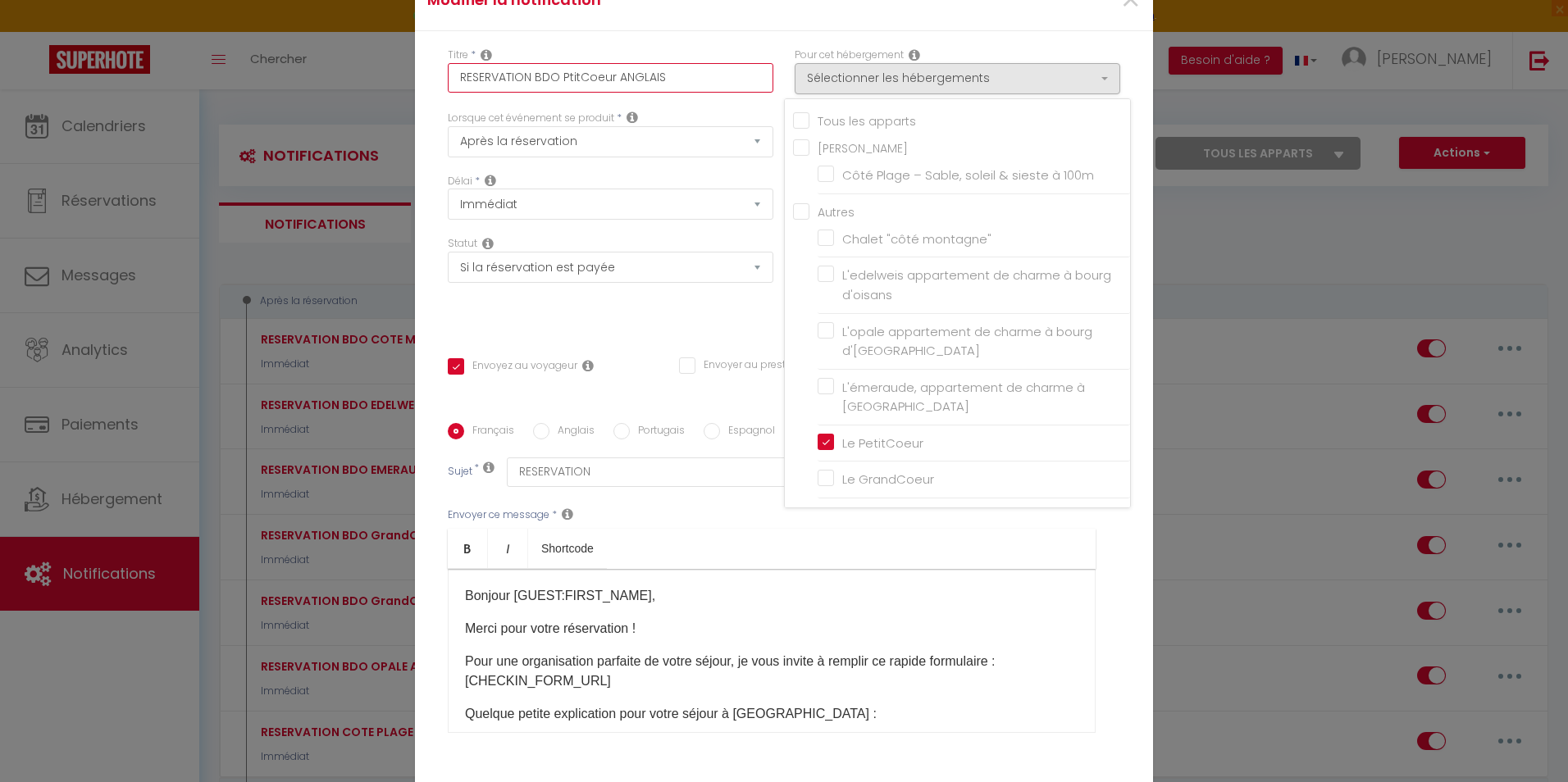
click at [562, 73] on input "RESERVATION BDO PtitCoeur ANGLAIS" at bounding box center [611, 78] width 326 height 29
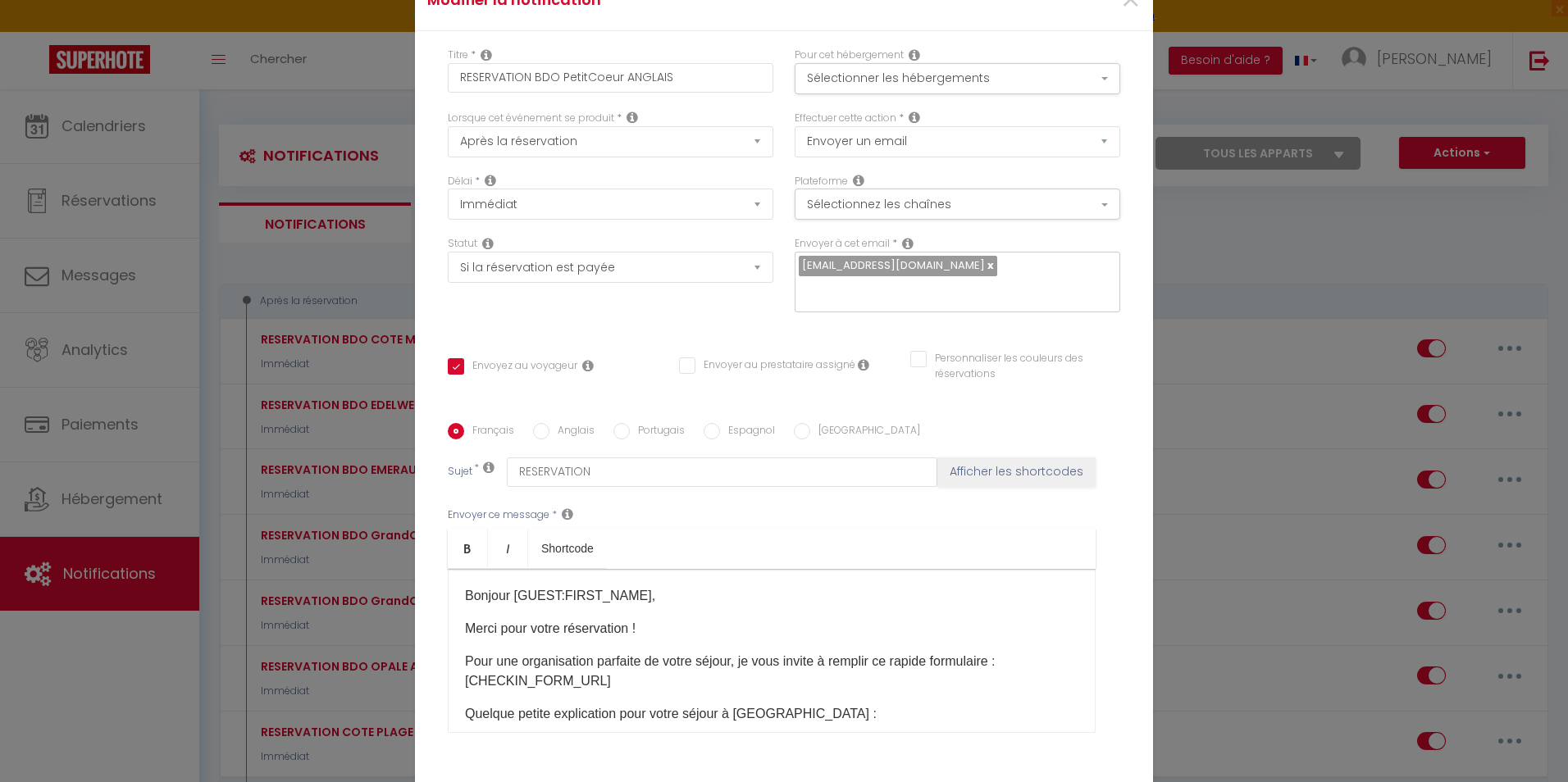
click at [897, 429] on div "Français Anglais Portugais Espagnol [GEOGRAPHIC_DATA]" at bounding box center [784, 432] width 672 height 18
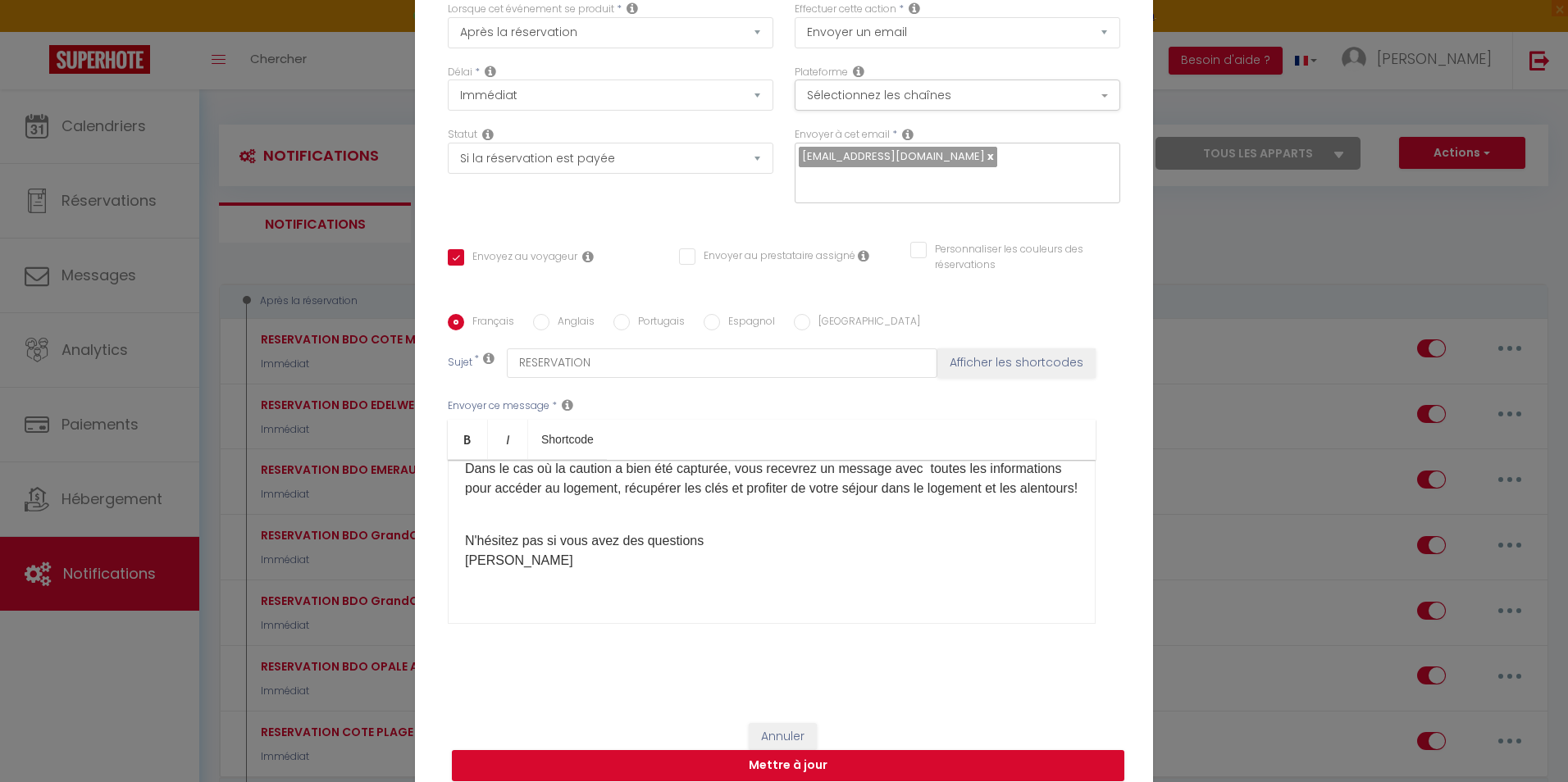
scroll to position [124, 0]
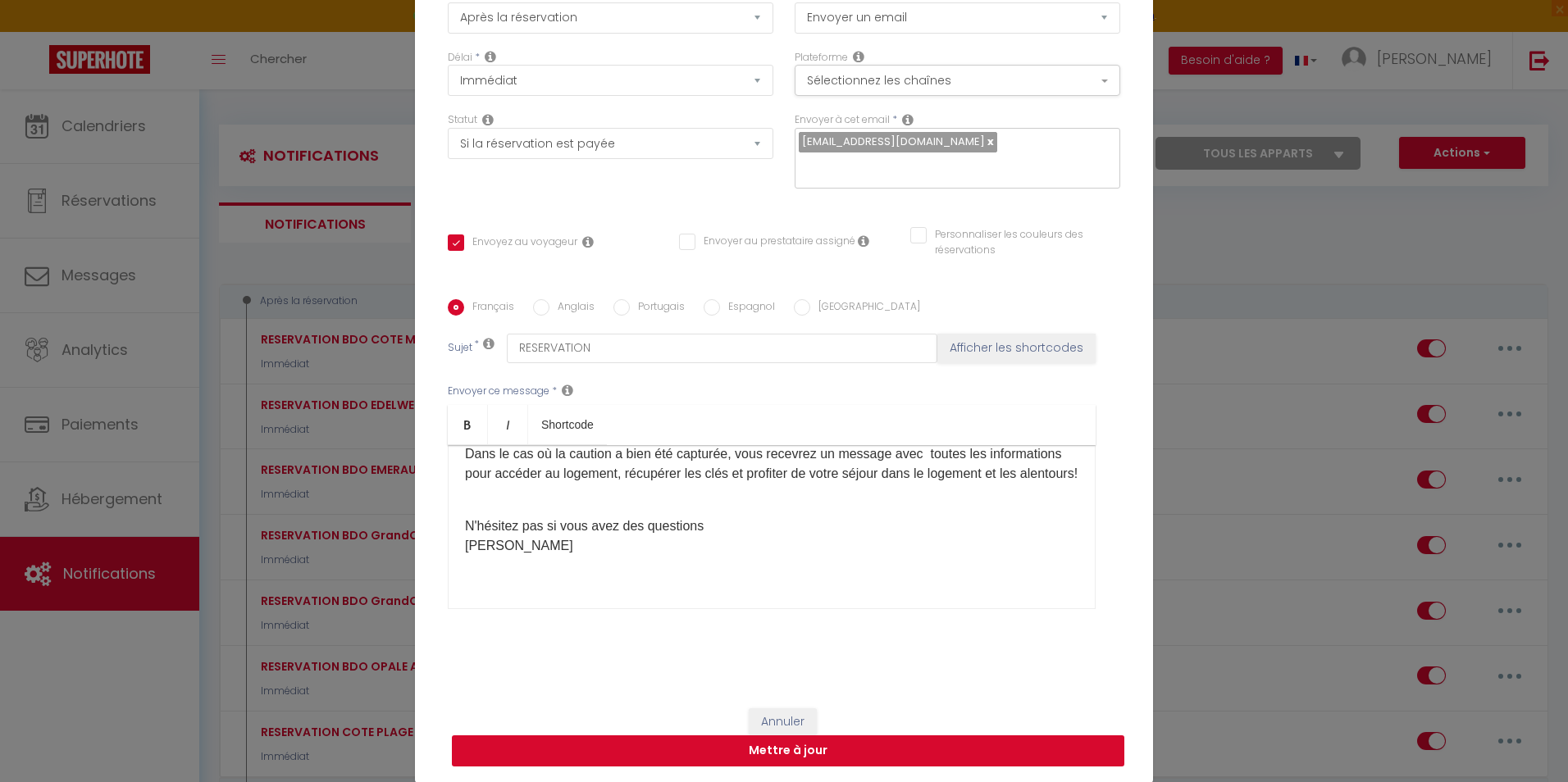
click at [804, 752] on button "Mettre à jour" at bounding box center [788, 751] width 672 height 31
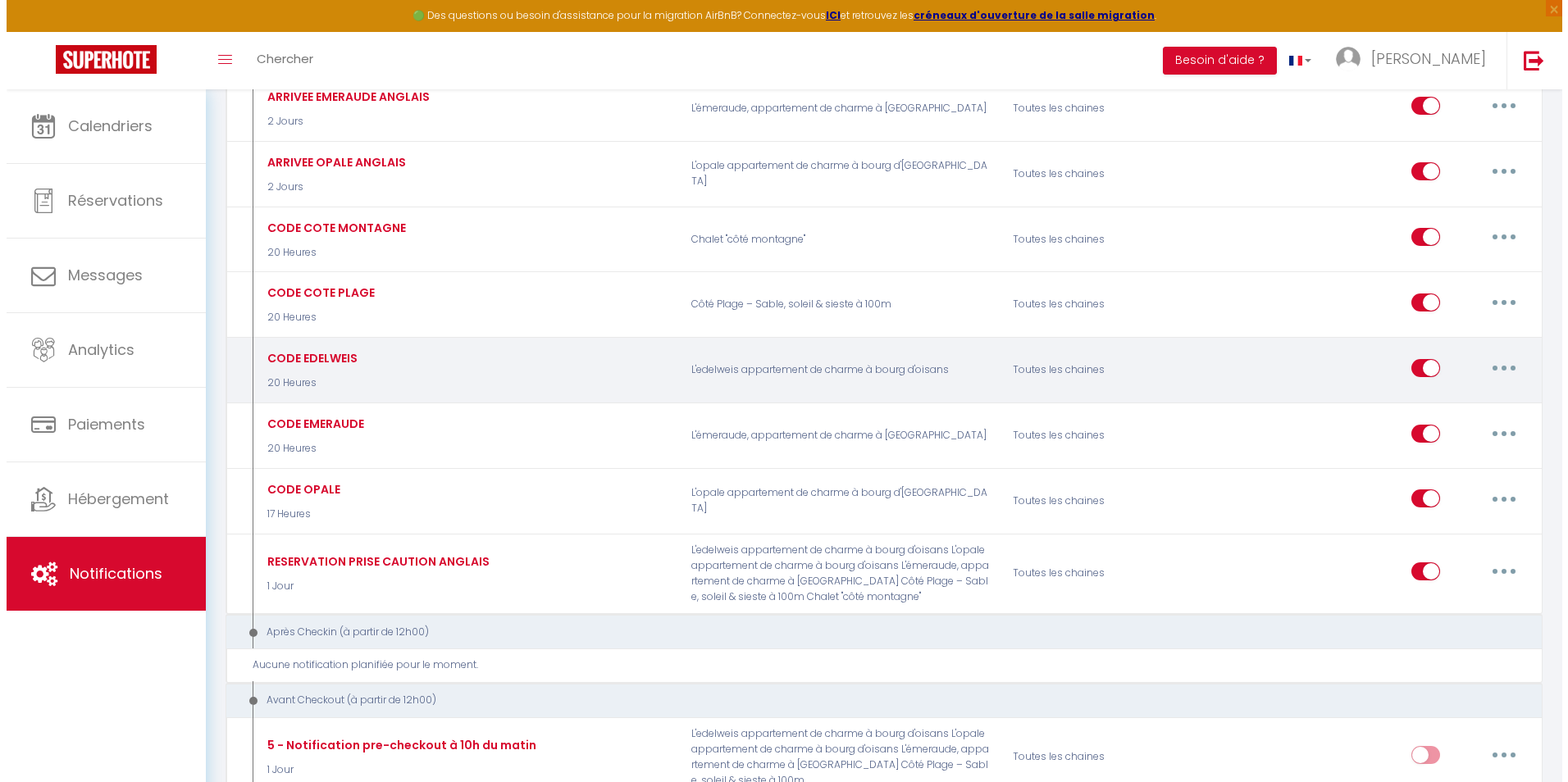
scroll to position [1066, 0]
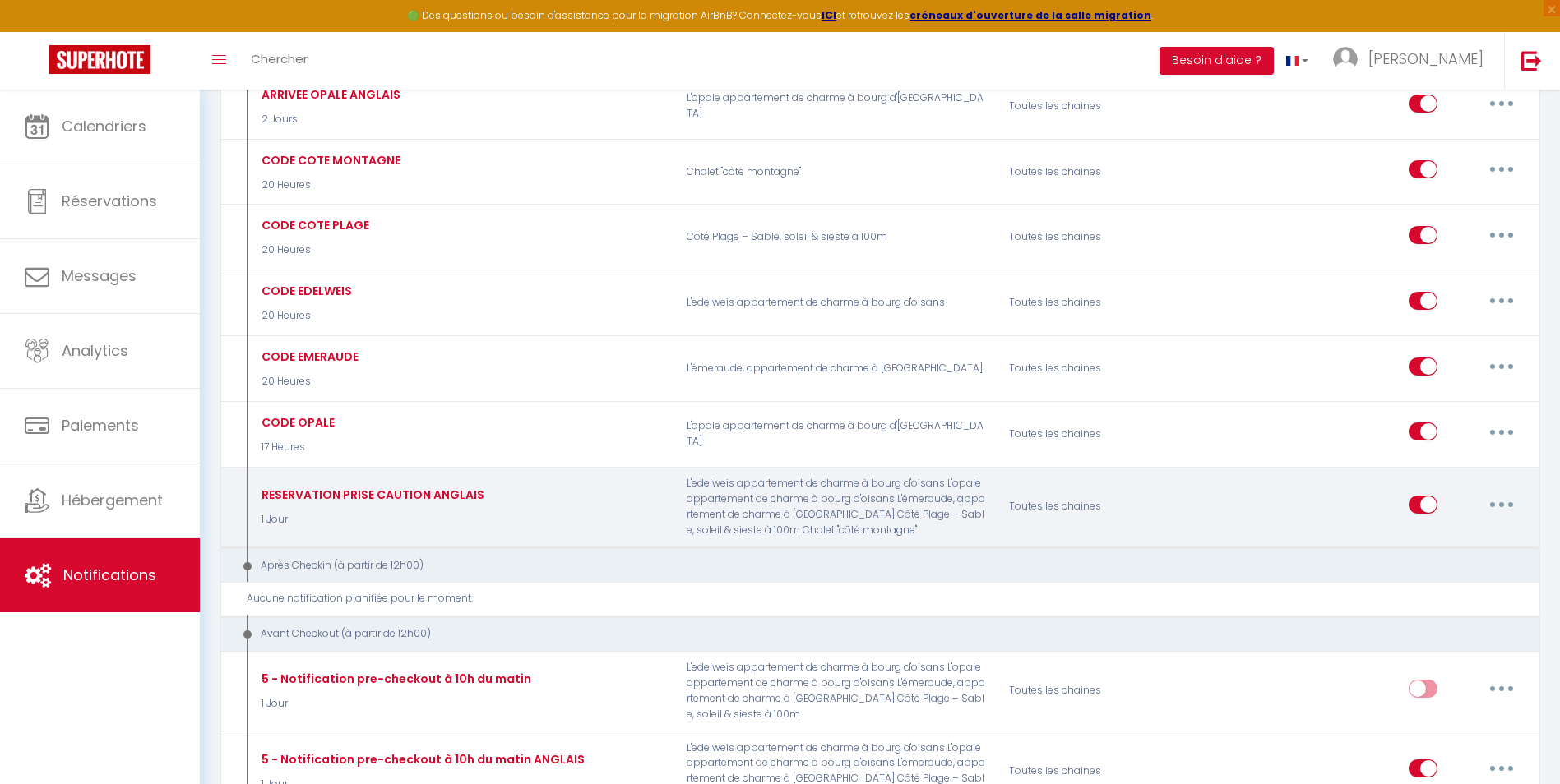
click at [1487, 504] on button "button" at bounding box center [1501, 505] width 46 height 27
click at [1414, 542] on link "Editer" at bounding box center [1458, 542] width 122 height 28
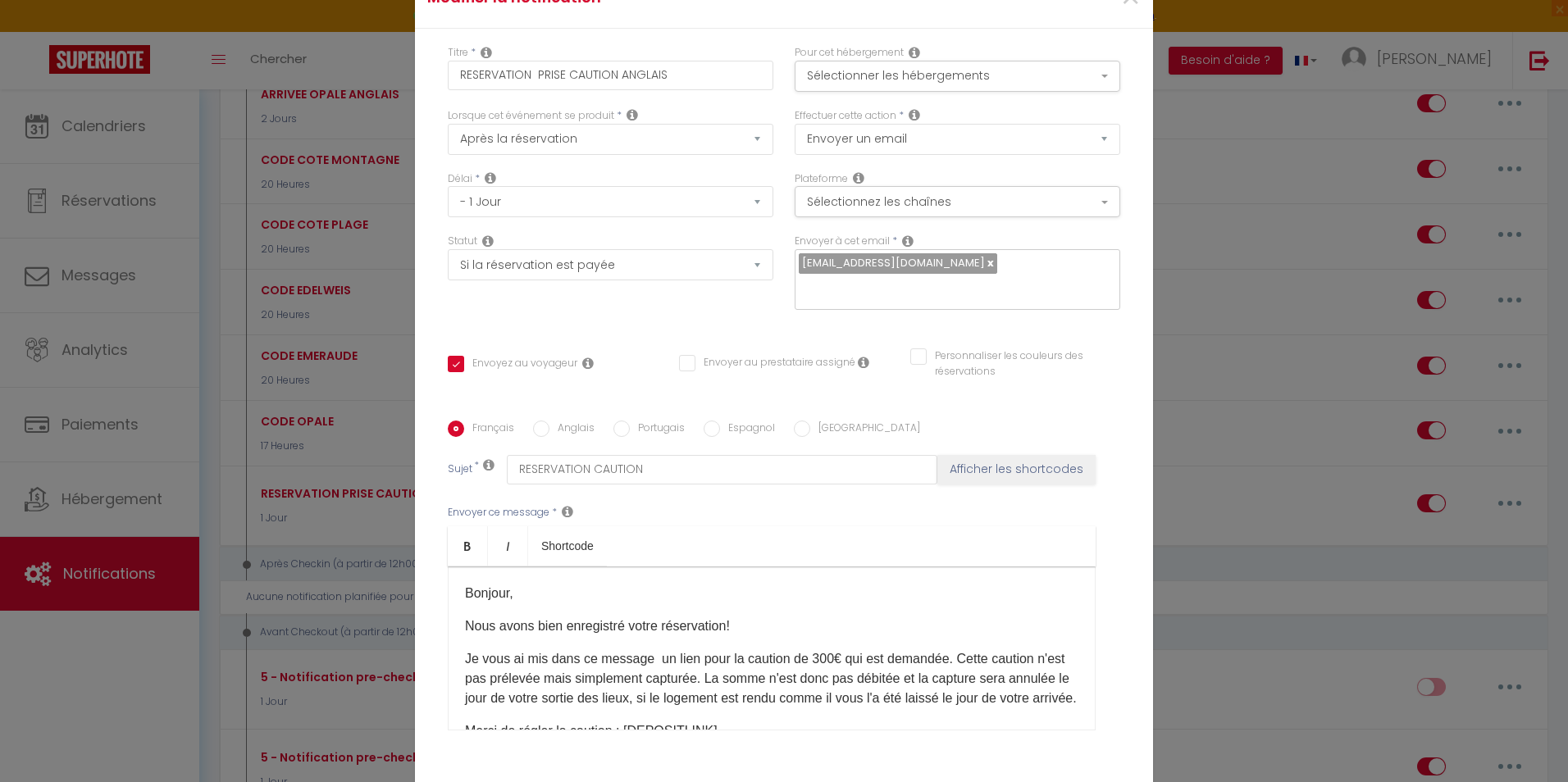
scroll to position [0, 0]
click at [983, 80] on button "Sélectionner les hébergements" at bounding box center [958, 79] width 326 height 31
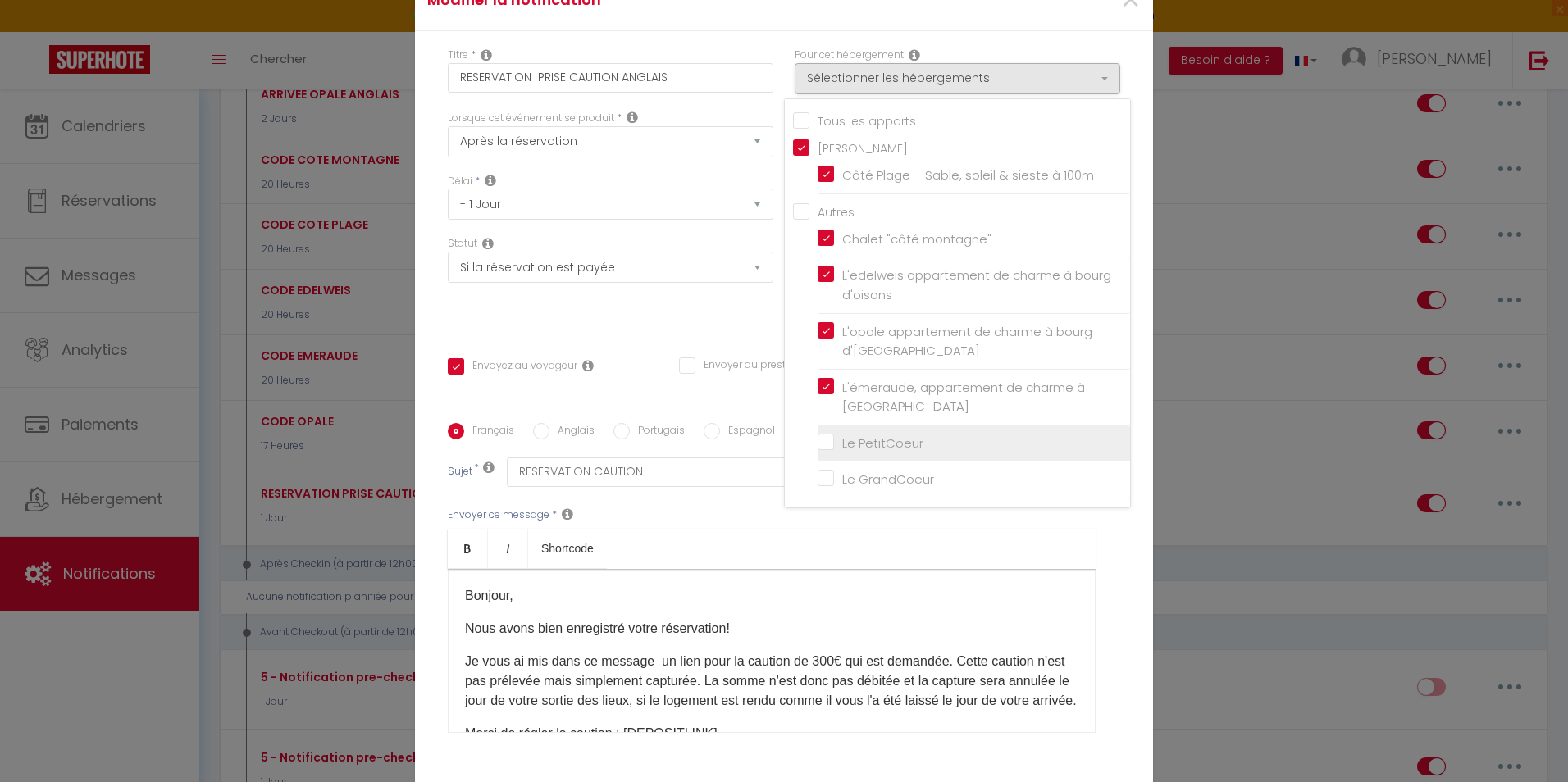
click at [821, 442] on input "Le PetitCoeur" at bounding box center [974, 444] width 312 height 16
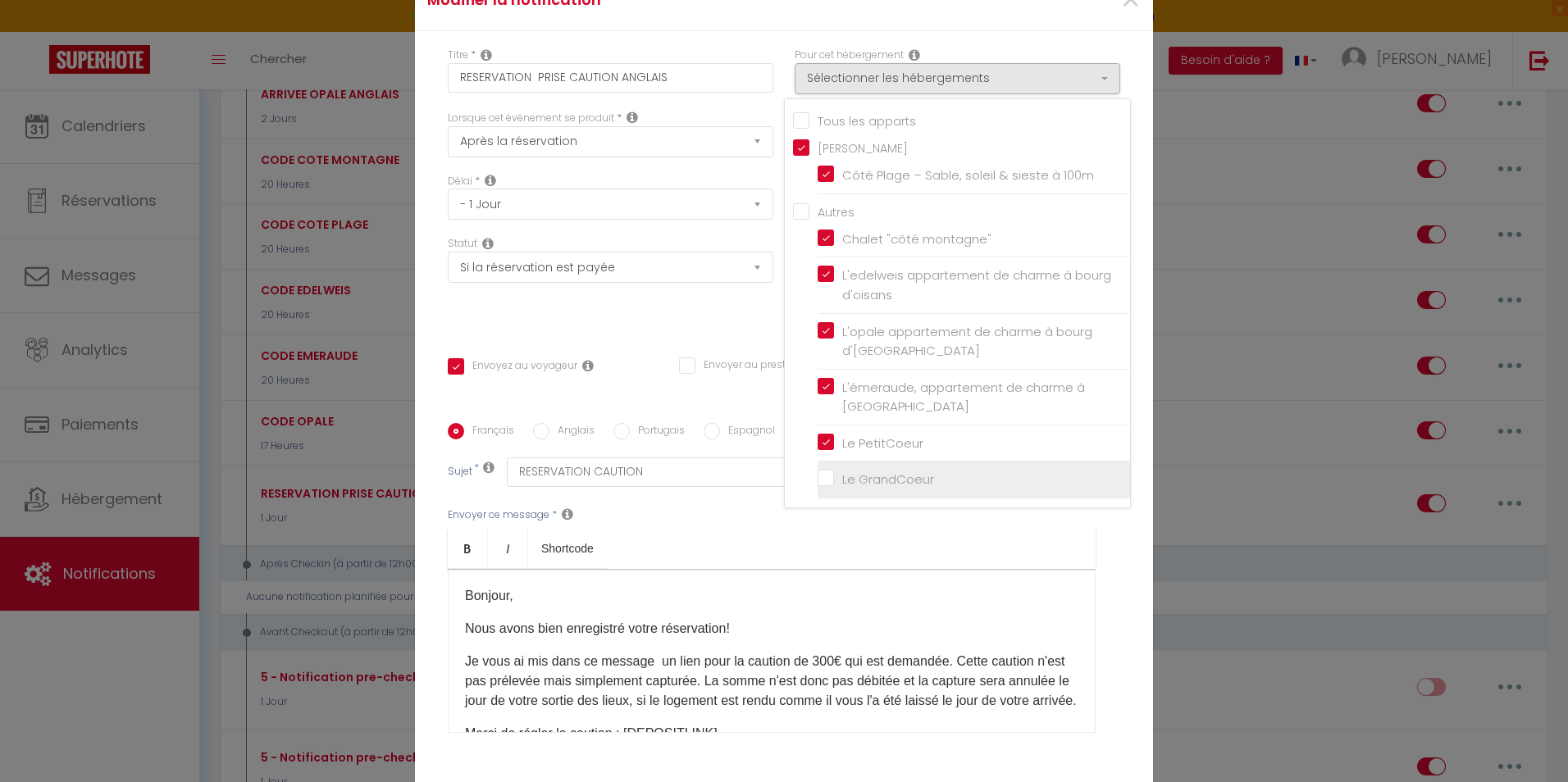
click at [825, 475] on input "Le GrandCoeur" at bounding box center [974, 480] width 312 height 16
click at [711, 537] on ul "Bold Italic Shortcode" at bounding box center [771, 549] width 648 height 40
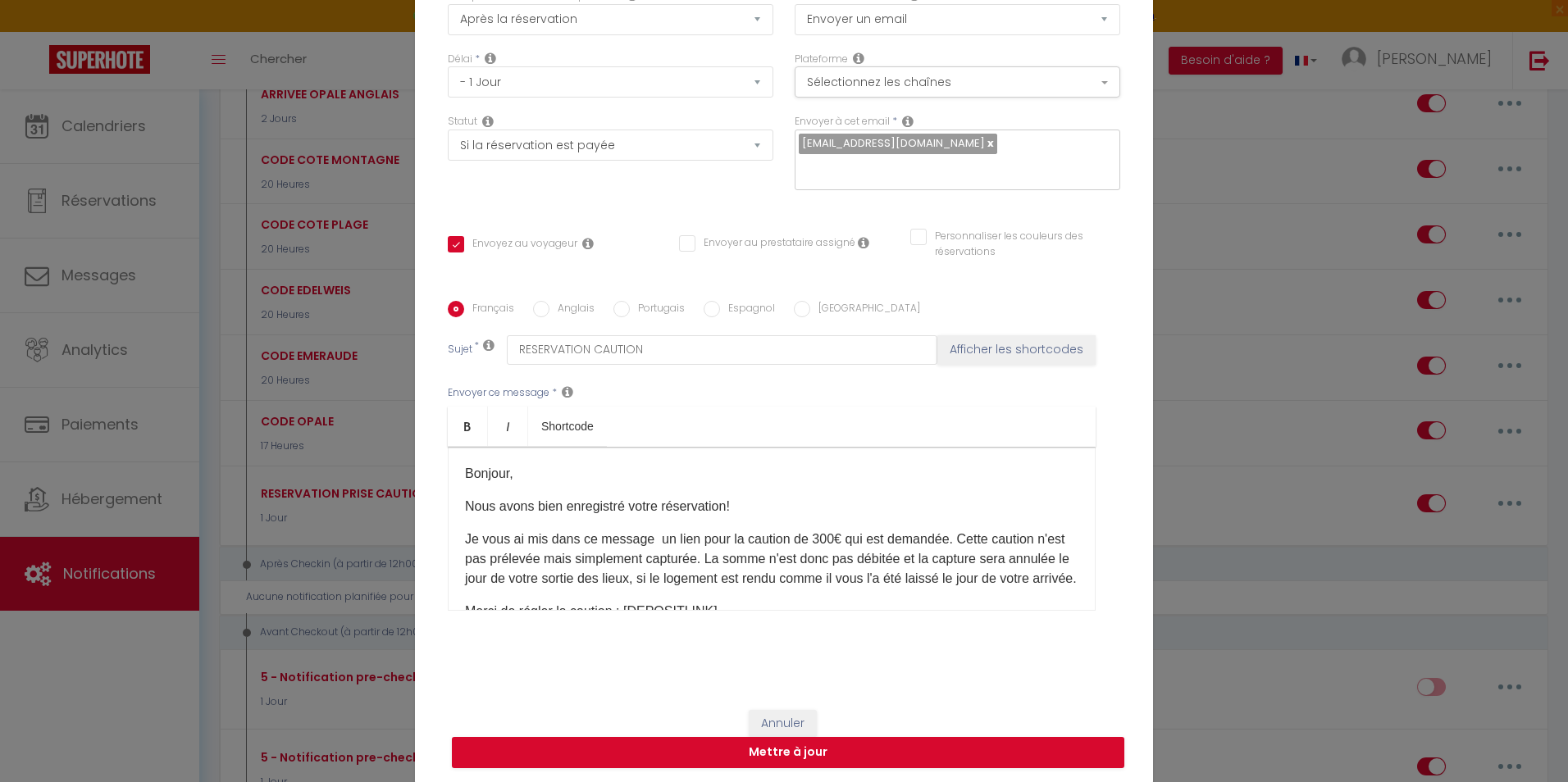
scroll to position [124, 0]
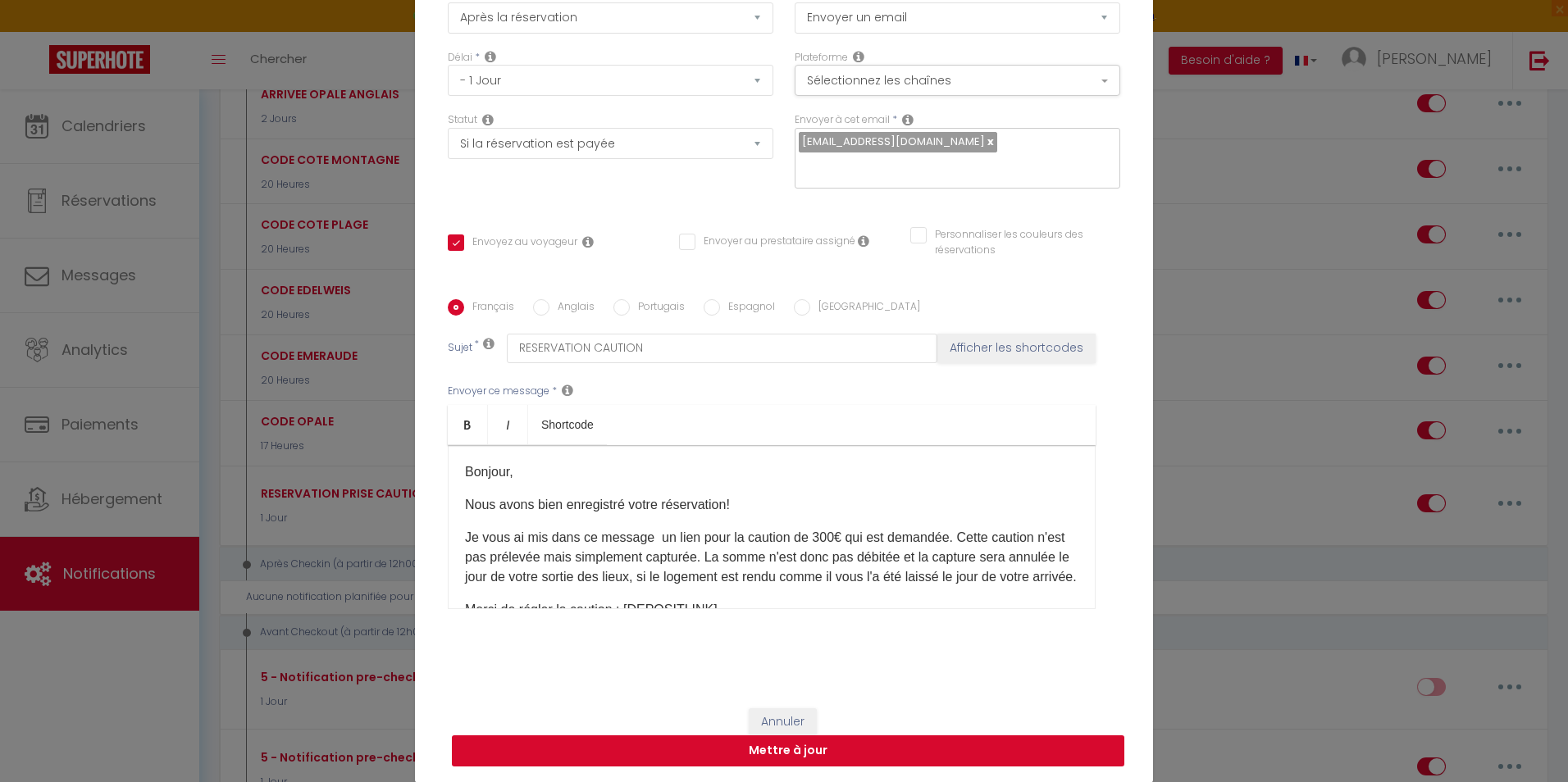
click at [788, 750] on button "Mettre à jour" at bounding box center [788, 751] width 672 height 31
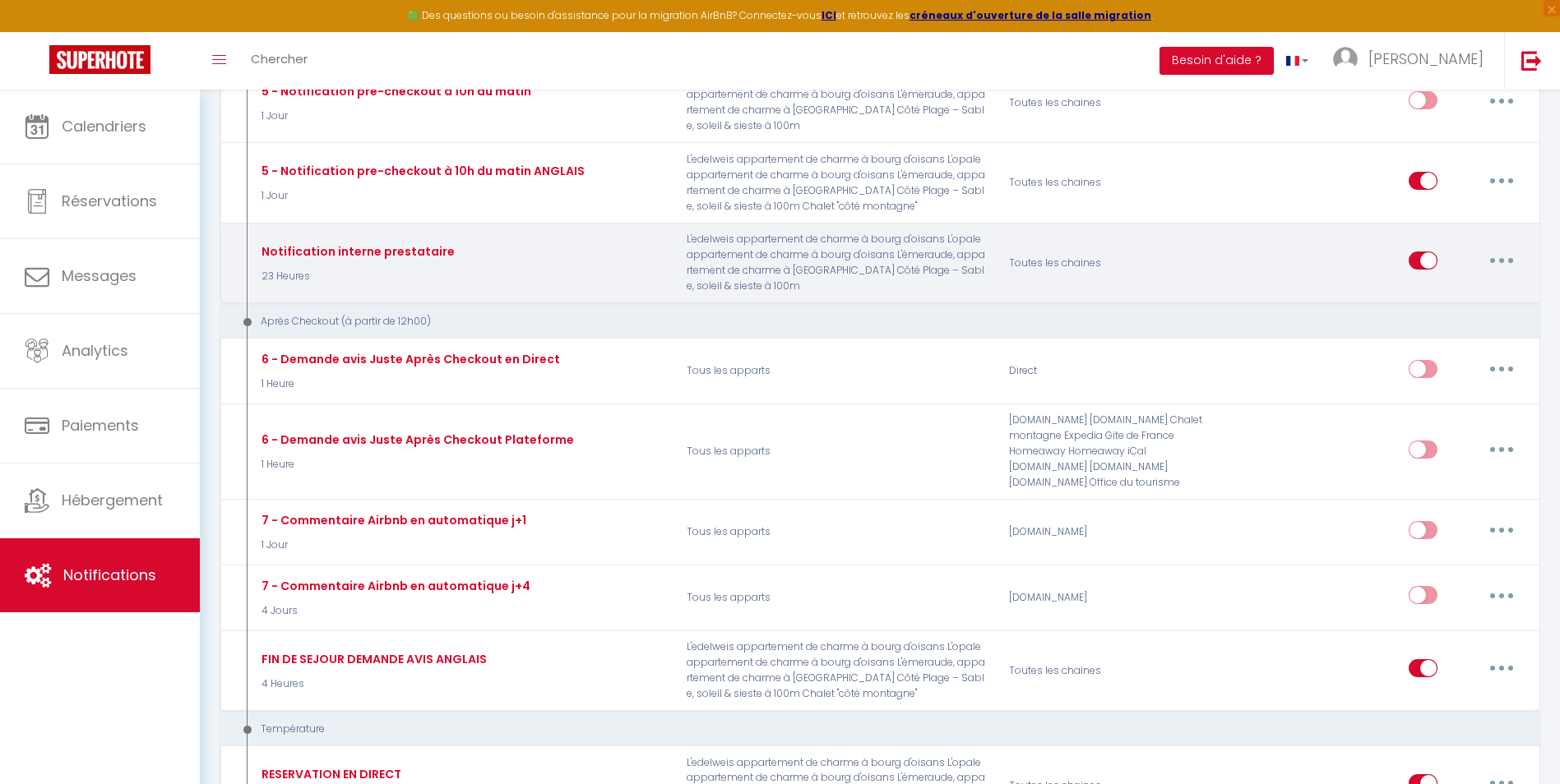
scroll to position [1644, 0]
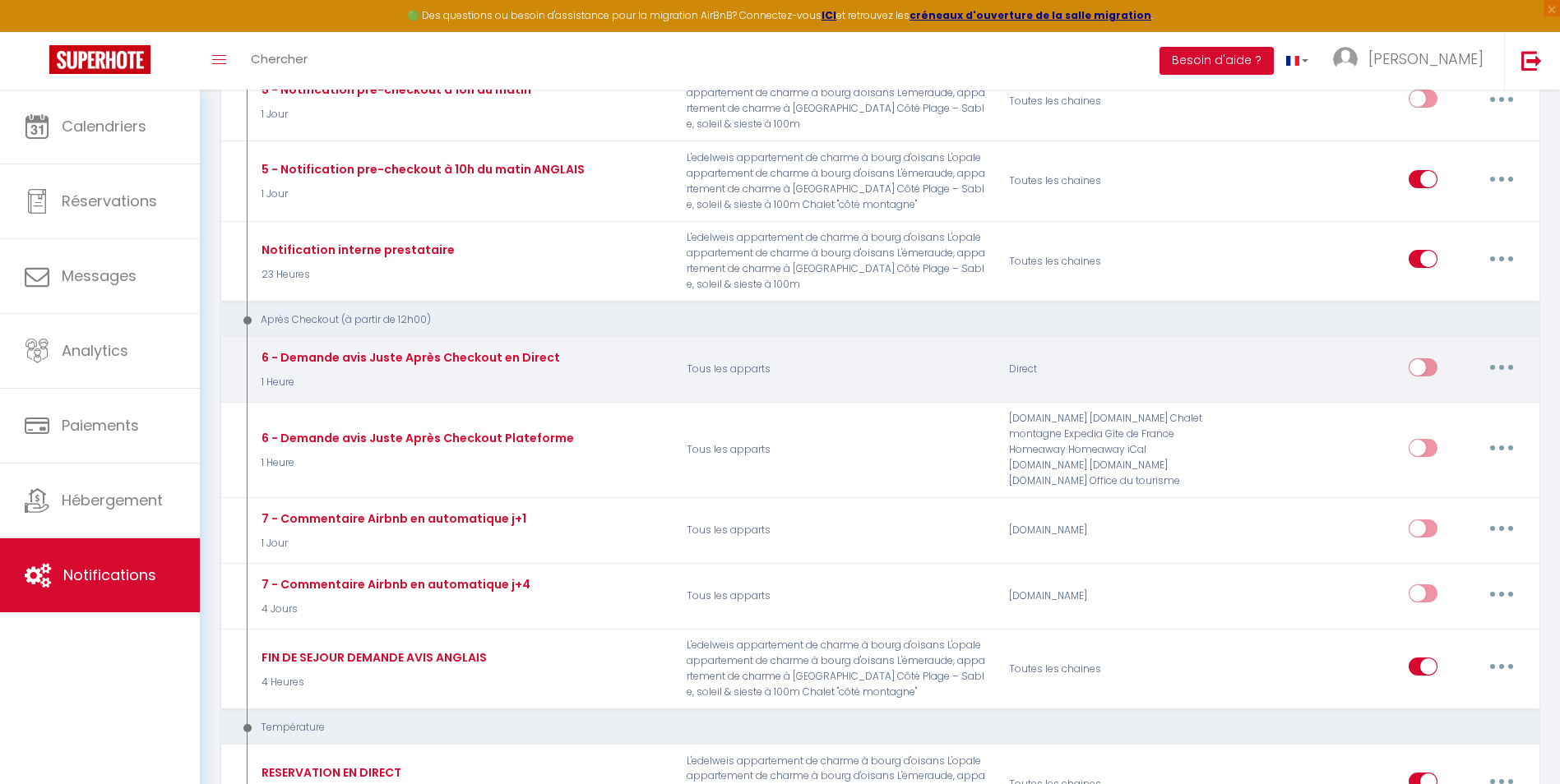
click at [1498, 365] on button "button" at bounding box center [1501, 367] width 46 height 27
click at [1240, 374] on div "Editer Dupliquer Tester Supprimer" at bounding box center [1375, 370] width 322 height 48
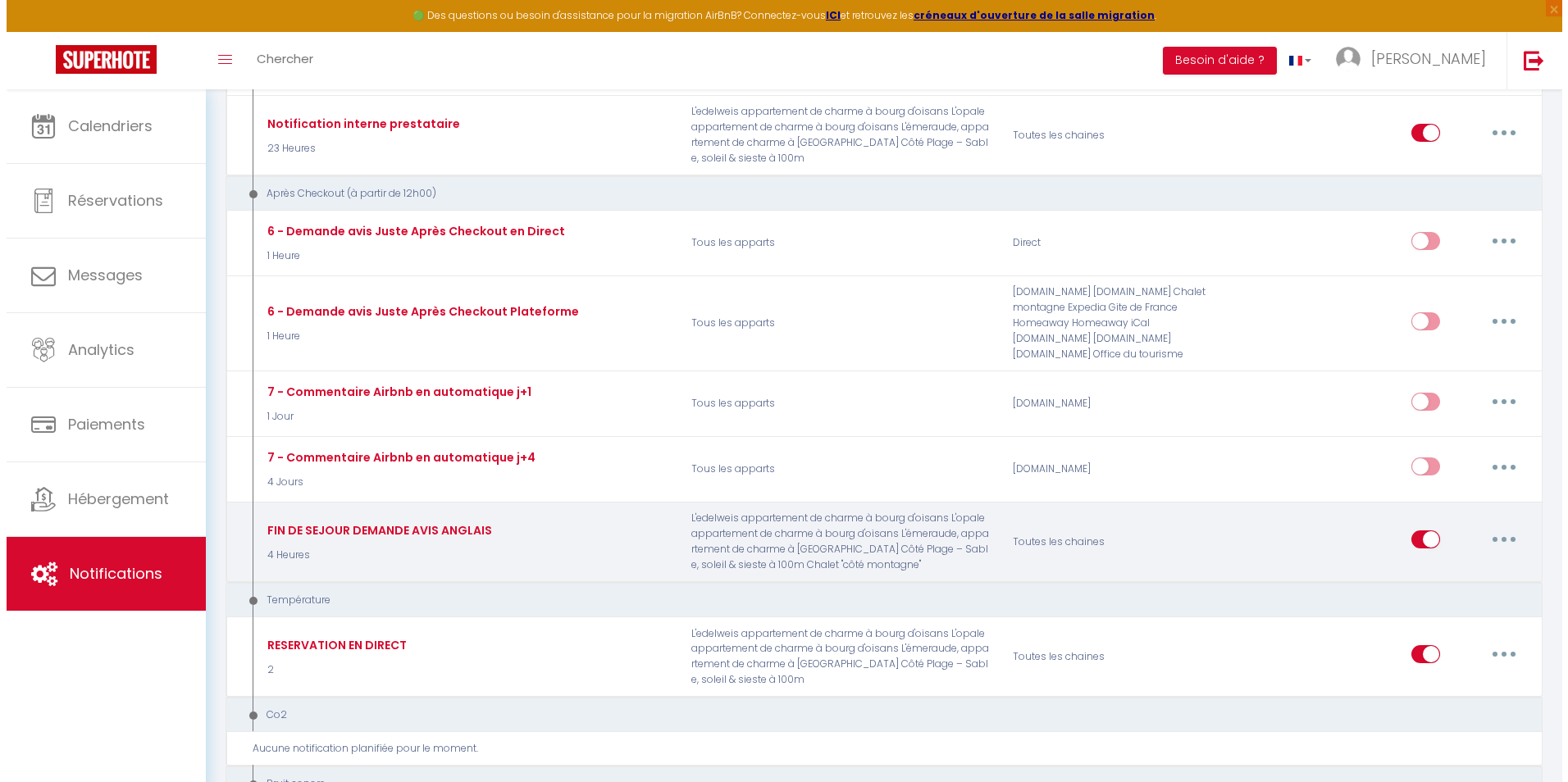
scroll to position [1804, 0]
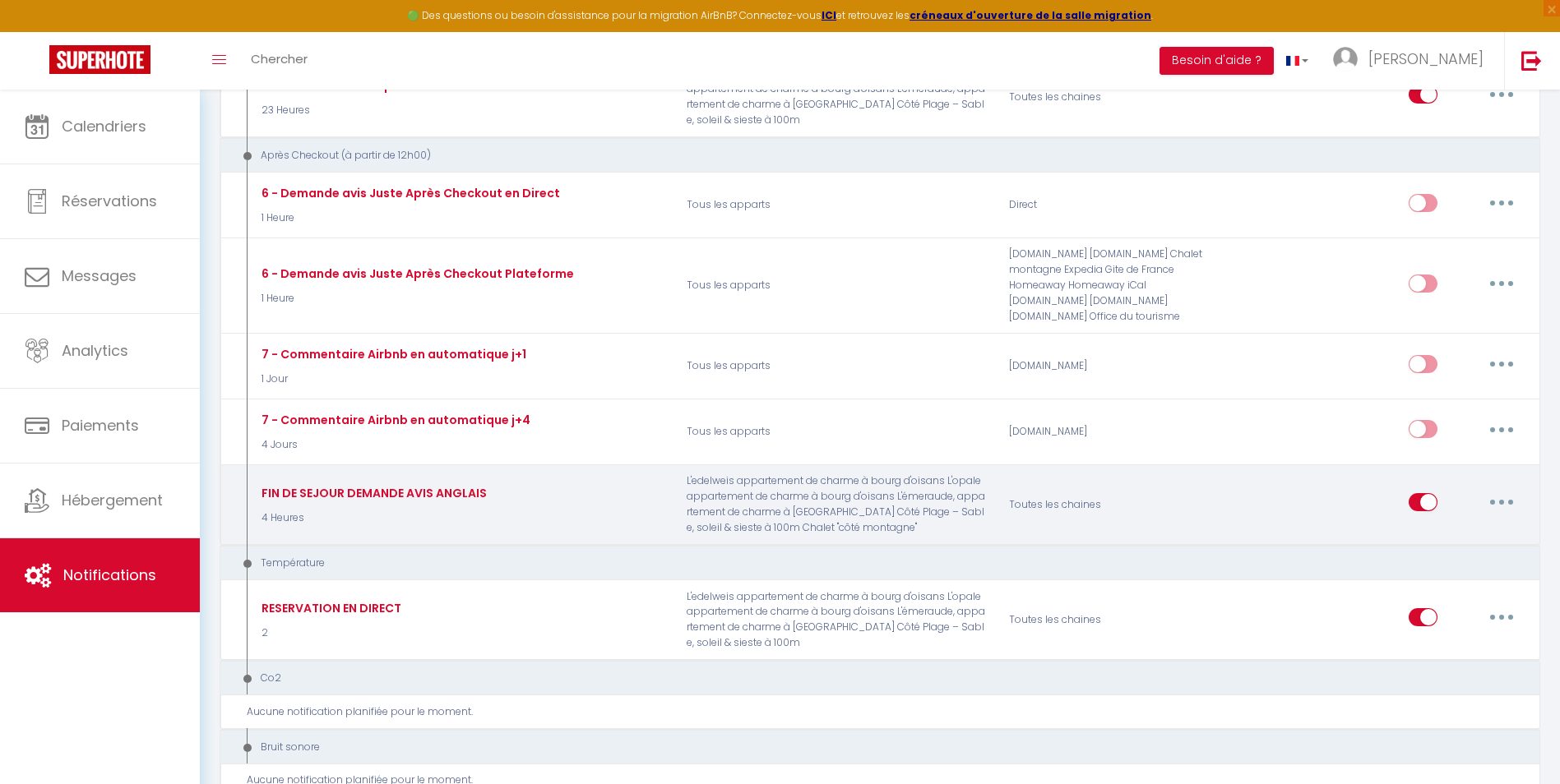
click at [1500, 499] on button "button" at bounding box center [1501, 502] width 46 height 27
click at [1420, 535] on link "Editer" at bounding box center [1458, 540] width 122 height 28
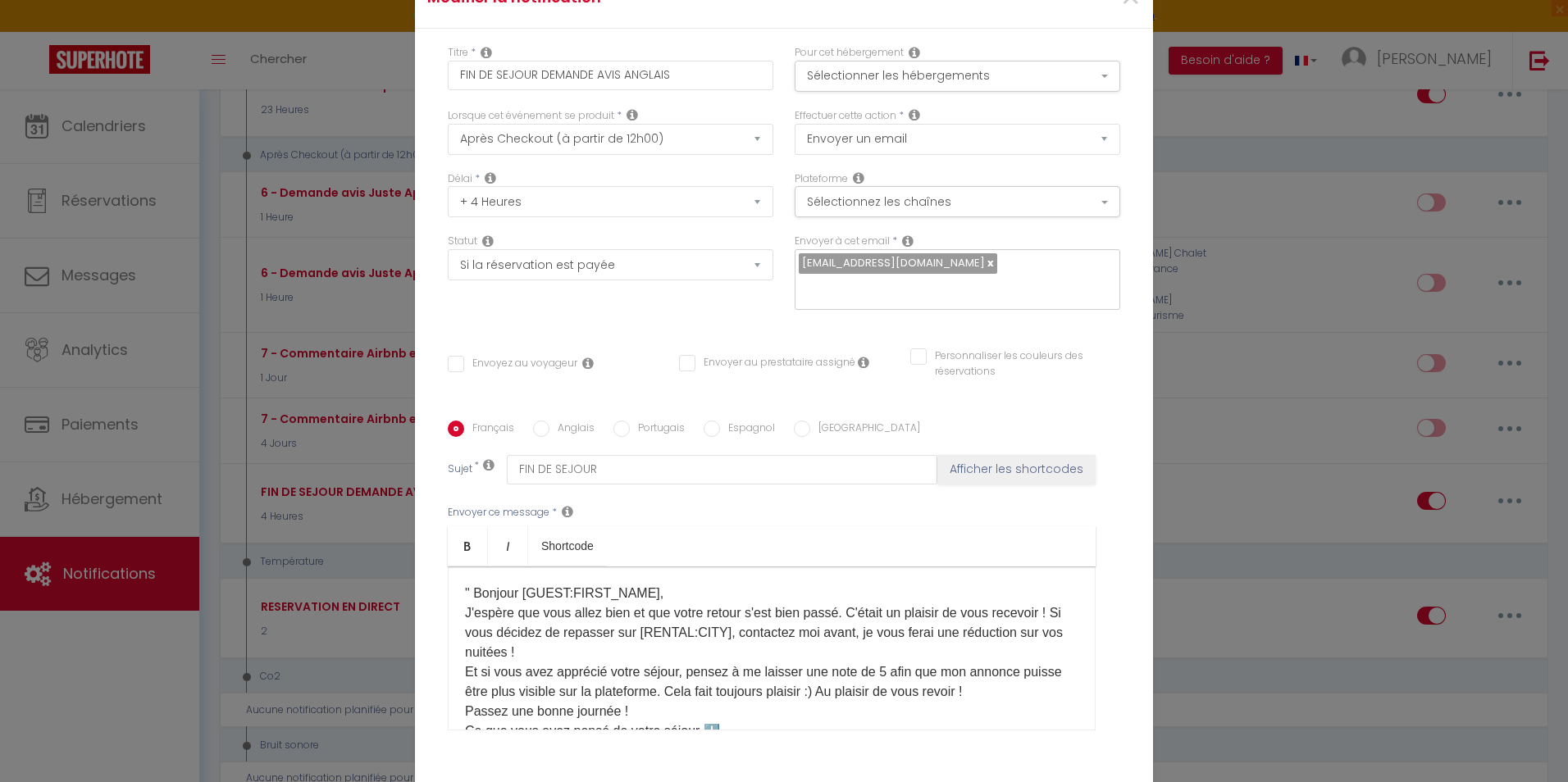
scroll to position [0, 0]
click at [993, 79] on button "Sélectionner les hébergements" at bounding box center [958, 79] width 326 height 31
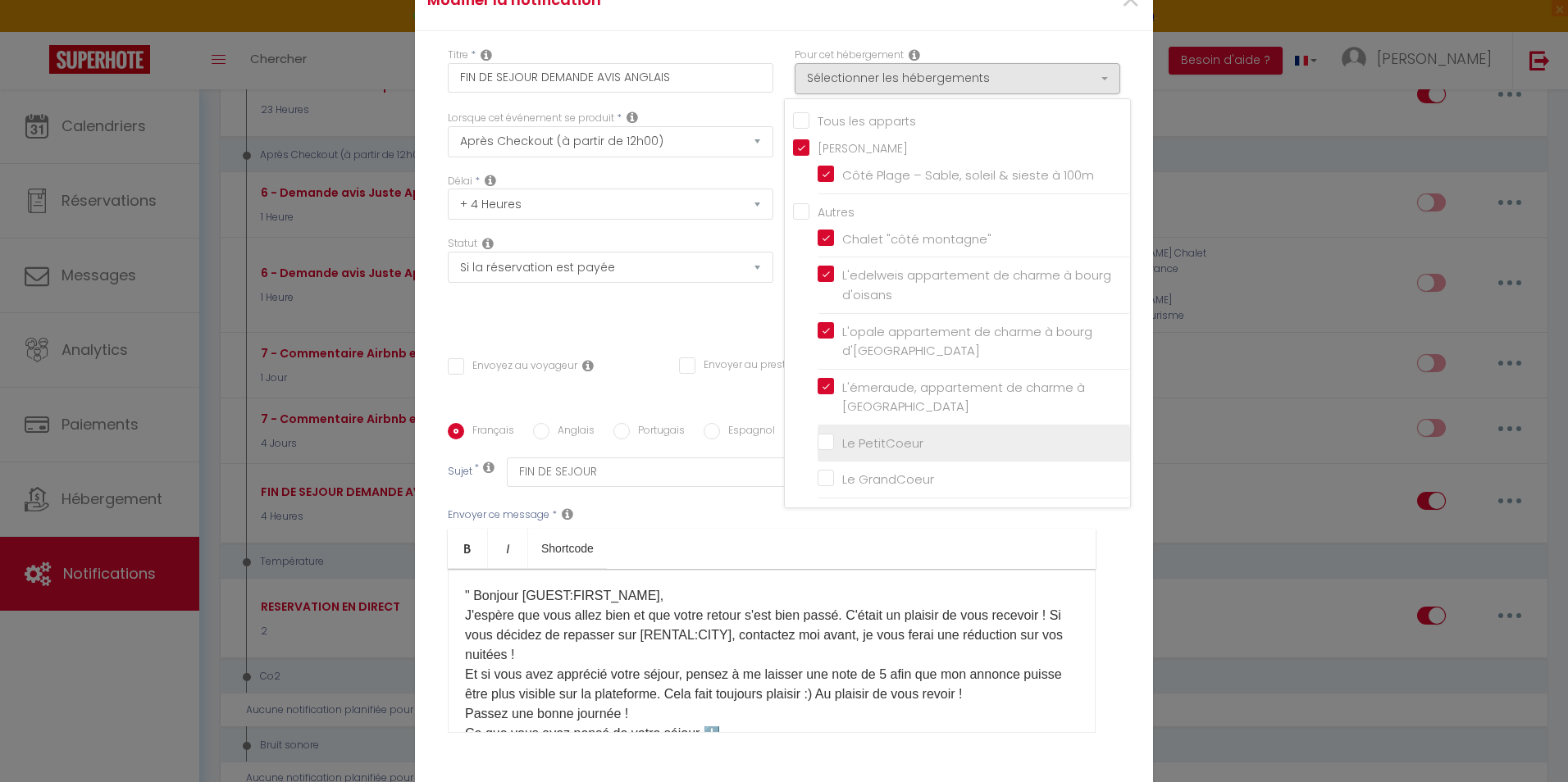
click at [820, 441] on input "Le PetitCoeur" at bounding box center [974, 444] width 312 height 16
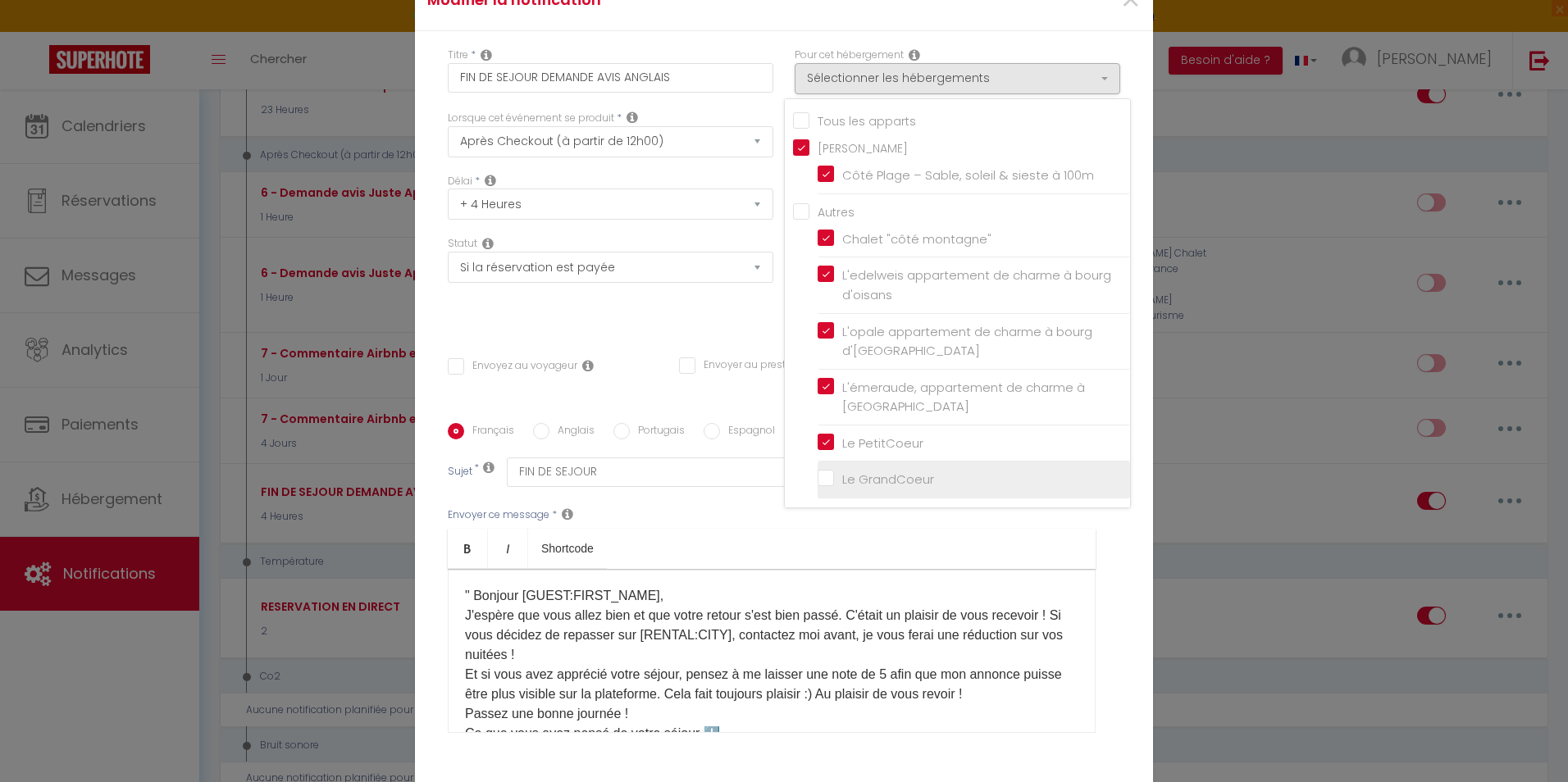
click at [819, 475] on input "Le GrandCoeur" at bounding box center [974, 480] width 312 height 16
click at [823, 525] on div "Envoyer ce message * Bold Italic Shortcode Rich text editor " Bonjour [GUEST:FI…" at bounding box center [784, 620] width 672 height 266
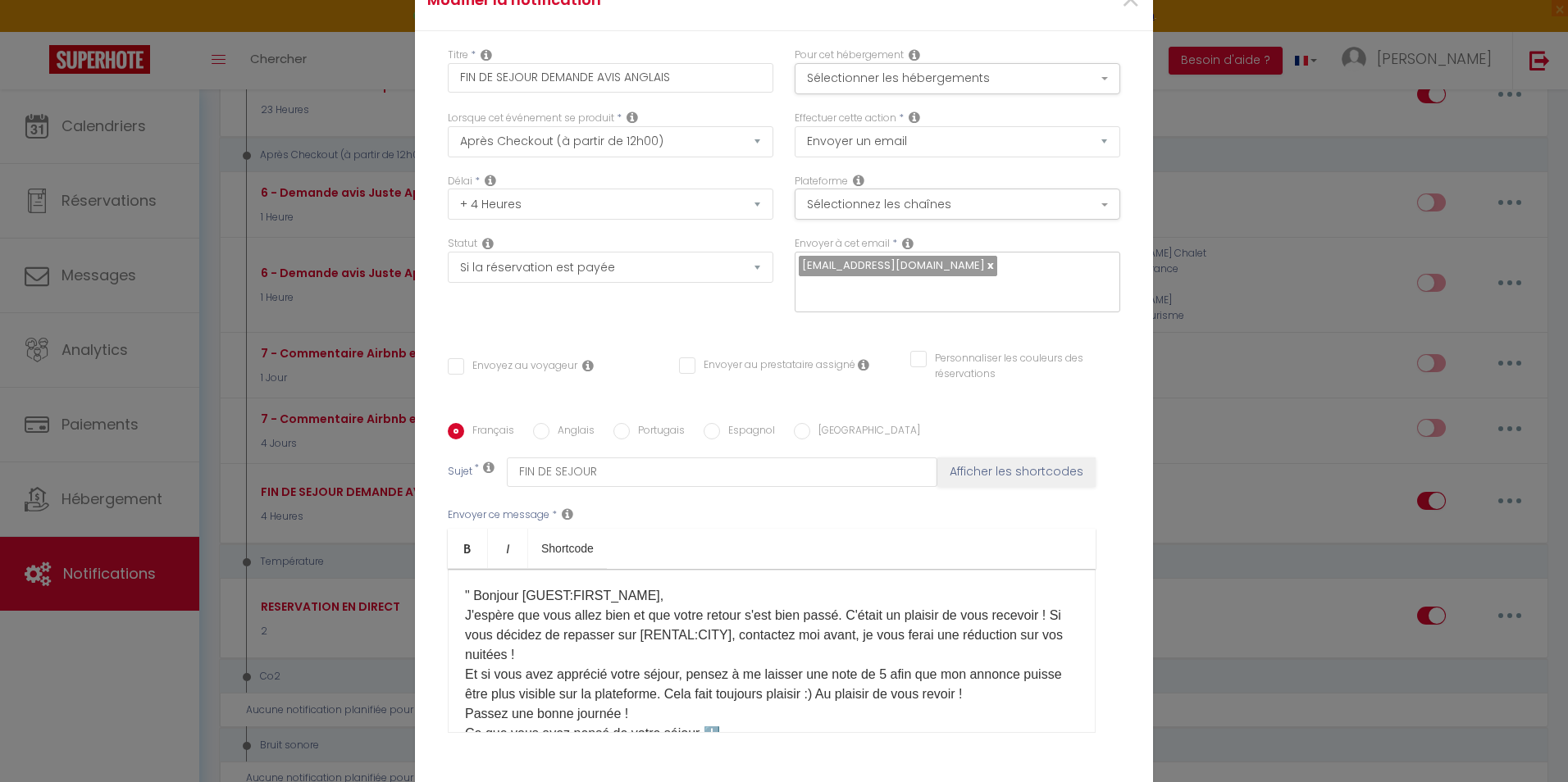
scroll to position [124, 0]
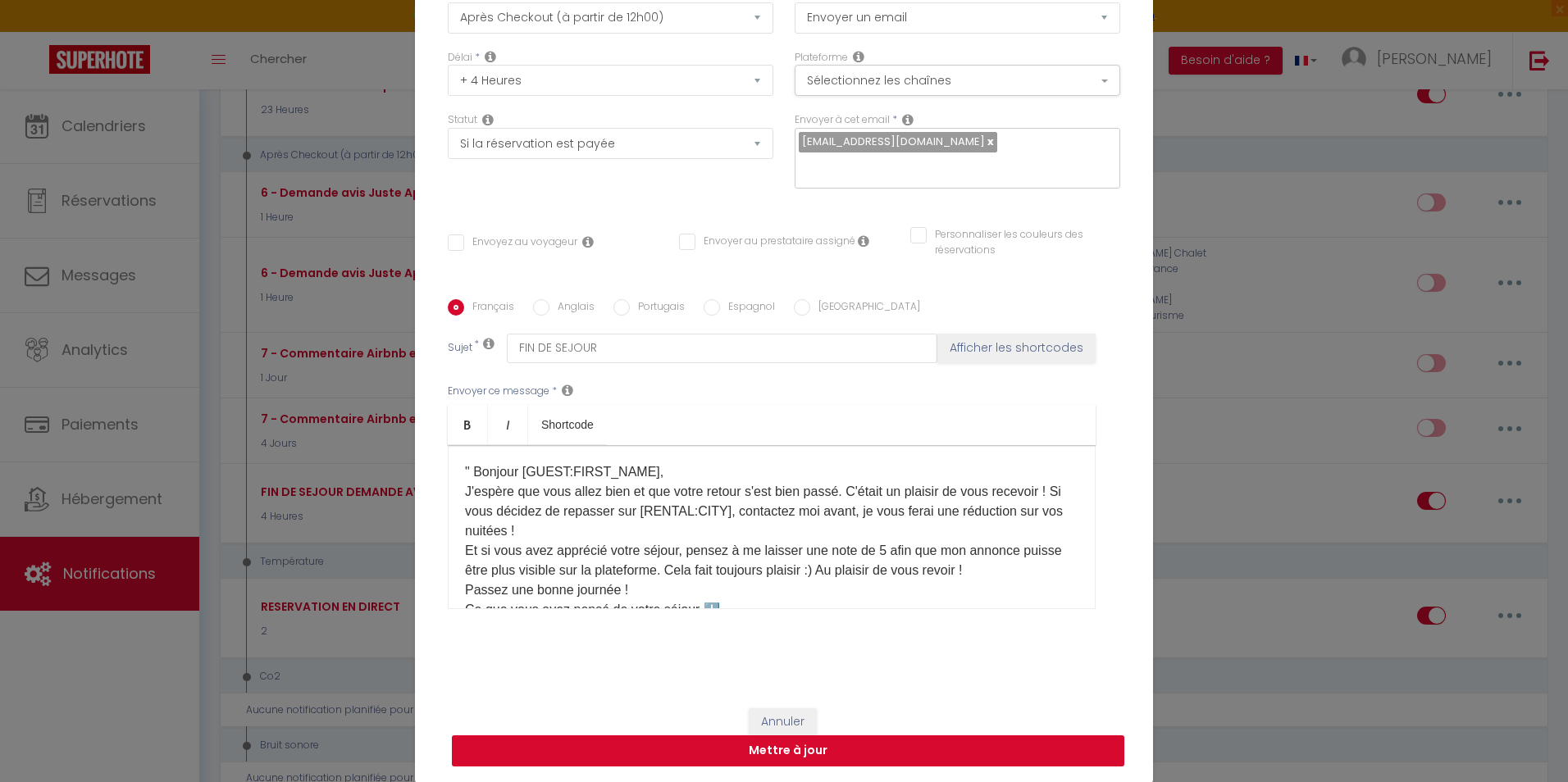
click at [866, 746] on button "Mettre à jour" at bounding box center [788, 751] width 672 height 31
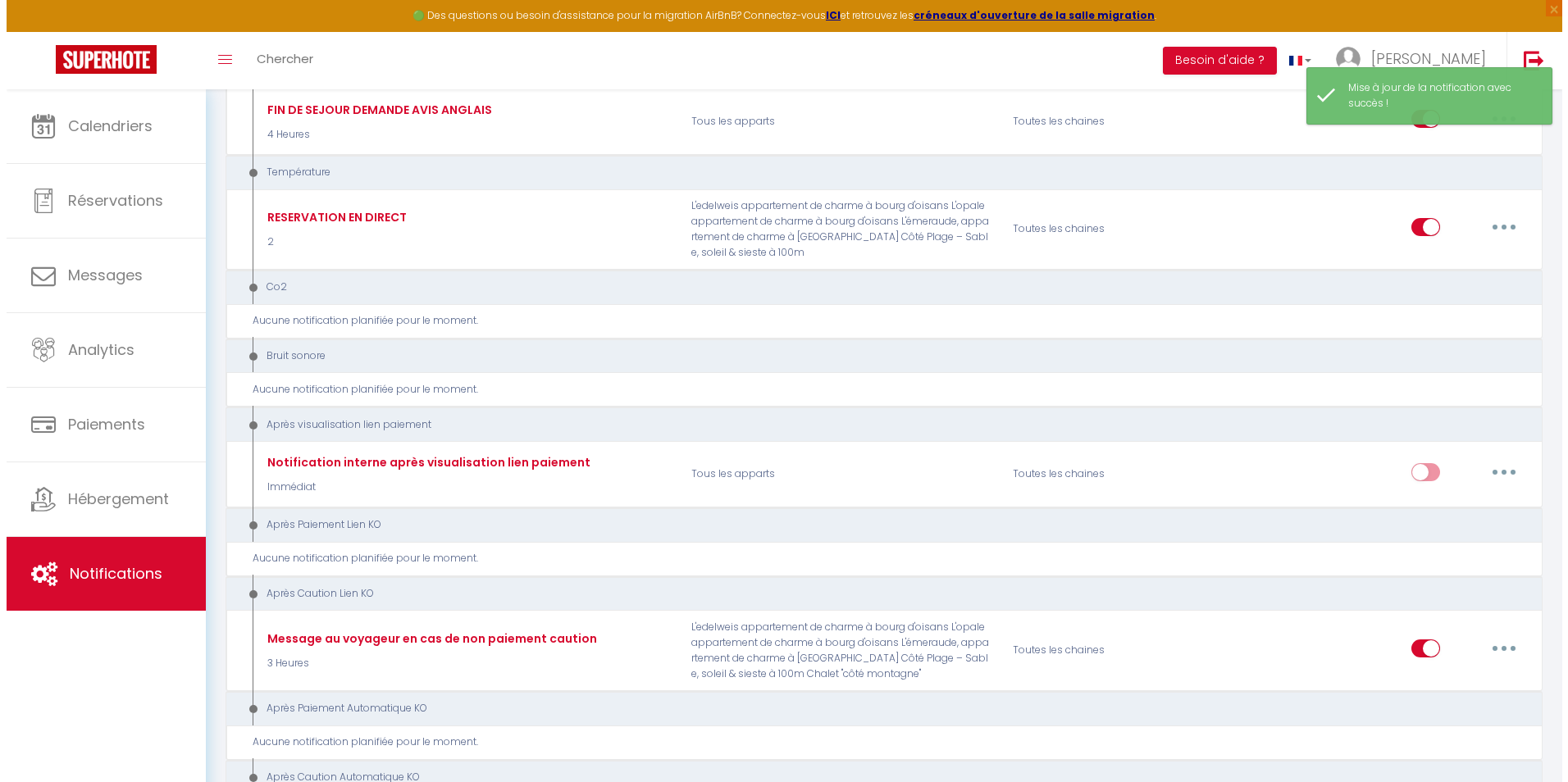
scroll to position [2214, 0]
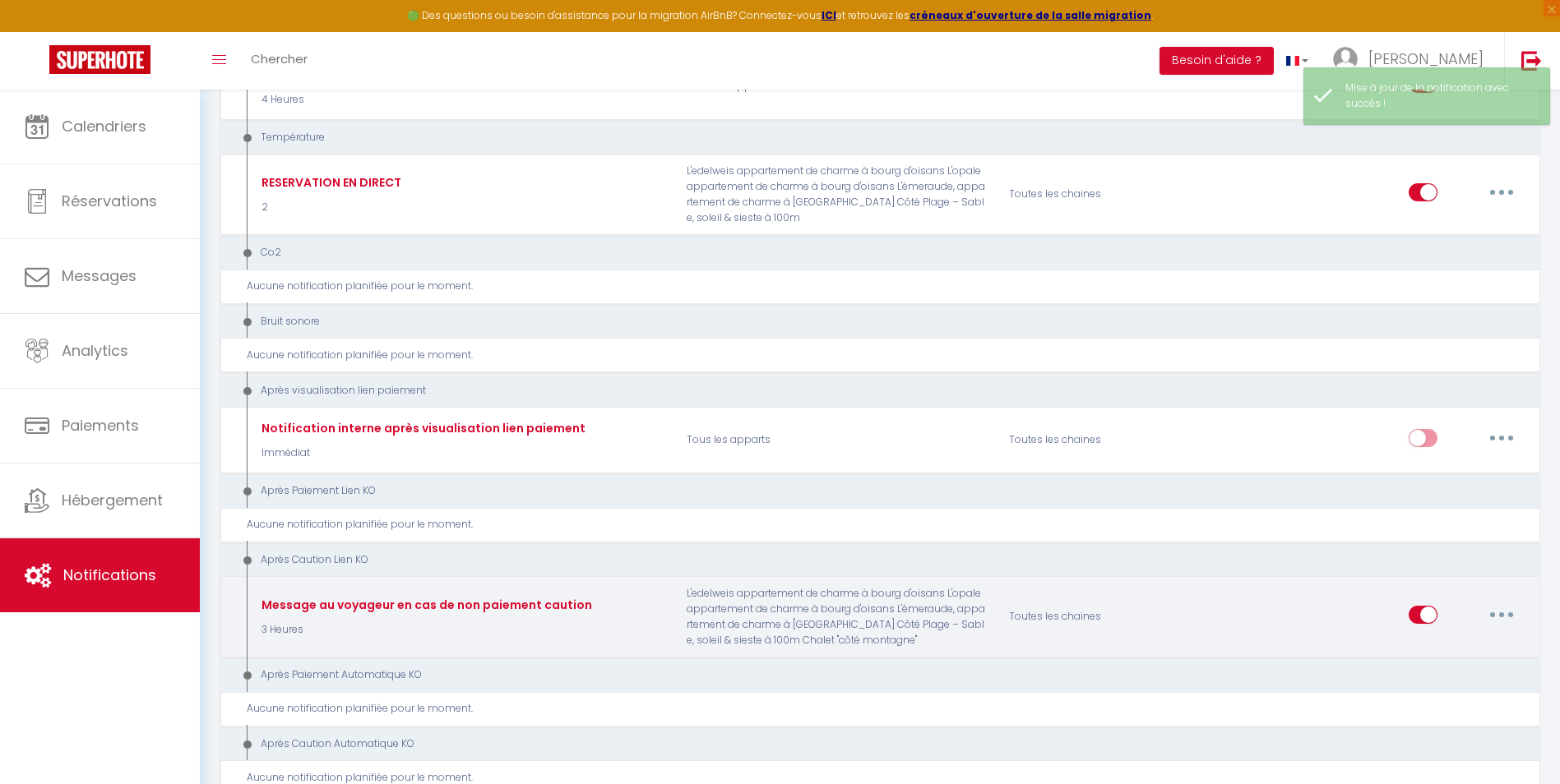
click at [1507, 614] on button "button" at bounding box center [1501, 615] width 46 height 27
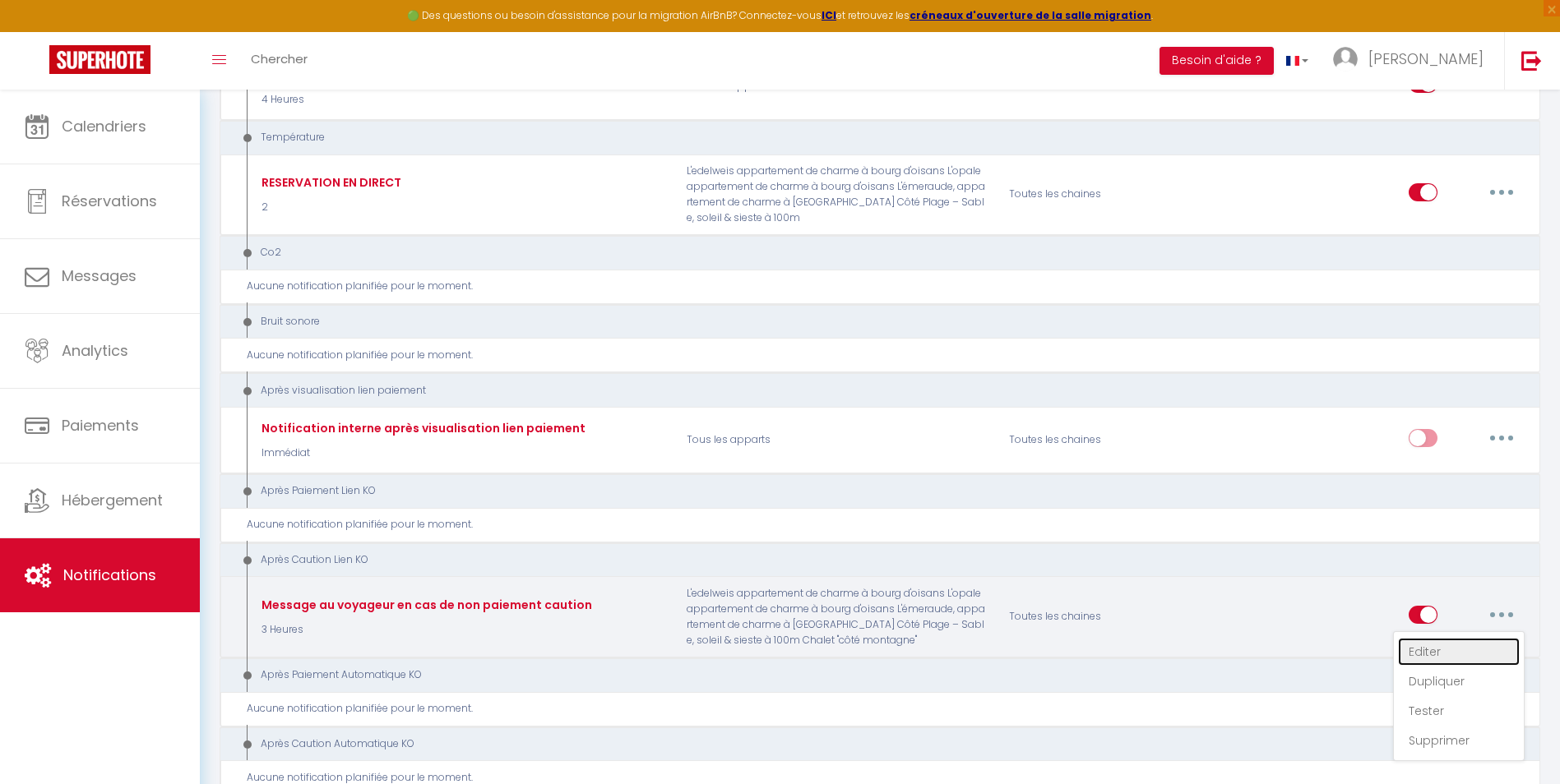
click at [1418, 652] on link "Editer" at bounding box center [1458, 652] width 122 height 28
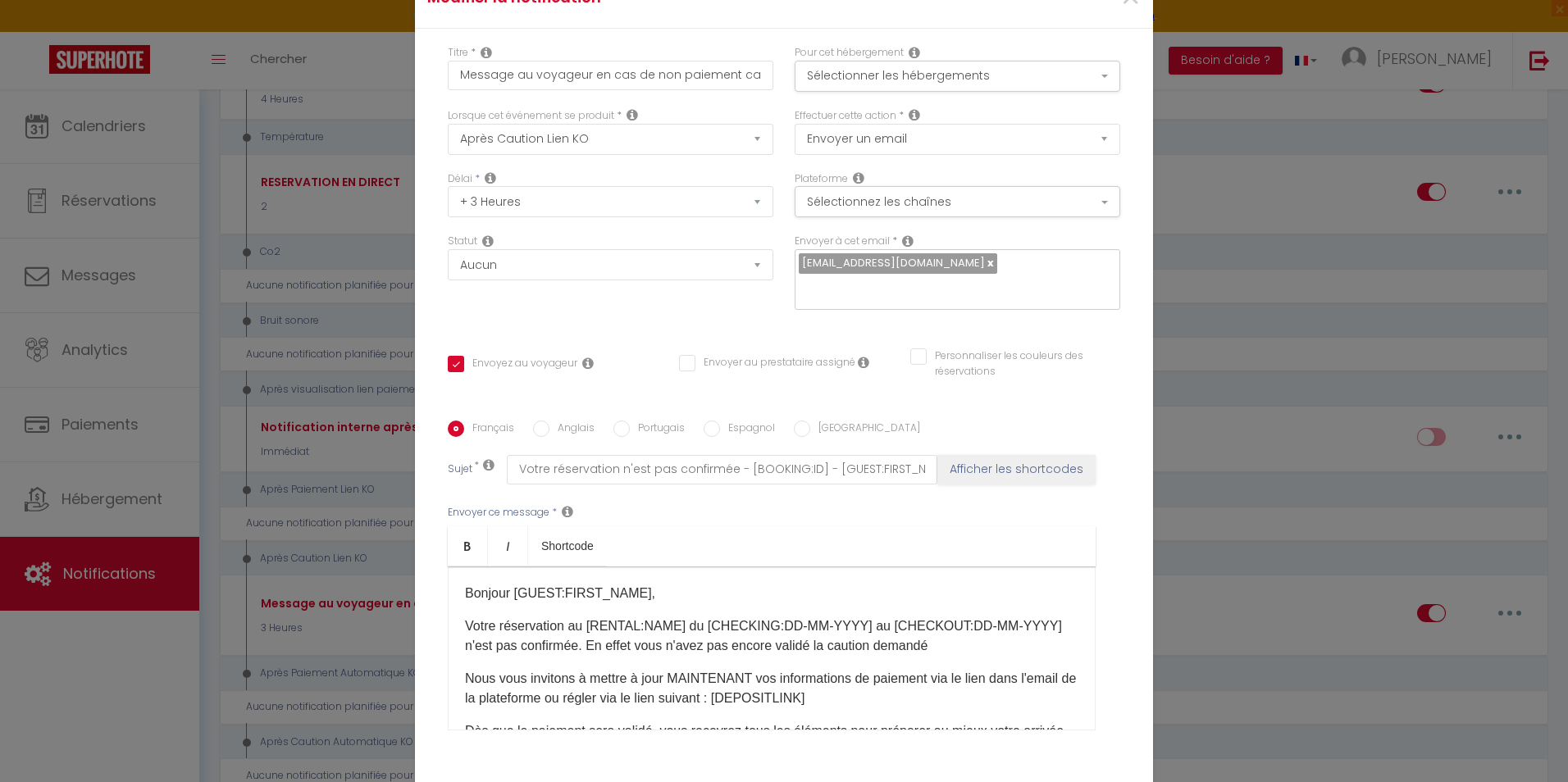
scroll to position [0, 0]
click at [898, 85] on button "Sélectionner les hébergements" at bounding box center [958, 79] width 326 height 31
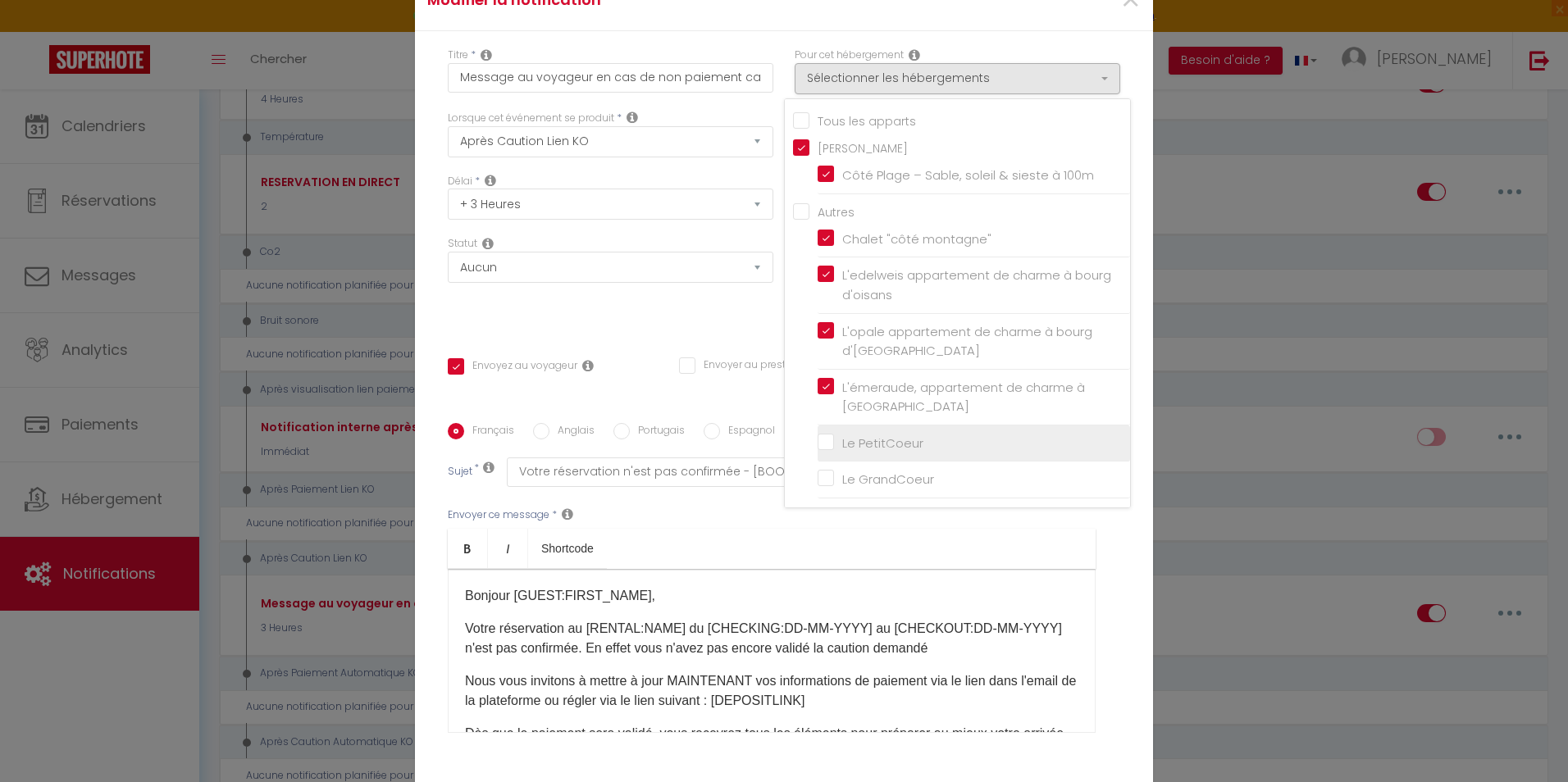
click at [822, 441] on input "Le PetitCoeur" at bounding box center [974, 444] width 312 height 16
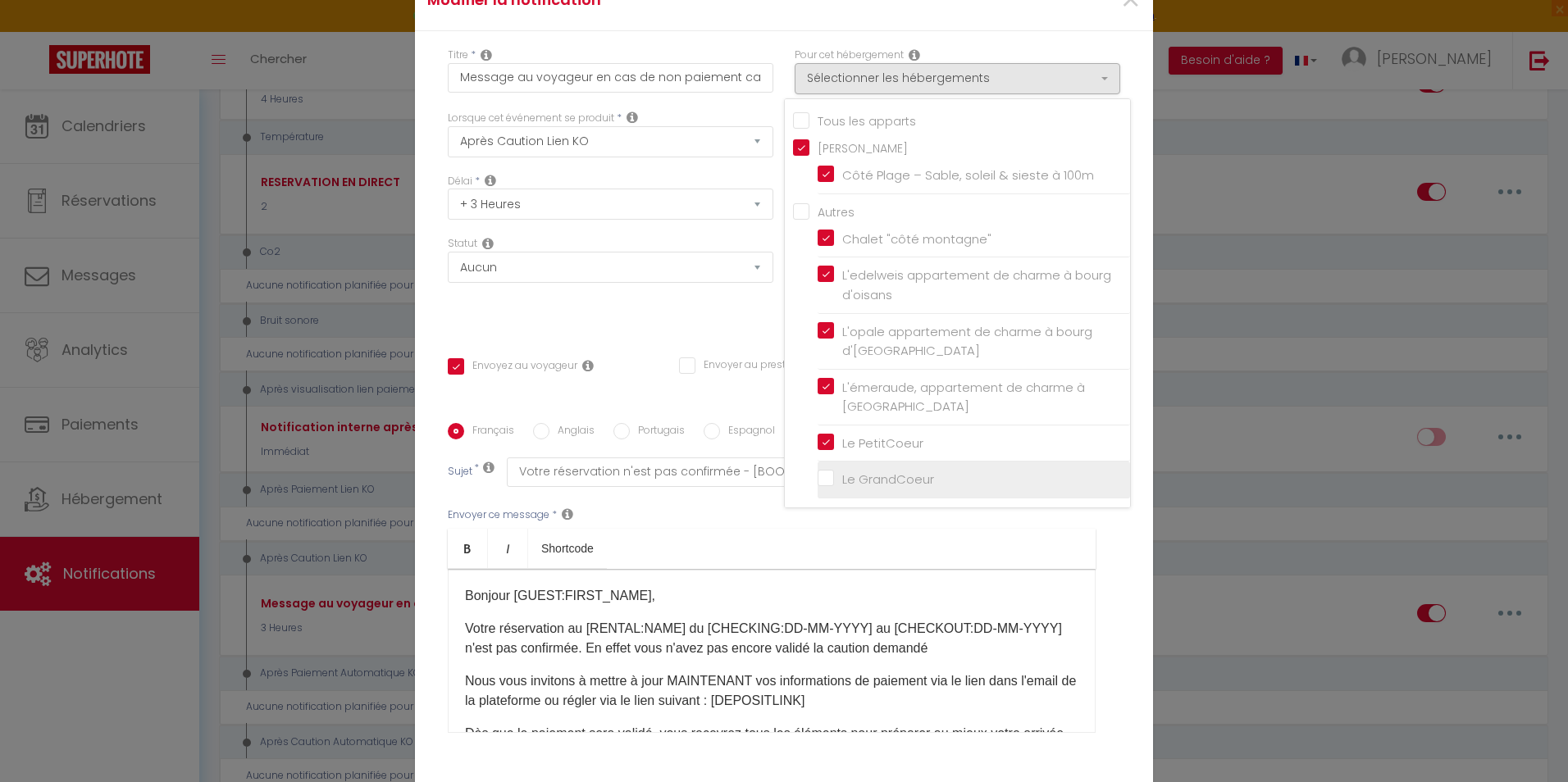
click at [821, 481] on input "Le GrandCoeur" at bounding box center [974, 480] width 312 height 16
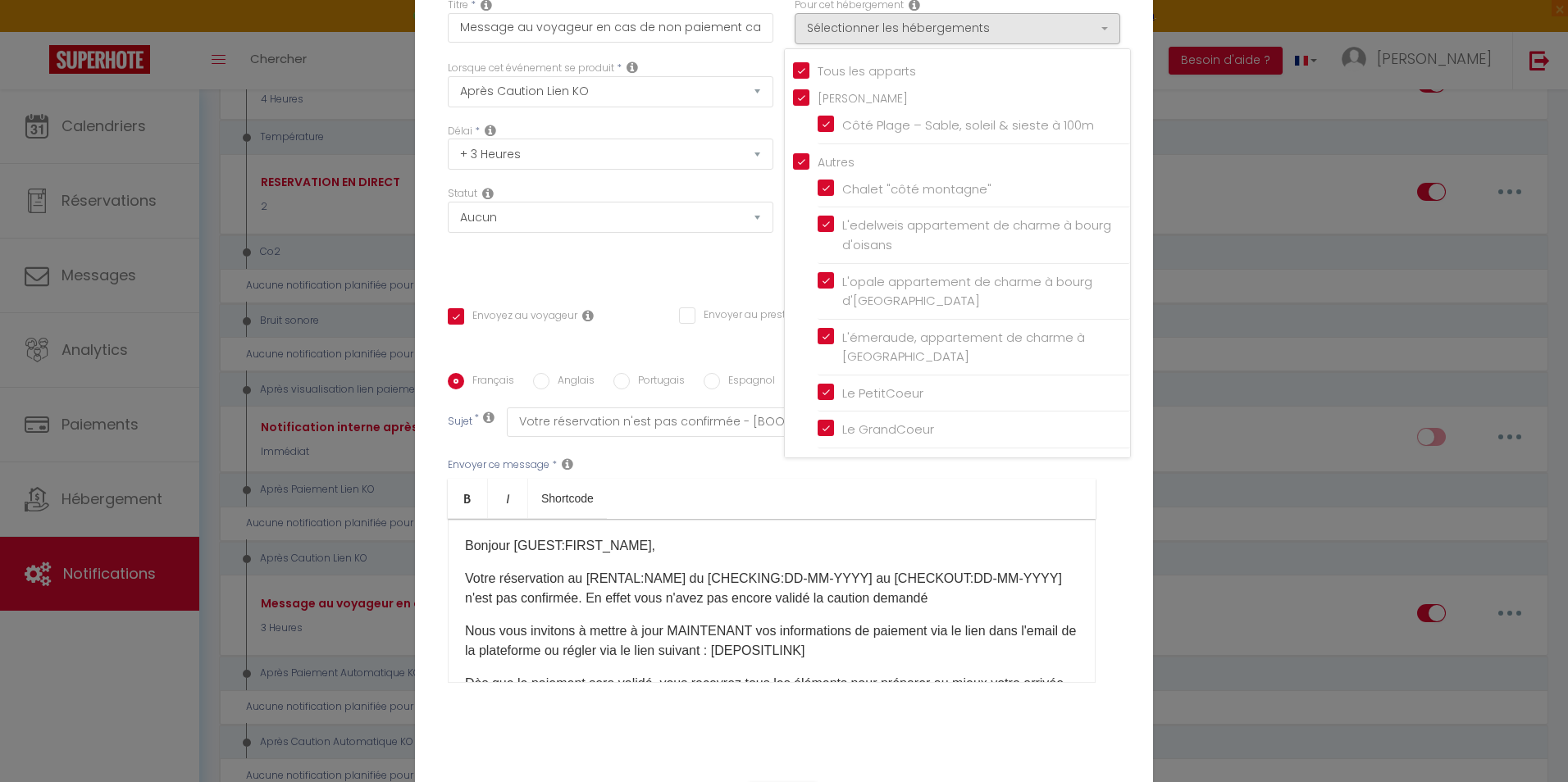
scroll to position [124, 0]
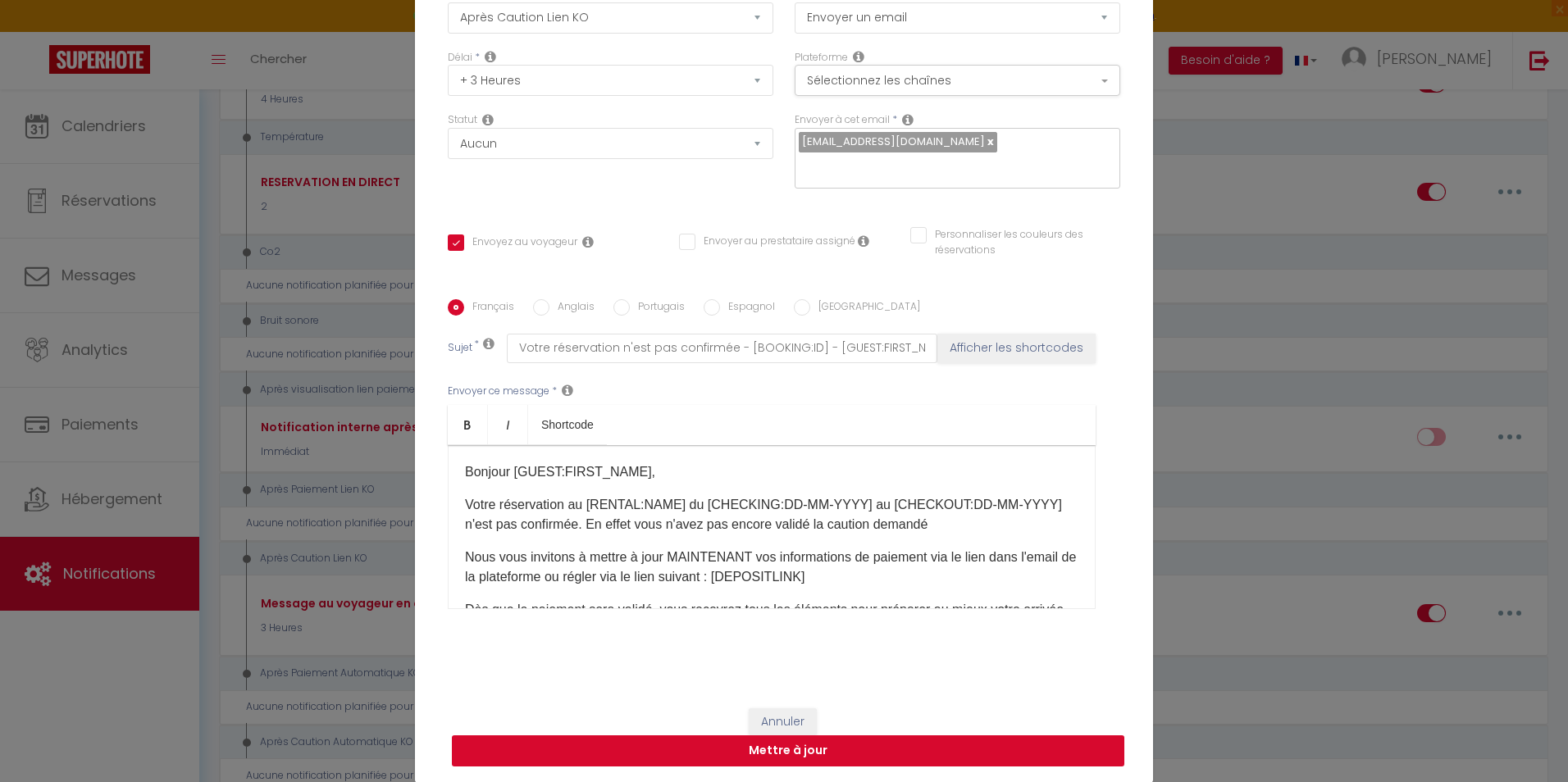
click at [784, 756] on button "Mettre à jour" at bounding box center [788, 751] width 672 height 31
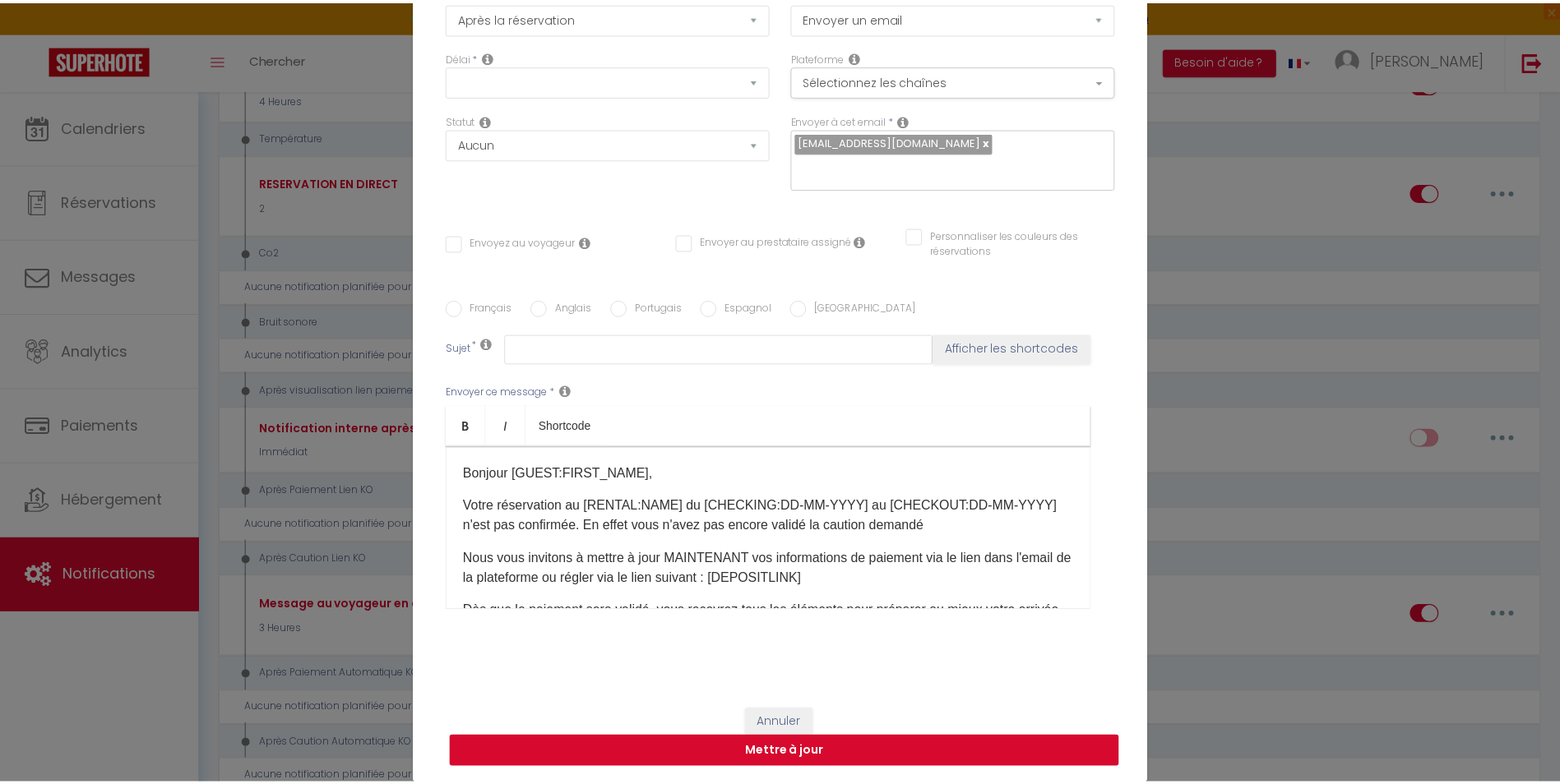
scroll to position [0, 0]
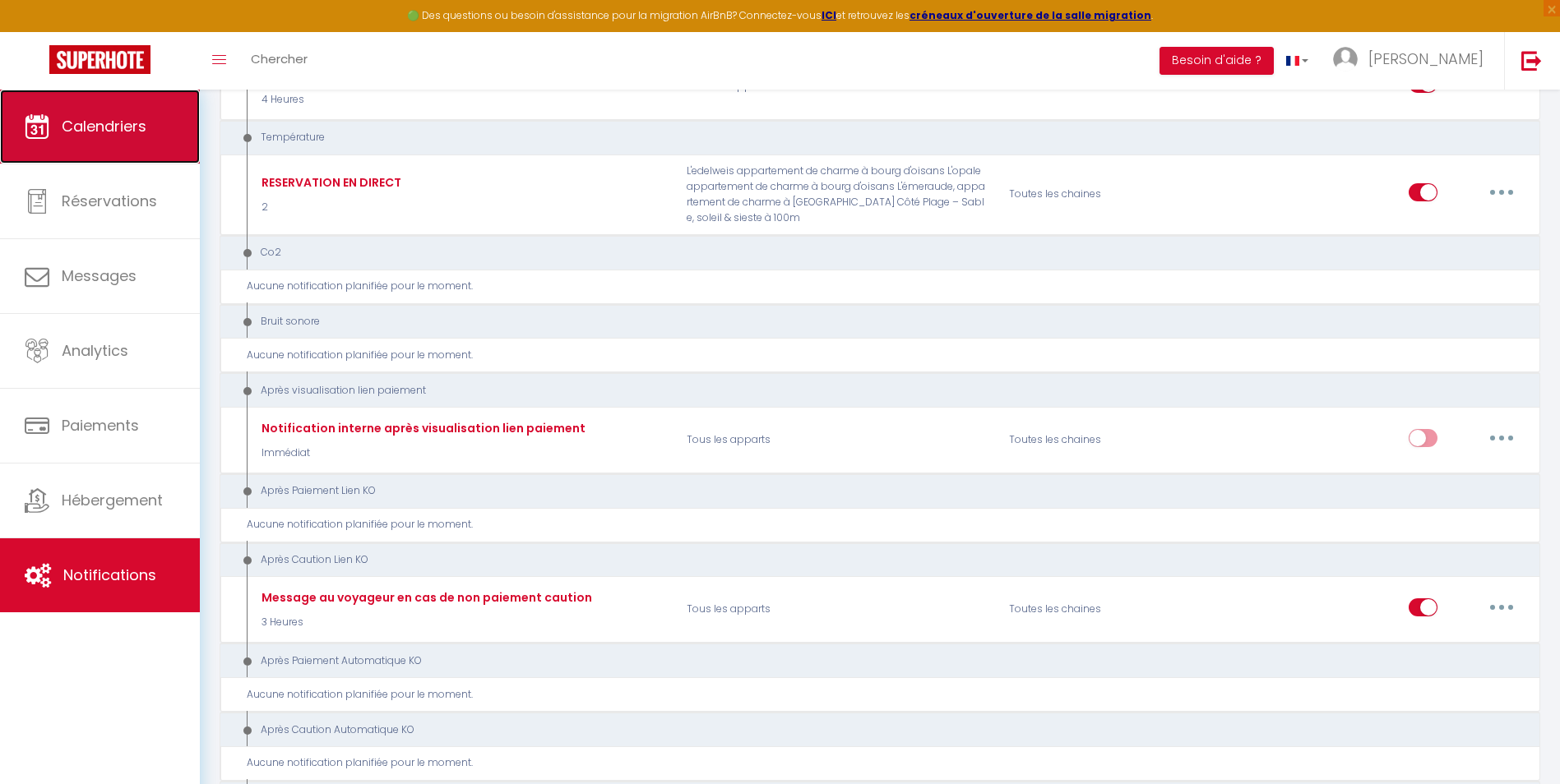
click at [143, 124] on span "Calendriers" at bounding box center [104, 126] width 84 height 20
